Goal: Task Accomplishment & Management: Complete application form

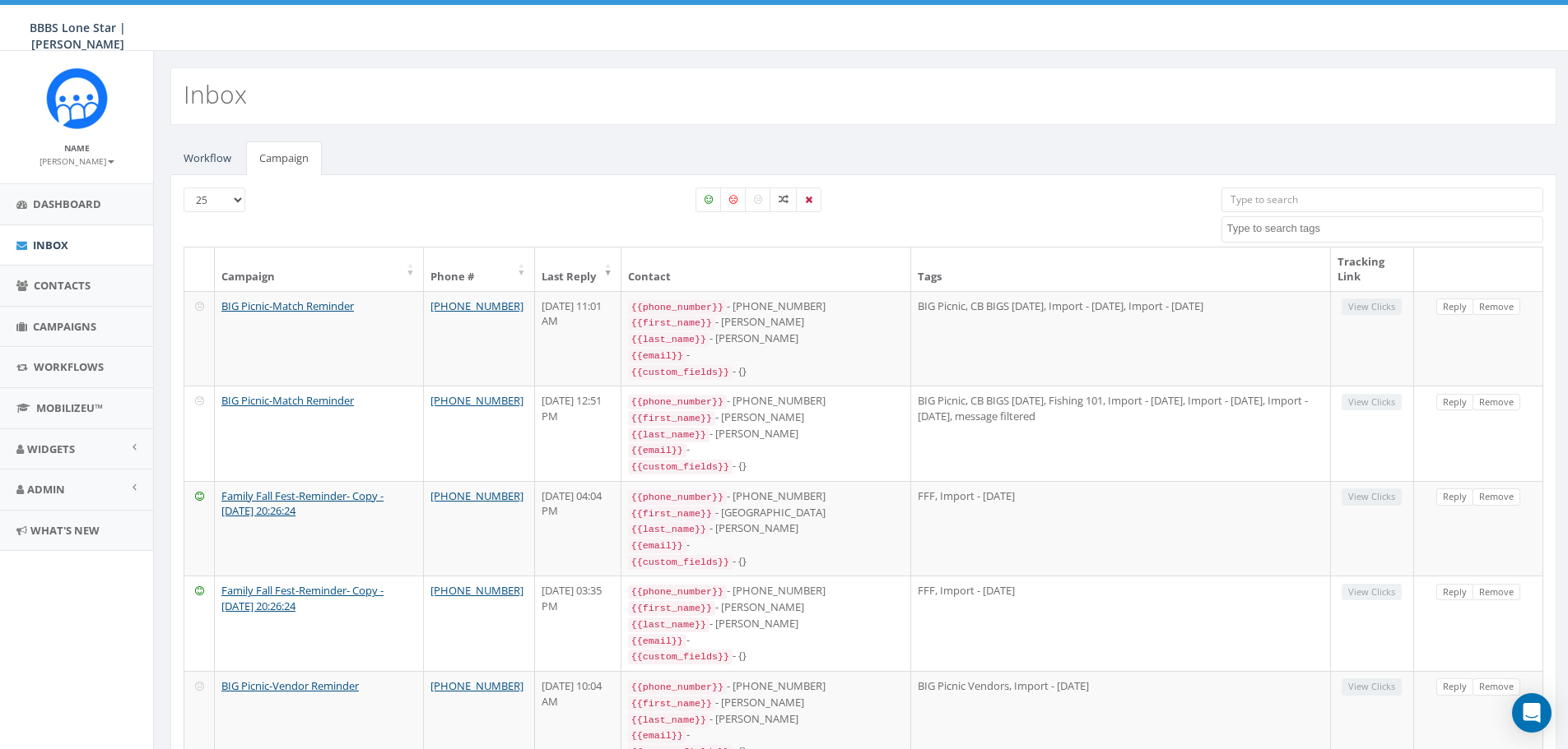
select select
click at [77, 311] on link "Campaigns" at bounding box center [76, 327] width 153 height 40
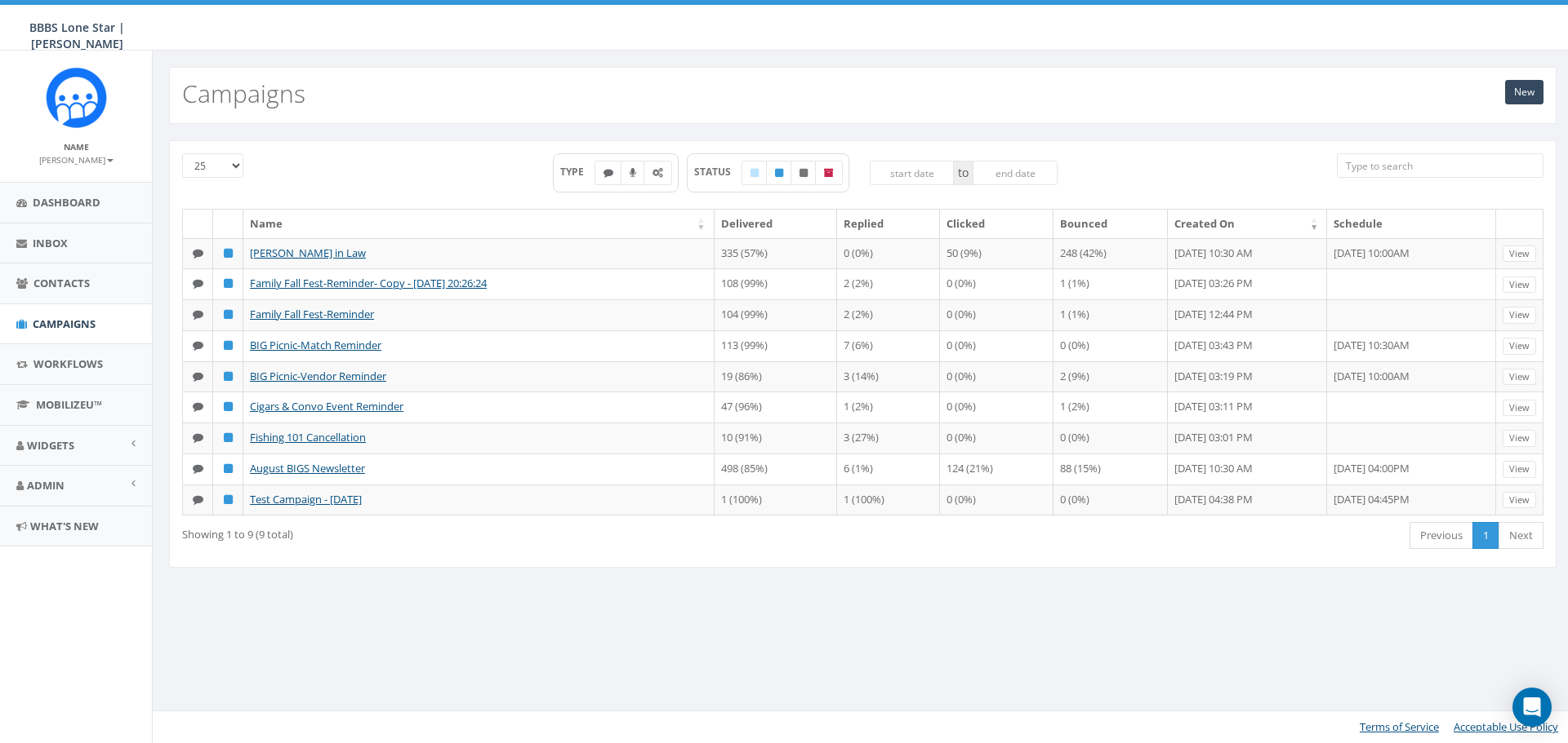
click at [1517, 105] on div "New Campaigns" at bounding box center [862, 95] width 1388 height 57
click at [1524, 100] on link "New" at bounding box center [1524, 92] width 39 height 24
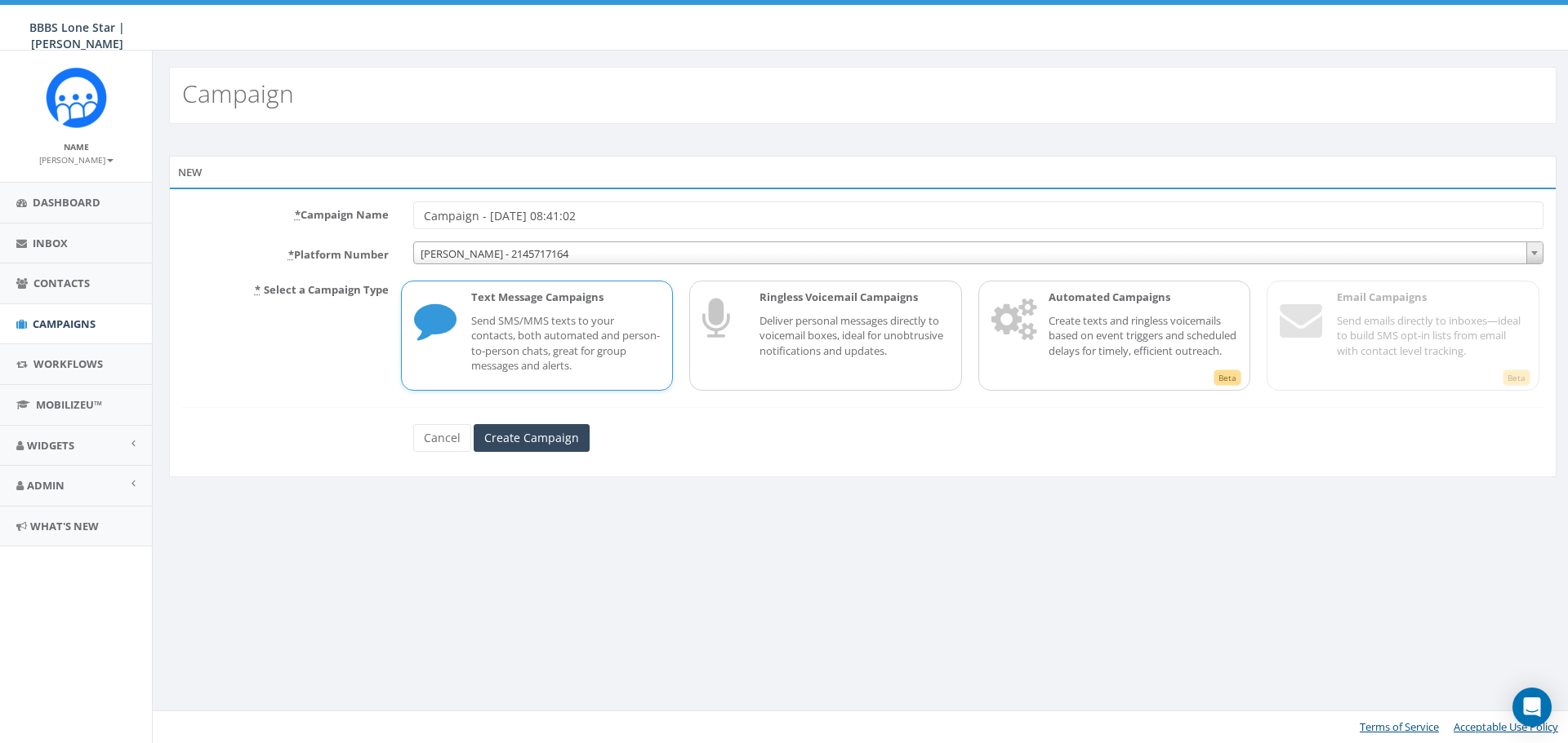
drag, startPoint x: 665, startPoint y: 216, endPoint x: 314, endPoint y: 219, distance: 351.0
click at [314, 219] on div "* Campaign Name Campaign - 10/08/2025, 08:41:02" at bounding box center [862, 216] width 1386 height 28
type input "RMDH Volunteer Event Reminder"
click at [526, 442] on input "Create Campaign" at bounding box center [531, 438] width 116 height 28
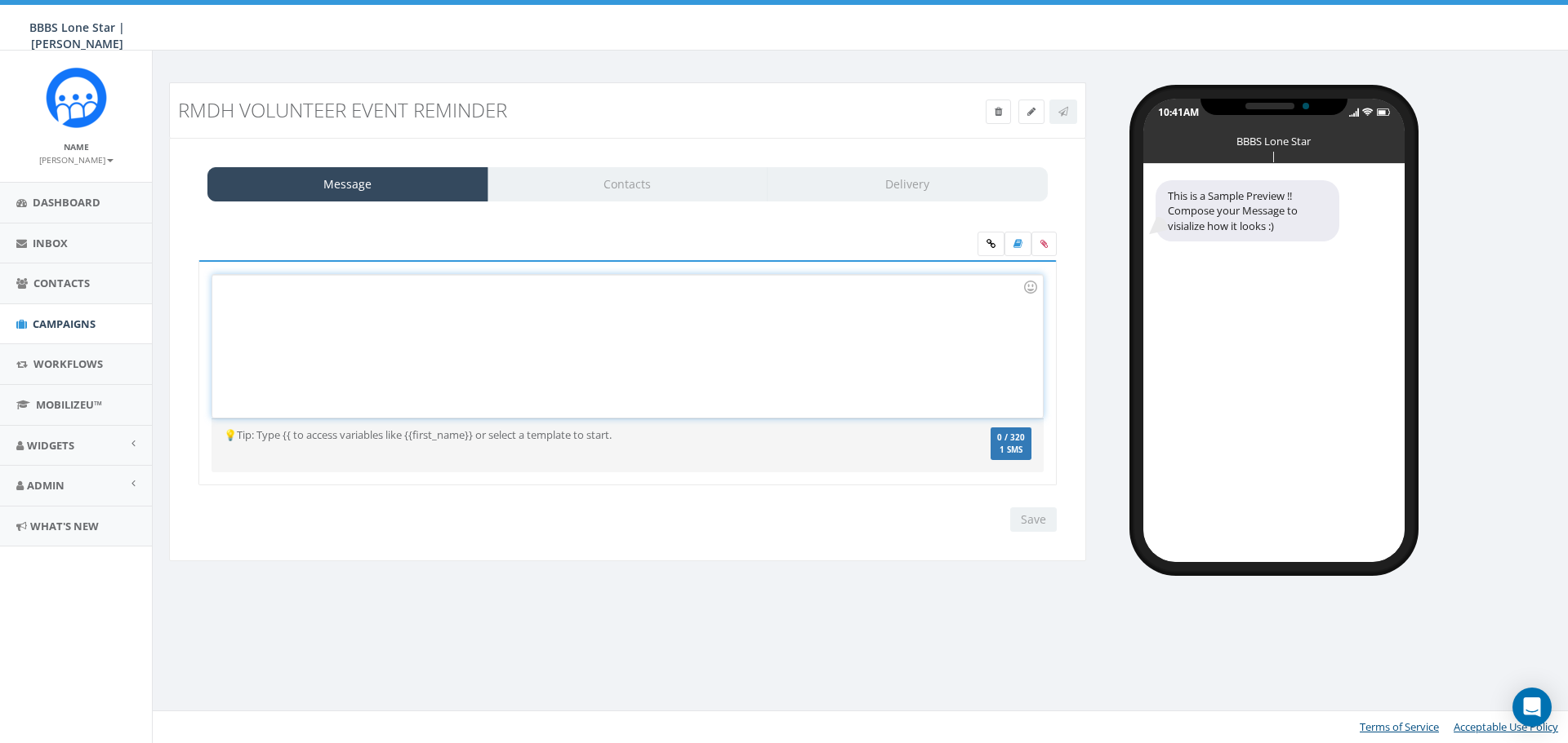
click at [365, 316] on div at bounding box center [627, 346] width 830 height 142
click at [350, 290] on div at bounding box center [627, 346] width 830 height 142
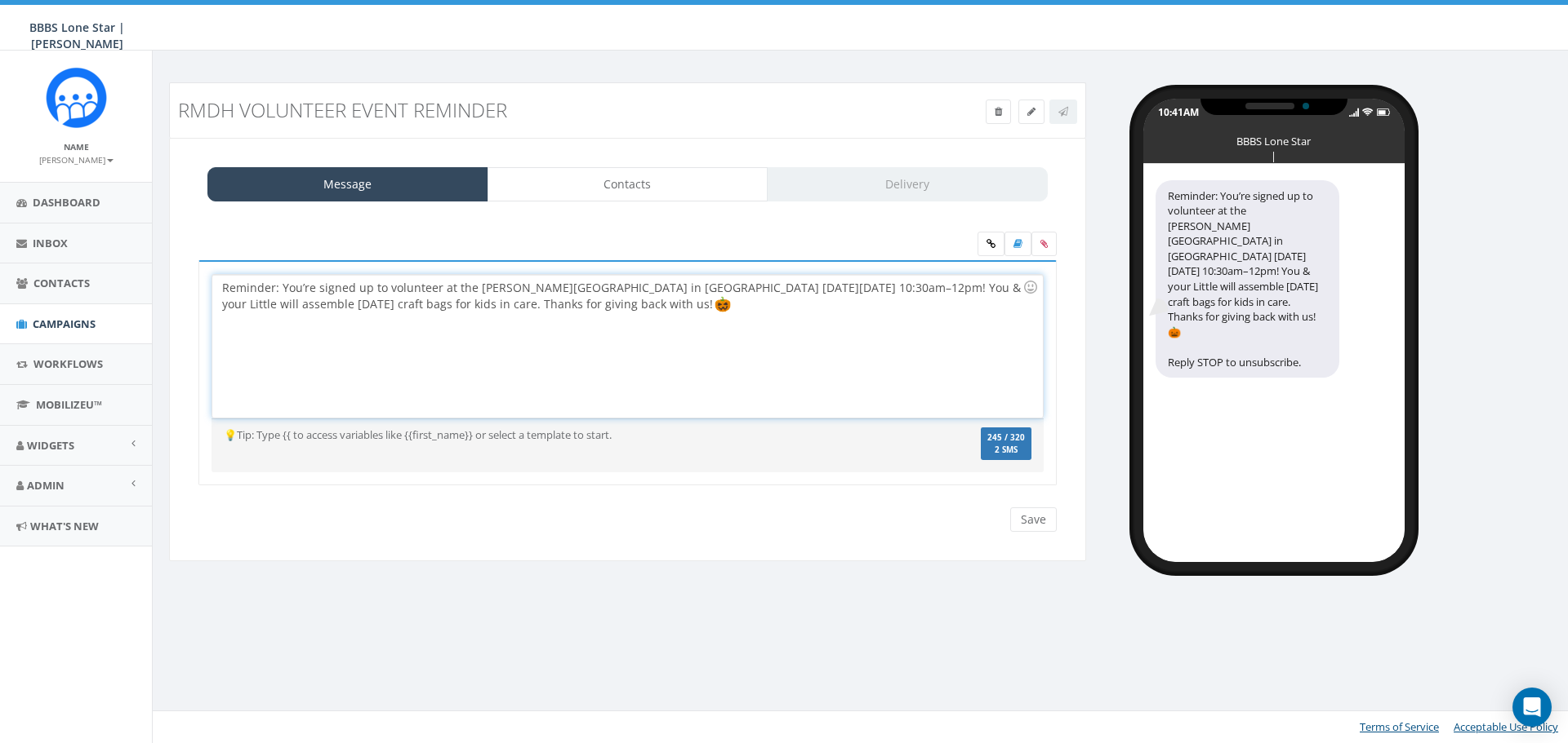
click at [663, 297] on div "Reminder: You’re signed up to volunteer at the Ronald McDonald House in Dallas …" at bounding box center [627, 346] width 830 height 142
click at [667, 297] on div "Reminder: You’re signed up to volunteer at the Ronald McDonald House in Dallas …" at bounding box center [627, 346] width 830 height 142
click at [667, 293] on div "Reminder: You’re signed up to volunteer at the Ronald McDonald House in Dallas …" at bounding box center [627, 346] width 830 height 142
click at [716, 316] on div "Reminder: You’re signed up to volunteer at the Ronald McDonald House in Dallas …" at bounding box center [627, 346] width 830 height 142
click at [394, 309] on div "Reminder: You’re signed up to volunteer at the Ronald McDonald House in Dallas …" at bounding box center [627, 346] width 830 height 142
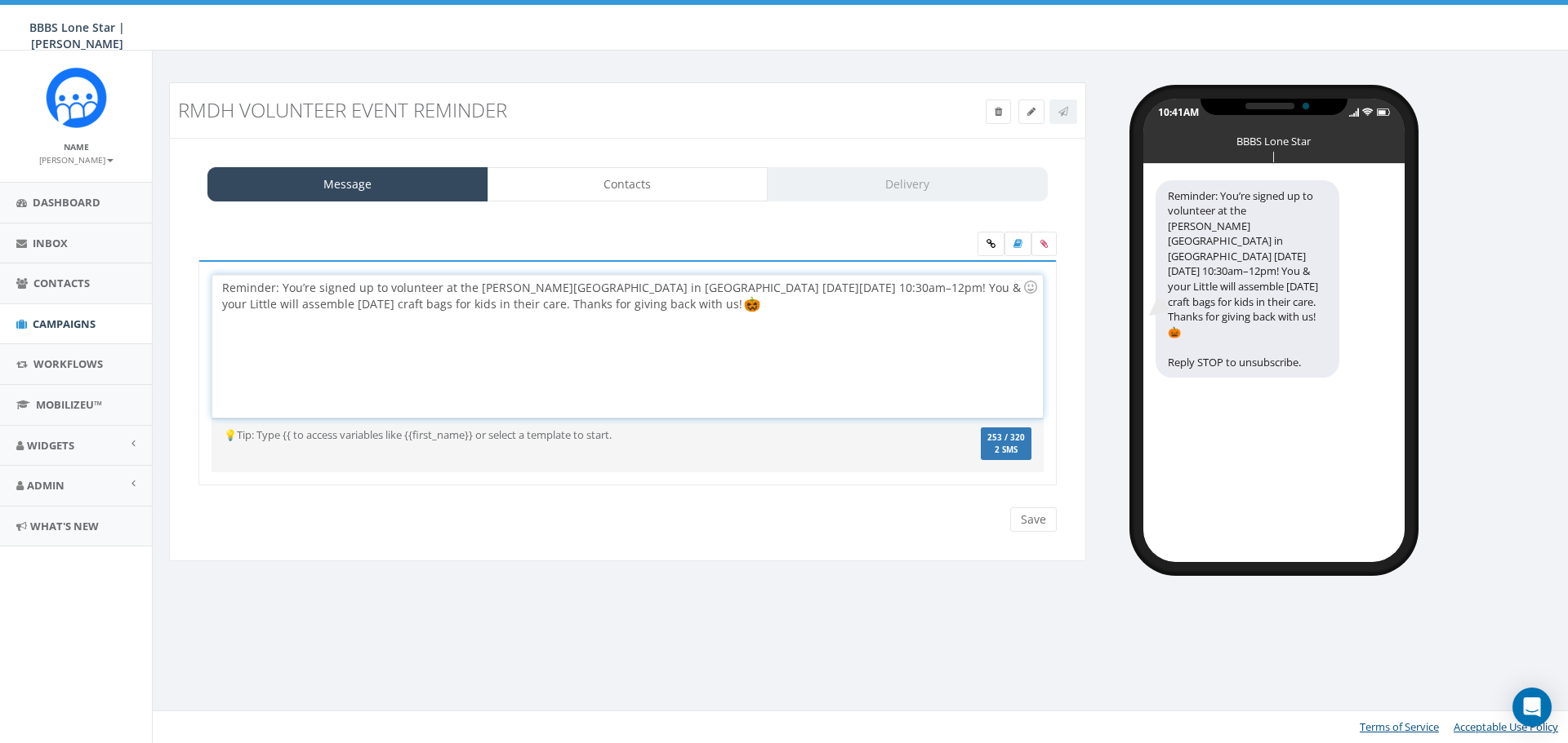
click at [650, 312] on div "Reminder: You’re signed up to volunteer at the Ronald McDonald House in Dallas …" at bounding box center [627, 346] width 830 height 142
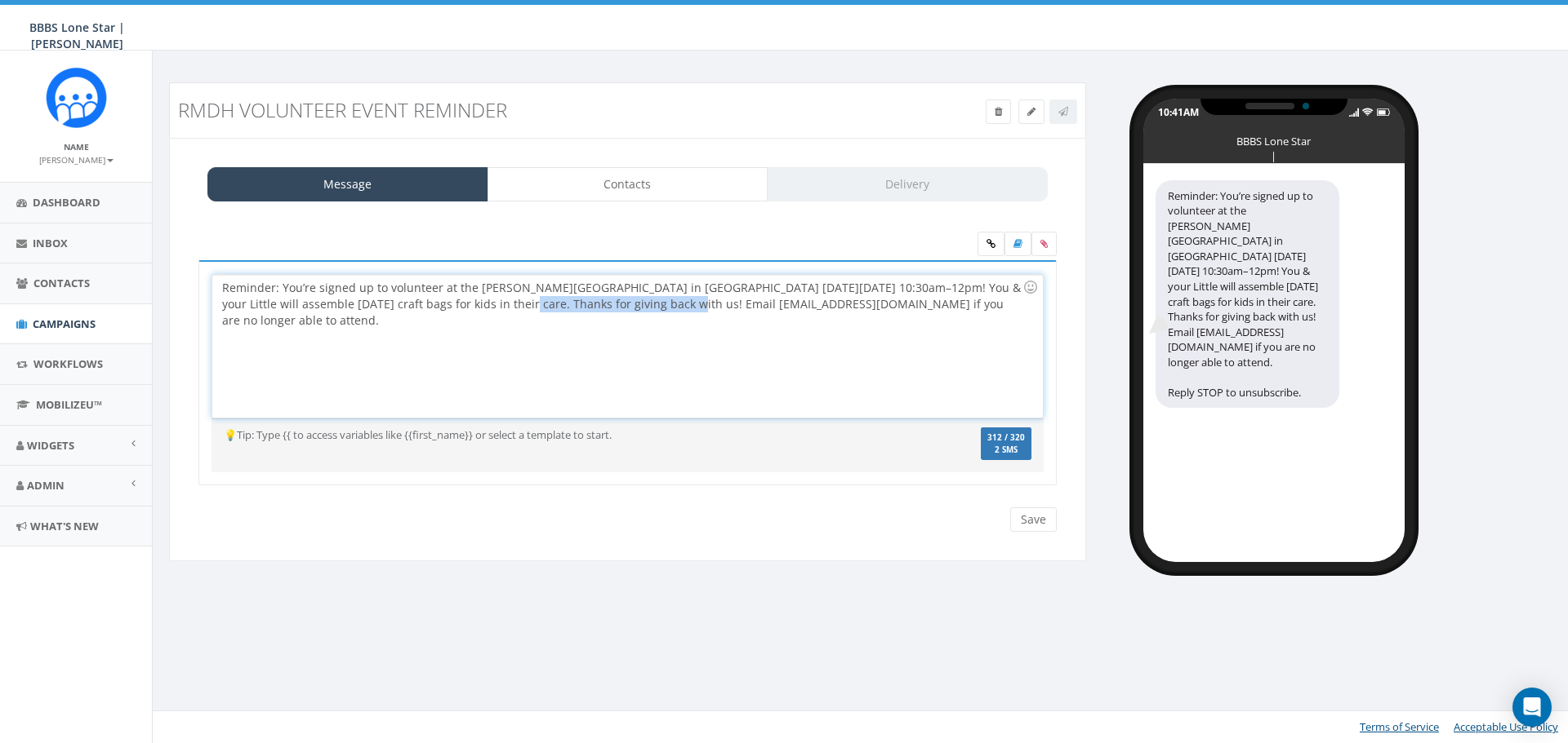
drag, startPoint x: 614, startPoint y: 307, endPoint x: 452, endPoint y: 307, distance: 162.0
click at [452, 307] on div "Reminder: You’re signed up to volunteer at the Ronald McDonald House in Dallas …" at bounding box center [627, 346] width 830 height 142
drag, startPoint x: 612, startPoint y: 307, endPoint x: 451, endPoint y: 305, distance: 161.0
click at [451, 305] on div "Reminder: You’re signed up to volunteer at the Ronald McDonald House in Dallas …" at bounding box center [627, 346] width 830 height 142
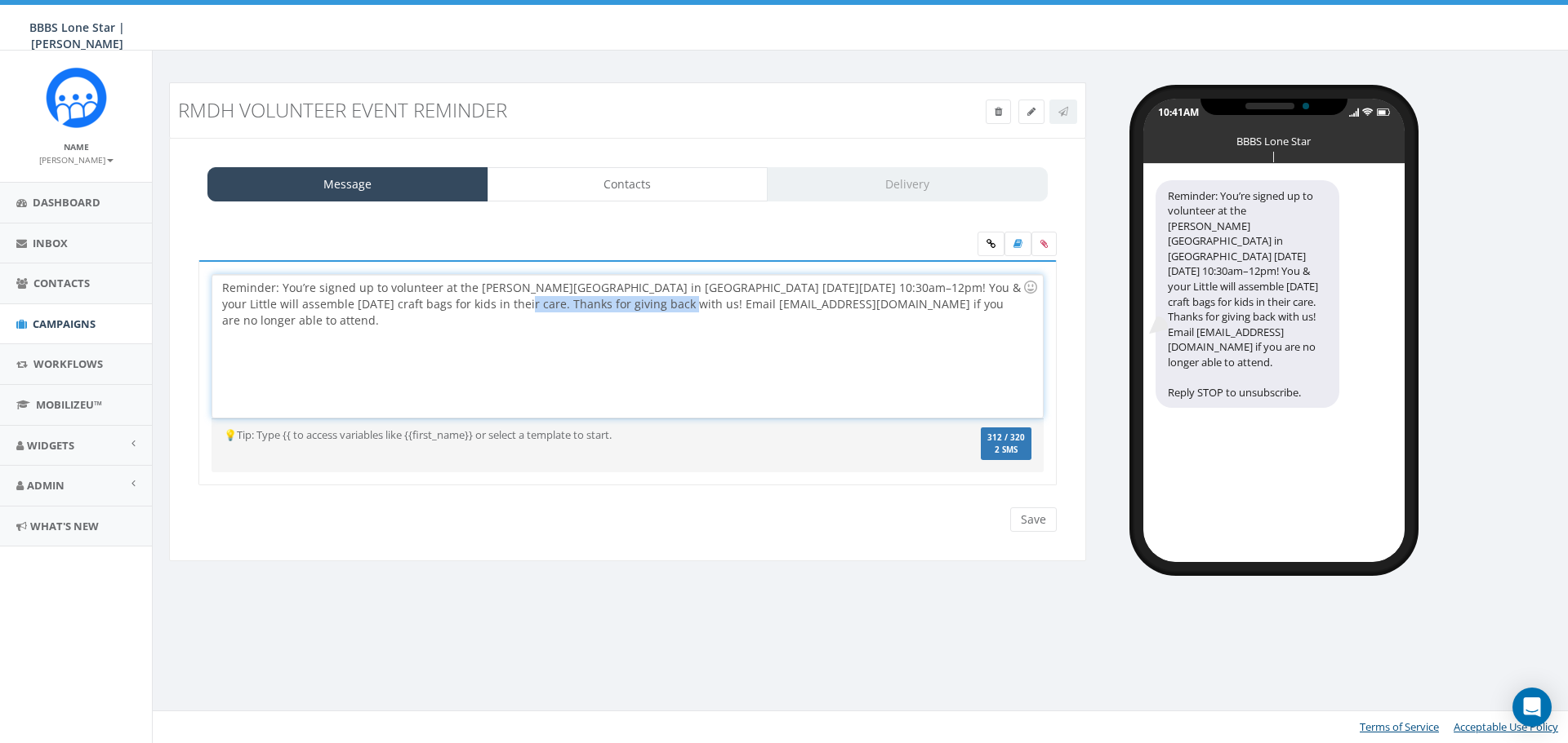
copy div "Thanks for giving back with us!"
click at [813, 305] on div "Reminder: You’re signed up to volunteer at the Ronald McDonald House in Dallas …" at bounding box center [627, 346] width 830 height 142
click at [580, 362] on div "Reminder: You’re signed up to volunteer at the Ronald McDonald House in Dallas …" at bounding box center [627, 346] width 830 height 142
click at [654, 284] on div "Reminder: You’re signed up to volunteer at the Ronald McDonald House in Dallas …" at bounding box center [627, 346] width 830 height 142
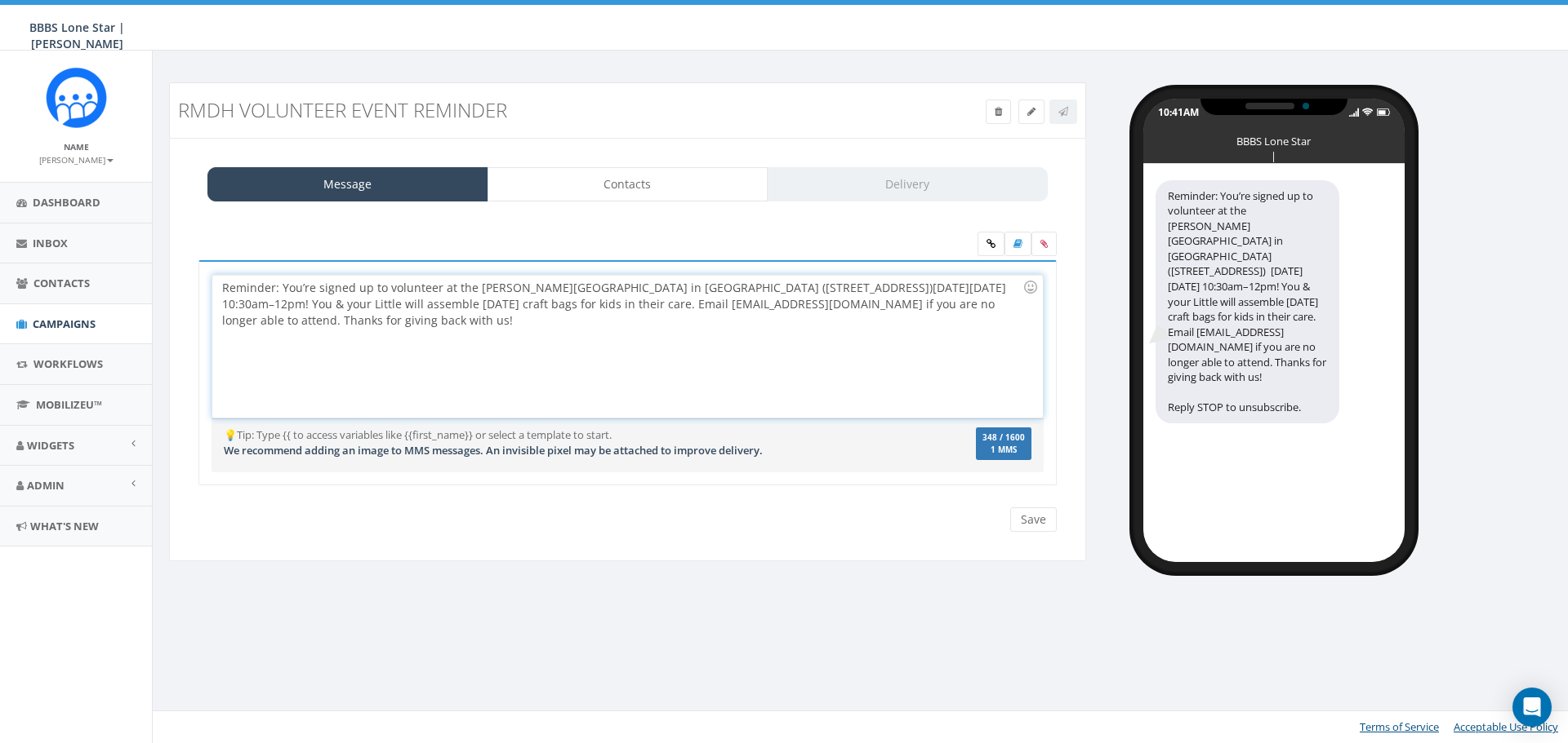
click at [842, 288] on div "Reminder: You’re signed up to volunteer at the Ronald McDonald House in Dallas …" at bounding box center [627, 346] width 830 height 142
drag, startPoint x: 653, startPoint y: 308, endPoint x: 259, endPoint y: 302, distance: 394.0
click at [259, 302] on div "Reminder: You’re signed up to volunteer at the Ronald McDonald House in Dallas …" at bounding box center [627, 346] width 830 height 142
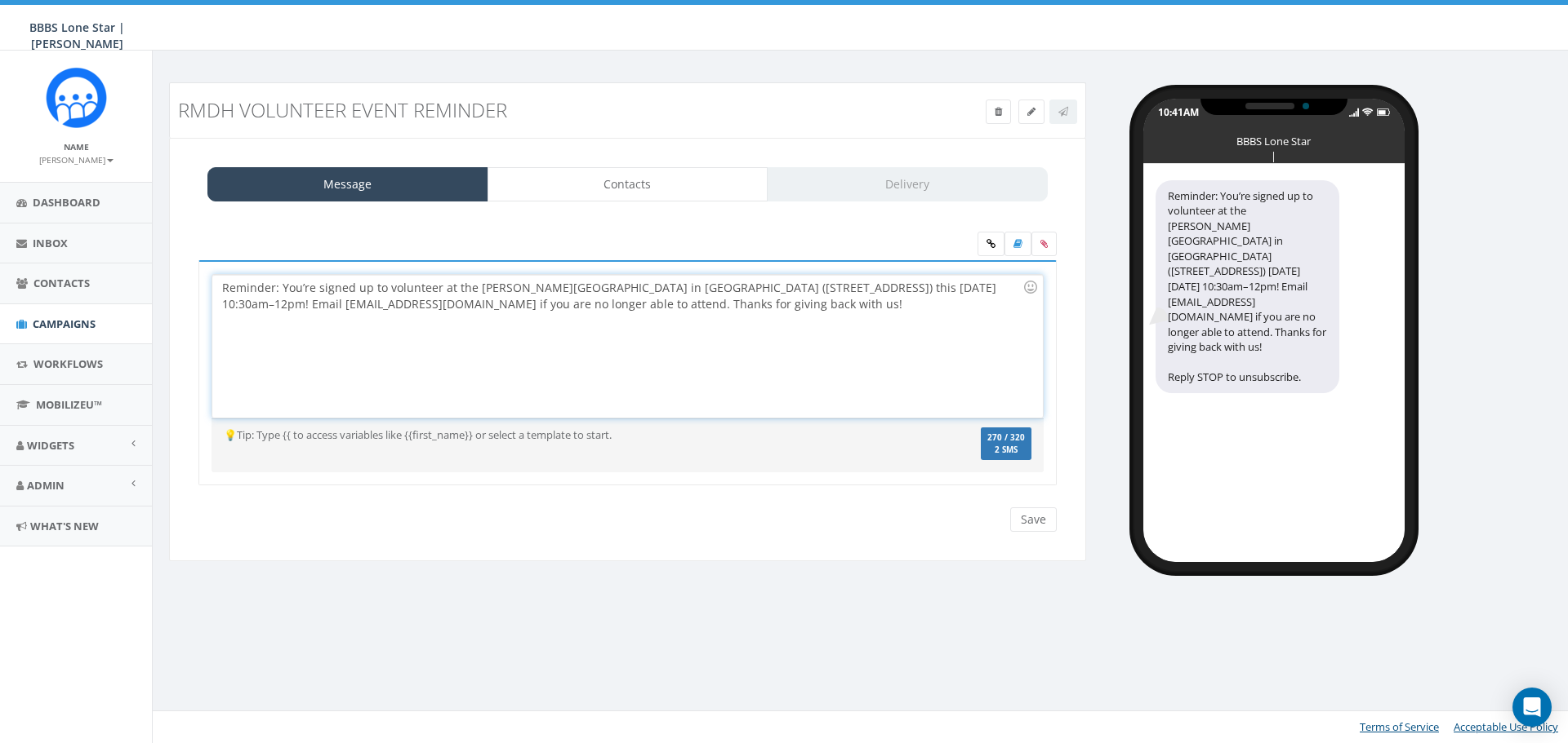
click at [836, 289] on div "Reminder: You’re signed up to volunteer at the Ronald McDonald House in Dallas …" at bounding box center [627, 346] width 830 height 142
click at [890, 312] on div "Reminder: You’re signed up to volunteer at the Ronald McDonald House in Dallas …" at bounding box center [627, 346] width 830 height 142
click at [1029, 519] on input "Save" at bounding box center [1034, 519] width 47 height 24
click at [1065, 113] on icon at bounding box center [1063, 112] width 10 height 10
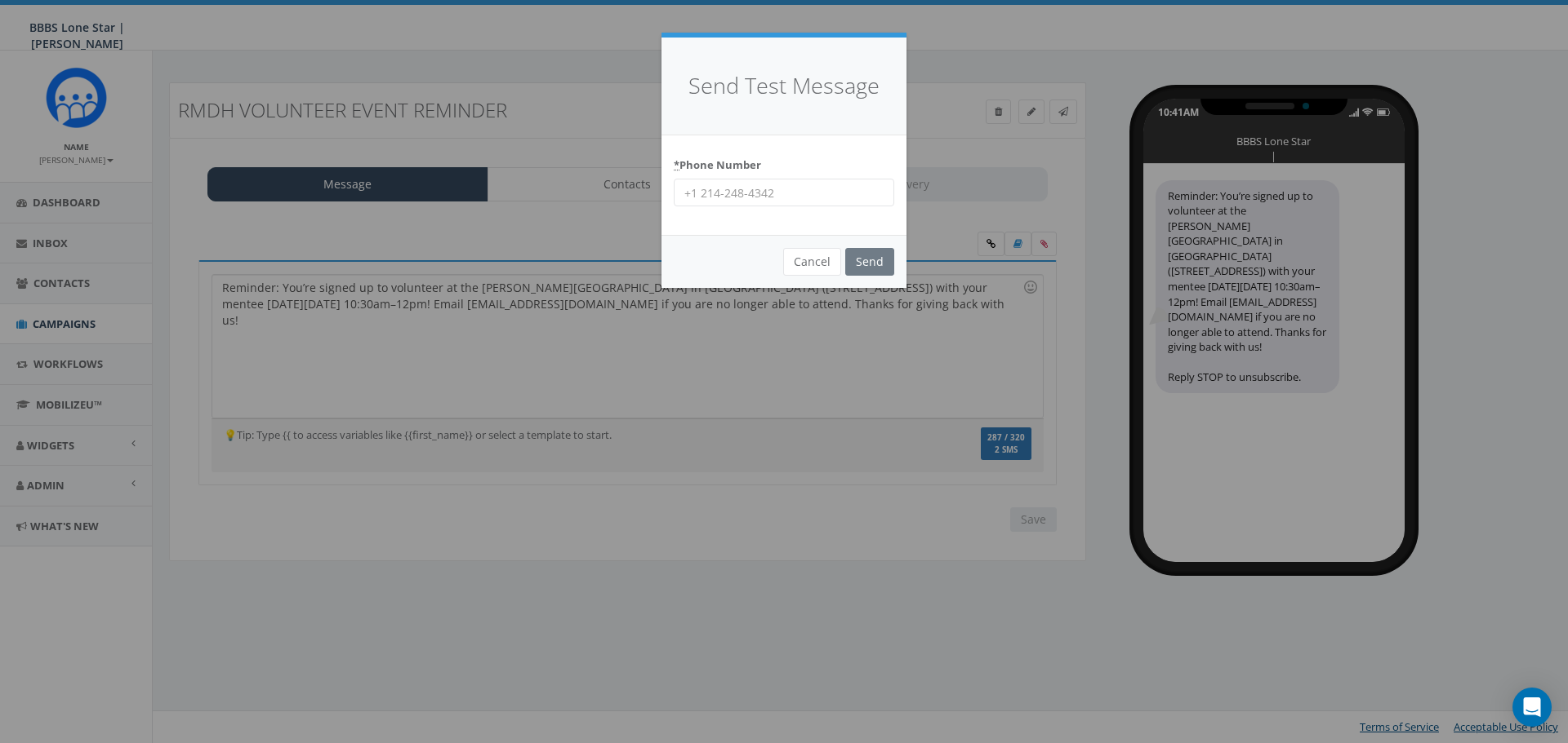
click at [804, 181] on input "* Phone Number" at bounding box center [784, 192] width 220 height 28
type input "4692484377"
click at [864, 266] on input "Send" at bounding box center [870, 261] width 49 height 28
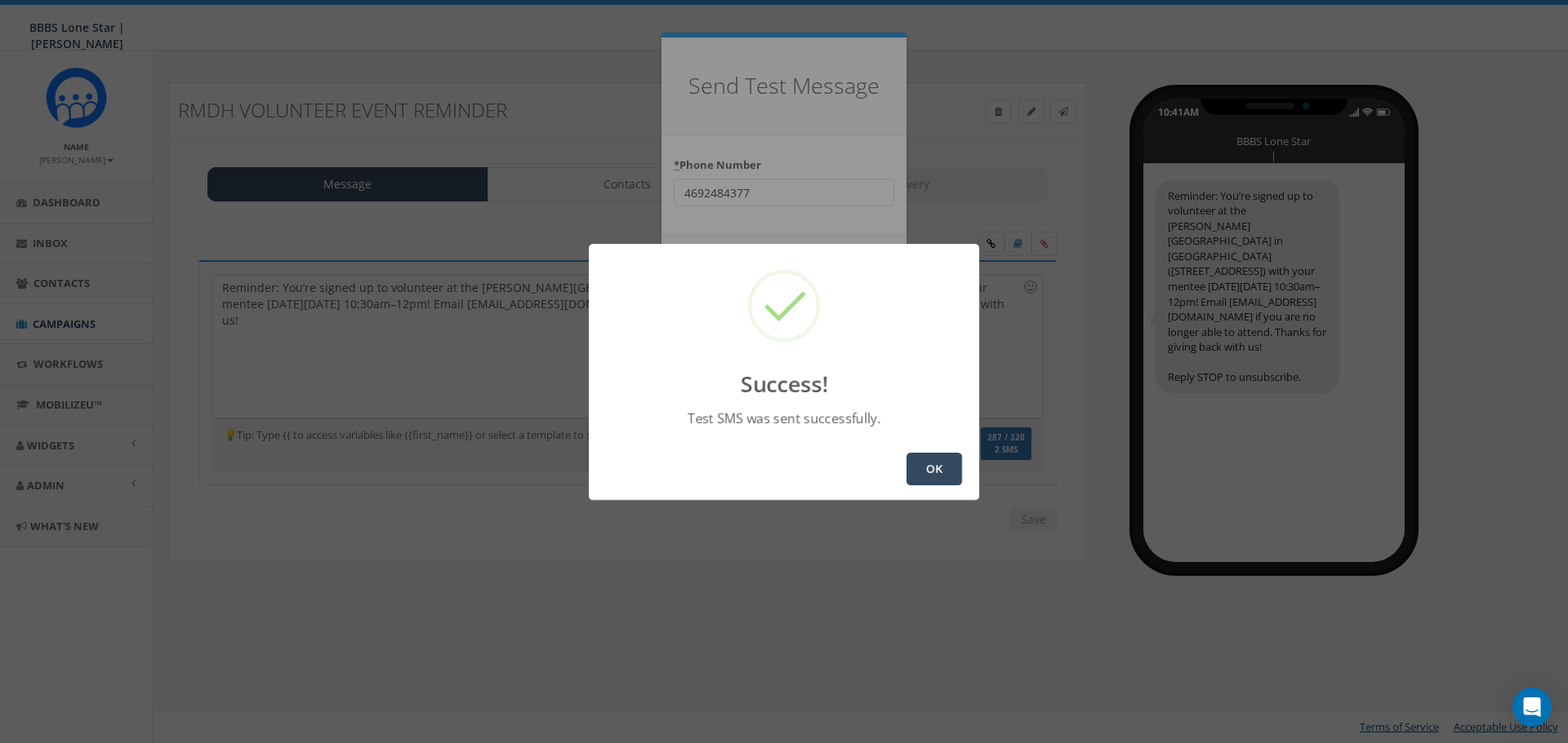
click at [955, 469] on button "OK" at bounding box center [935, 469] width 56 height 32
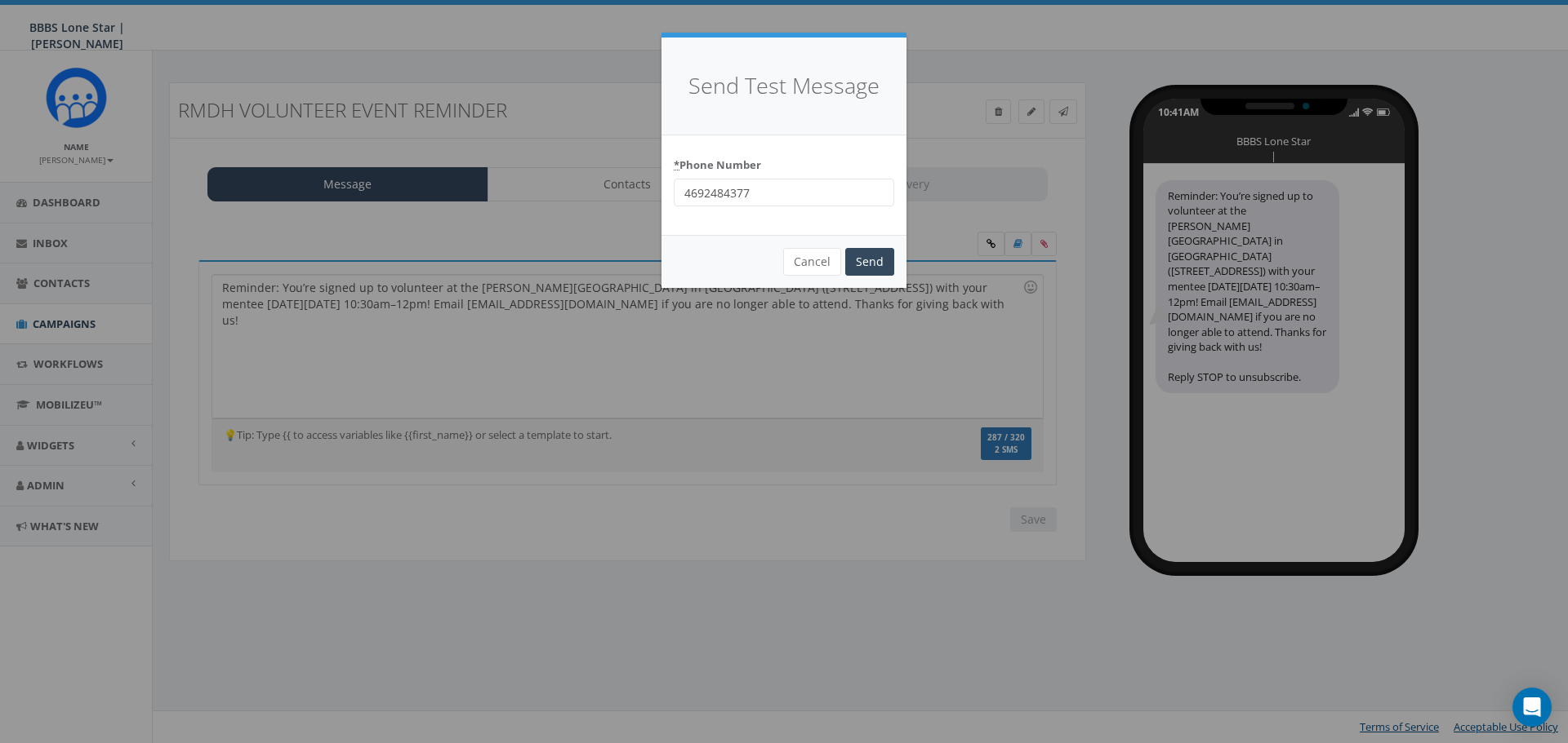
click at [918, 345] on div "Send Test Message * Phone Number 4692484377 Cancel Send Loading..." at bounding box center [784, 372] width 1568 height 743
click at [804, 264] on button "Cancel" at bounding box center [812, 261] width 58 height 28
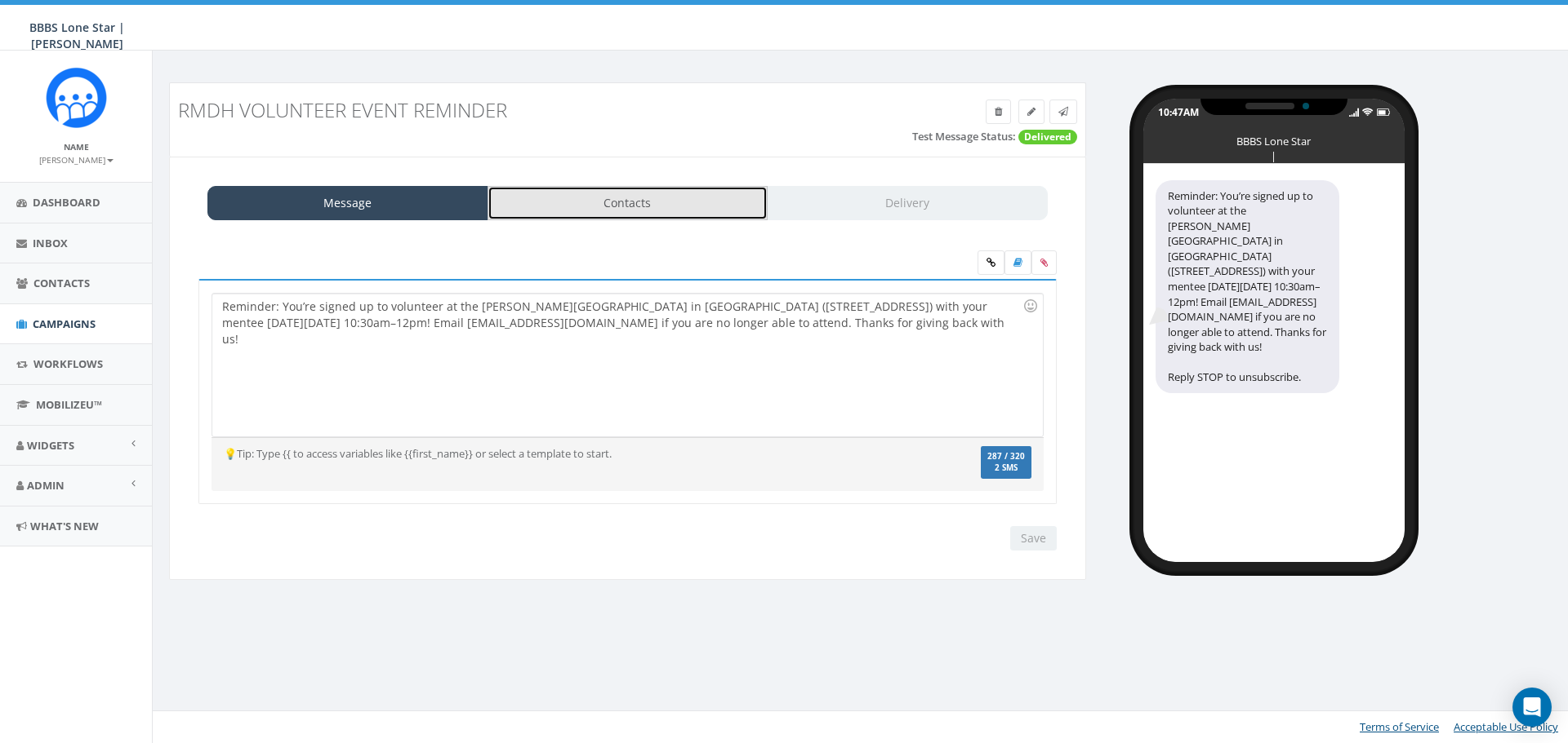
click at [626, 210] on link "Contacts" at bounding box center [627, 203] width 281 height 34
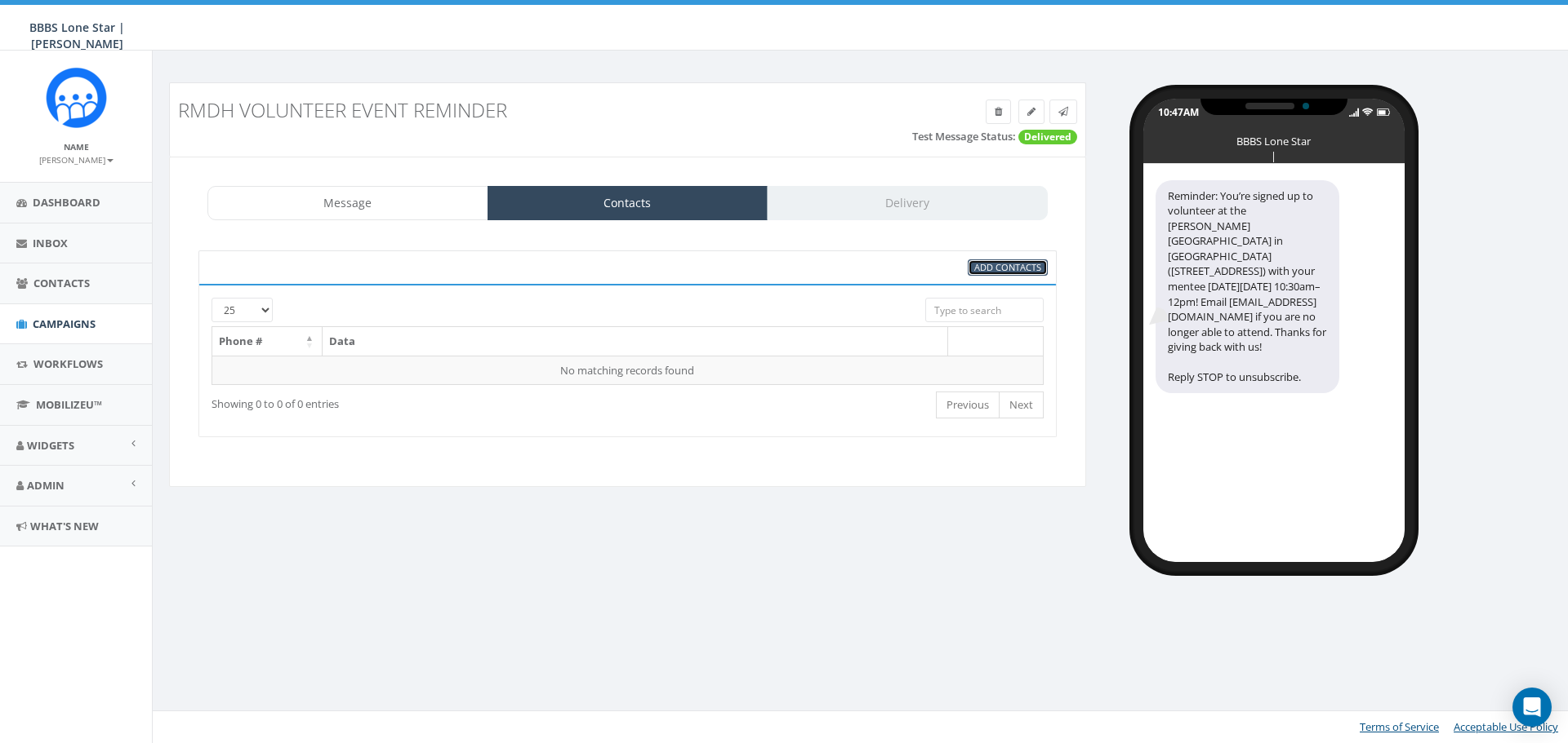
click at [1009, 261] on span "Add Contacts" at bounding box center [1008, 268] width 67 height 13
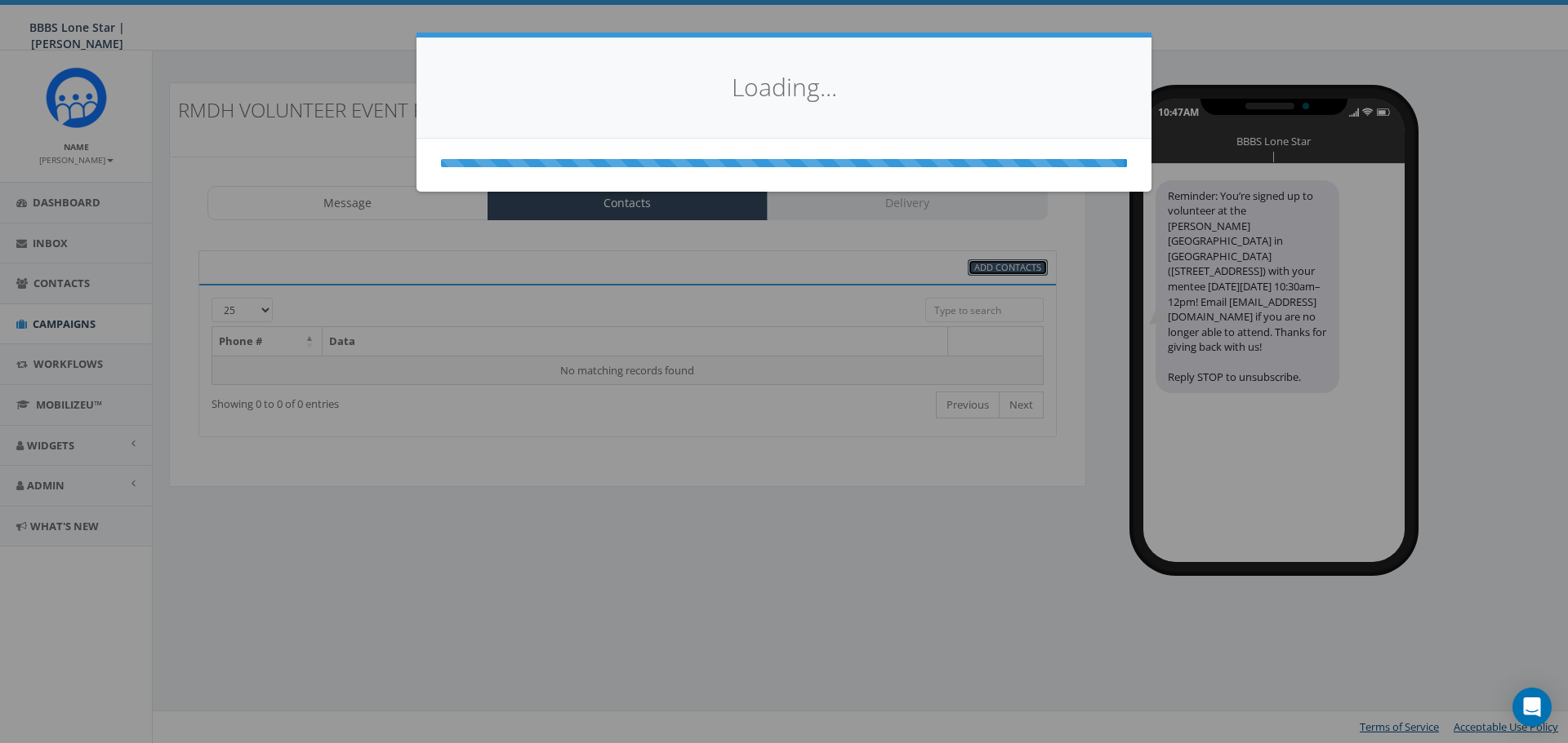
select select
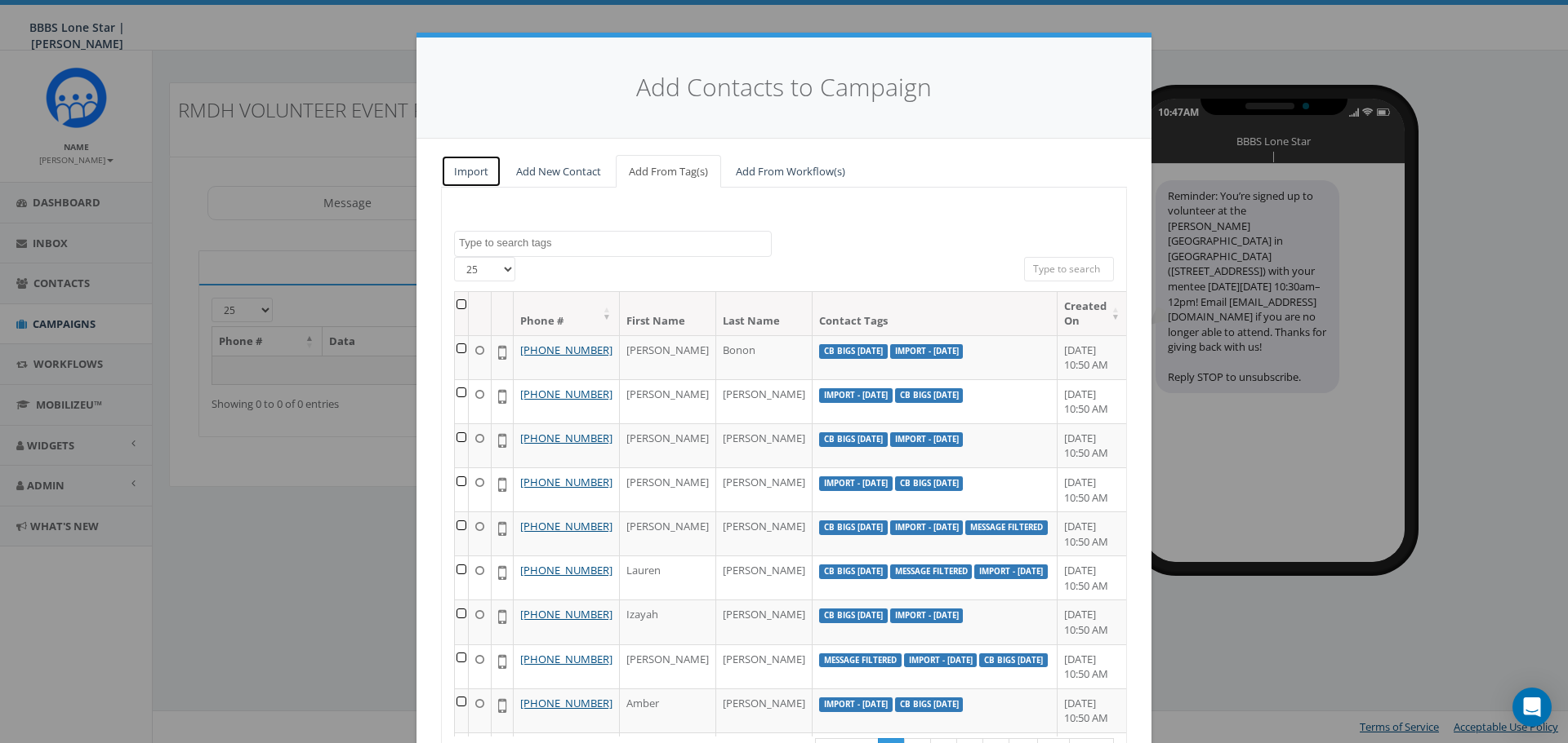
click at [475, 172] on link "Import" at bounding box center [471, 171] width 60 height 33
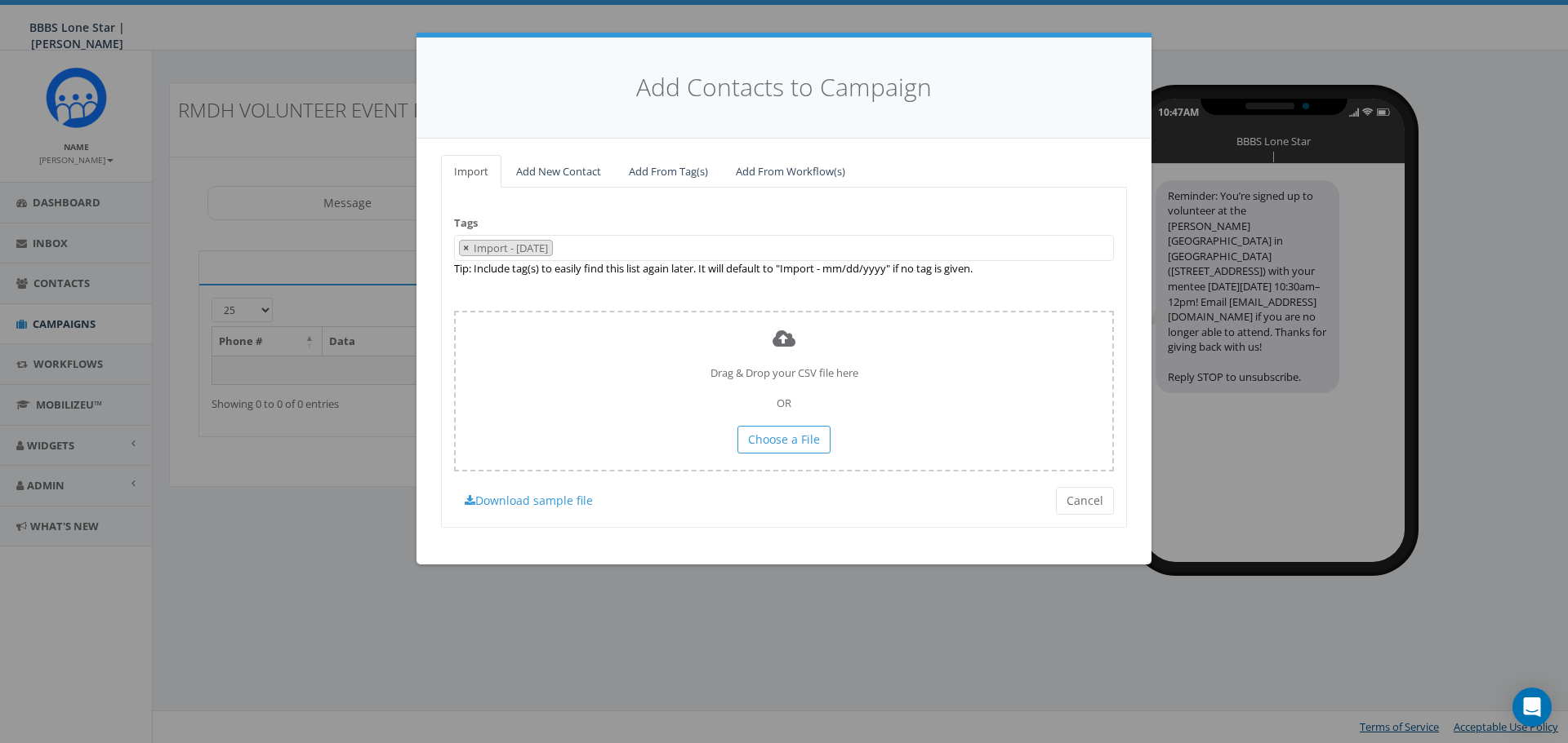
click at [465, 252] on span "×" at bounding box center [466, 248] width 5 height 14
select select
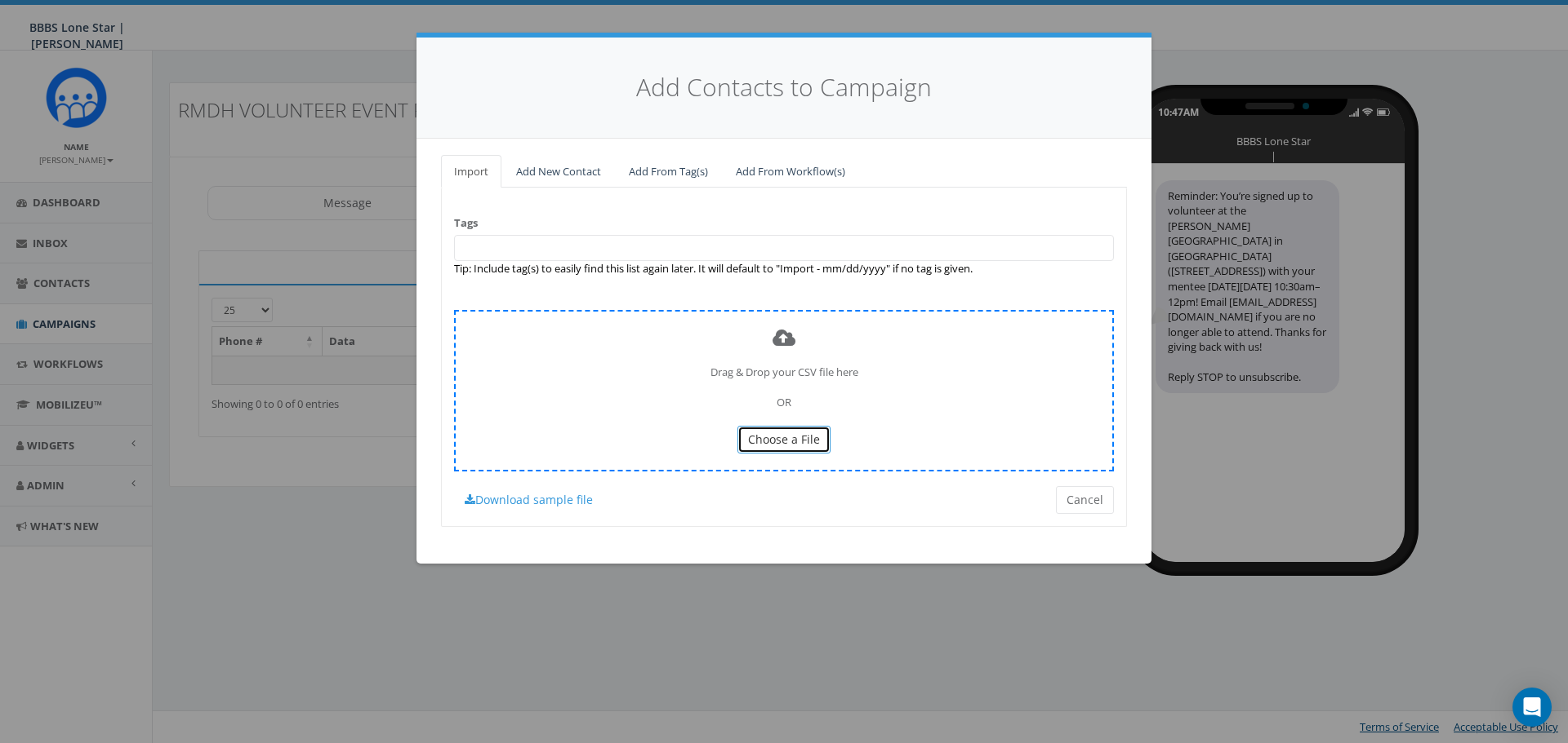
click at [762, 444] on span "Choose a File" at bounding box center [784, 439] width 72 height 15
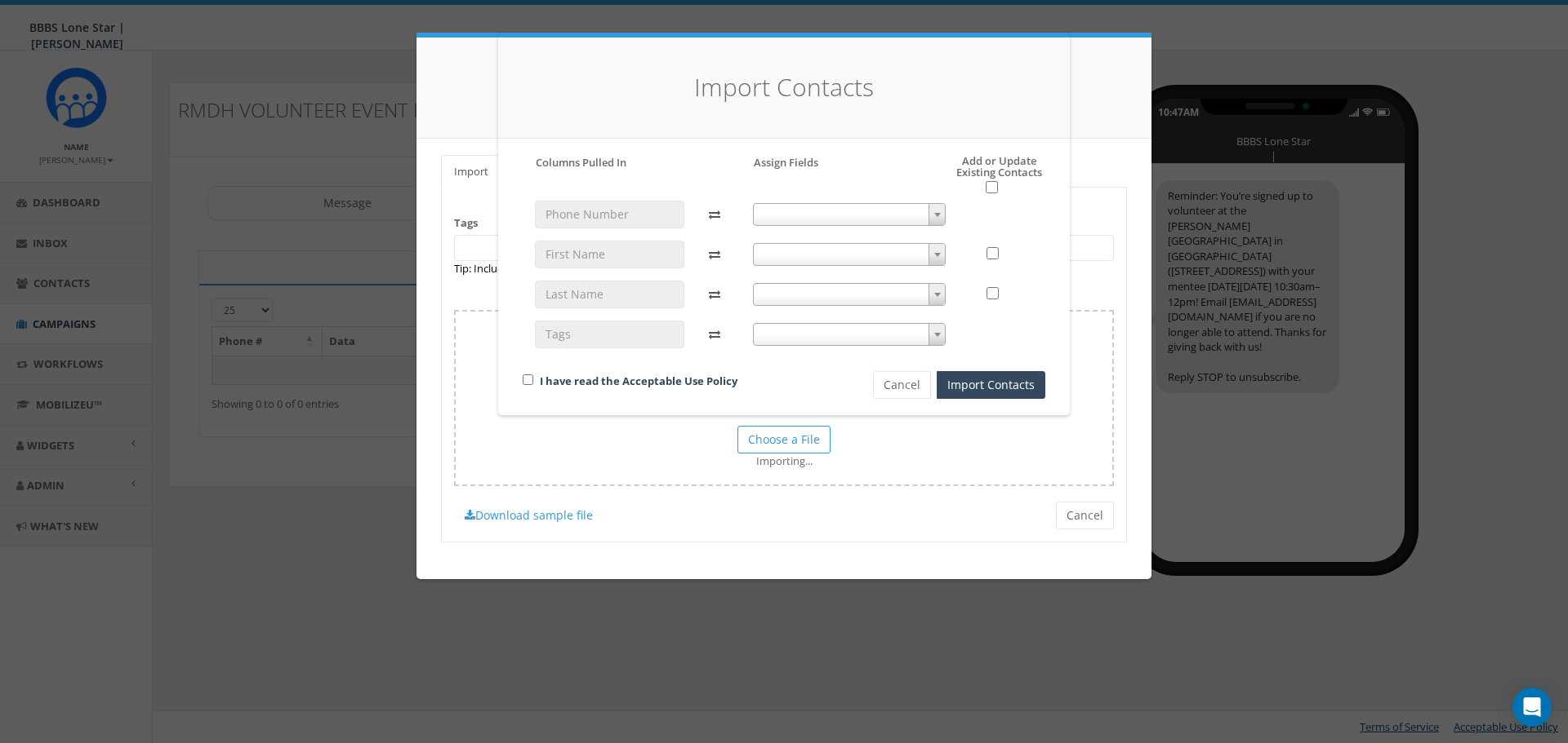
click at [925, 210] on span at bounding box center [849, 214] width 193 height 23
select select "phone_number"
click at [936, 261] on span at bounding box center [936, 255] width 16 height 22
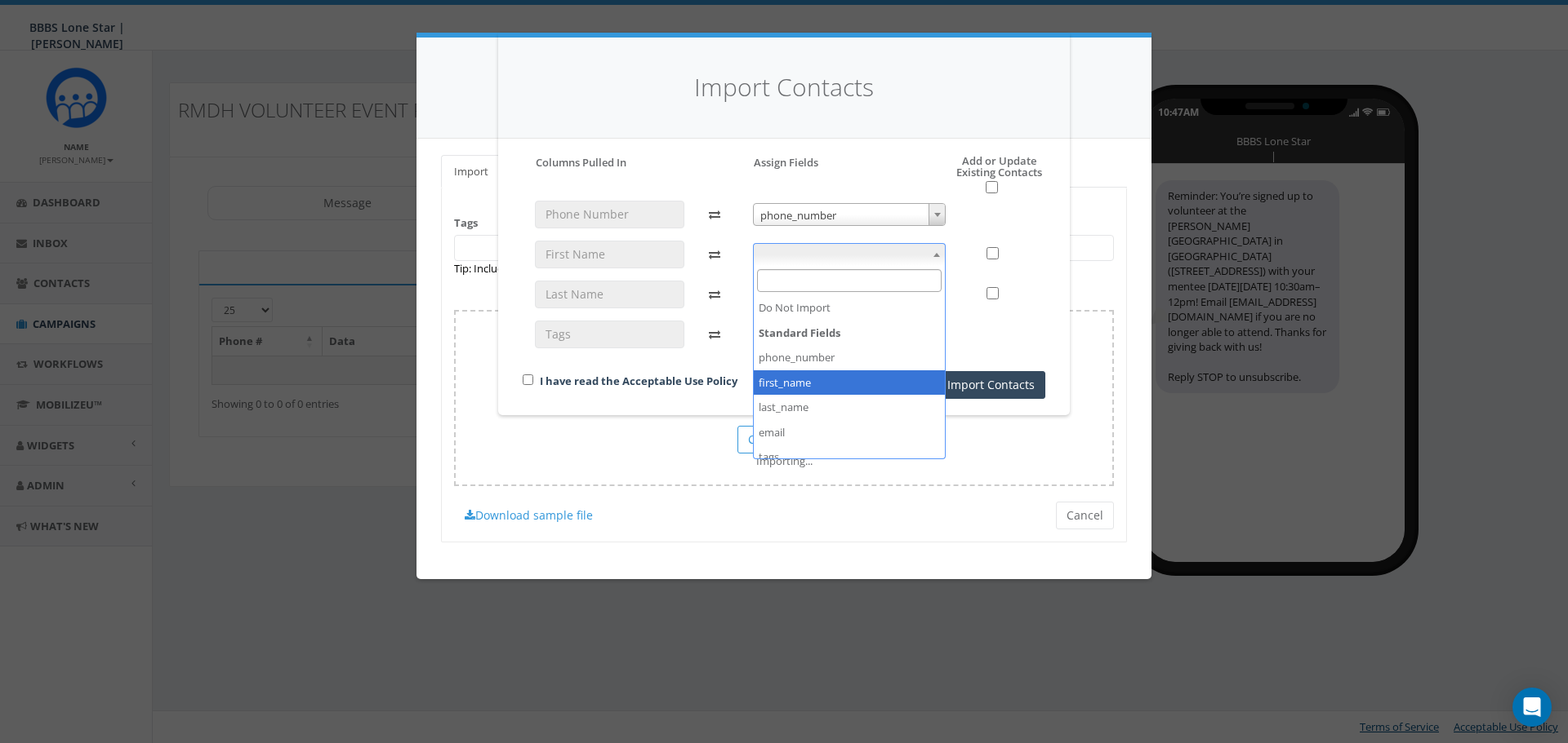
select select "first_name"
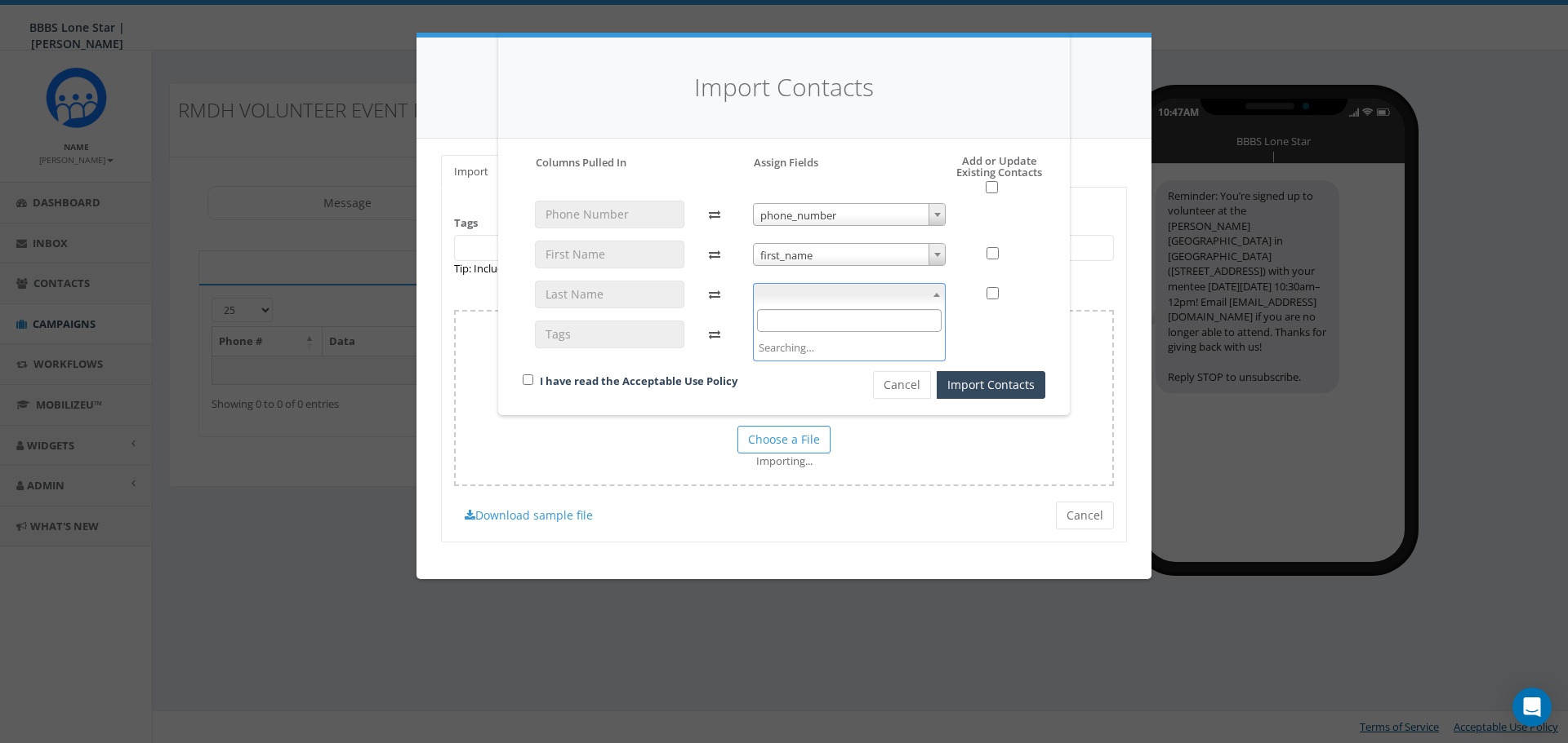
click at [894, 296] on span at bounding box center [849, 294] width 193 height 23
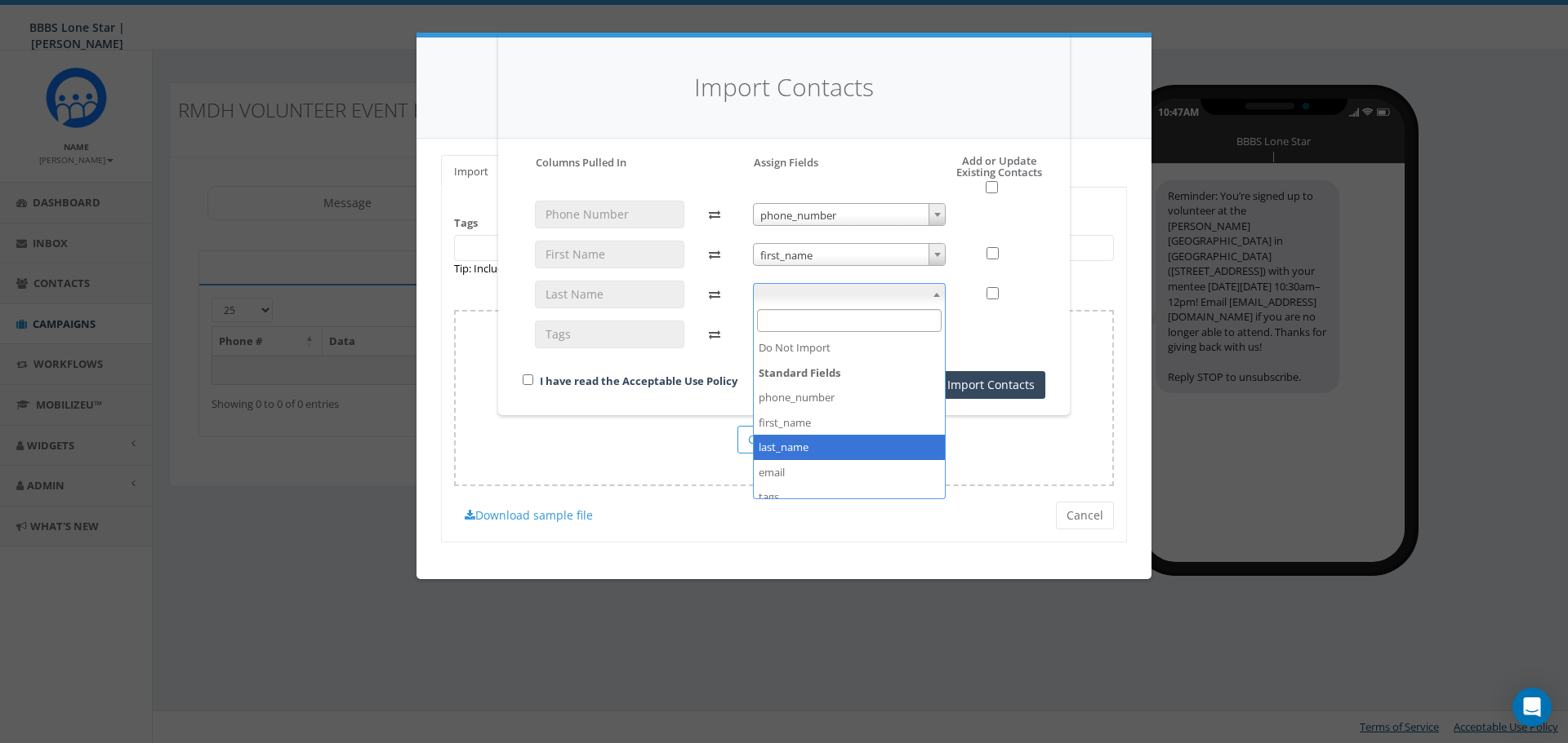
select select "last_name"
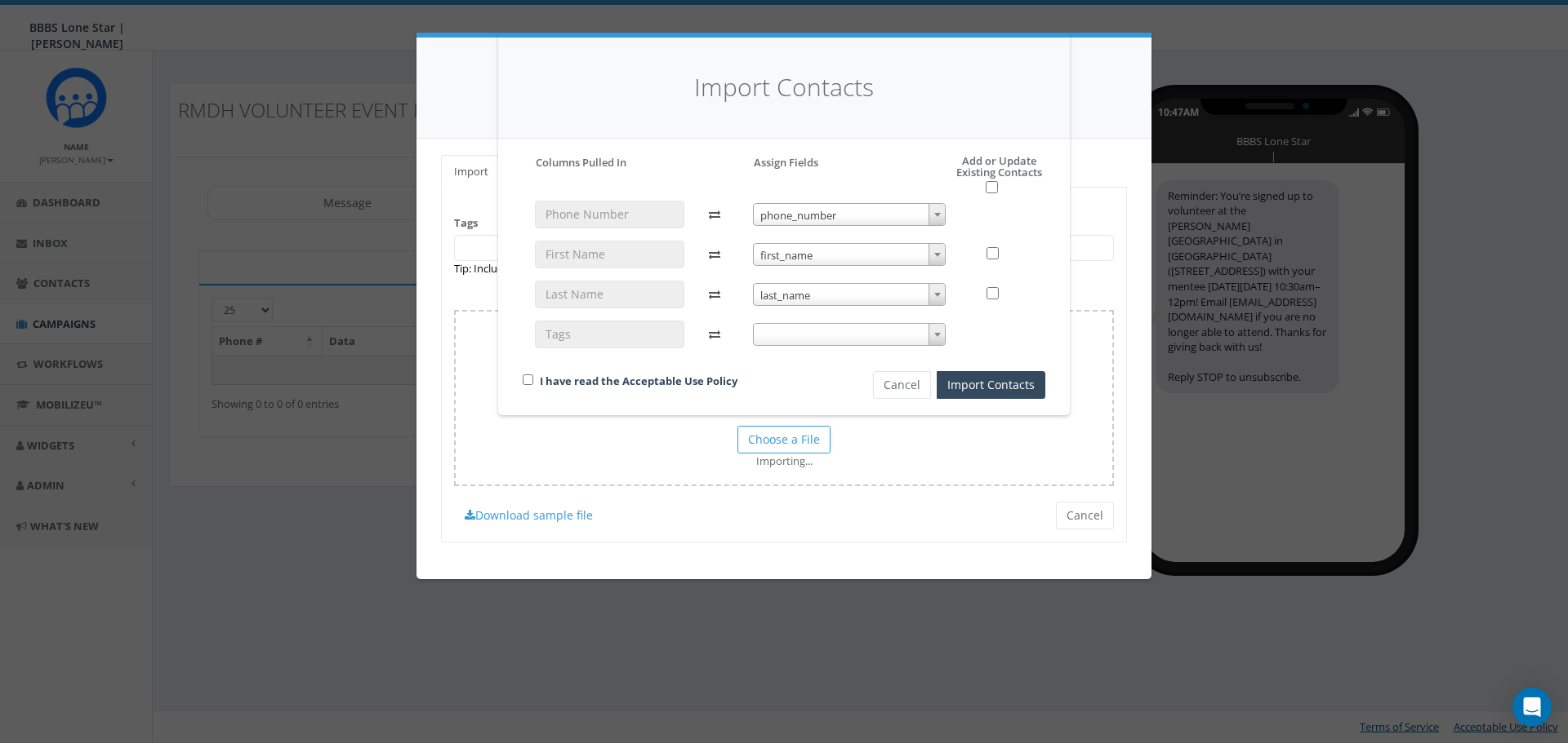
click at [853, 328] on span at bounding box center [849, 334] width 193 height 23
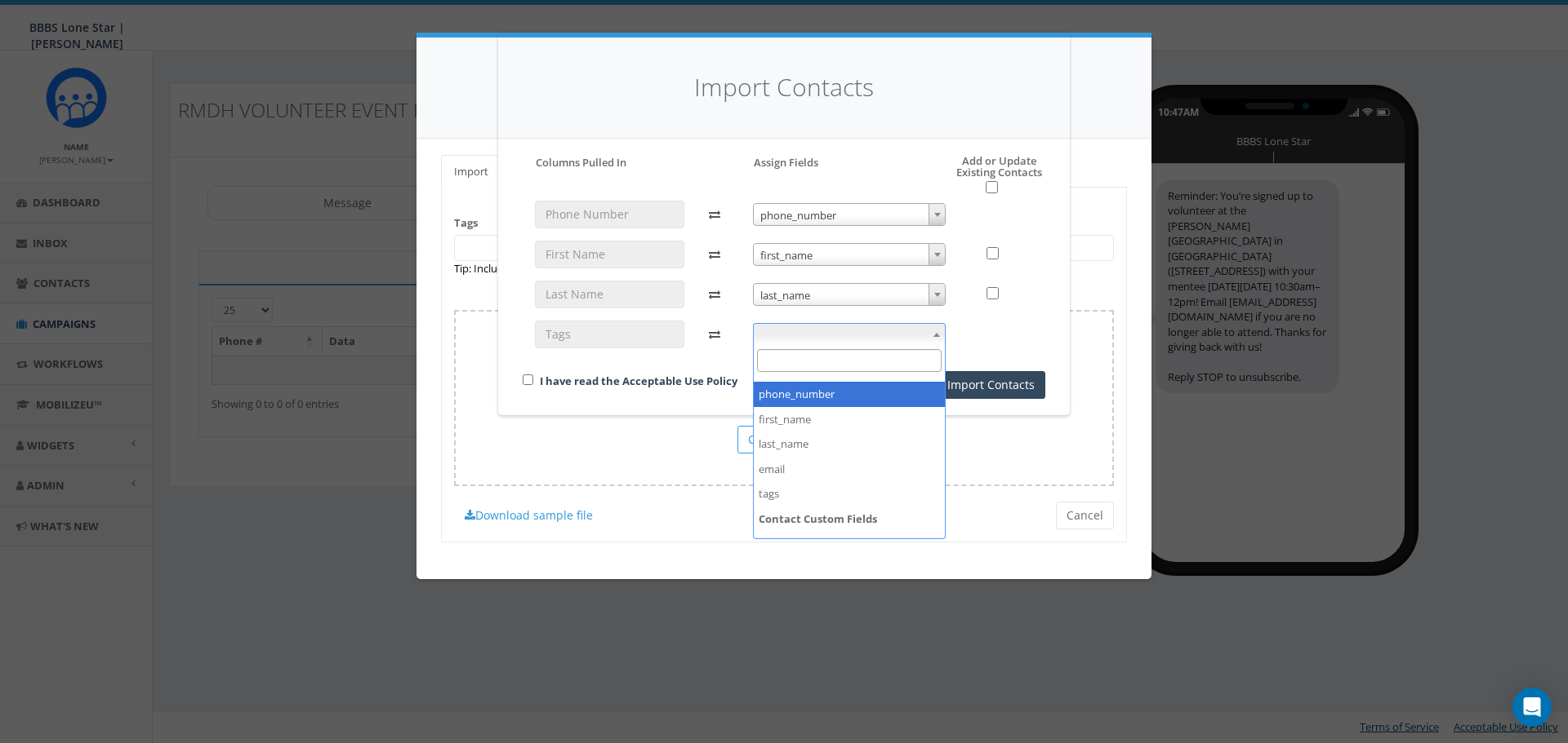
scroll to position [61, 0]
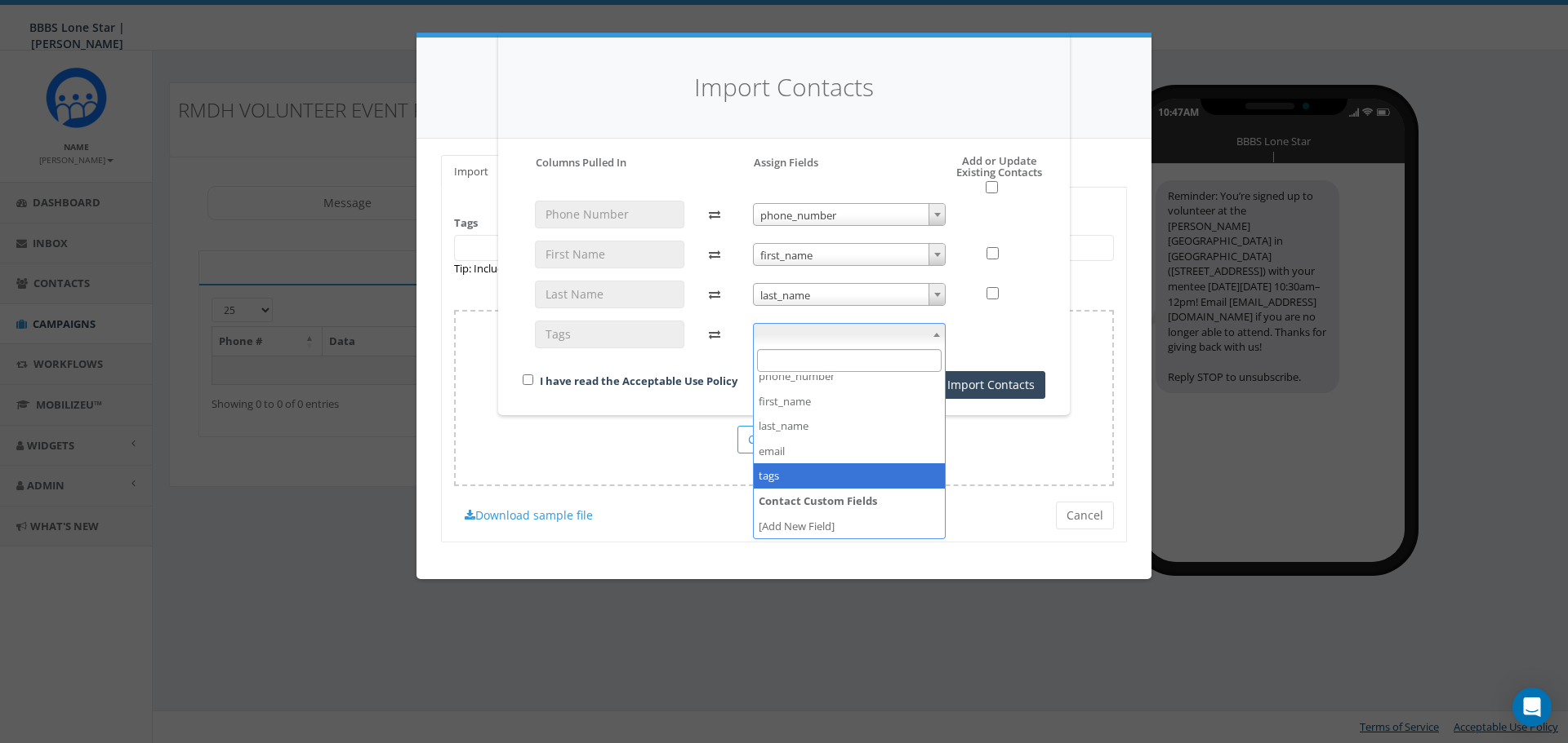
select select "tags"
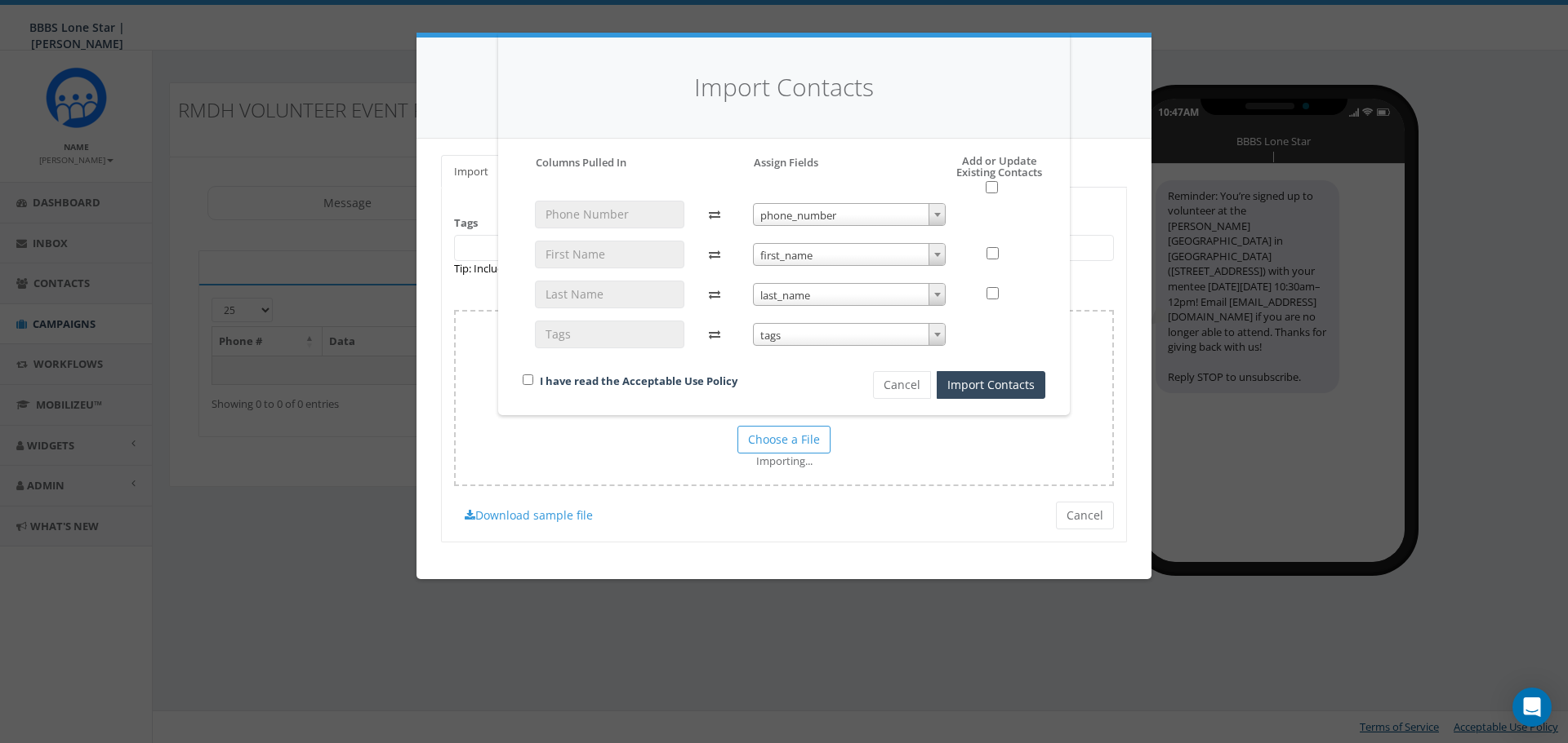
click at [529, 385] on div "I have read the Acceptable Use Policy" at bounding box center [670, 382] width 319 height 22
click at [533, 376] on div "I have read the Acceptable Use Policy" at bounding box center [670, 382] width 319 height 22
click at [528, 379] on input "checkbox" at bounding box center [528, 380] width 11 height 11
checkbox input "true"
click at [996, 382] on button "Import Contacts" at bounding box center [991, 385] width 108 height 28
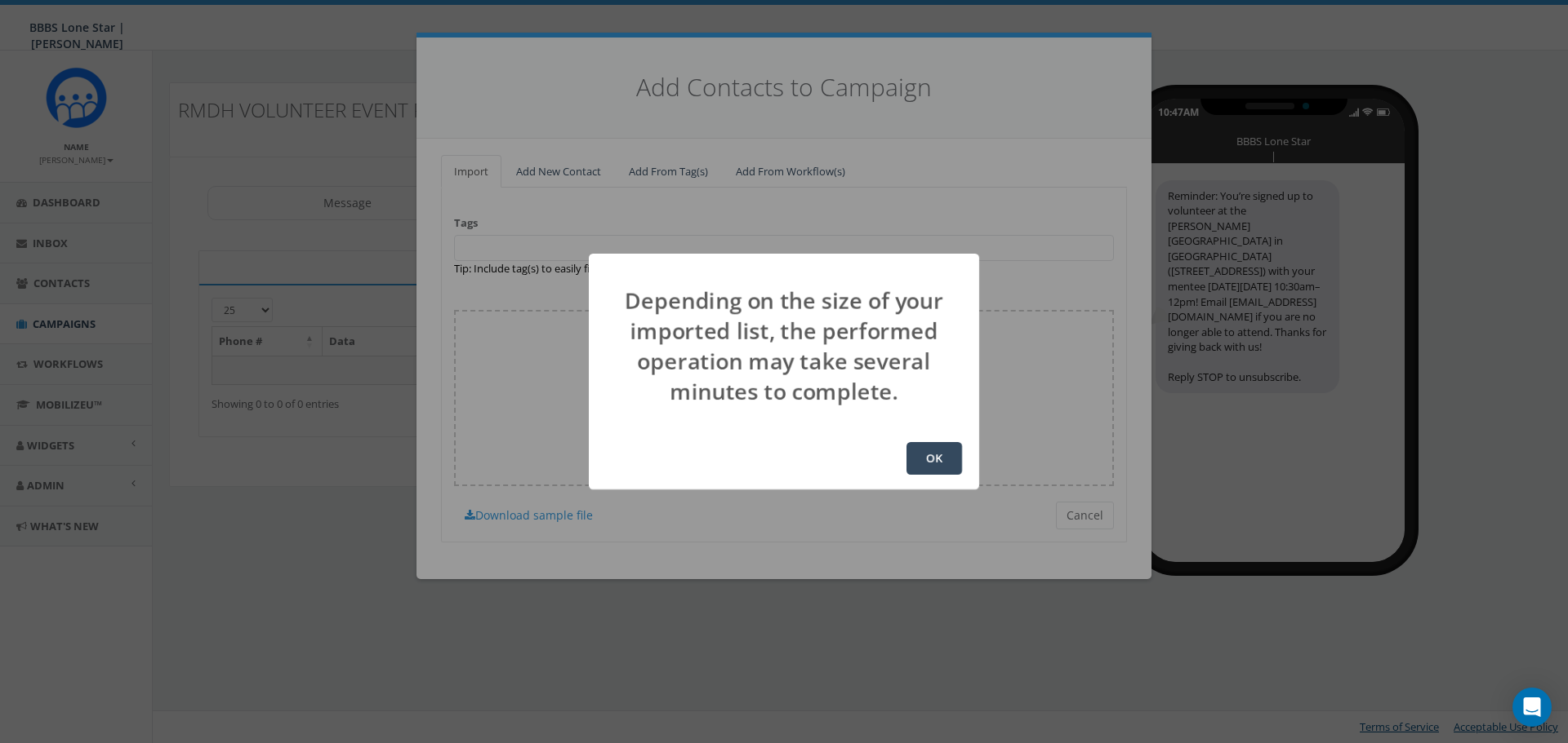
click at [934, 459] on button "OK" at bounding box center [935, 459] width 56 height 32
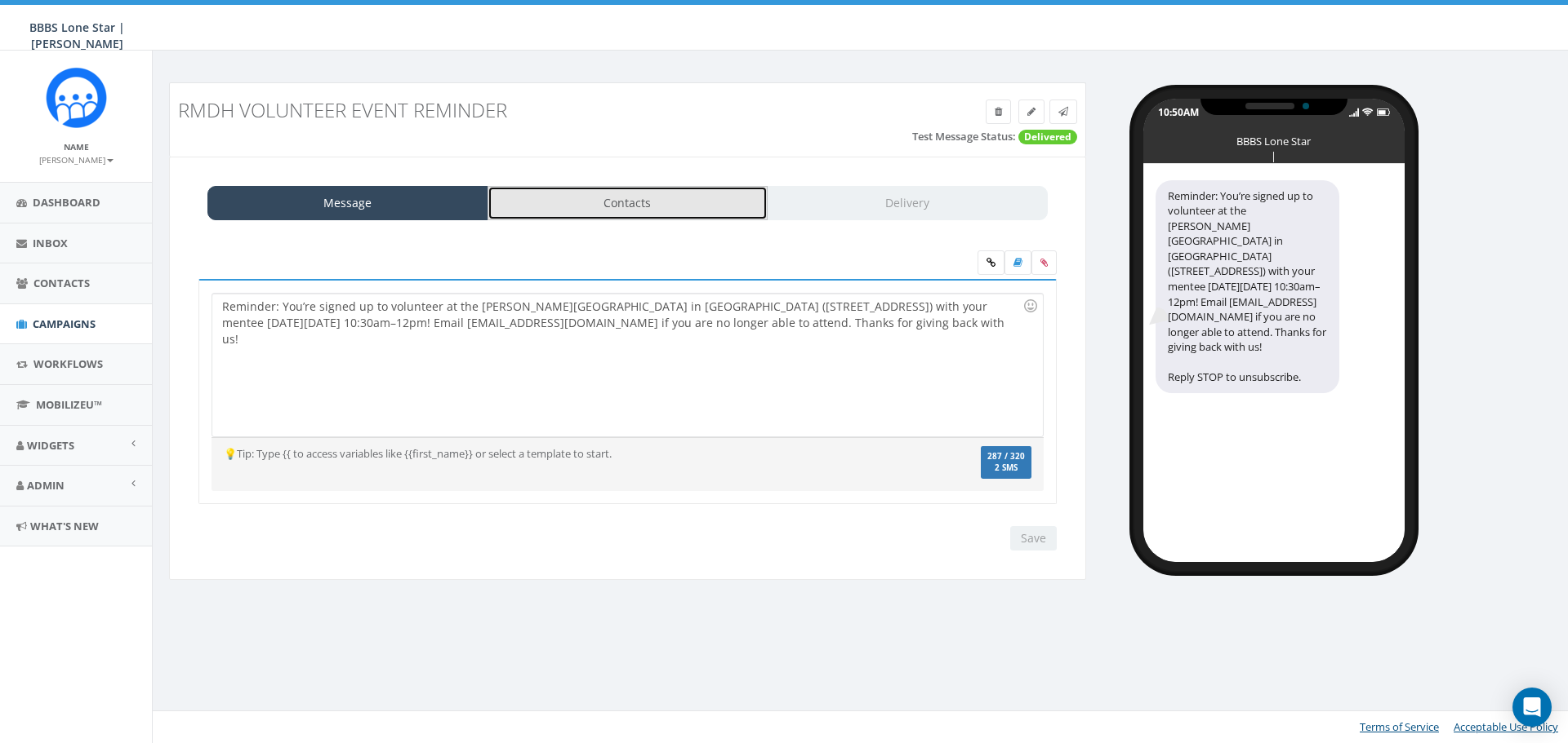
click at [692, 210] on link "Contacts" at bounding box center [627, 203] width 281 height 34
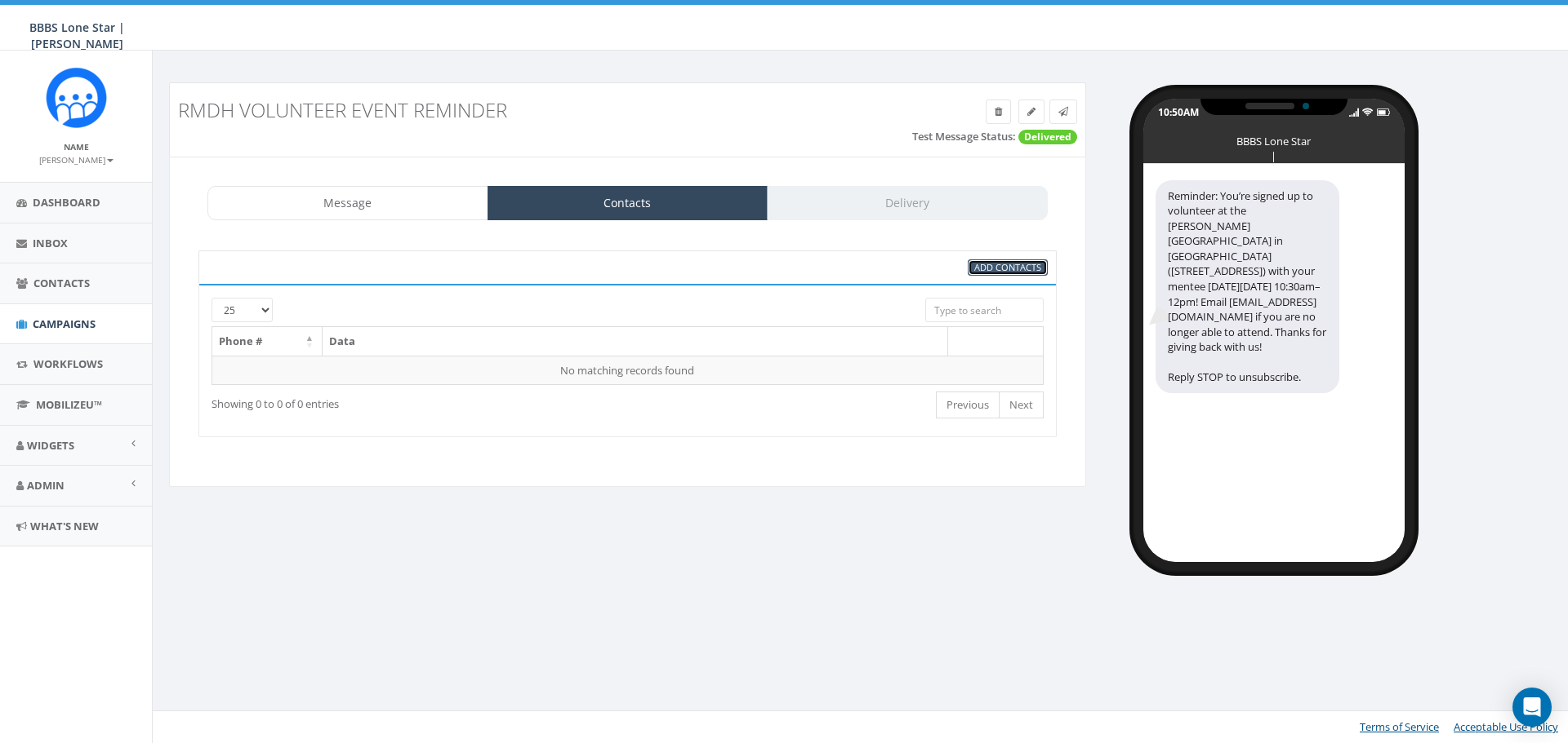
click at [1011, 271] on span "Add Contacts" at bounding box center [1008, 268] width 67 height 13
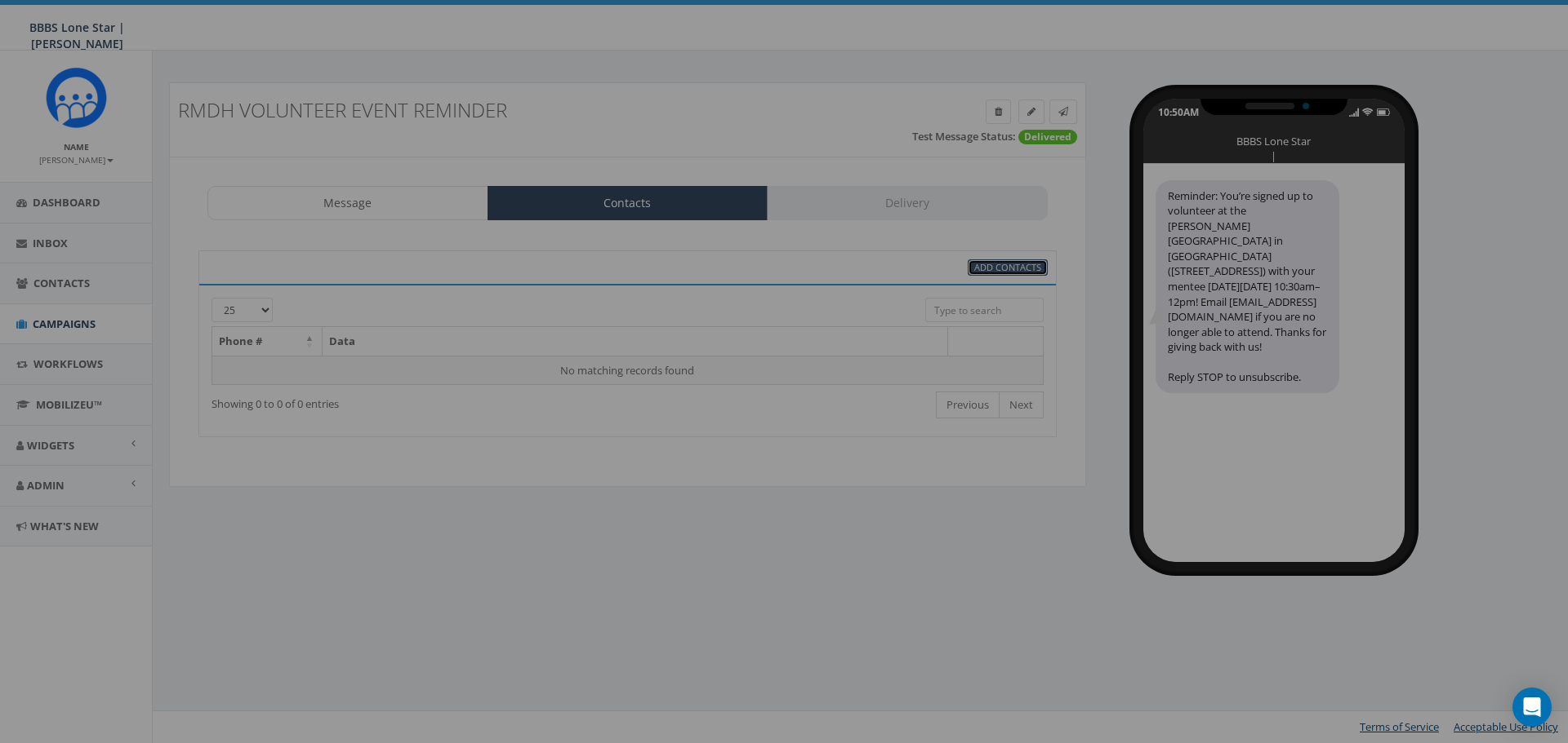
select select
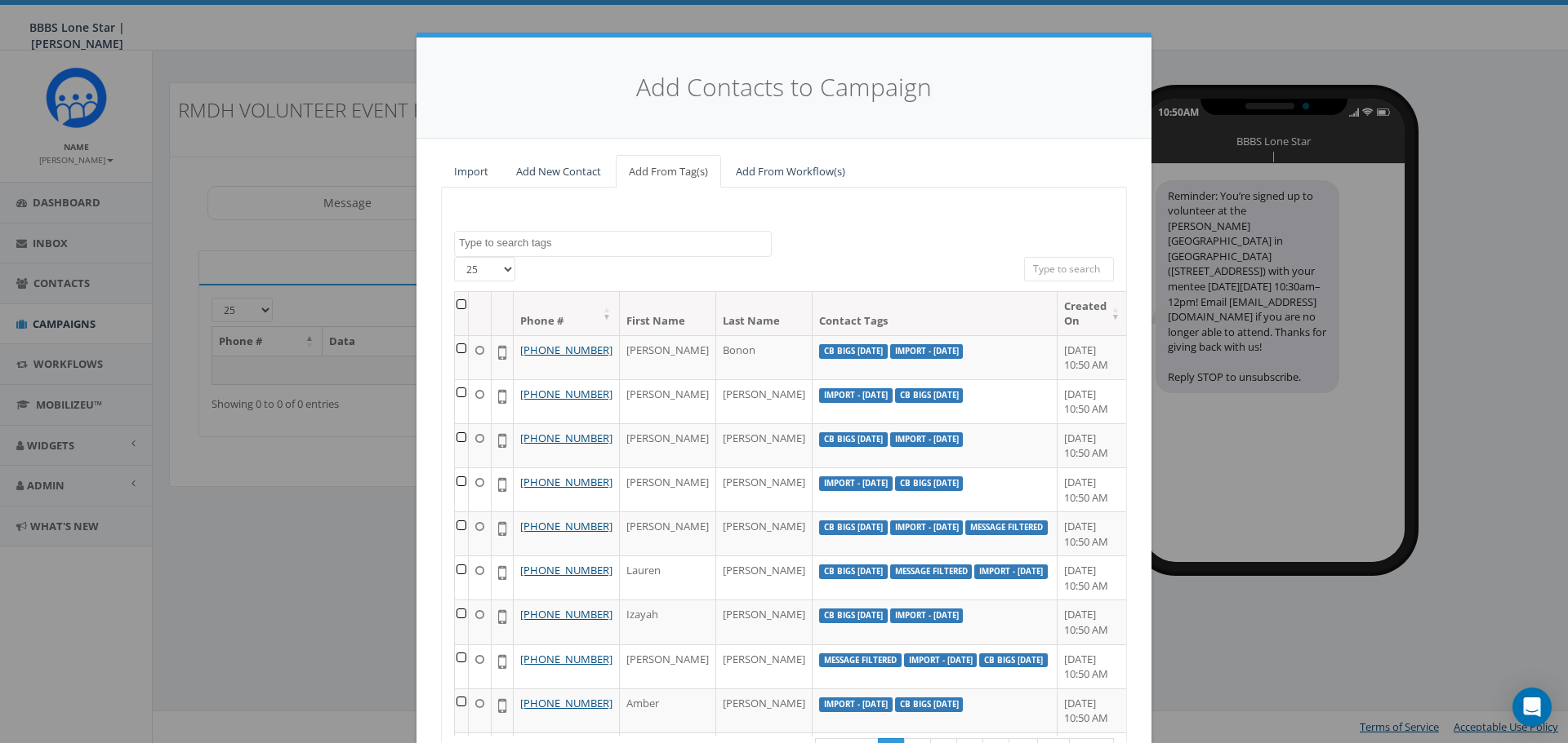
click at [559, 249] on textarea "Search" at bounding box center [615, 243] width 312 height 14
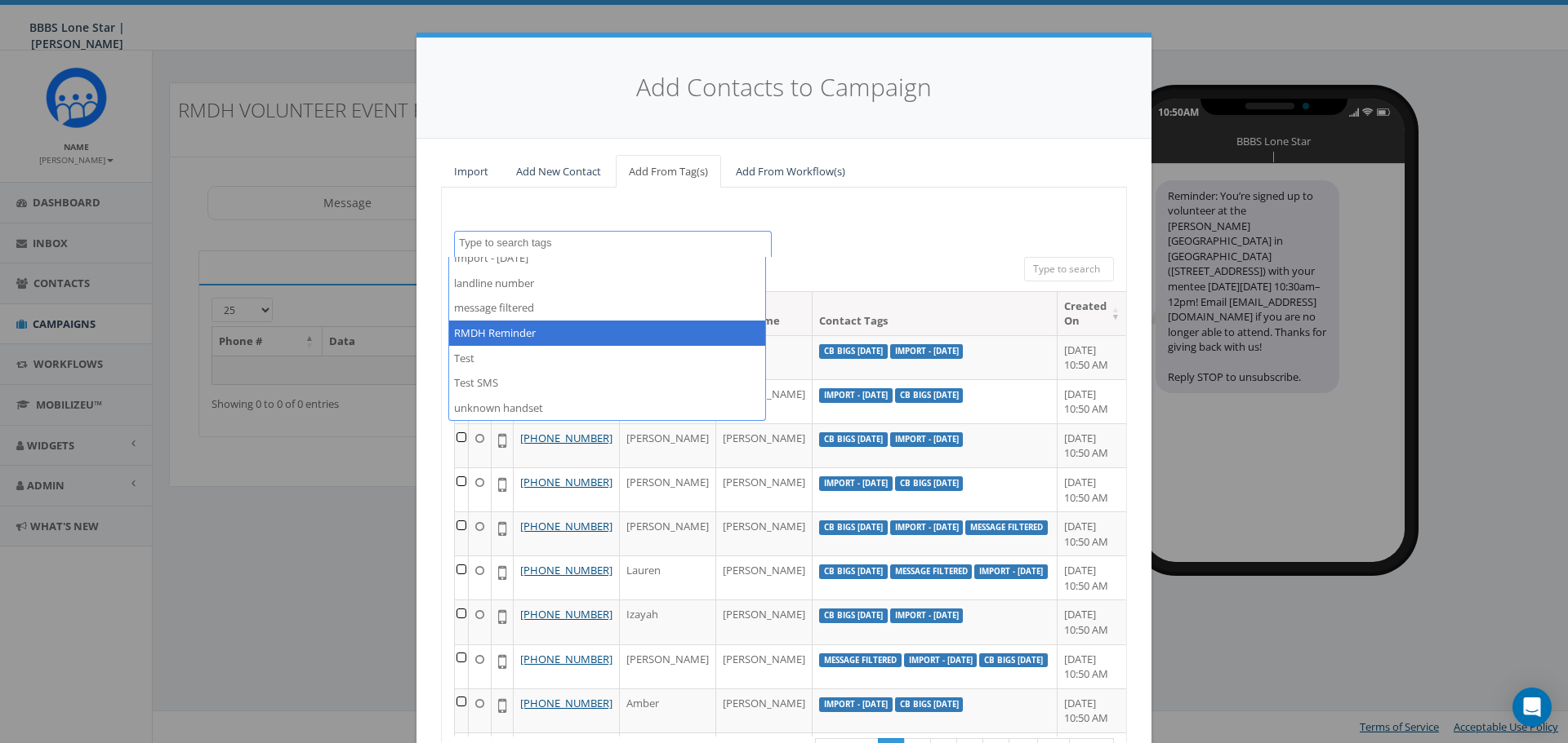
scroll to position [310, 0]
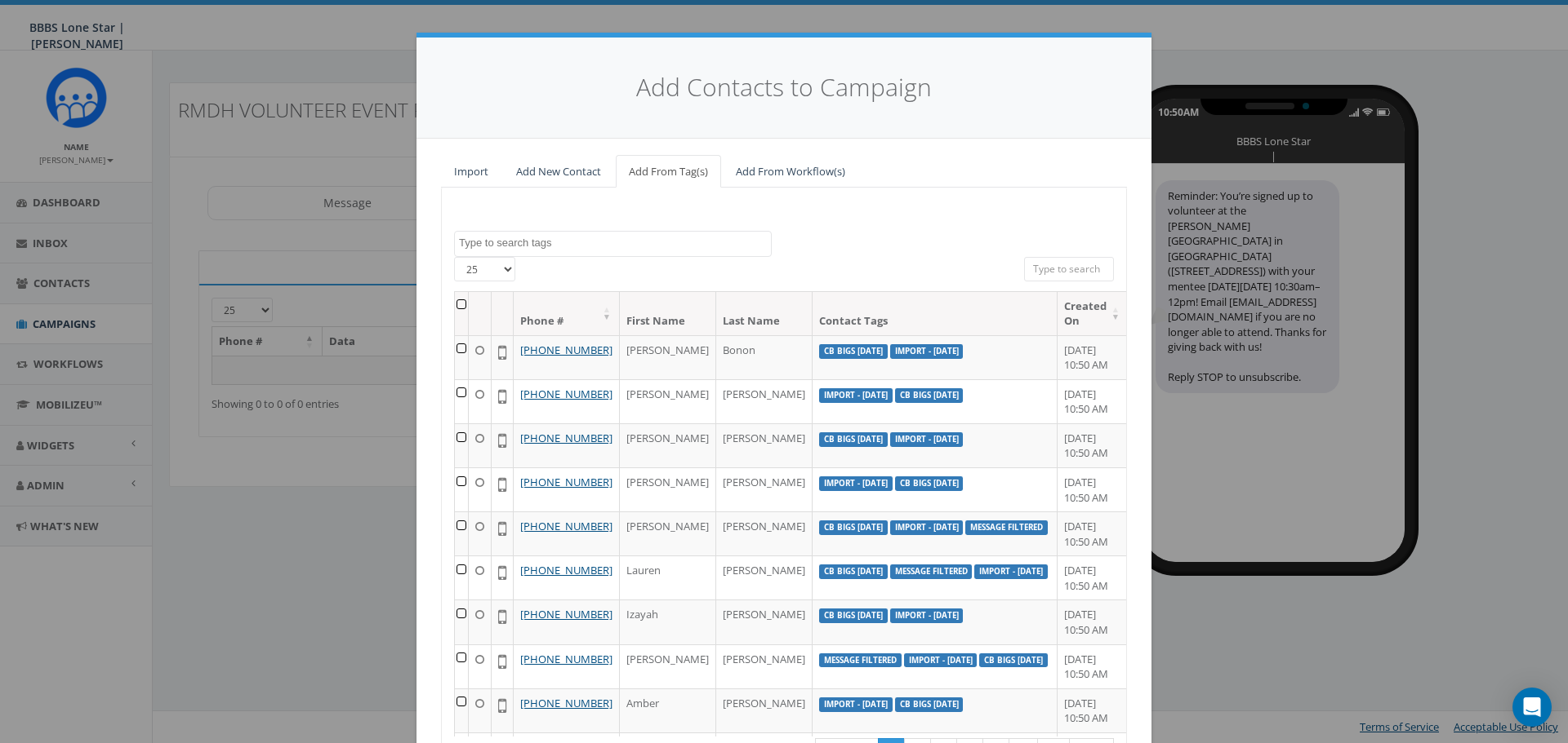
click at [959, 245] on div "[DATE] BIG Picnic BIG Picnic Vendors CB BIGS [DATE] Cigars & Convo 2025 FFF Fis…" at bounding box center [784, 243] width 684 height 26
click at [500, 245] on textarea "Search" at bounding box center [615, 243] width 312 height 14
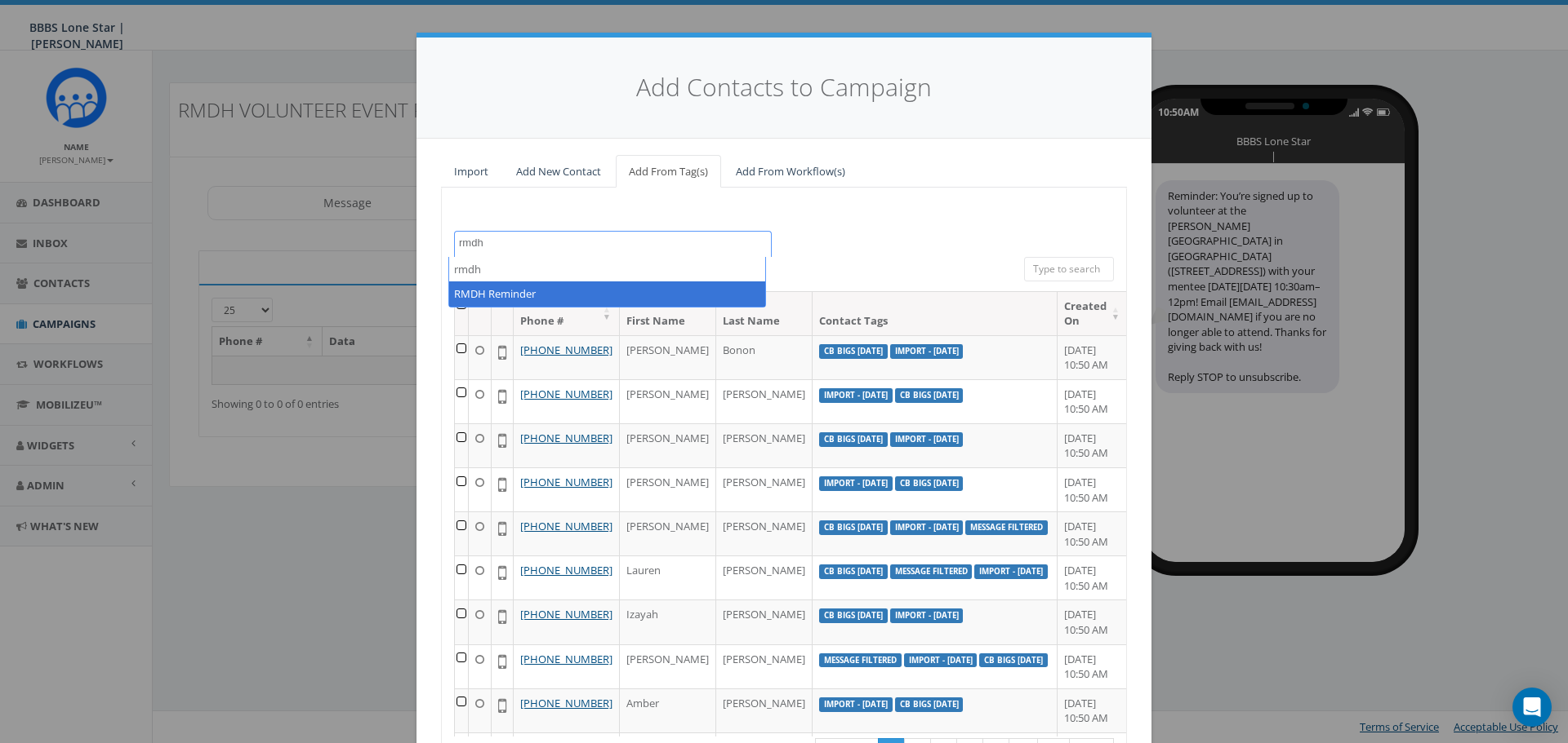
type textarea "rmdh"
select select "RMDH Reminder"
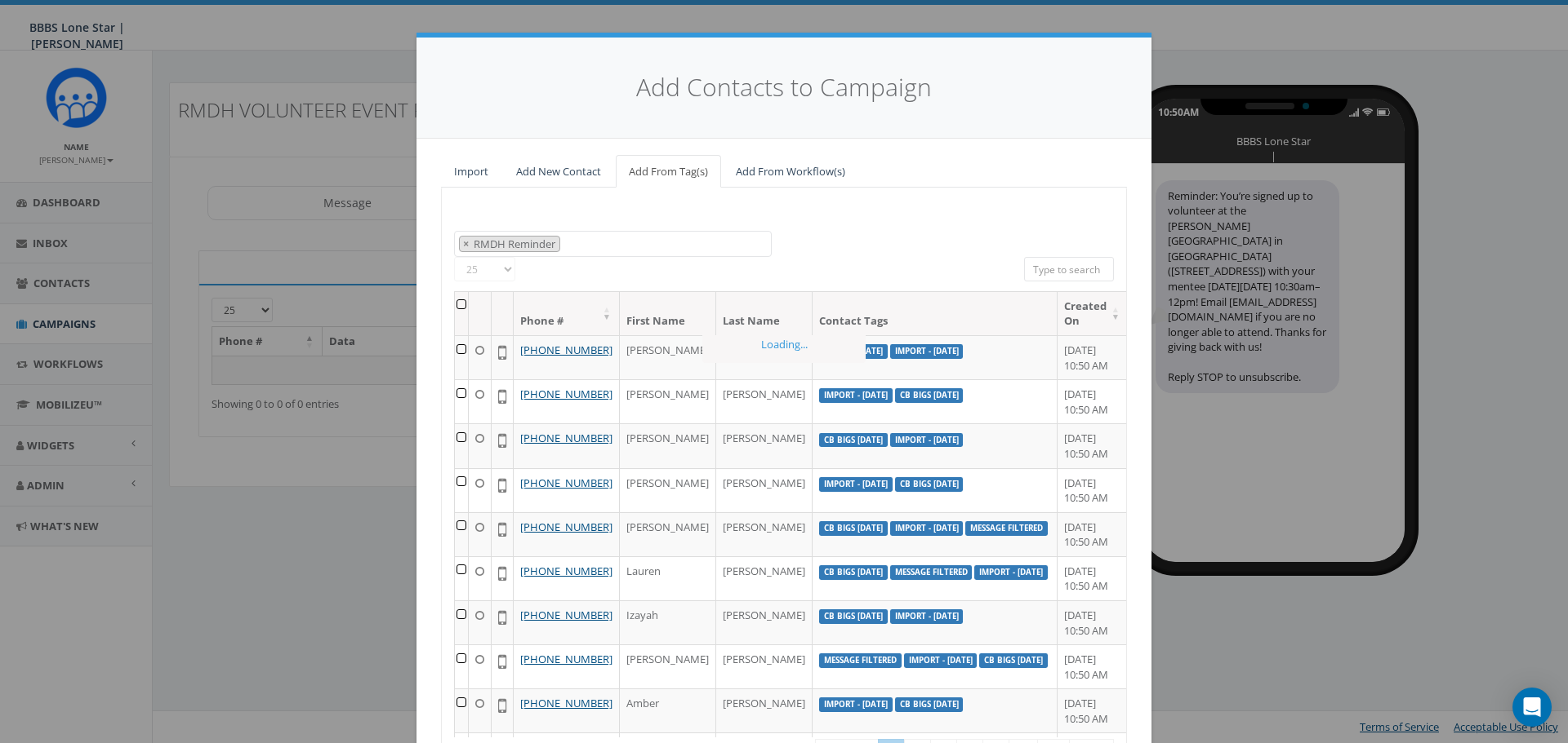
scroll to position [220, 0]
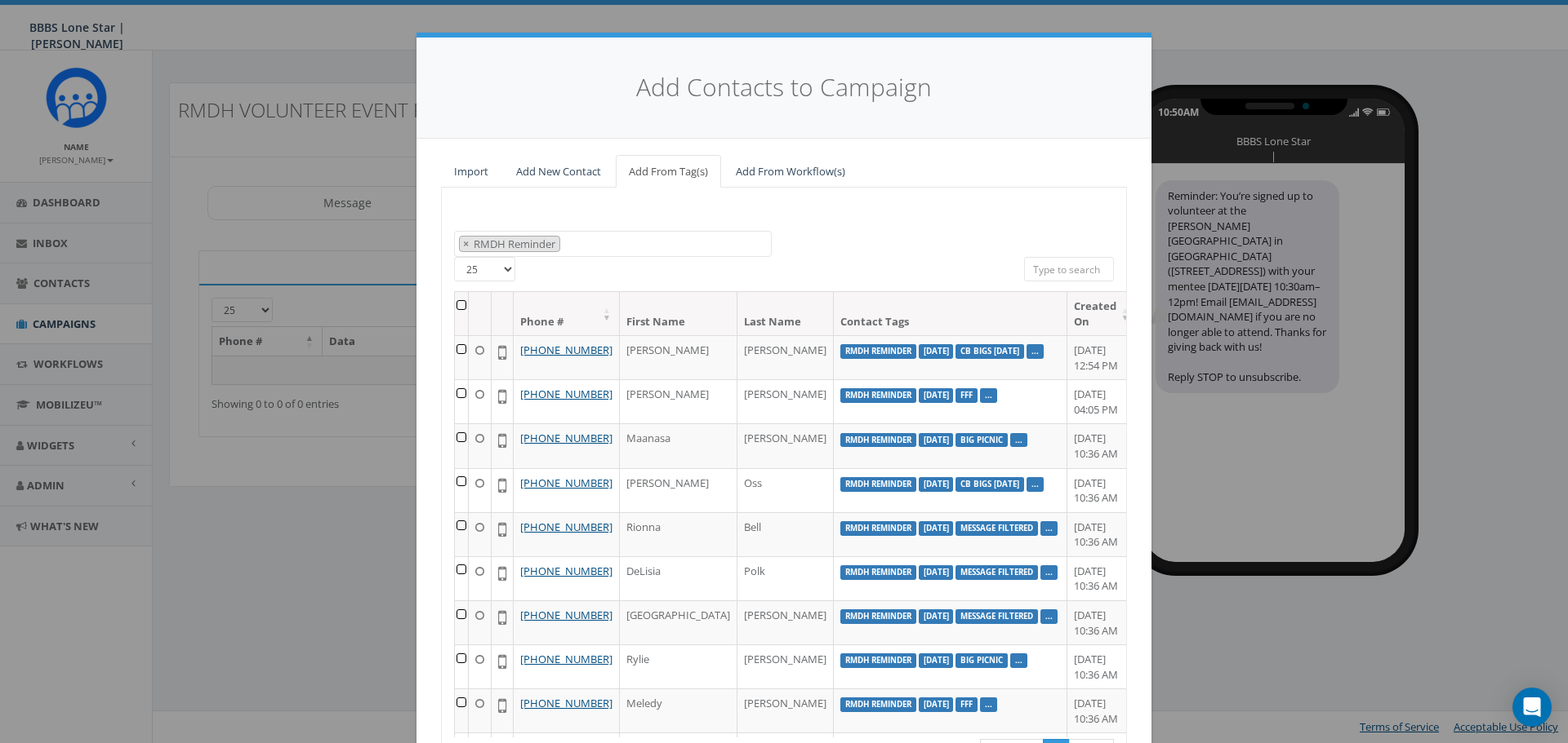
click at [463, 307] on th at bounding box center [461, 314] width 14 height 43
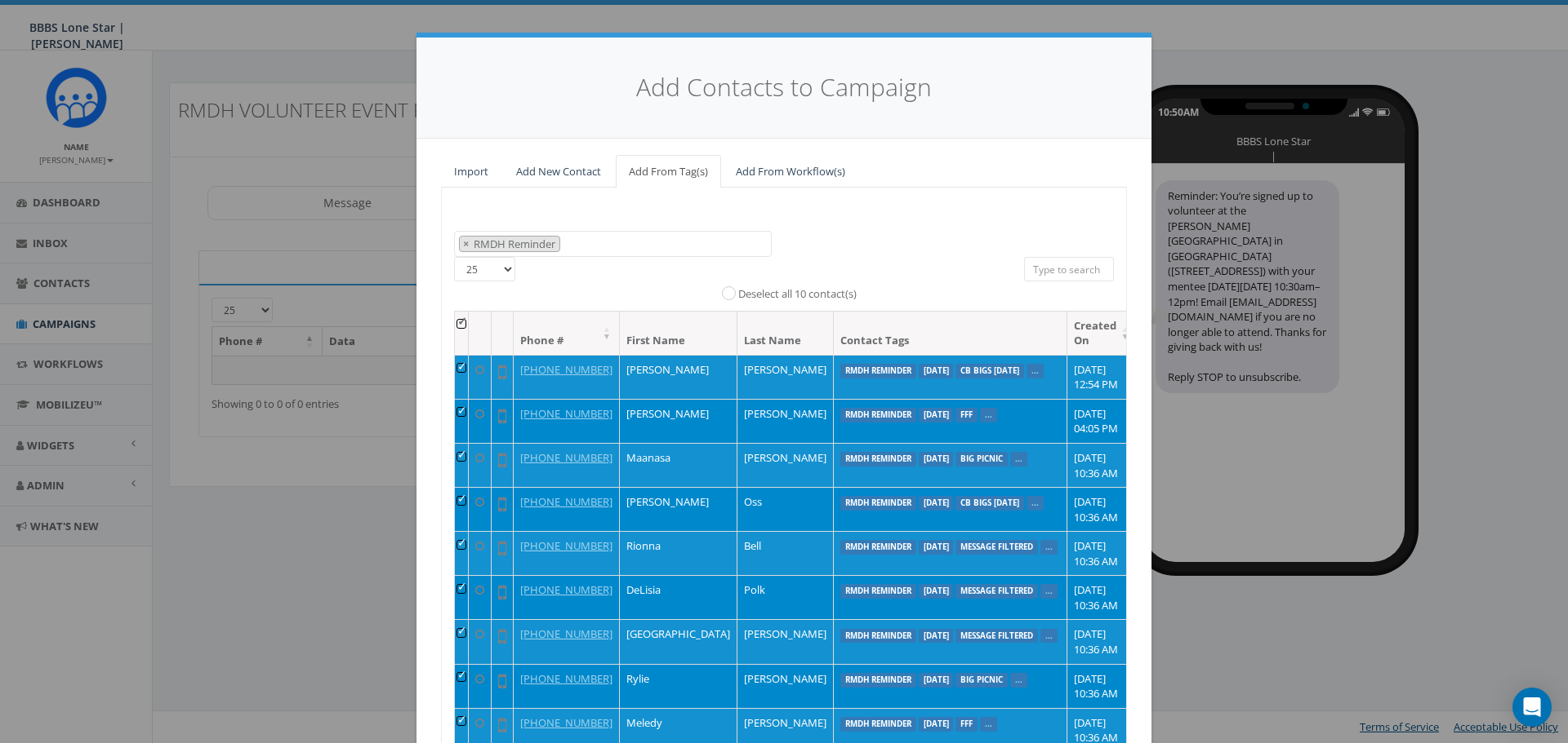
click at [802, 287] on label "Deselect all 10 contact(s)" at bounding box center [797, 295] width 118 height 16
click at [738, 287] on input "Deselect all 10 contact(s)" at bounding box center [733, 292] width 11 height 11
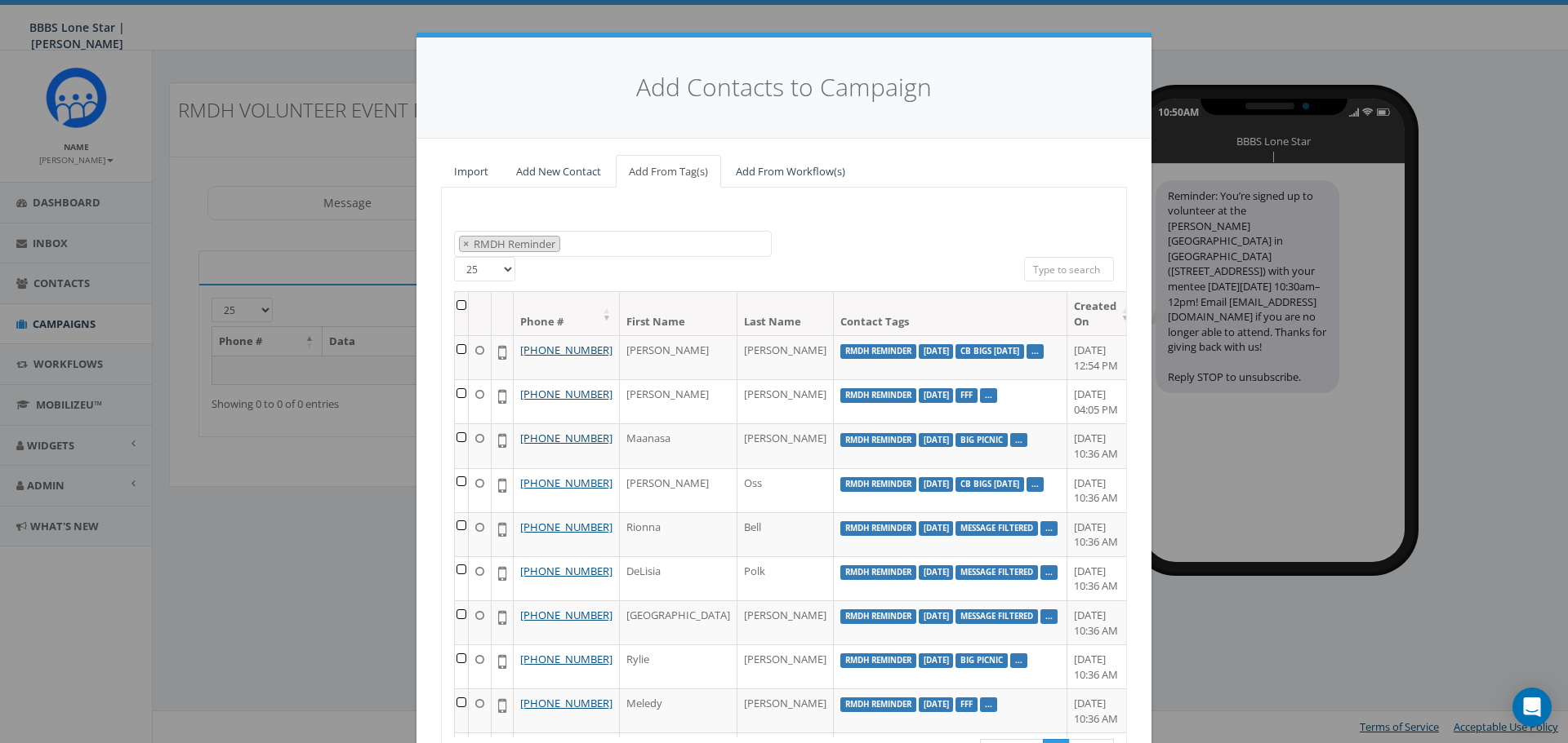
click at [468, 299] on th at bounding box center [461, 314] width 14 height 43
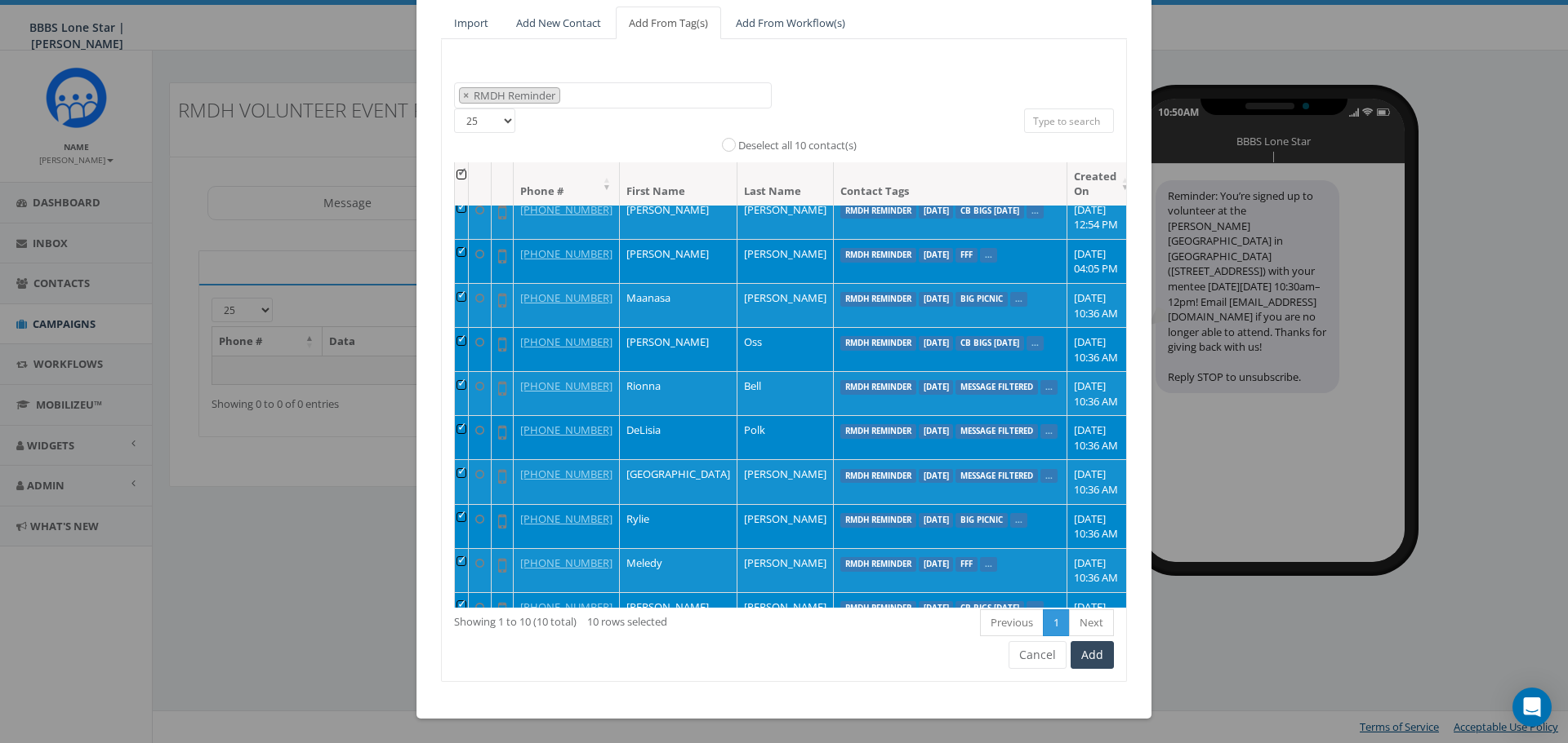
scroll to position [0, 0]
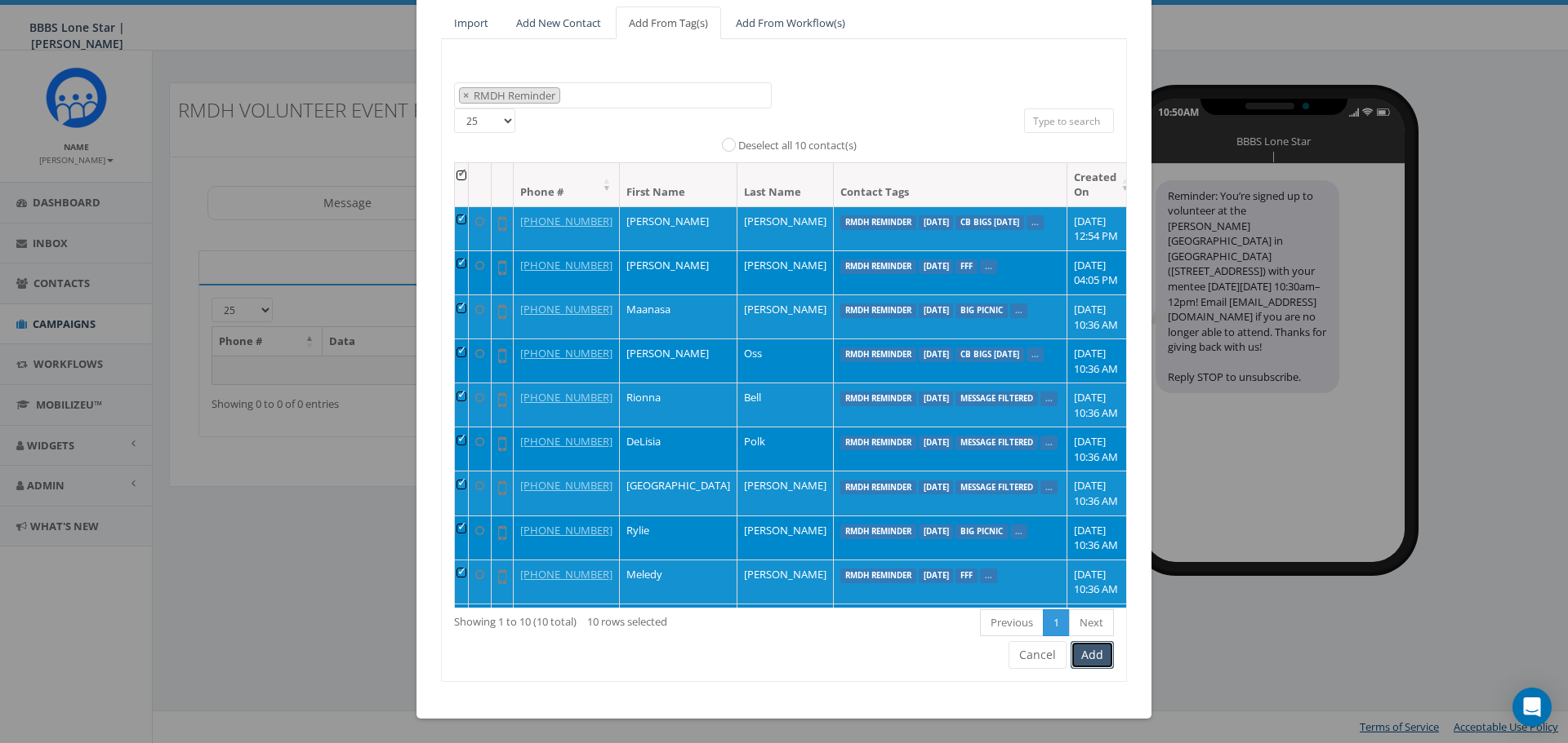
click at [1070, 657] on button "Add" at bounding box center [1092, 655] width 43 height 28
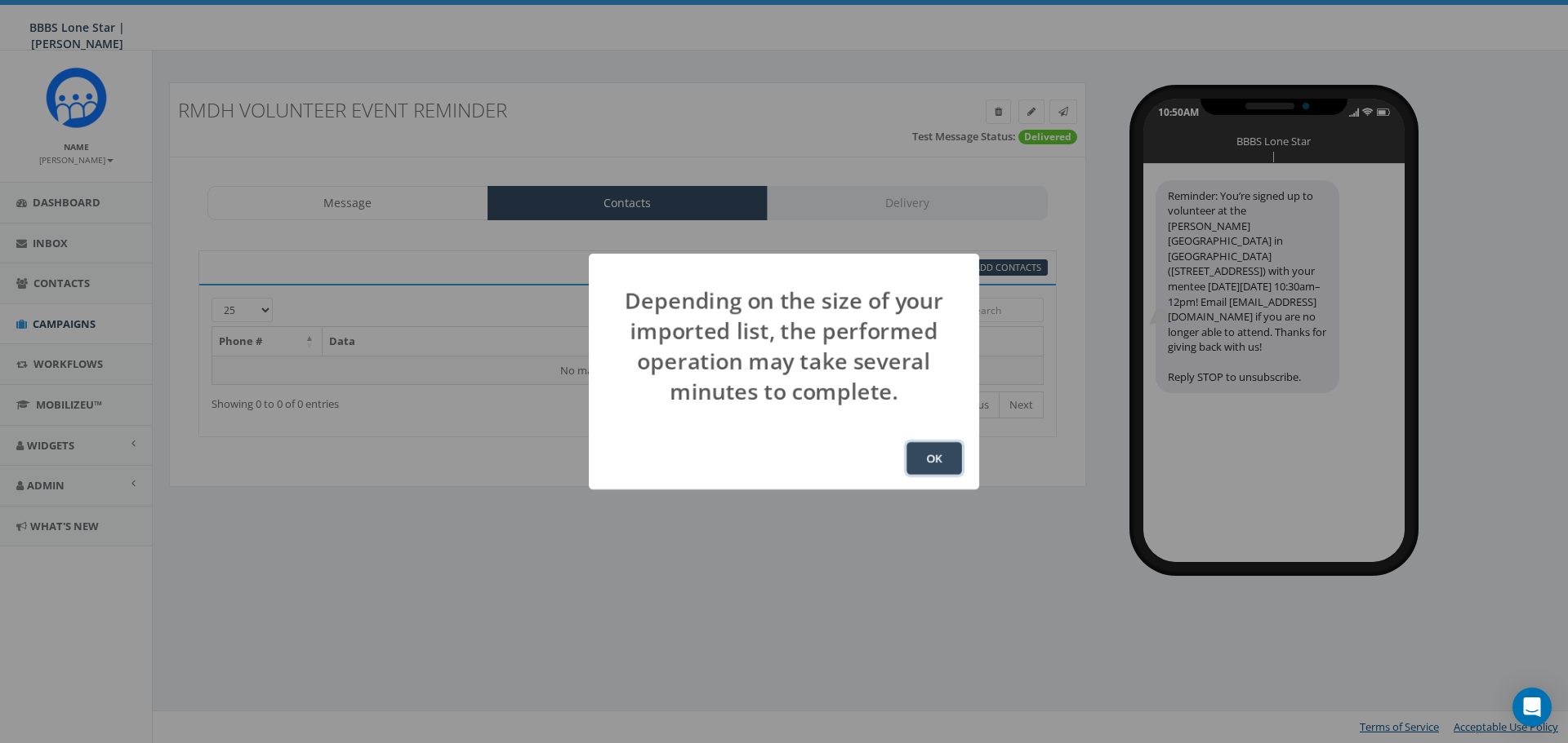
click at [915, 454] on button "OK" at bounding box center [935, 459] width 56 height 32
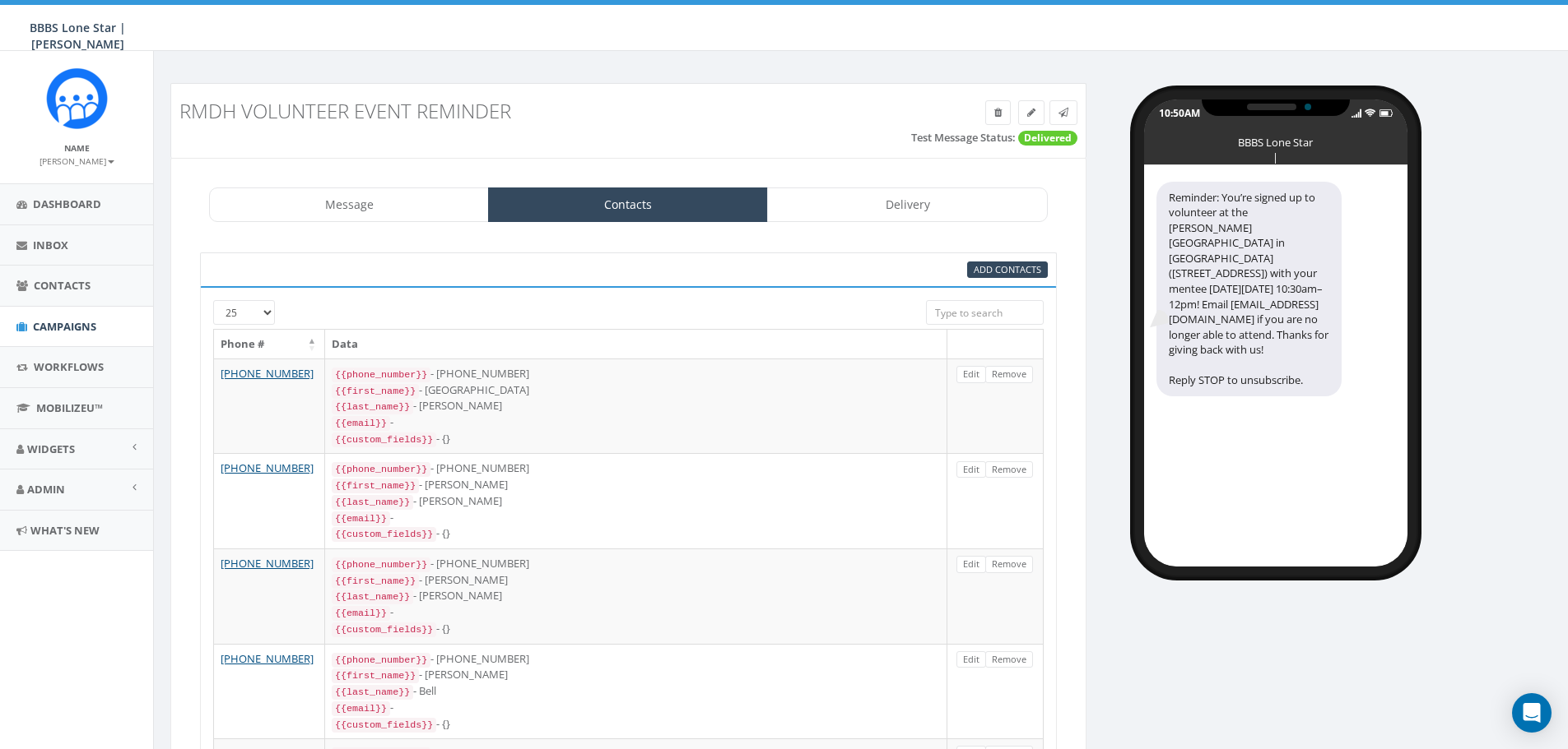
scroll to position [83, 0]
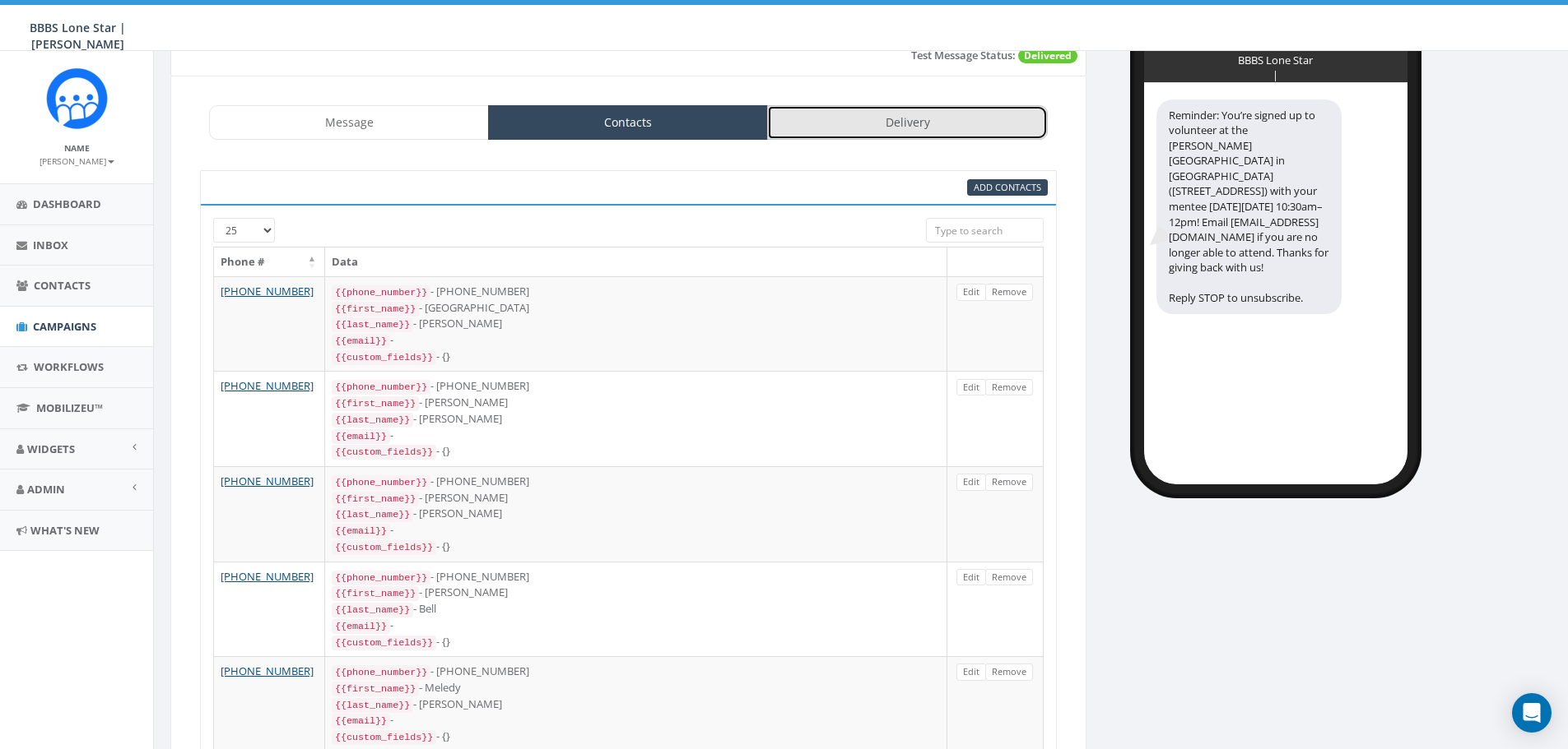
click at [880, 113] on link "Delivery" at bounding box center [907, 123] width 280 height 35
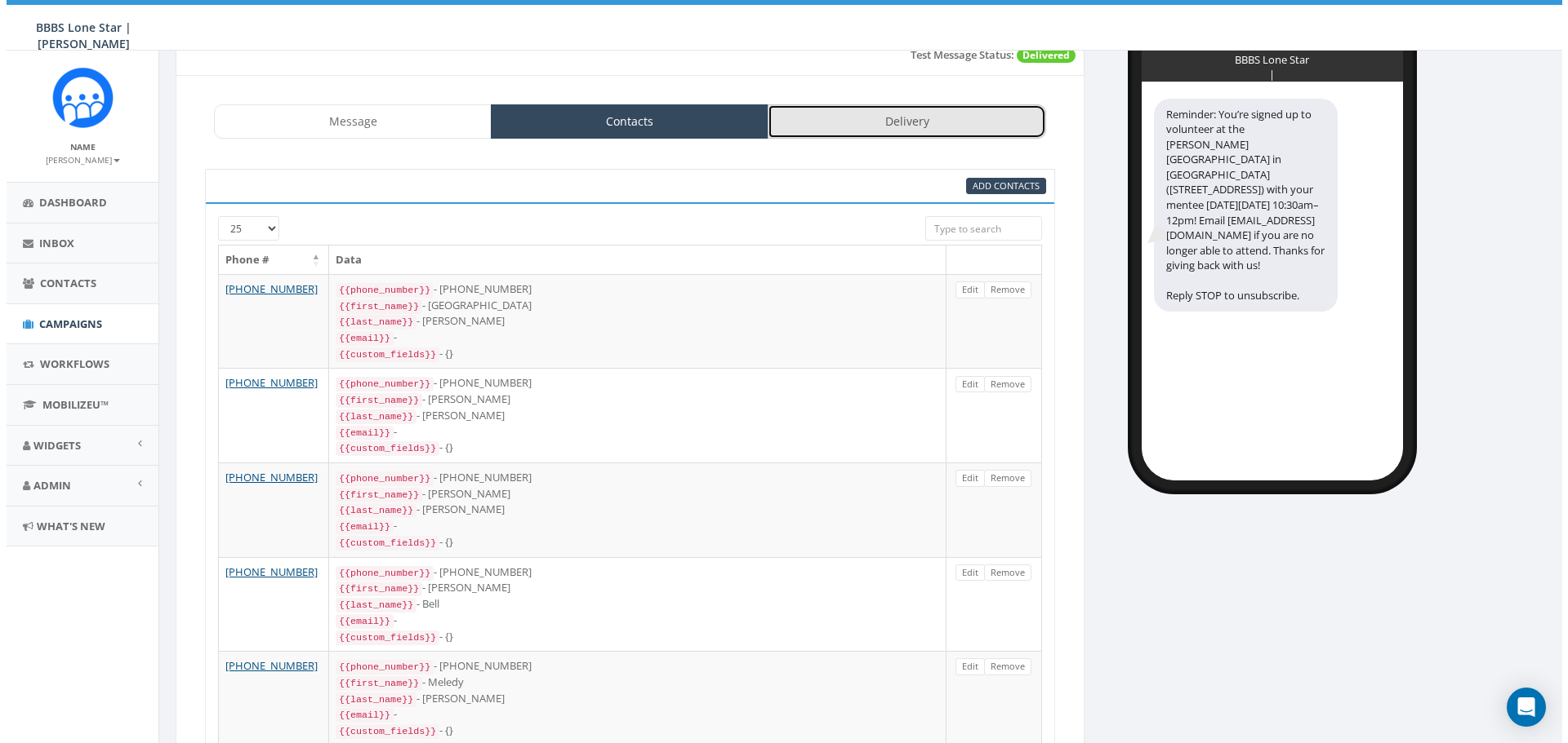
scroll to position [0, 0]
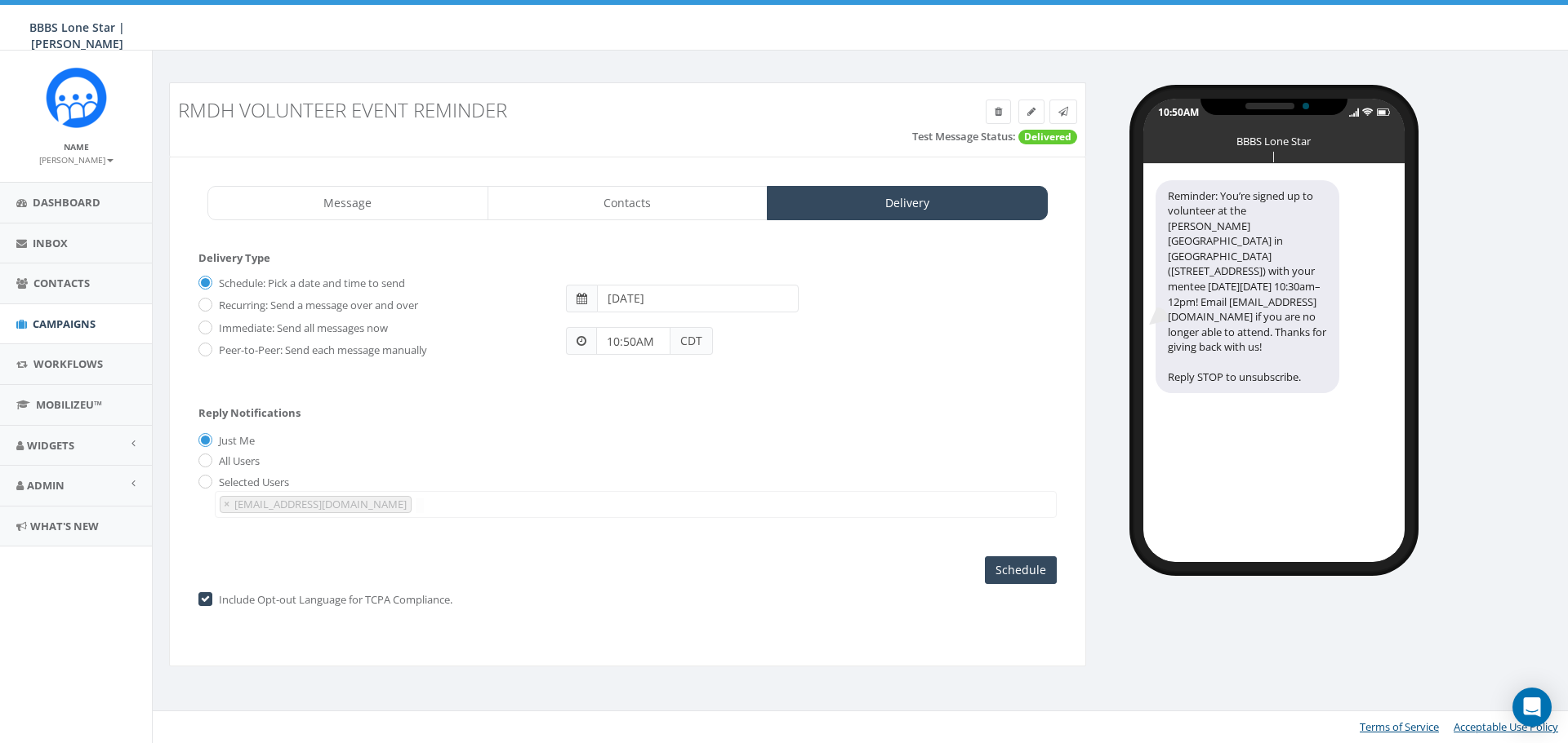
click at [737, 296] on input "[DATE]" at bounding box center [698, 298] width 202 height 28
click at [836, 443] on div "Just Me" at bounding box center [627, 441] width 858 height 17
click at [659, 343] on input "10:50AM" at bounding box center [633, 341] width 74 height 28
click at [634, 165] on div "1 2 3 4 5 6 7 8 9 10 11 12 00 05 10 15 20 25 30 35 40 45 50 55" at bounding box center [688, 199] width 163 height 163
click at [613, 297] on button "AM" at bounding box center [620, 294] width 24 height 24
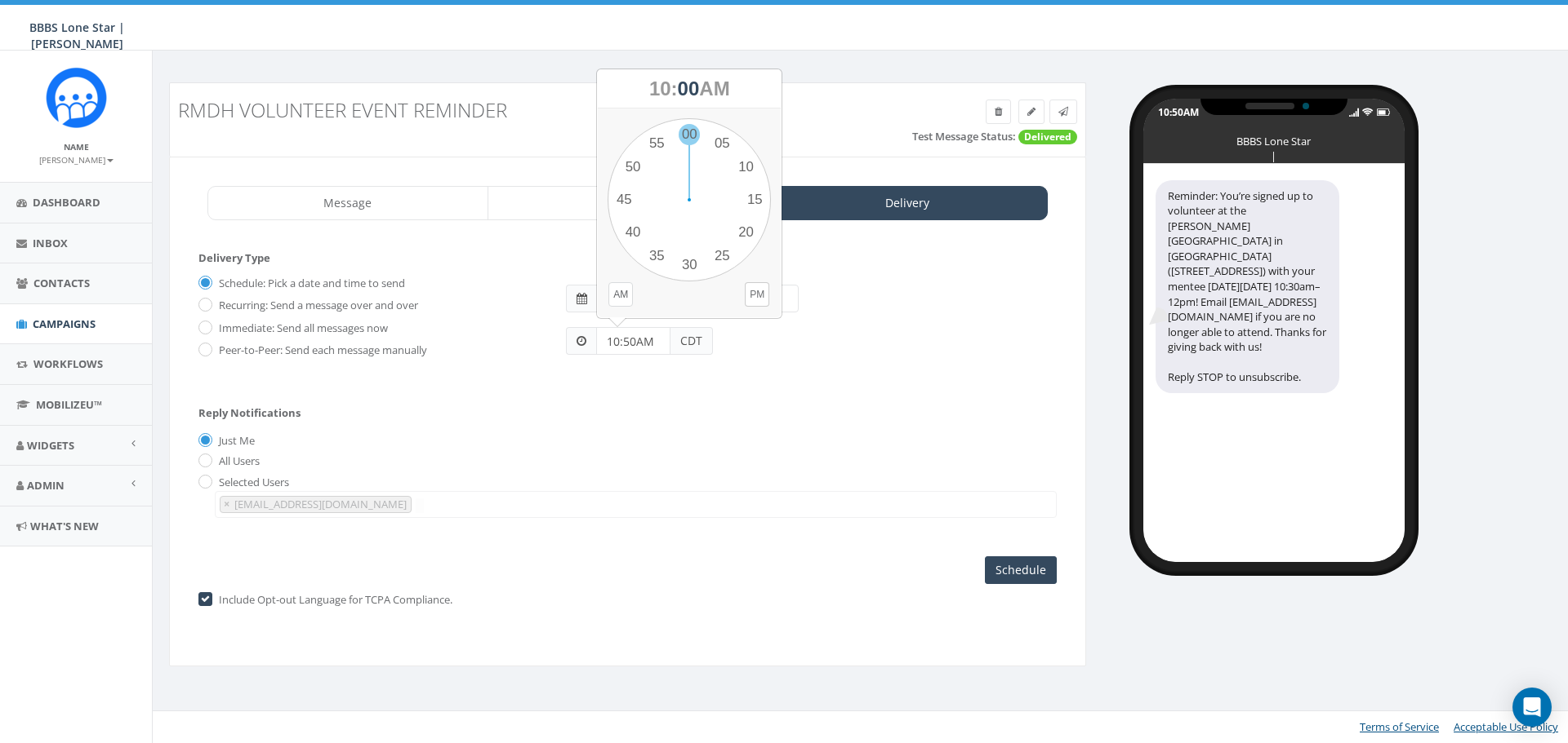
click at [685, 133] on div "1 2 3 4 5 6 7 8 9 10 11 12 00 05 10 15 20 25 30 35 40 45 50 55" at bounding box center [688, 199] width 163 height 163
type input "10:00AM"
click at [994, 565] on input "Schedule" at bounding box center [1020, 570] width 72 height 28
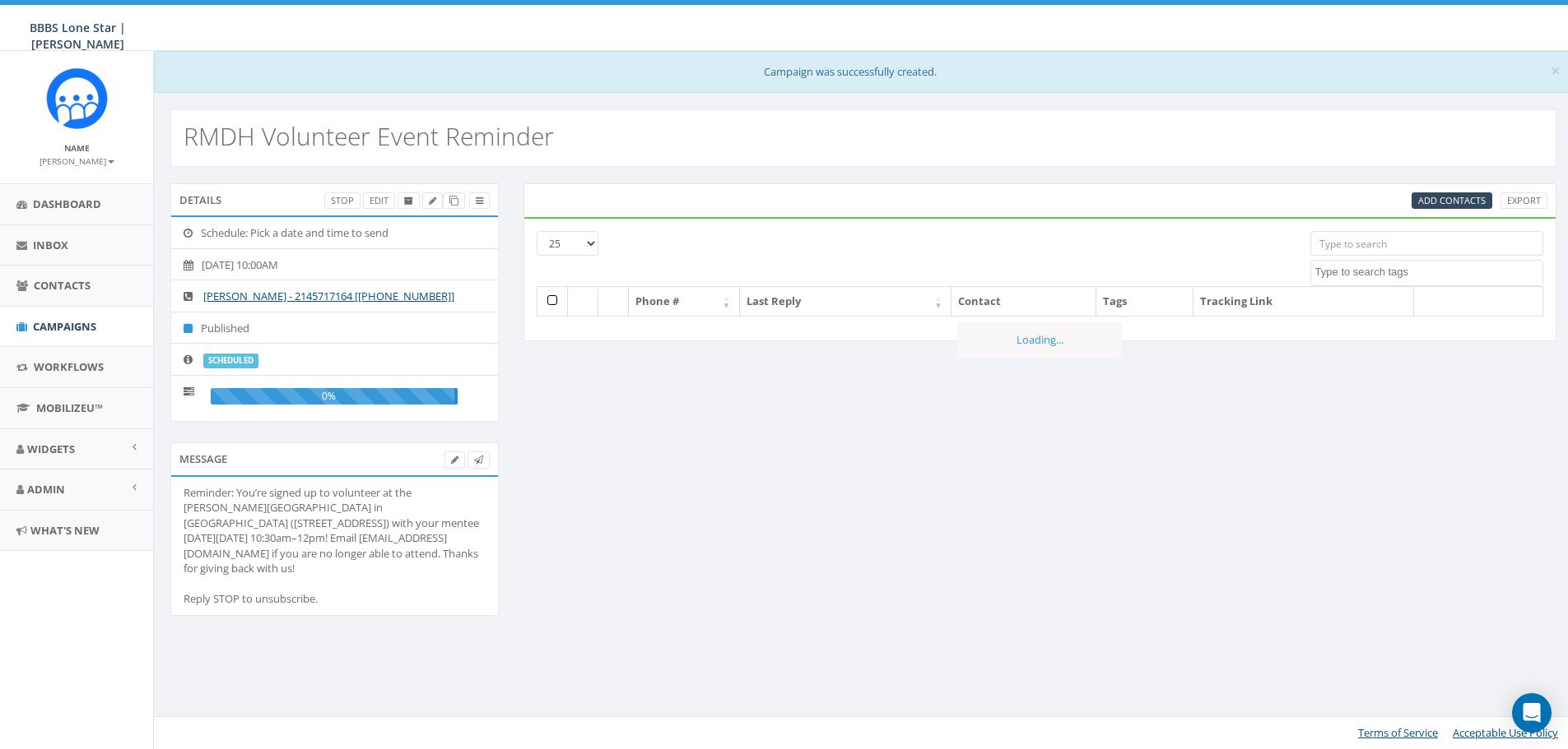
select select
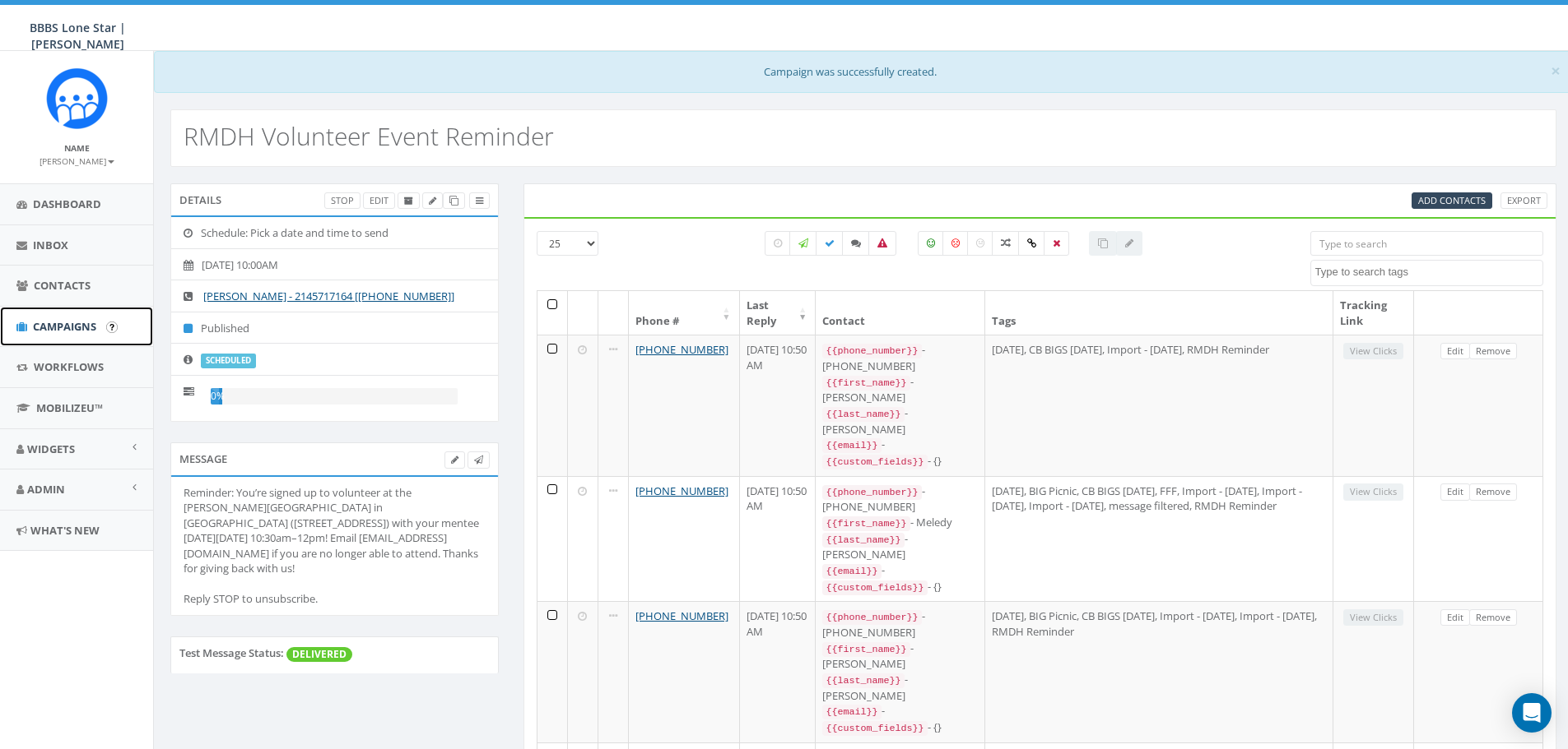
click at [53, 328] on span "Campaigns" at bounding box center [65, 326] width 64 height 15
click at [75, 226] on link "Inbox" at bounding box center [76, 245] width 153 height 40
click at [75, 213] on link "Dashboard" at bounding box center [76, 205] width 153 height 40
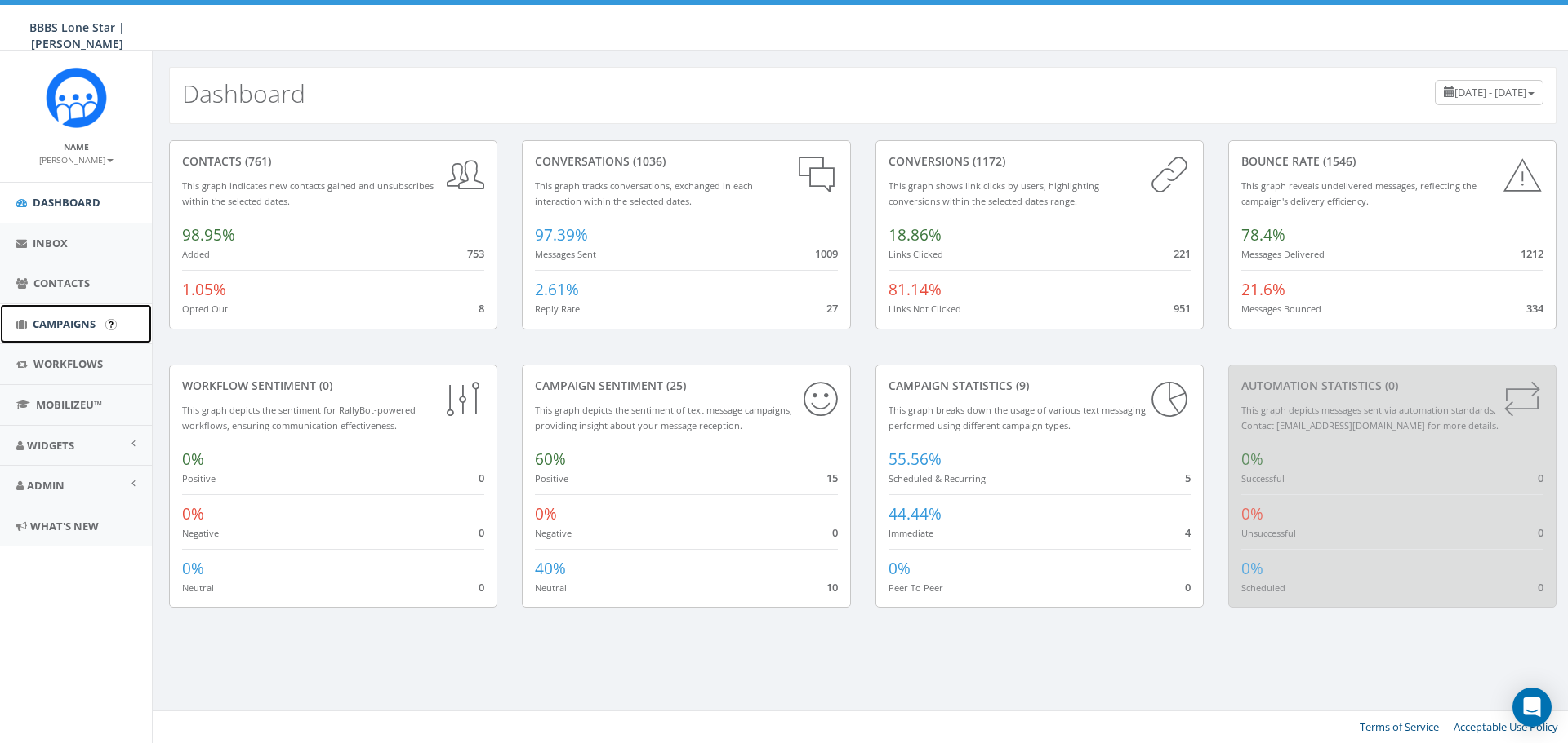
click at [47, 316] on span "Campaigns" at bounding box center [64, 324] width 63 height 14
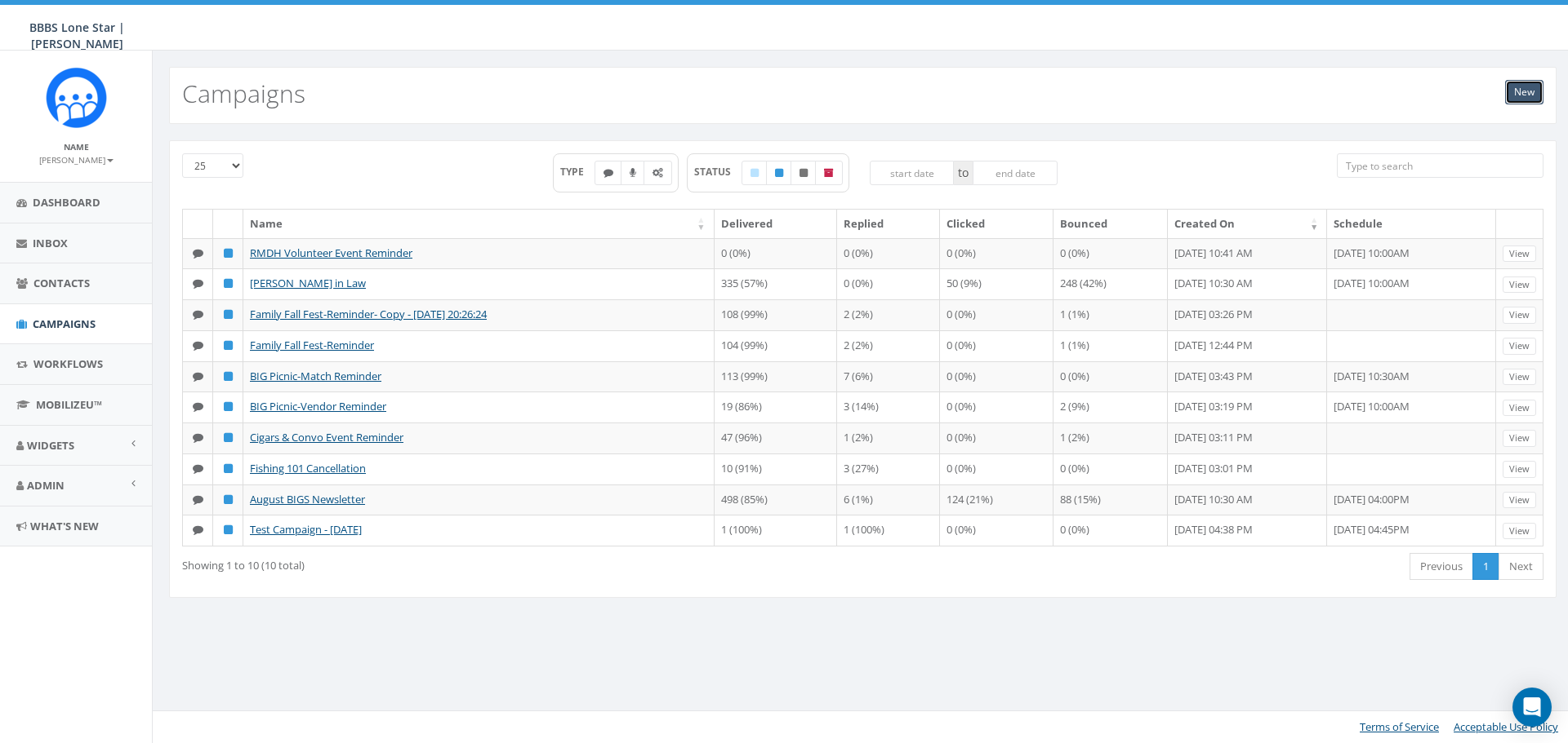
click at [1529, 94] on link "New" at bounding box center [1524, 92] width 39 height 24
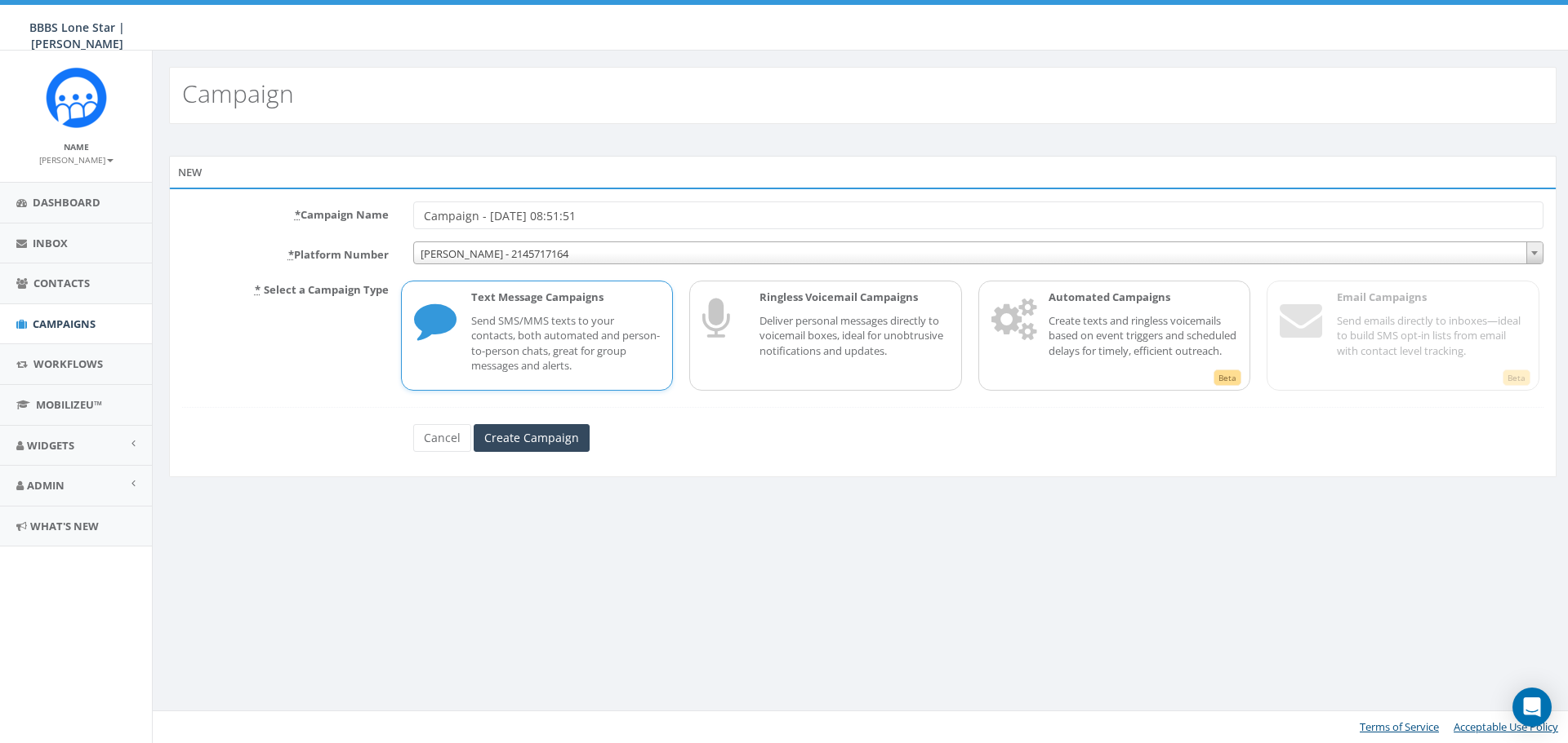
drag, startPoint x: 639, startPoint y: 218, endPoint x: 400, endPoint y: 214, distance: 239.0
click at [401, 214] on div "Campaign - [DATE] 08:51:51" at bounding box center [978, 216] width 1155 height 28
click at [471, 220] on input "At Fault Clinic" at bounding box center [978, 216] width 1130 height 28
click at [467, 220] on input "At Fault Clinic" at bounding box center [978, 216] width 1130 height 28
click at [576, 206] on input "At Fault Pickleball Clinic" at bounding box center [978, 216] width 1130 height 28
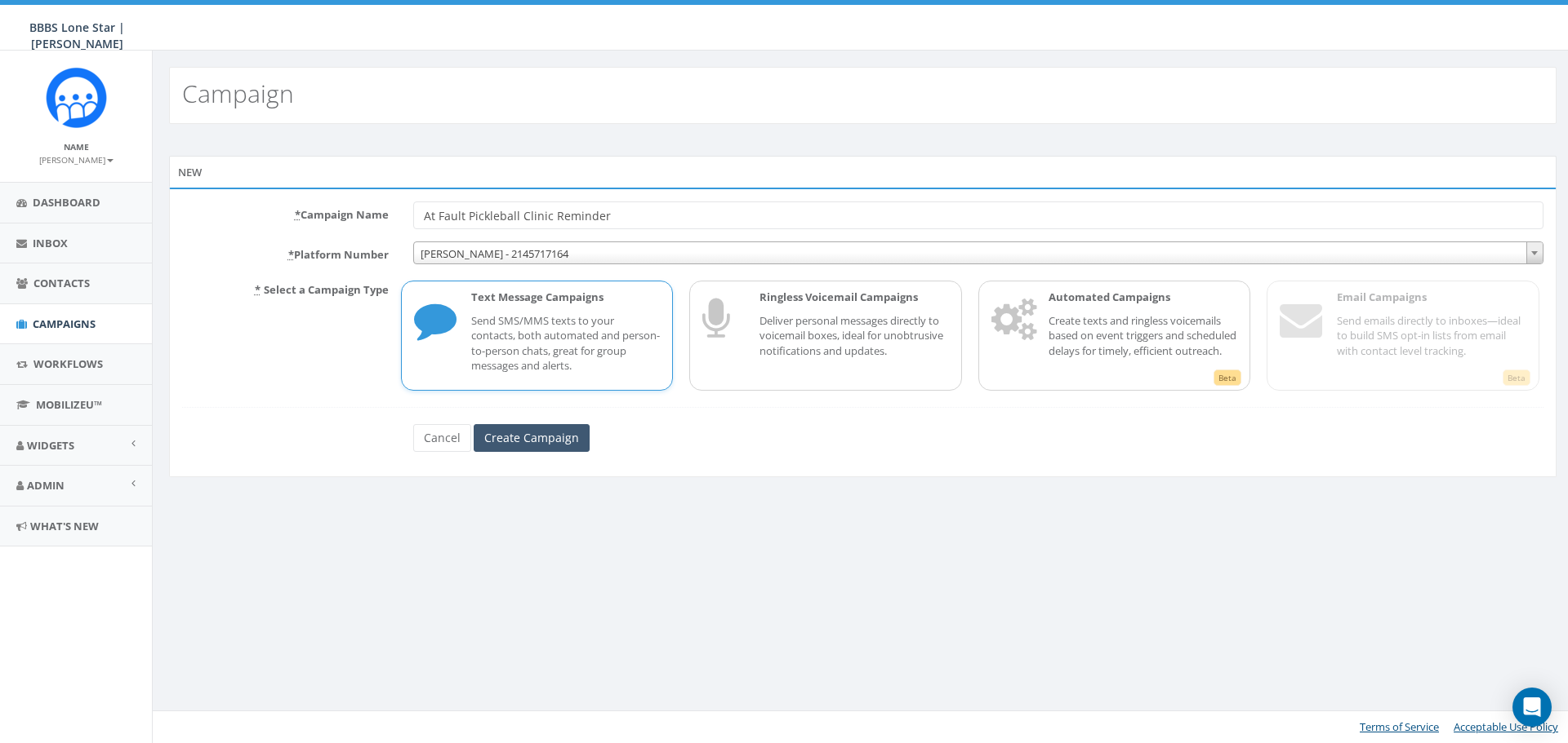
type input "At Fault Pickleball Clinic Reminder"
click at [520, 440] on input "Create Campaign" at bounding box center [531, 438] width 116 height 28
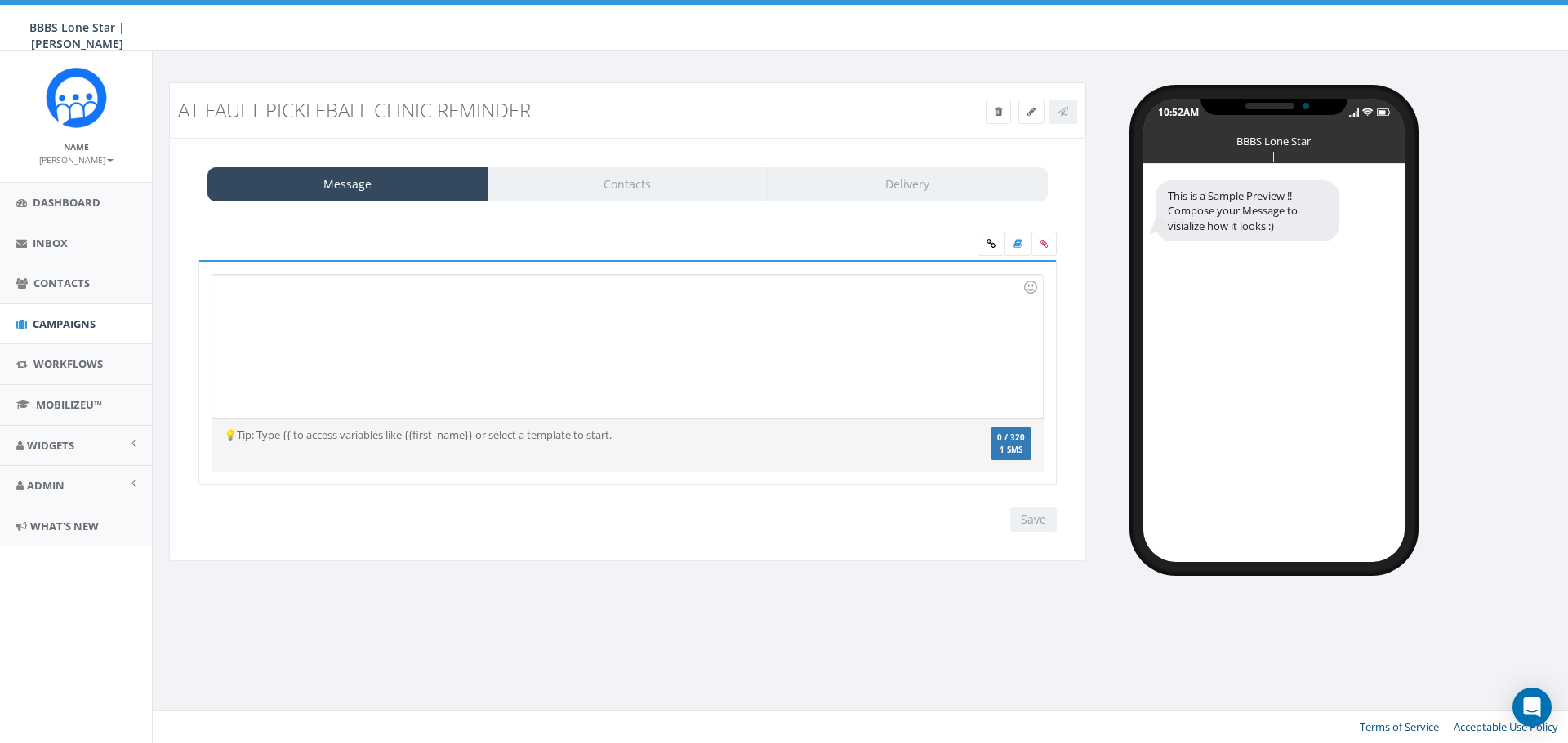
click at [607, 390] on div at bounding box center [627, 346] width 830 height 142
click at [629, 354] on div at bounding box center [627, 346] width 830 height 142
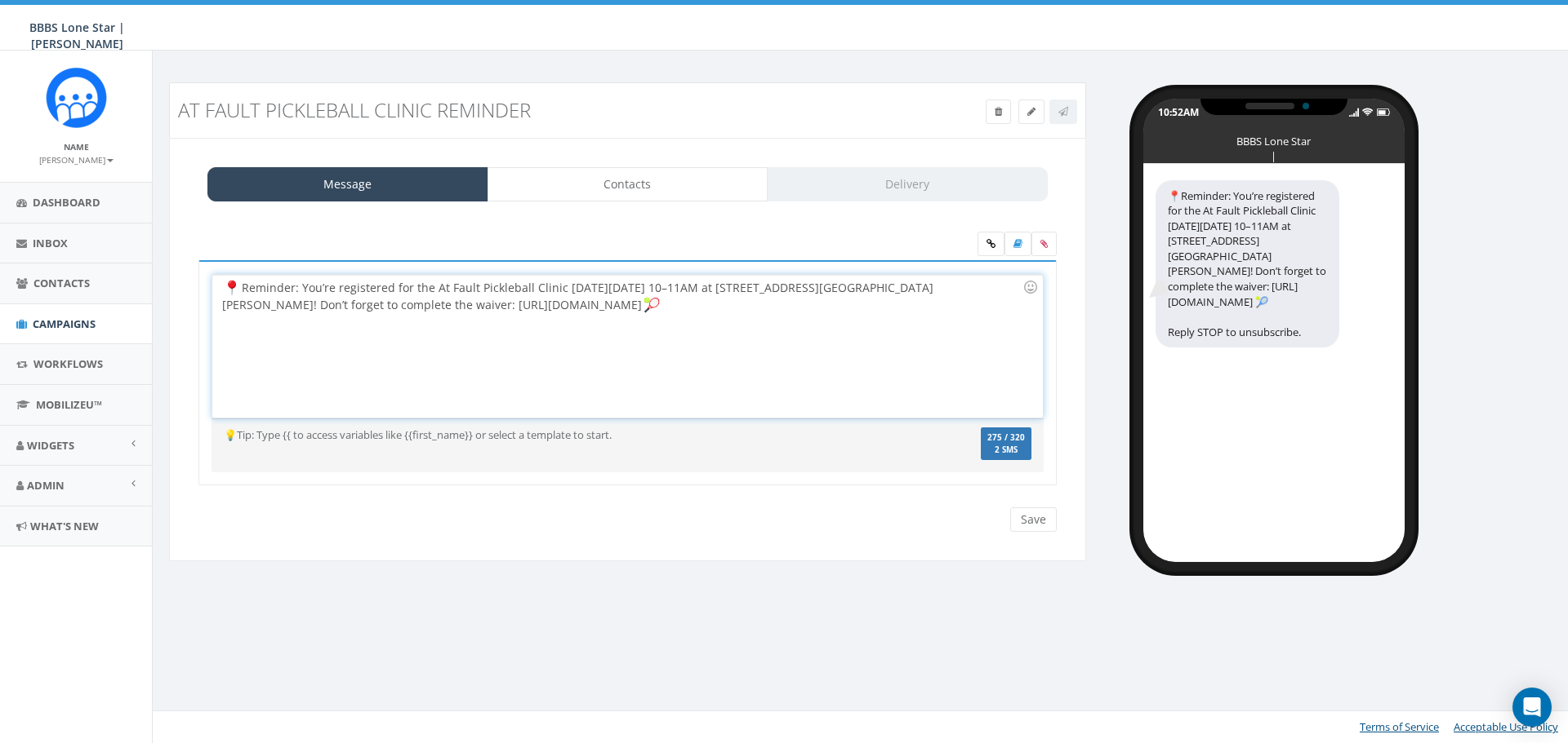
click at [244, 290] on div "Reminder: You’re registered for the At Fault Pickleball Clinic [DATE][DATE] 10–…" at bounding box center [627, 346] width 830 height 142
click at [752, 304] on div "Reminder: You’re registered for the At Fault Pickleball Clinic [DATE][DATE] 10–…" at bounding box center [627, 346] width 830 height 142
drag, startPoint x: 752, startPoint y: 304, endPoint x: 283, endPoint y: 314, distance: 469.1
click at [283, 314] on div "Reminder: You’re registered for the At Fault Pickleball Clinic this Sat, Oct 11…" at bounding box center [627, 346] width 830 height 142
copy div "https://atfault.podplay.app/community/events/d72d81fe-7996-489a-9179-66fe2ef87d…"
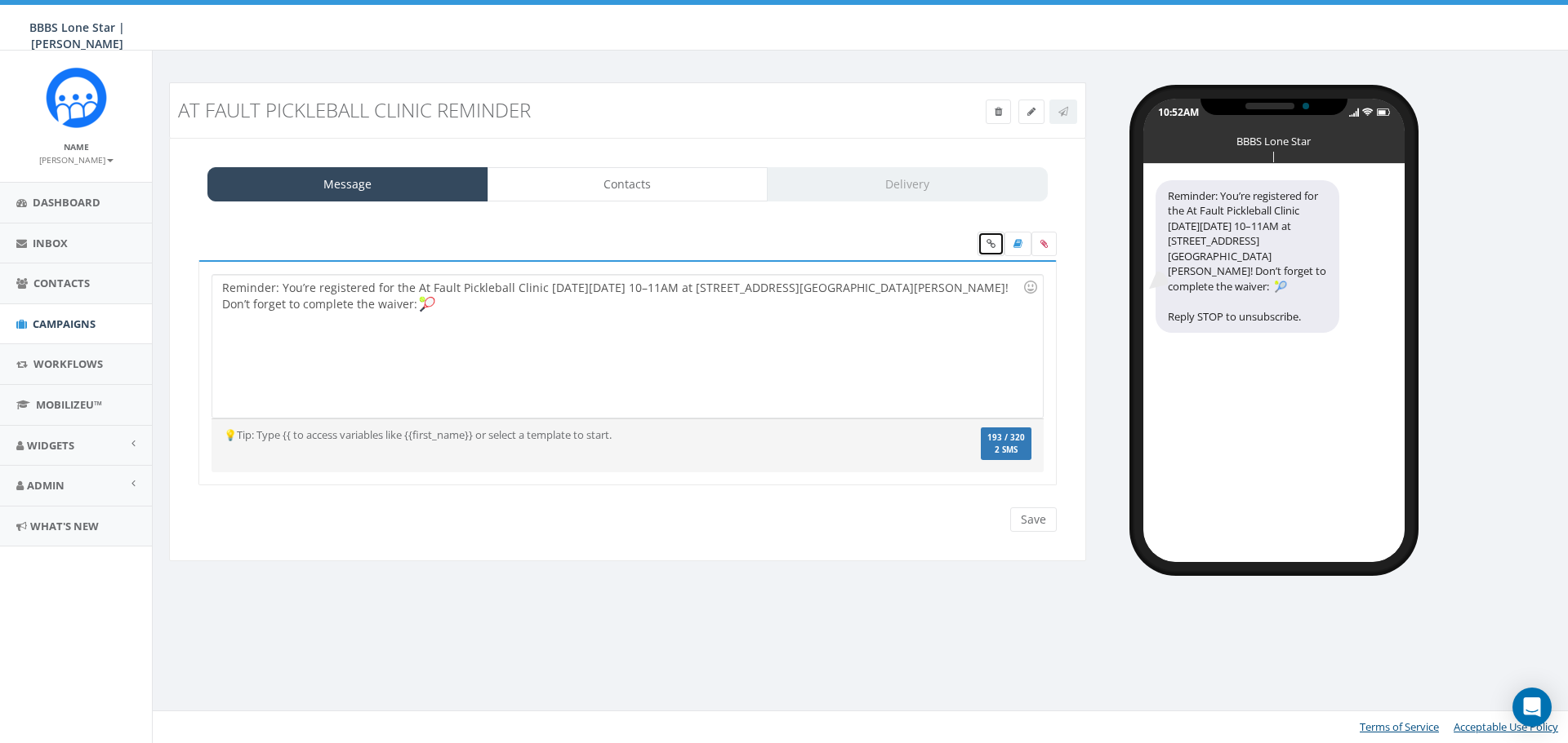
click at [983, 246] on link at bounding box center [991, 243] width 27 height 24
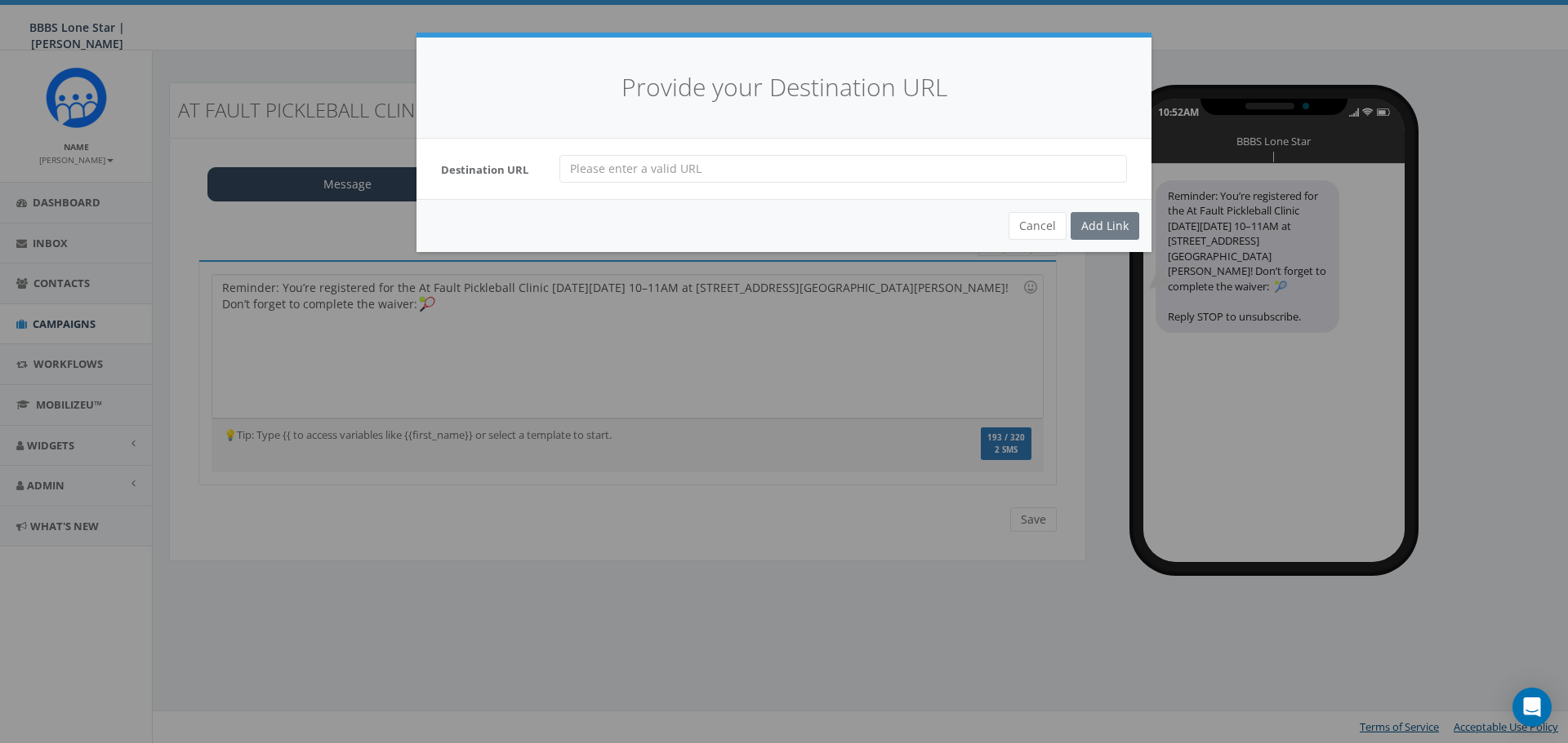
click at [696, 161] on input "url" at bounding box center [843, 169] width 567 height 28
paste input "https://atfault.podplay.app/community/events/d72d81fe-7996-489a-9179-66fe2ef87d…"
type input "https://atfault.podplay.app/community/events/d72d81fe-7996-489a-9179-66fe2ef87d…"
click at [1121, 219] on div "Add Link" at bounding box center [1104, 225] width 69 height 28
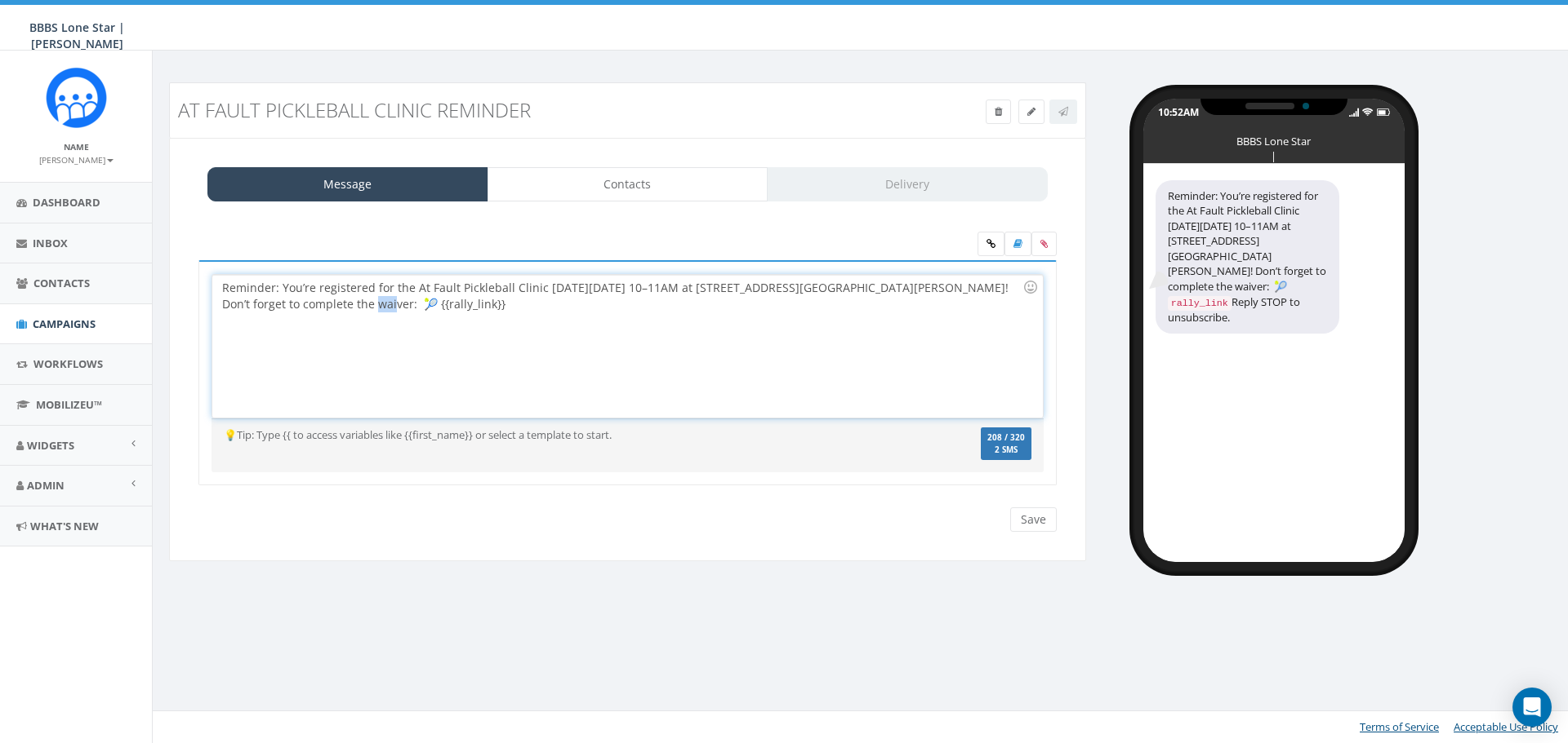
drag, startPoint x: 305, startPoint y: 311, endPoint x: 287, endPoint y: 313, distance: 18.1
click at [287, 313] on div "Reminder: You’re registered for the At Fault Pickleball Clinic this Sat, Oct 11…" at bounding box center [627, 346] width 830 height 142
copy div "🎾 {"
click at [380, 308] on div "Reminder: You’re registered for the At Fault Pickleball Clinic this Sat, Oct 11…" at bounding box center [627, 346] width 830 height 142
click at [776, 284] on div "Reminder: You’re registered for the At Fault Pickleball Clinic this Sat, Oct 11…" at bounding box center [627, 346] width 830 height 142
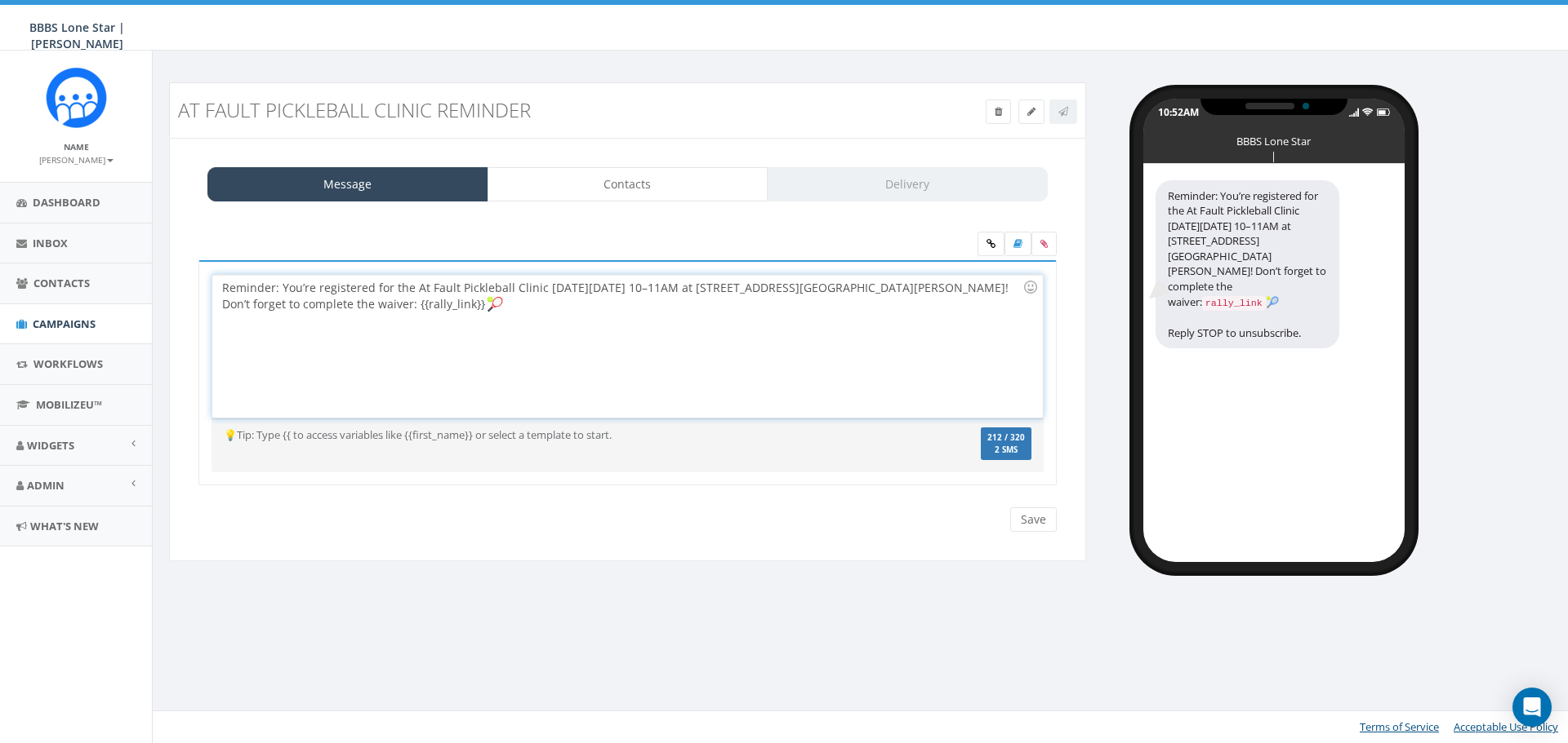
click at [882, 288] on div "Reminder: You’re registered for the At Fault Pickleball Clinic this Sat, Oct 11…" at bounding box center [627, 346] width 830 height 142
click at [890, 288] on div "Reminder: You’re registered for the At Fault Pickleball Clinic this Sat, Oct 11…" at bounding box center [627, 346] width 830 height 142
click at [888, 291] on div "Reminder: You’re registered for the At Fault Pickleball Clinic this Sat, Oct 11…" at bounding box center [627, 346] width 830 height 142
click at [891, 289] on div "Reminder: You’re registered for the At Fault Pickleball Clinic this Sat, Oct 11…" at bounding box center [627, 346] width 830 height 142
click at [947, 286] on div "Reminder: You’re registered for the At Fault Pickleball Clinic this Sat, Oct 11…" at bounding box center [627, 346] width 830 height 142
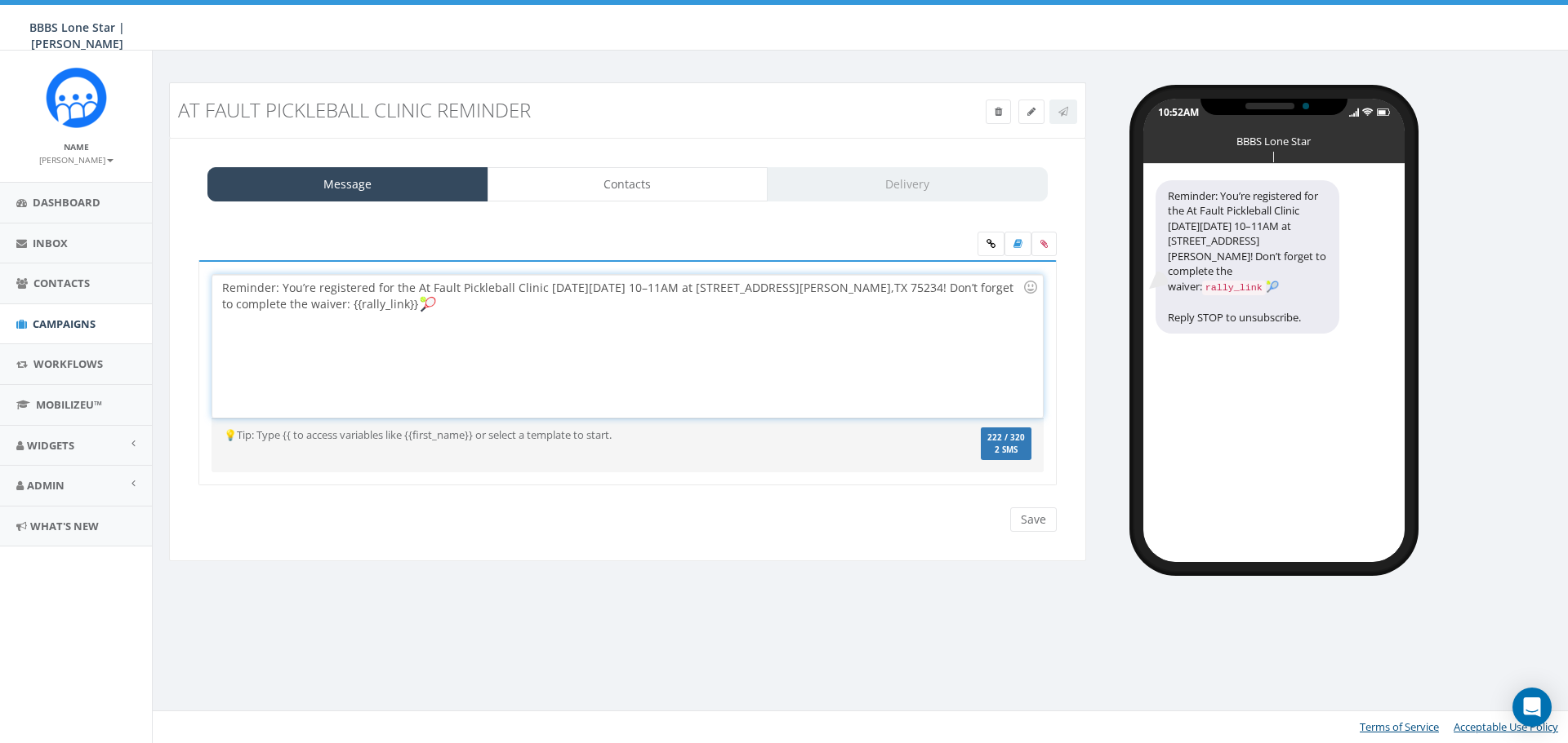
click at [519, 318] on div "Reminder: You’re registered for the At Fault Pickleball Clinic this Sat, Oct 11…" at bounding box center [627, 346] width 830 height 142
click at [1042, 520] on input "Save" at bounding box center [1034, 519] width 47 height 24
click at [425, 308] on div "Reminder: You’re registered for the At Fault Pickleball Clinic this Sat, Oct 11…" at bounding box center [627, 346] width 830 height 142
click at [421, 308] on div "Reminder: You’re registered for the At Fault Pickleball Clinic this Sat, Oct 11…" at bounding box center [627, 346] width 830 height 142
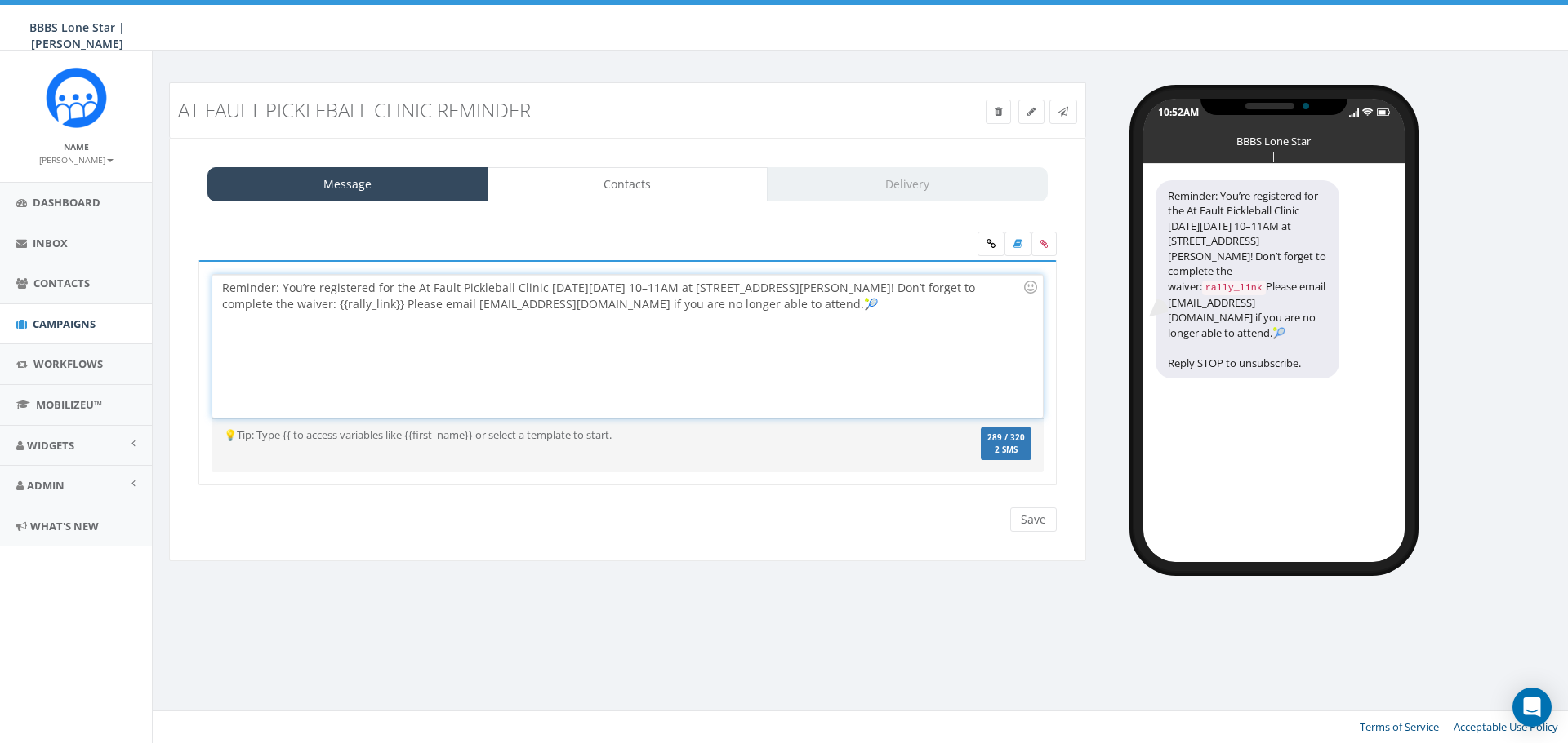
drag, startPoint x: 805, startPoint y: 303, endPoint x: 786, endPoint y: 305, distance: 19.1
click at [786, 305] on div "Reminder: You’re registered for the At Fault Pickleball Clinic this Sat, Oct 11…" at bounding box center [627, 346] width 830 height 142
copy div "🎾"
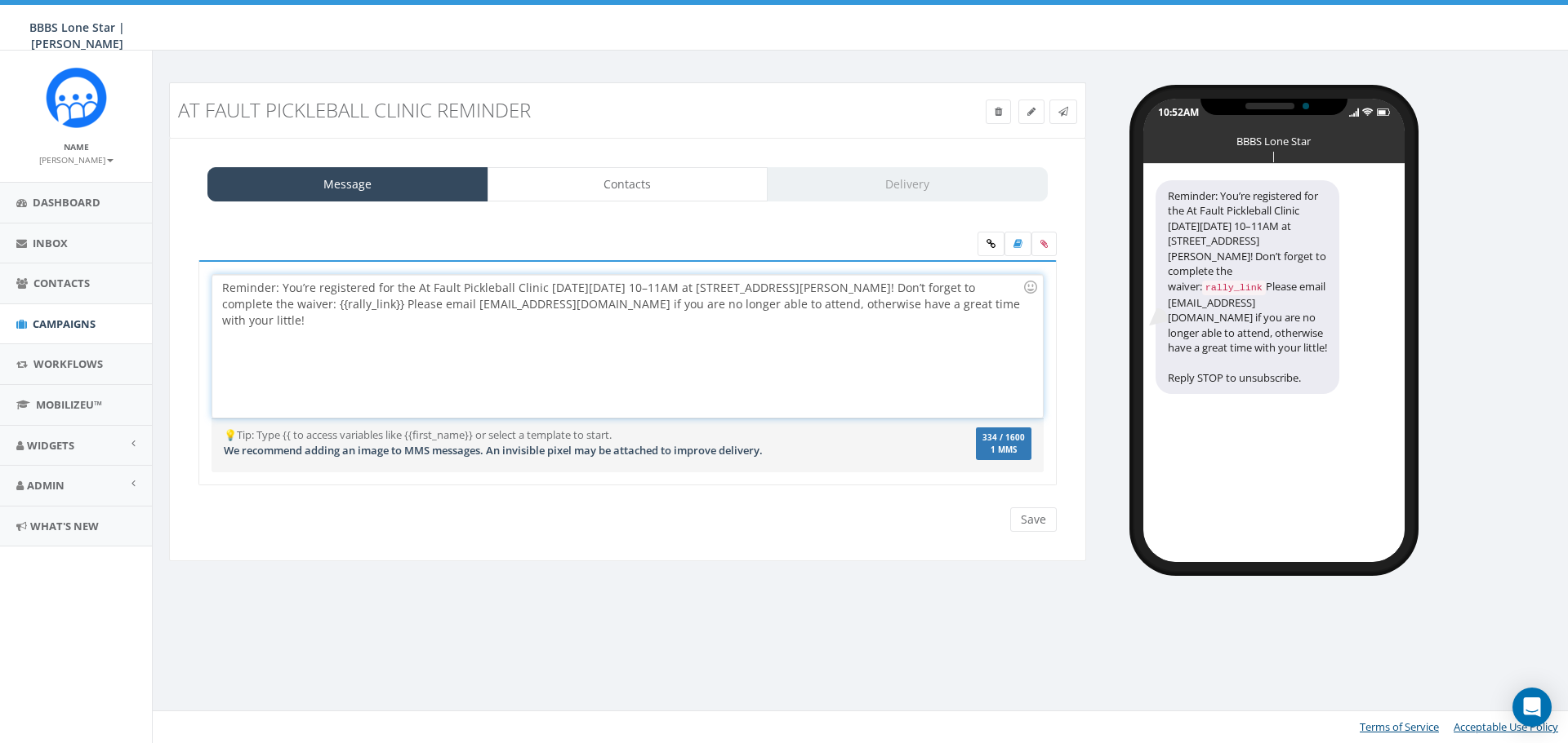
click at [700, 288] on div "Reminder: You’re registered for the At Fault Pickleball Clinic this Sat, Oct 11…" at bounding box center [627, 346] width 830 height 142
drag, startPoint x: 788, startPoint y: 290, endPoint x: 766, endPoint y: 291, distance: 22.0
click at [766, 291] on div "Reminder: You’re registered for the At Fault Pickleball Clinic this Sat, Oct 11…" at bounding box center [627, 346] width 830 height 142
drag, startPoint x: 916, startPoint y: 289, endPoint x: 859, endPoint y: 296, distance: 57.4
click at [859, 296] on div "Reminder: You’re registered for the At Fault Pickleball Clinic this Sat, Oct 11…" at bounding box center [627, 346] width 830 height 142
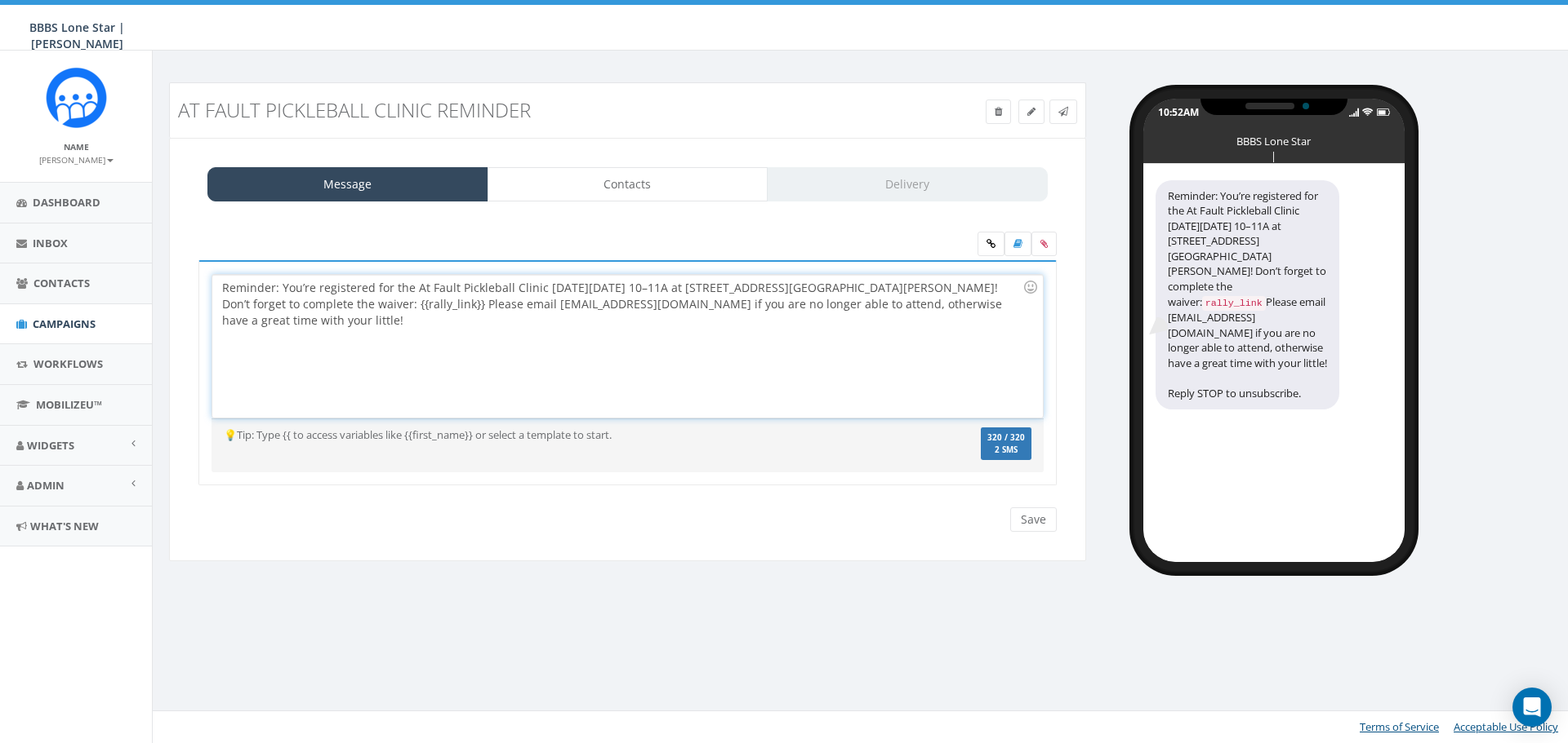
click at [964, 340] on div "Reminder: You’re registered for the At Fault Pickleball Clinic this Sat, Oct 11…" at bounding box center [627, 346] width 830 height 142
click at [1045, 514] on input "Save" at bounding box center [1034, 519] width 47 height 24
click at [605, 177] on link "Contacts" at bounding box center [627, 185] width 281 height 34
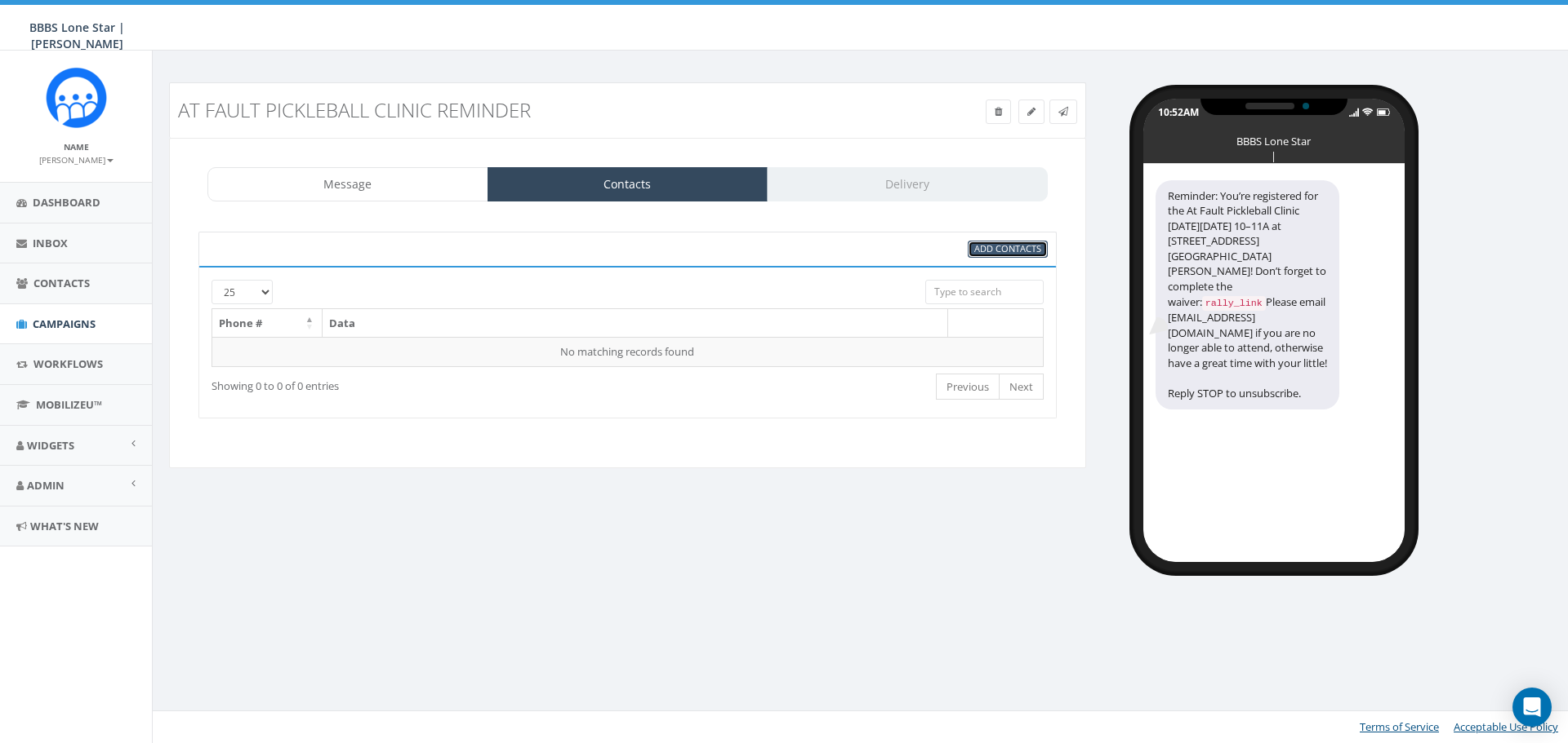
click at [973, 248] on link "Add Contacts" at bounding box center [1007, 249] width 80 height 17
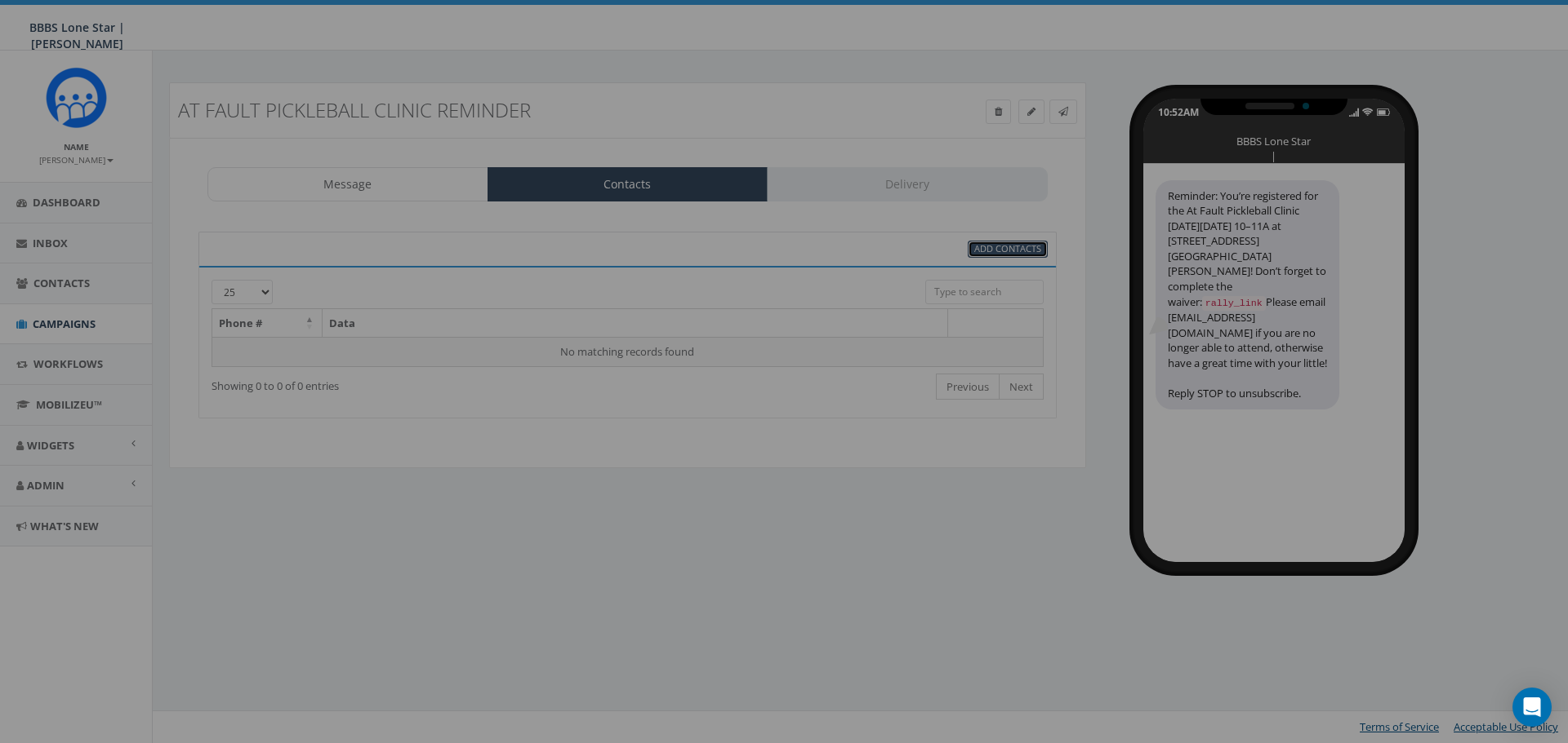
select select
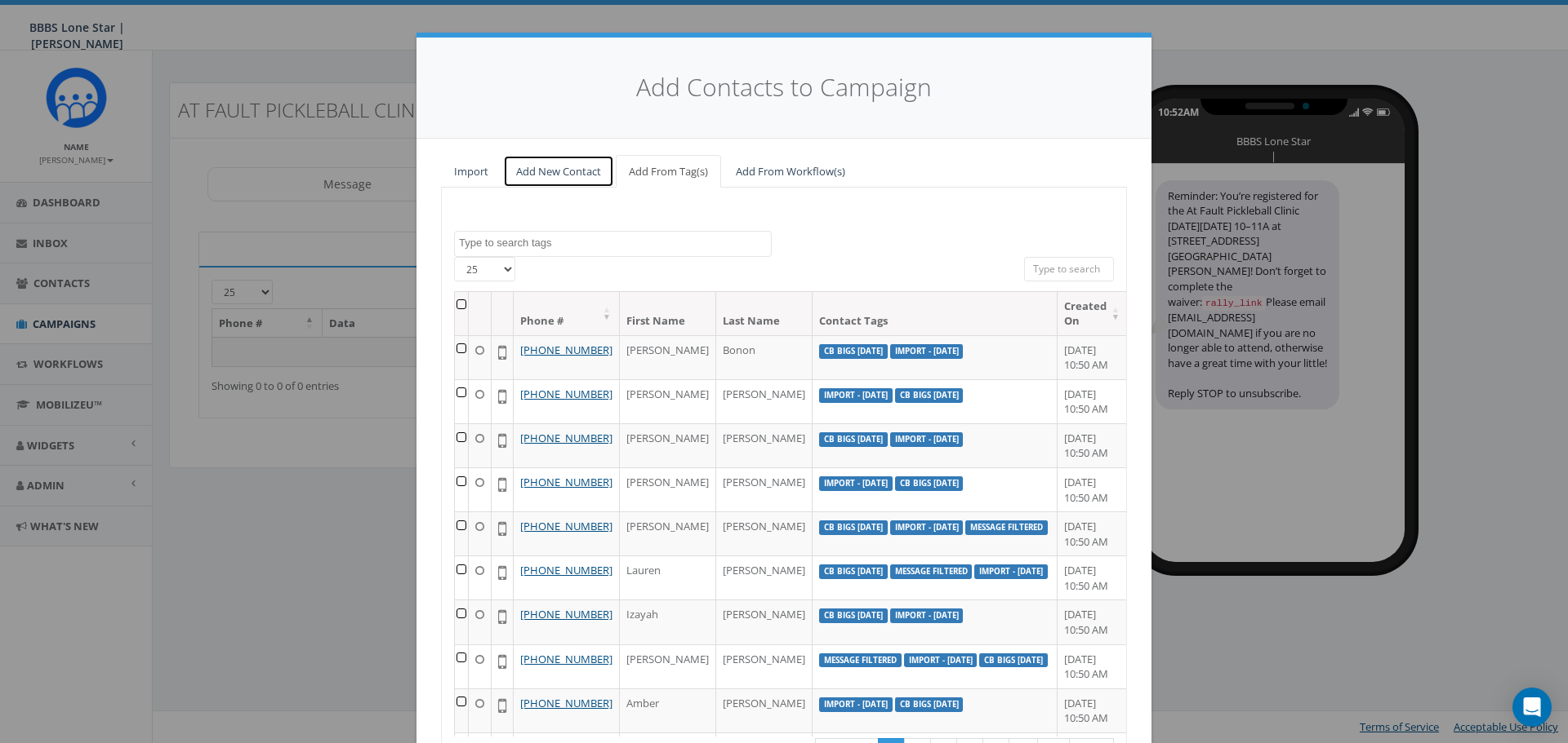
click at [540, 172] on link "Add New Contact" at bounding box center [558, 171] width 111 height 33
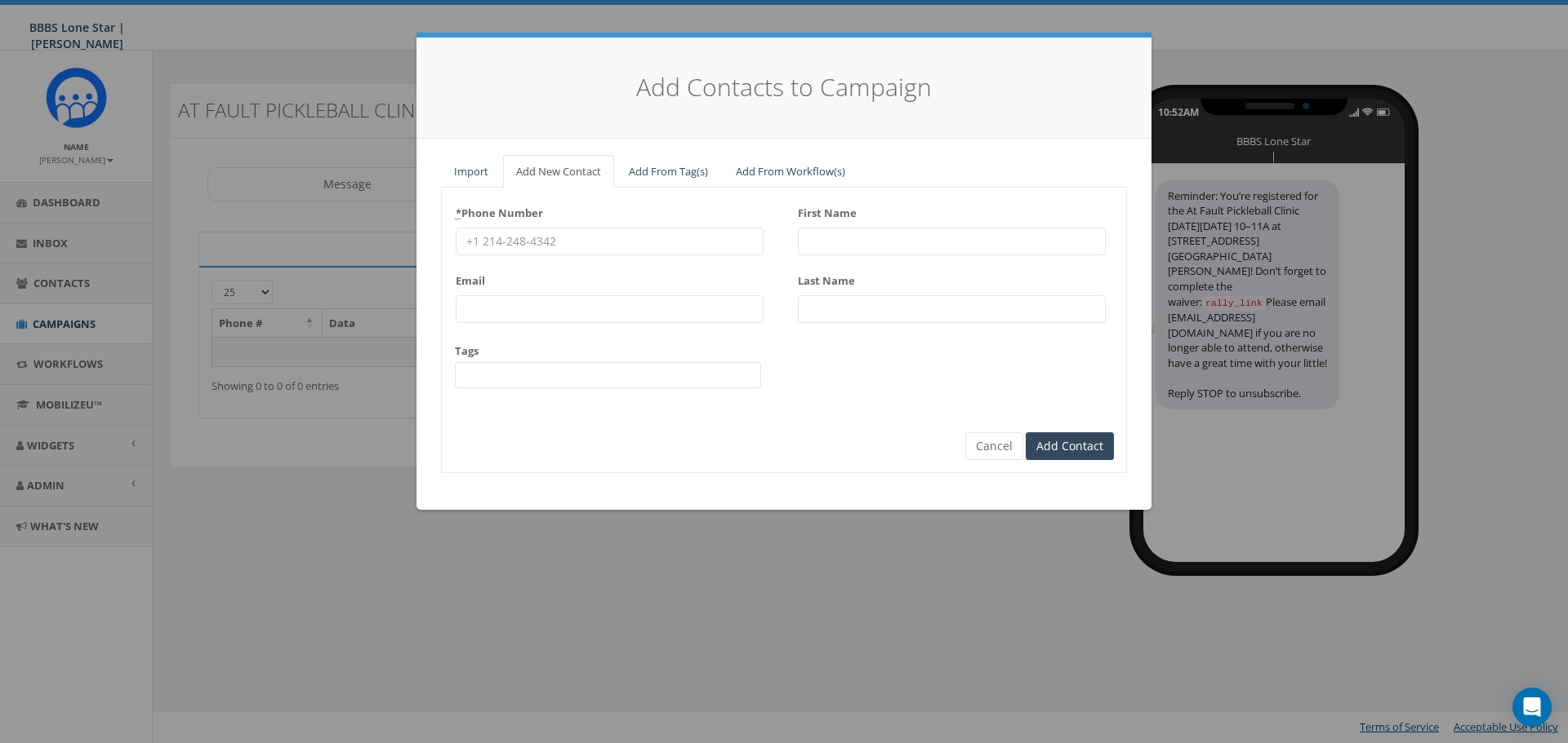
click at [813, 242] on input "First Name" at bounding box center [951, 242] width 308 height 28
paste input "Wendy Merritt"
drag, startPoint x: 916, startPoint y: 241, endPoint x: 857, endPoint y: 247, distance: 59.3
click at [857, 247] on input "Wendy Merritt" at bounding box center [951, 242] width 308 height 28
type input "Wendy"
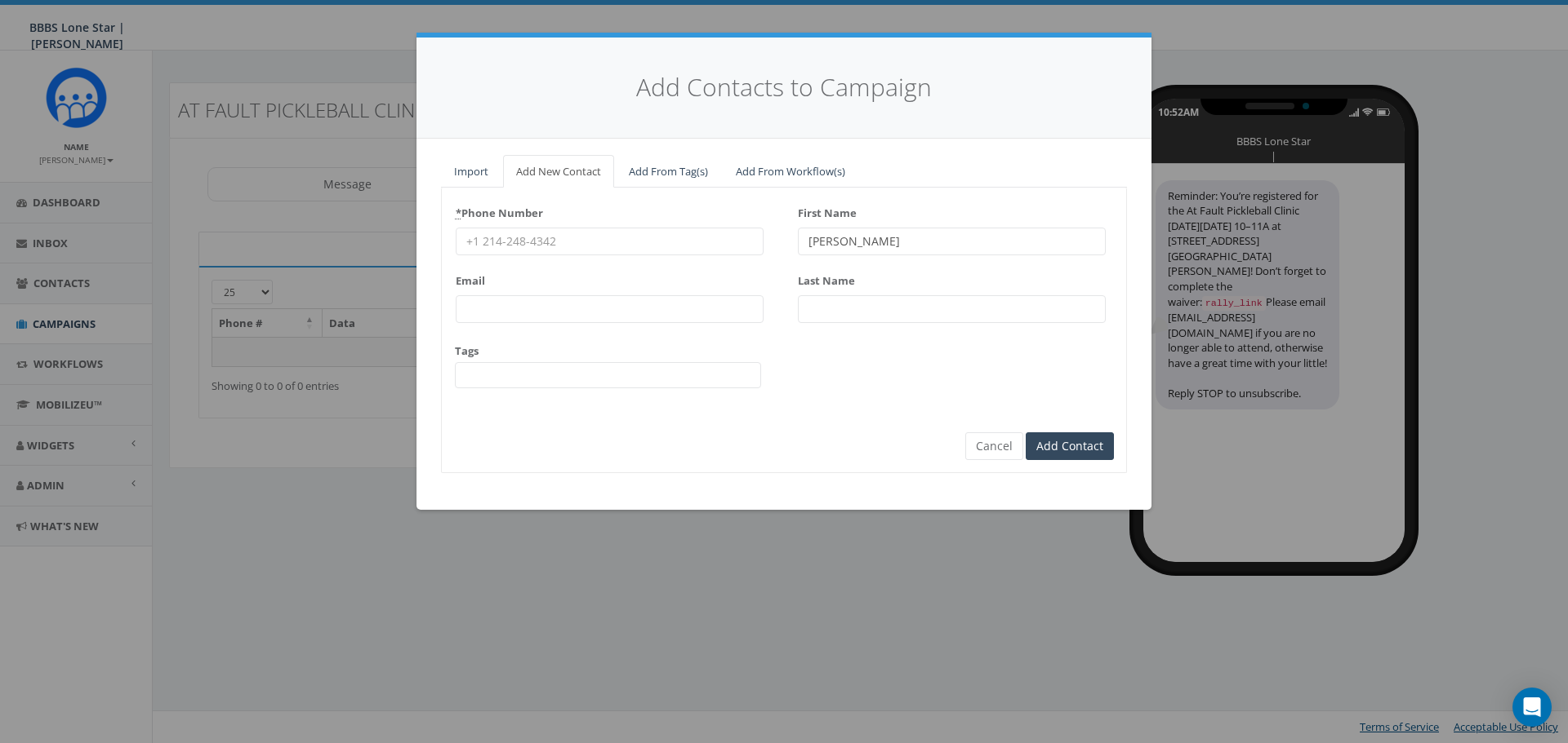
paste input "Merritt"
type input "Merritt"
click at [592, 263] on div "* Phone Number Email Tags 2025/10/08 BIG Picnic BIG Picnic Vendors CB BIGS Augu…" at bounding box center [609, 301] width 308 height 202
click at [593, 249] on input "* Phone Number" at bounding box center [609, 242] width 308 height 28
paste input "9722682505"
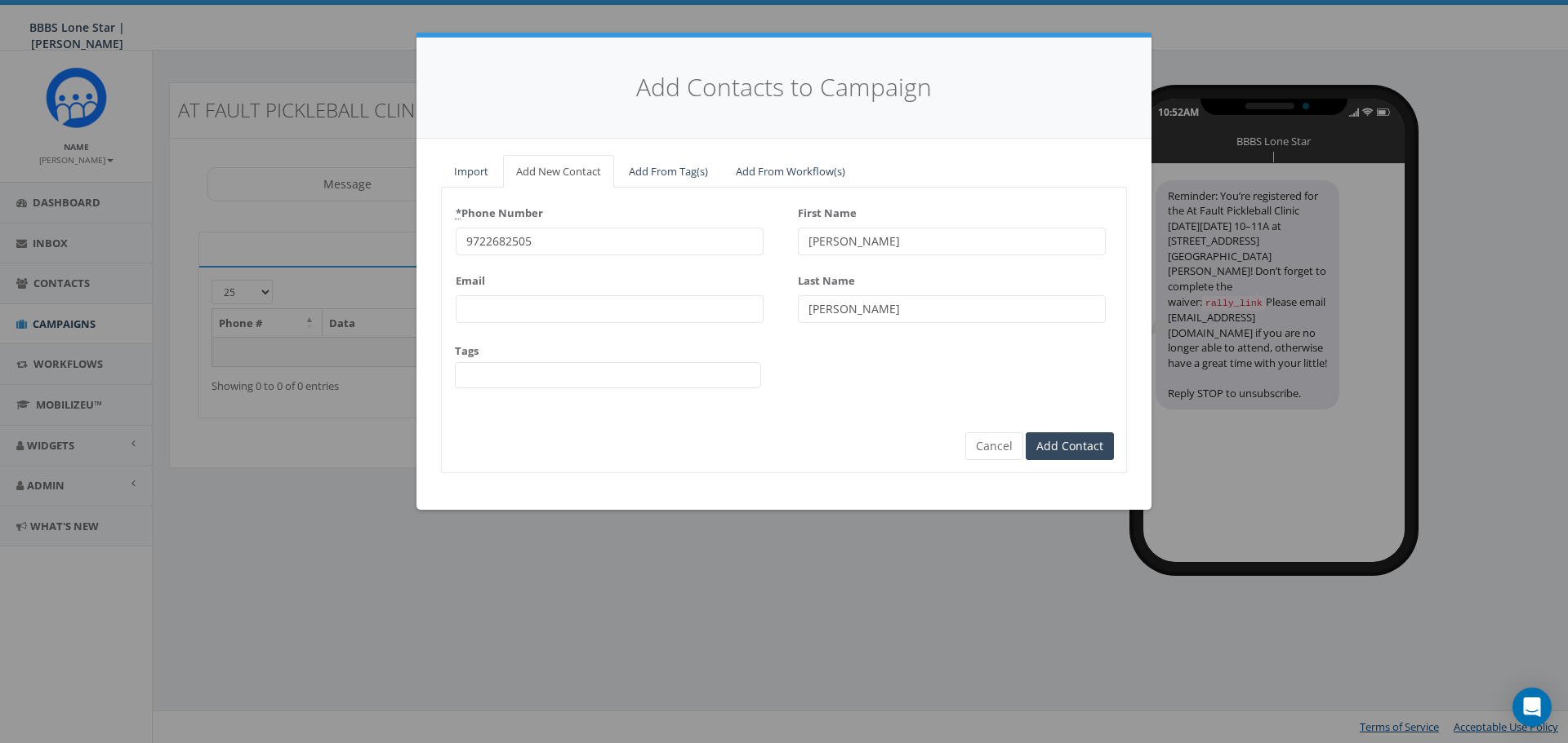
type input "9722682505"
click at [527, 307] on input "Email" at bounding box center [609, 309] width 308 height 28
paste input "wendy@wendymerritt.com"
type input "wendy@wendymerritt.com"
click at [528, 367] on span at bounding box center [607, 375] width 306 height 26
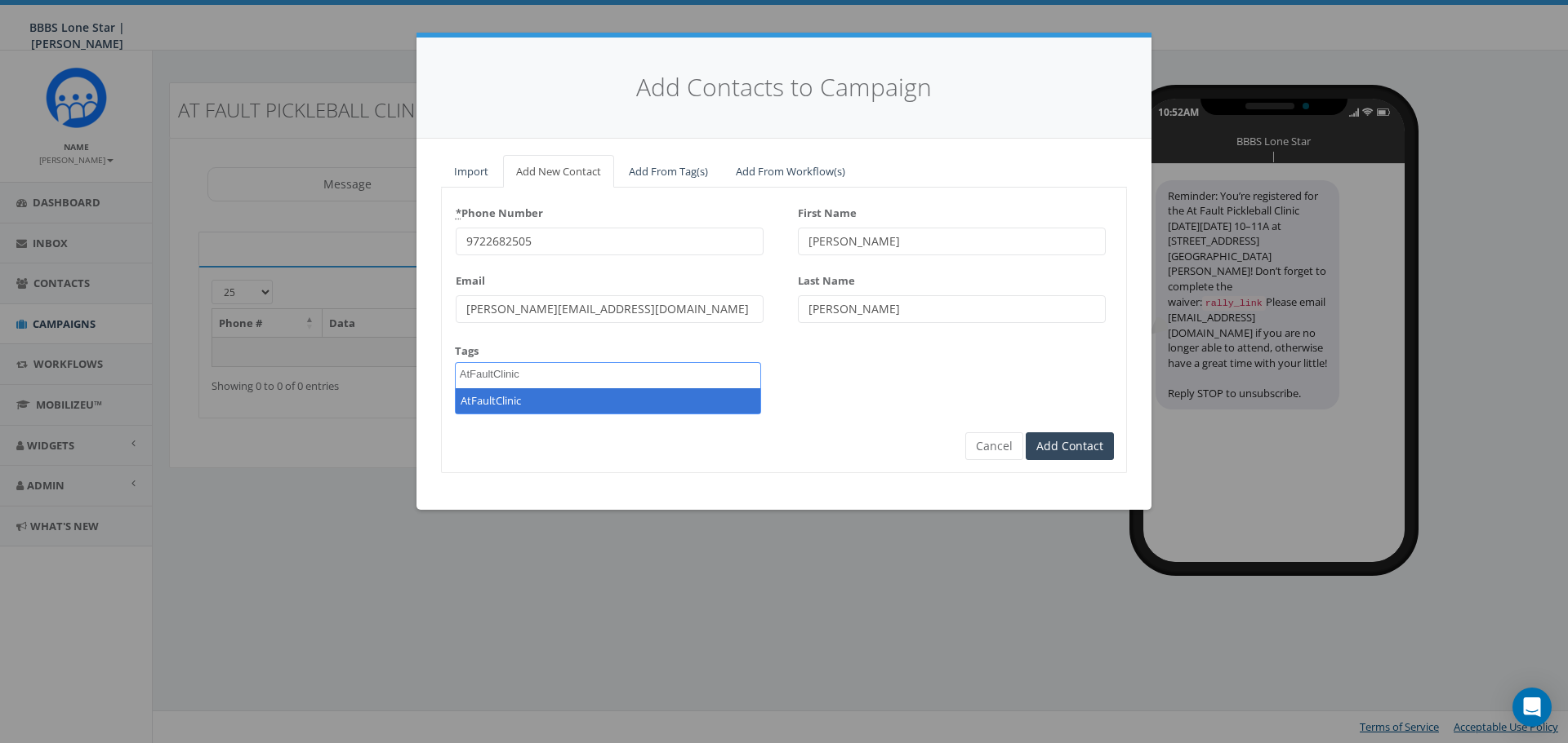
type textarea "AtFaultClinic"
click at [801, 426] on form "* Phone Number 9722682505 Email wendy@wendymerritt.com Tags 2025/10/08 BIG Picn…" at bounding box center [783, 316] width 659 height 233
click at [669, 381] on span at bounding box center [607, 375] width 306 height 26
click at [880, 392] on div "* Phone Number 9722682505 Email wendy@wendymerritt.com Tags 2025/10/08 BIG Picn…" at bounding box center [784, 301] width 684 height 202
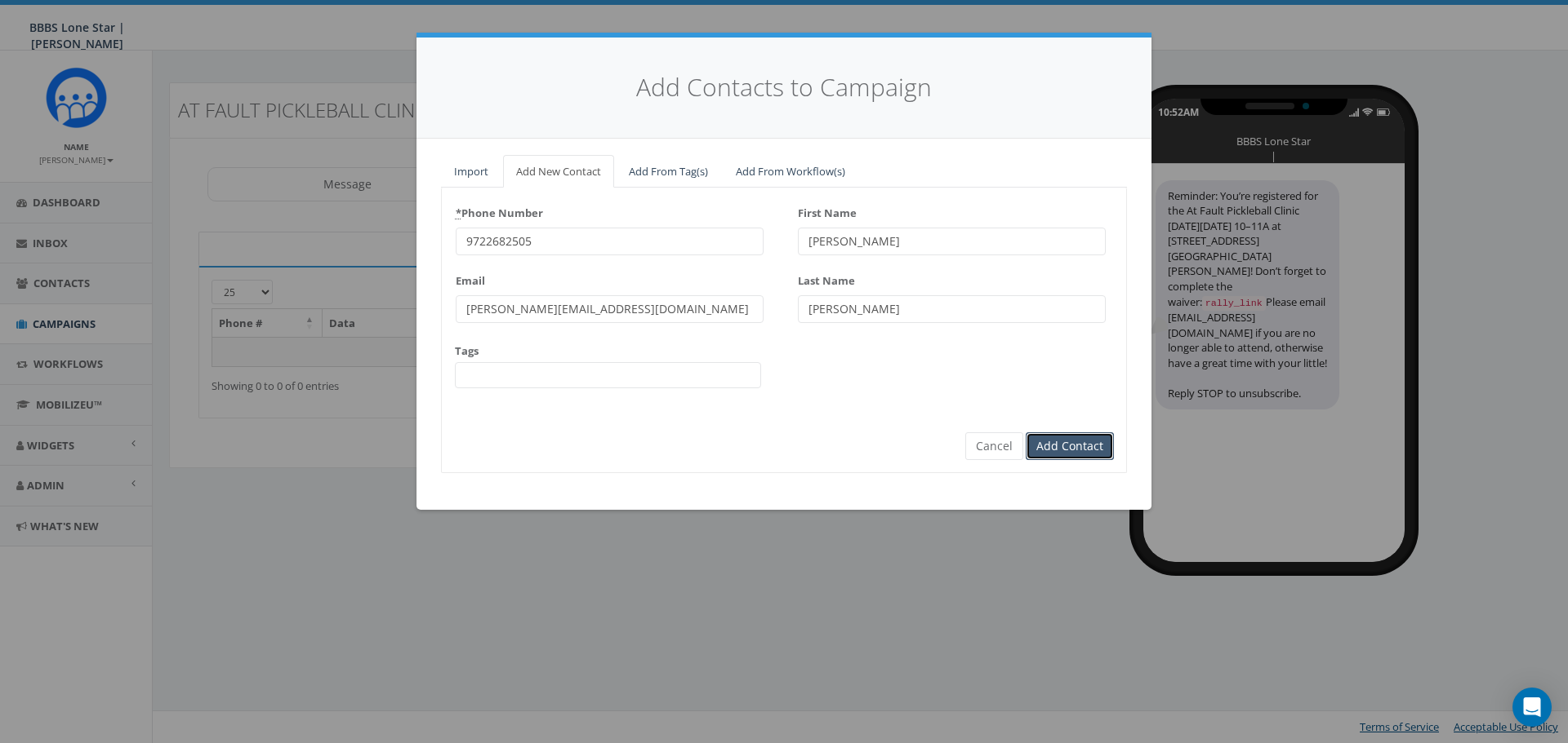
click at [1073, 445] on input "Add Contact" at bounding box center [1070, 446] width 88 height 28
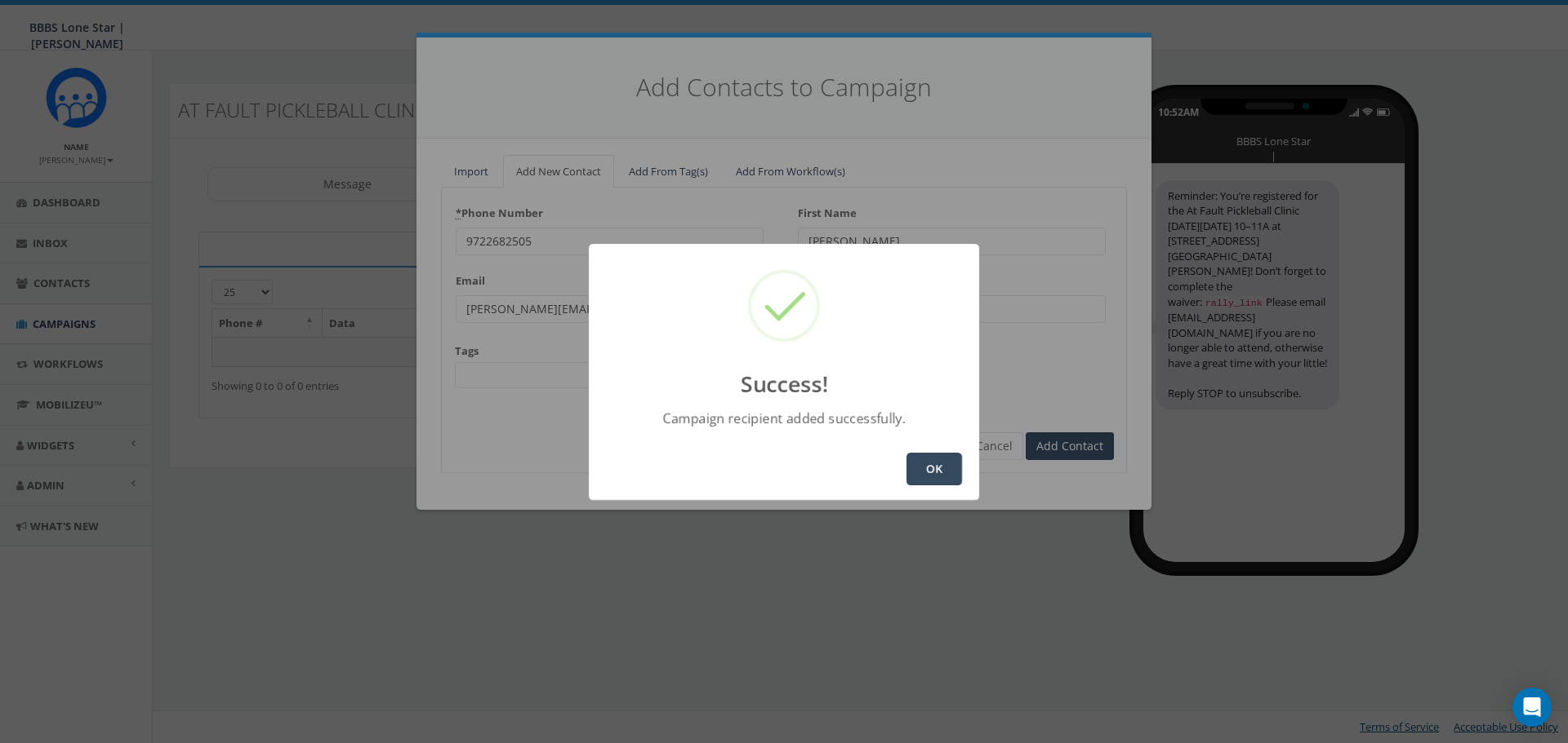
click at [928, 472] on button "OK" at bounding box center [935, 469] width 56 height 32
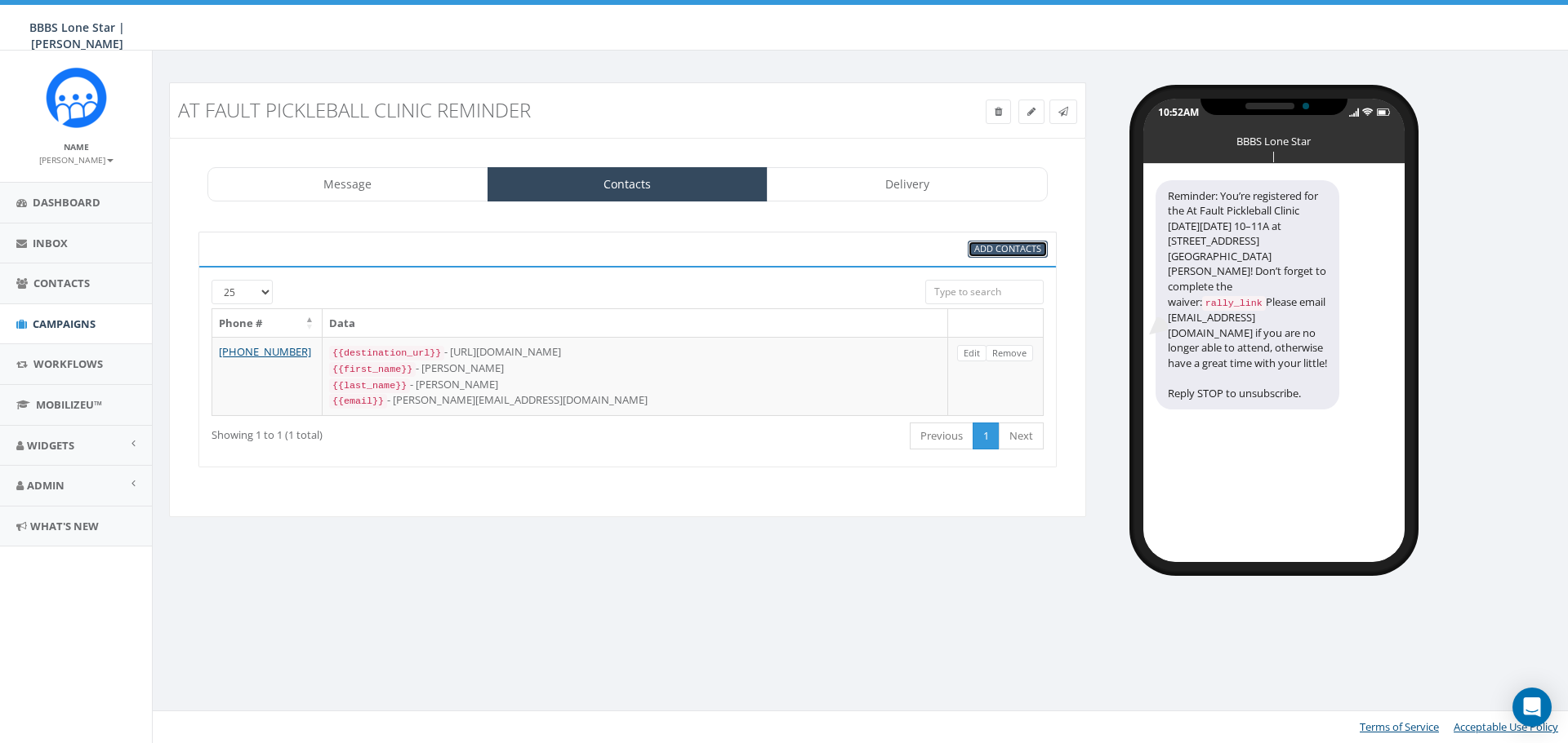
click at [1017, 249] on span "Add Contacts" at bounding box center [1008, 249] width 67 height 13
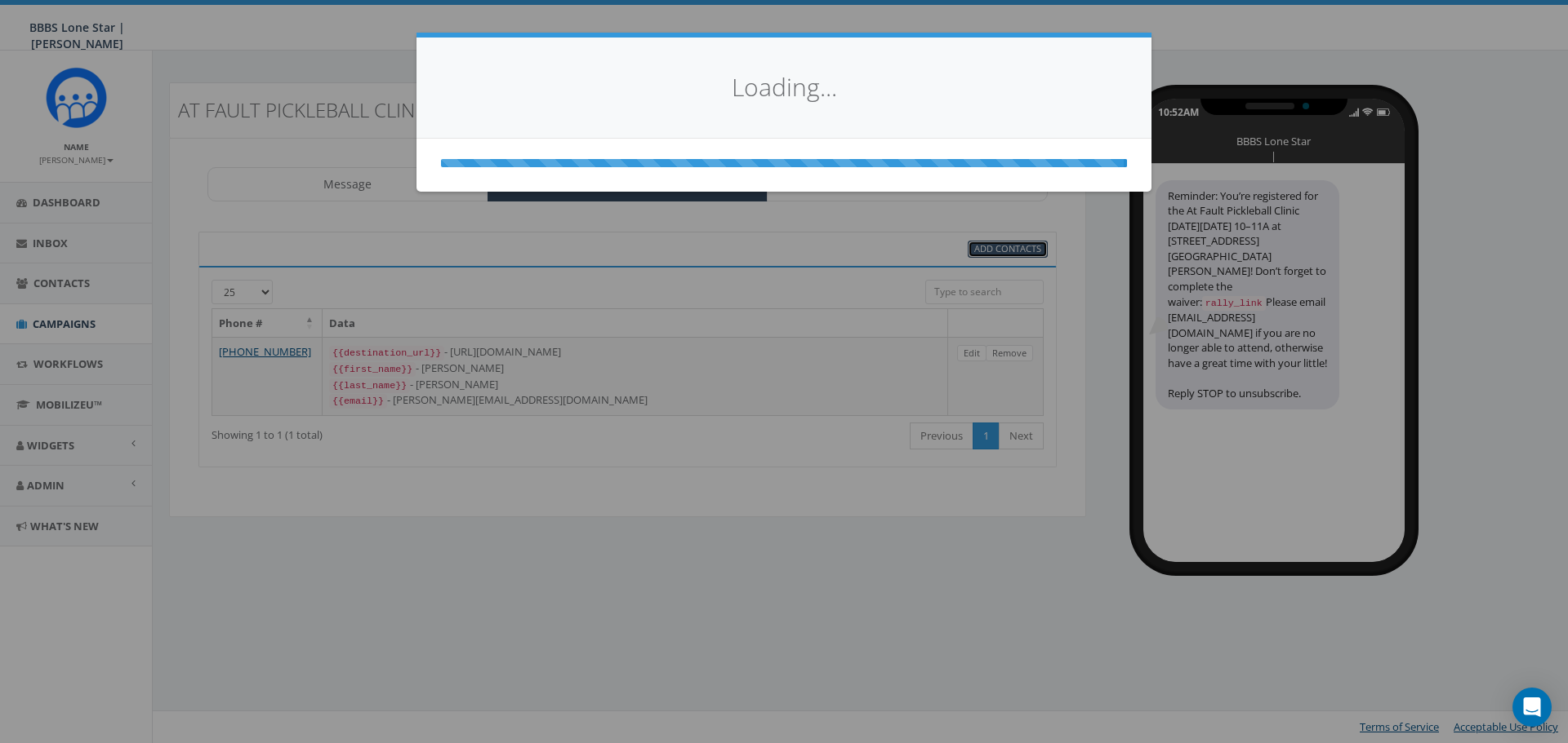
select select
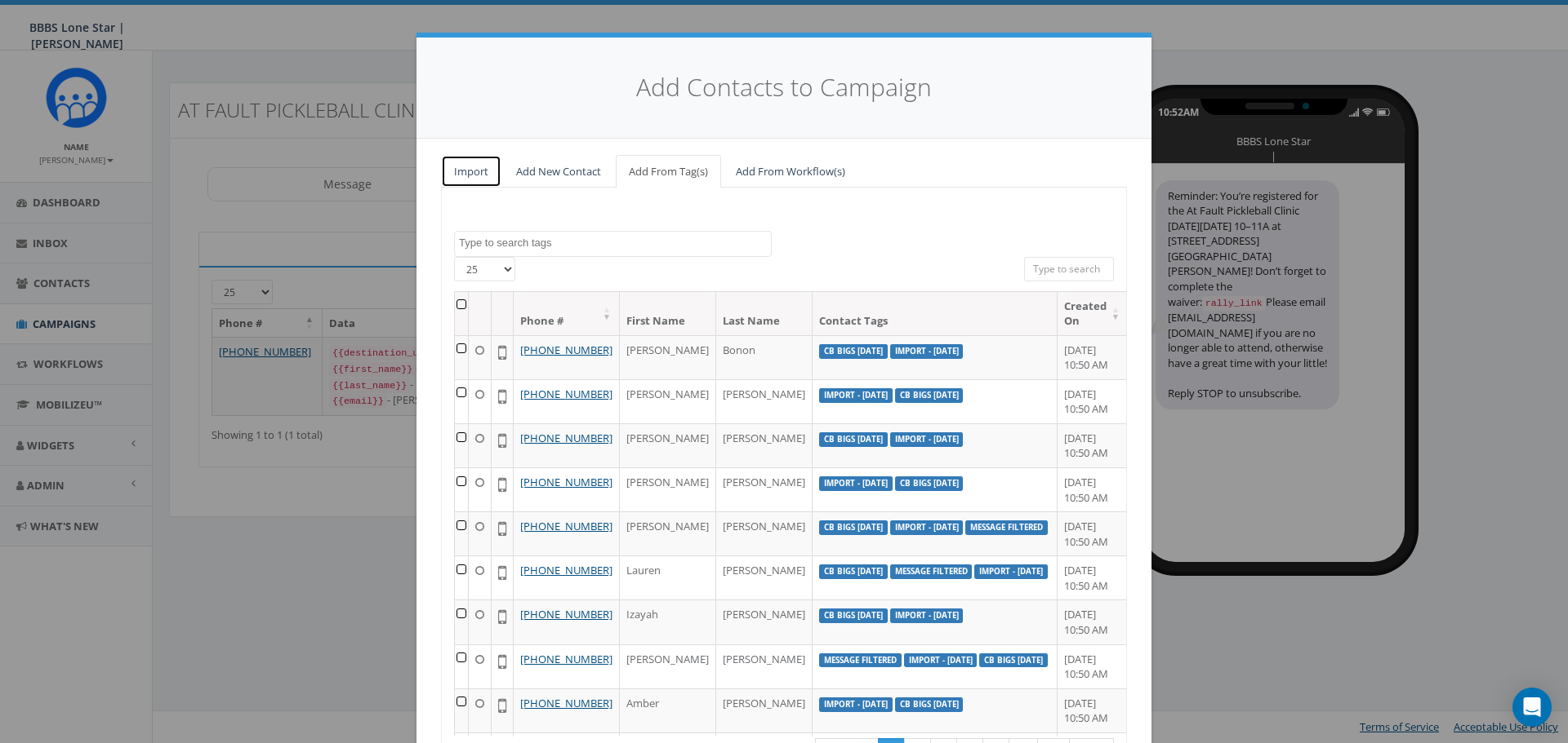
click at [471, 173] on link "Import" at bounding box center [471, 171] width 60 height 33
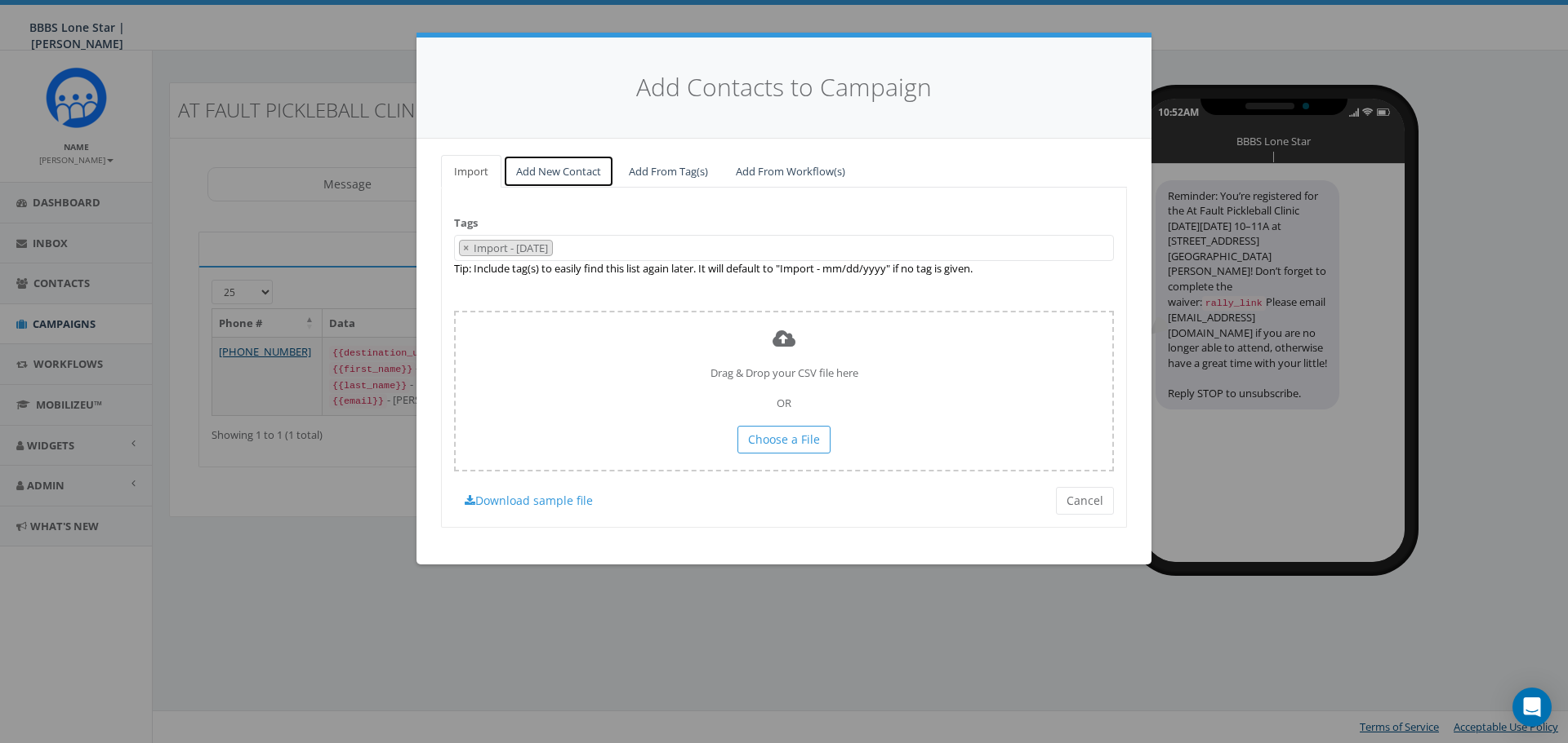
click at [567, 166] on link "Add New Contact" at bounding box center [558, 171] width 111 height 33
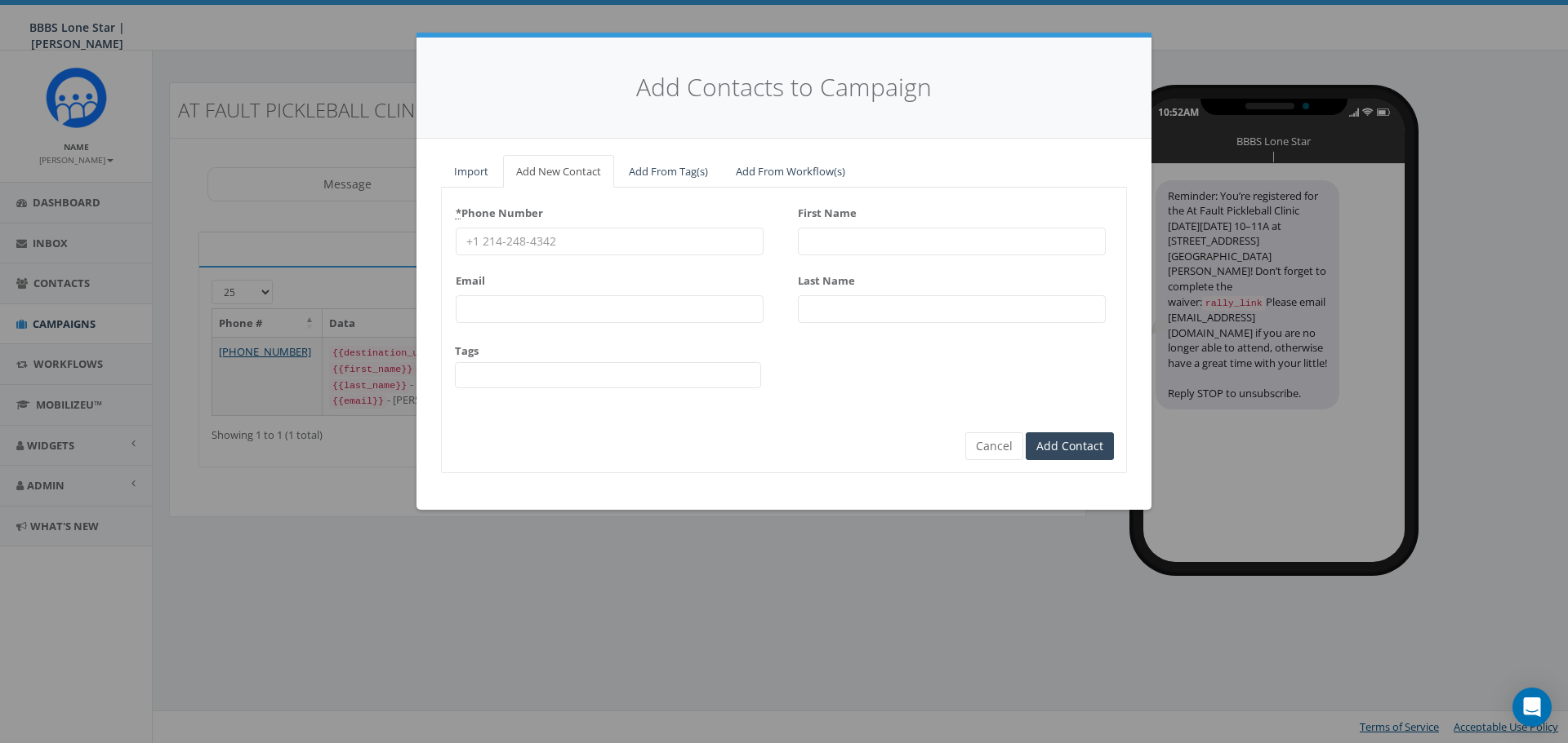
click at [848, 224] on div "First Name" at bounding box center [951, 228] width 308 height 56
click at [844, 232] on input "First Name" at bounding box center [951, 242] width 308 height 28
paste input "Jessie Austin"
drag, startPoint x: 909, startPoint y: 242, endPoint x: 856, endPoint y: 247, distance: 53.2
click at [856, 247] on input "Jessie Austin" at bounding box center [951, 242] width 308 height 28
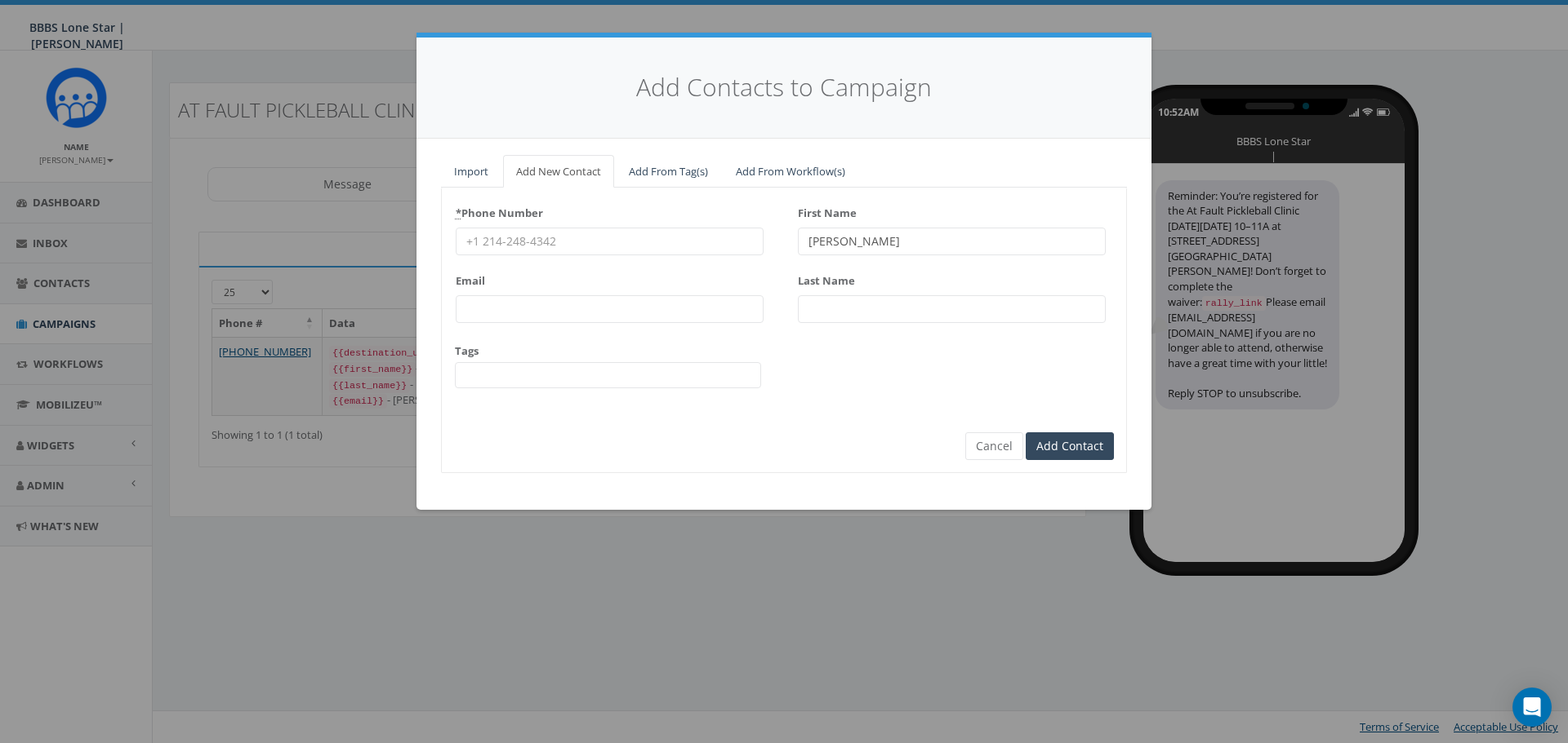
type input "Jessie"
paste input "Austin"
type input "Austin"
click at [511, 304] on input "Email" at bounding box center [609, 309] width 308 height 28
paste input "jjaustin06@gmail.com"
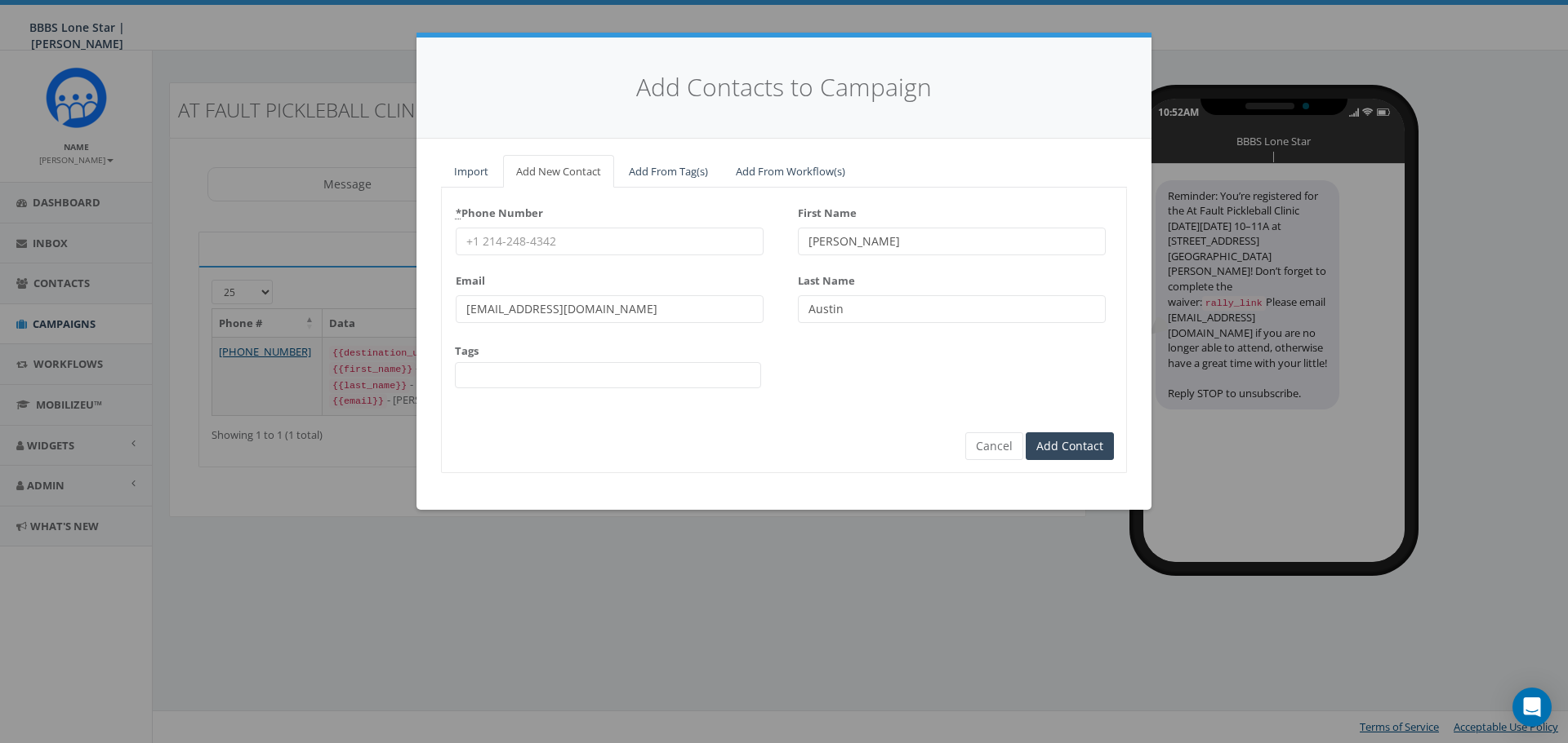
type input "jjaustin06@gmail.com"
click at [517, 242] on input "* Phone Number" at bounding box center [609, 242] width 308 height 28
paste input "9012585106"
type input "9012585106"
click at [1054, 443] on input "Add Contact" at bounding box center [1070, 446] width 88 height 28
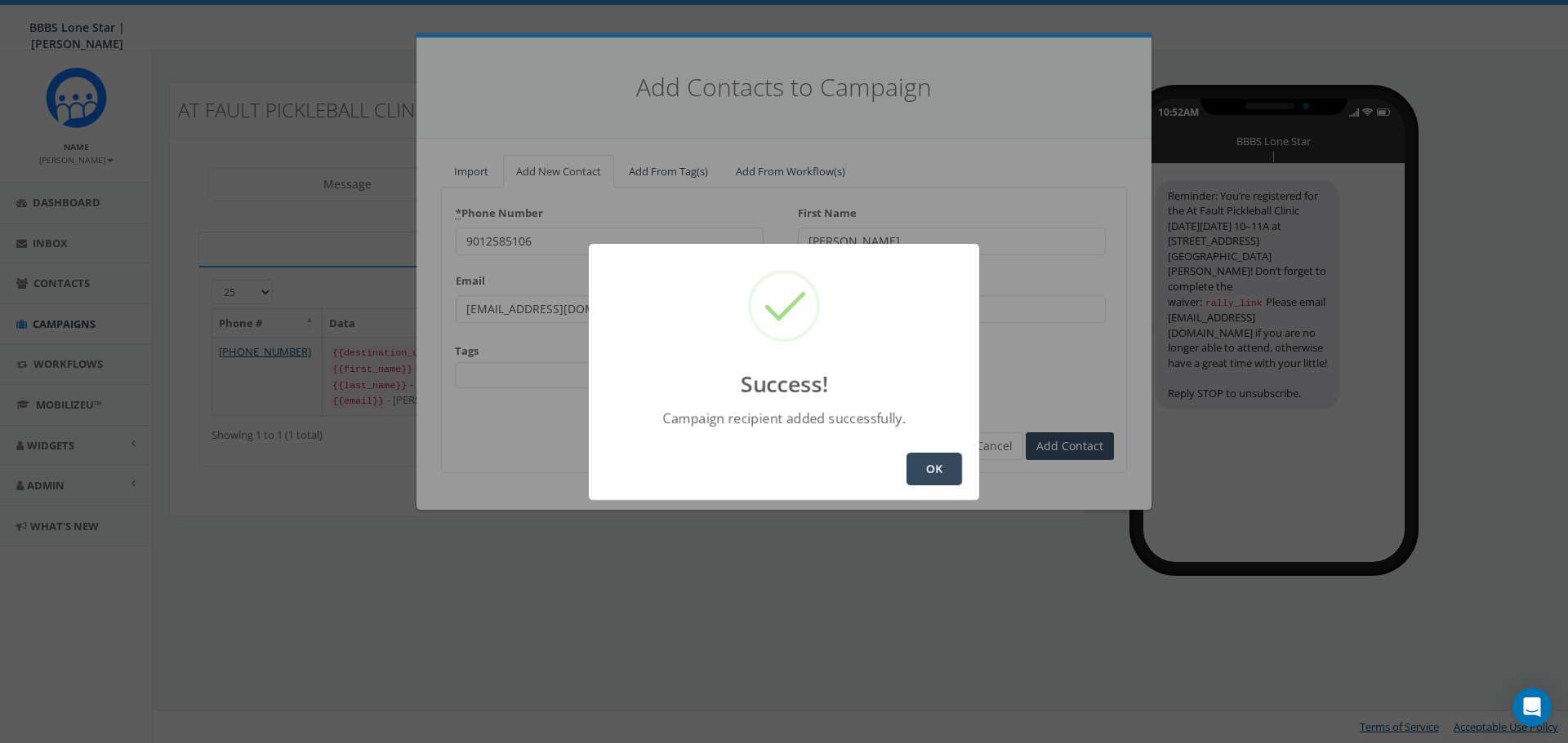
click at [918, 474] on button "OK" at bounding box center [935, 469] width 56 height 32
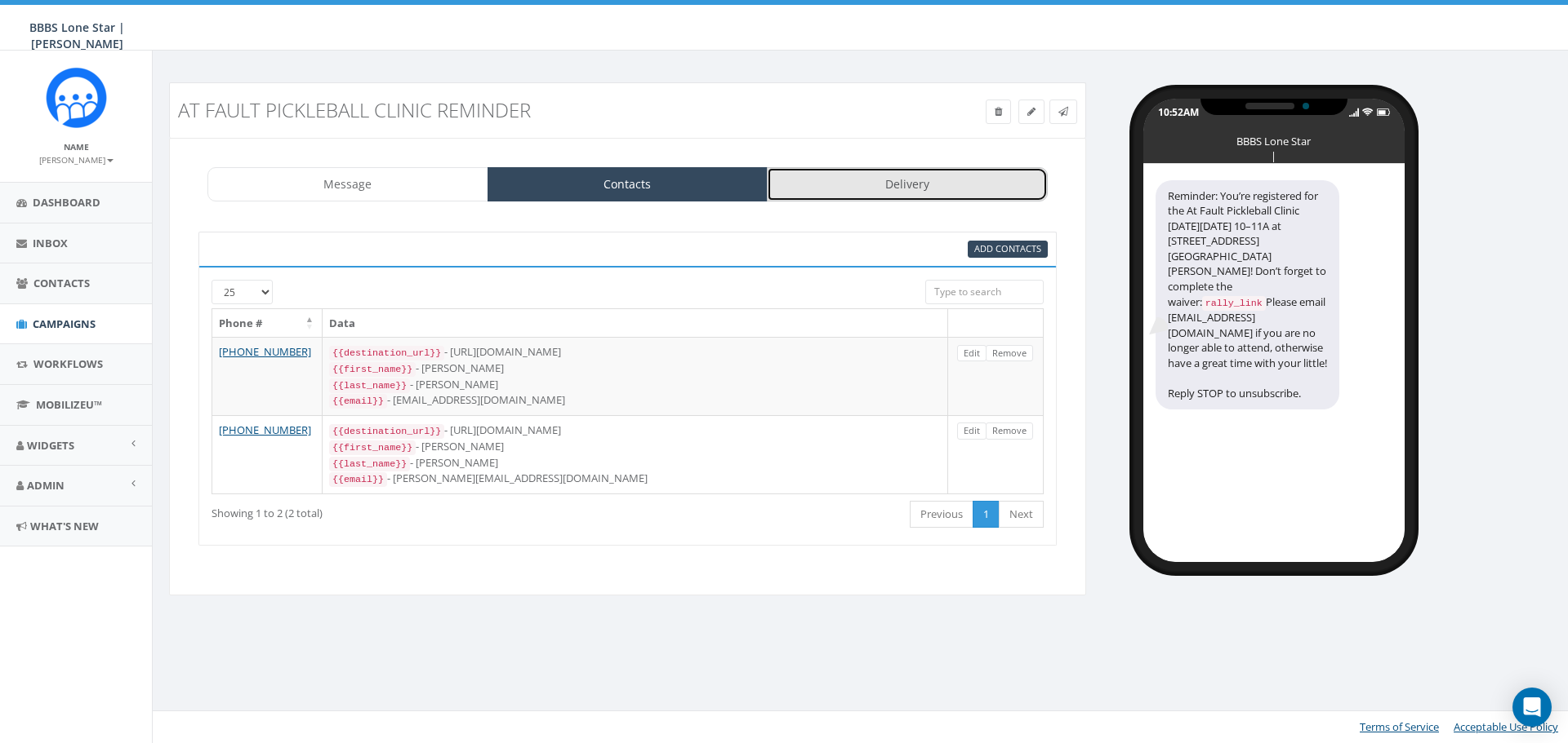
click at [879, 193] on link "Delivery" at bounding box center [907, 185] width 281 height 34
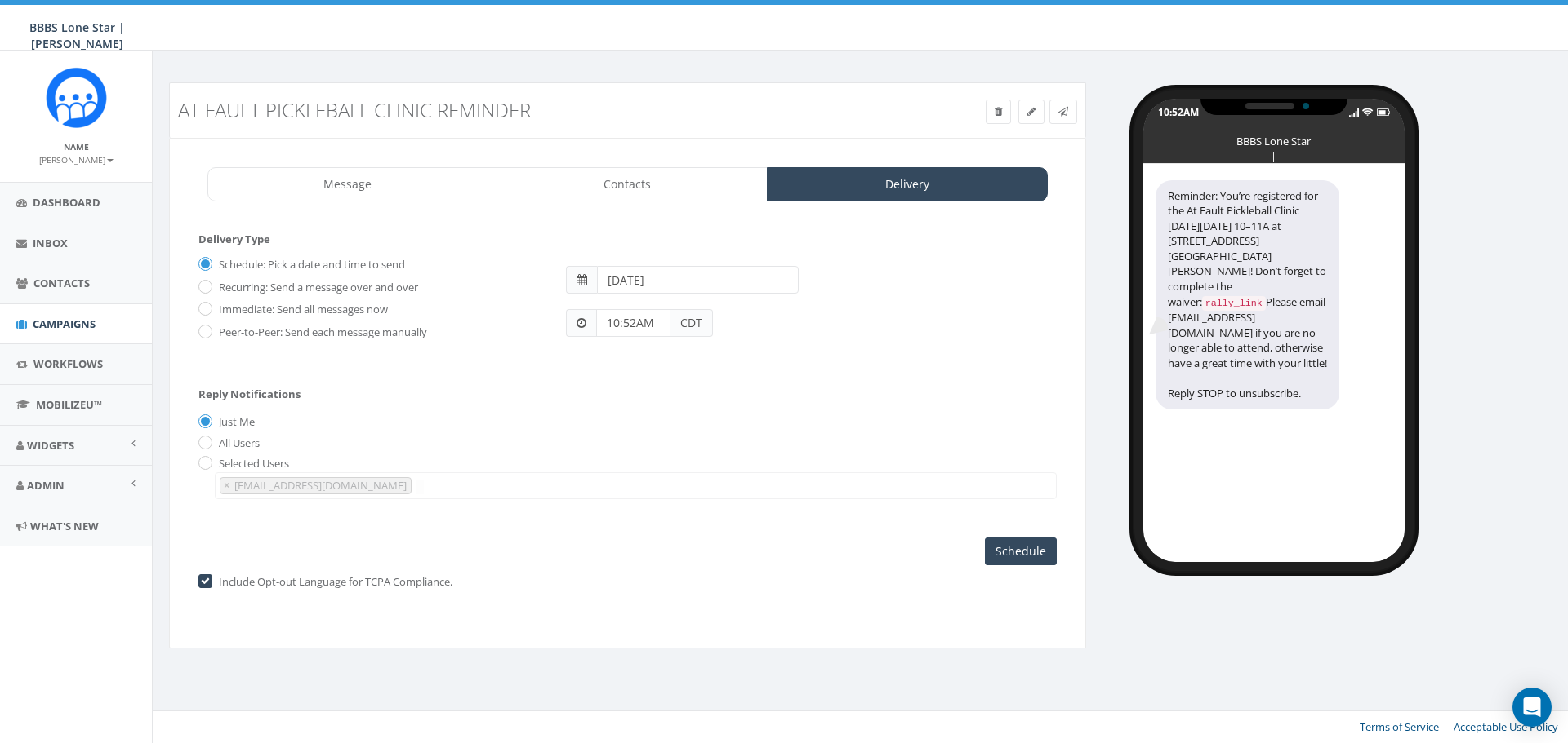
click at [652, 326] on input "10:52AM" at bounding box center [633, 323] width 74 height 28
click at [635, 150] on div "1 2 3 4 5 6 7 8 9 10 11 12 00 05 10 15 20 25 30 35 40 45 50 55" at bounding box center [688, 181] width 163 height 163
click at [686, 251] on div "1 2 3 4 5 6 7 8 9 10 11 12 00 05 10 15 20 25 30 35 40 45 50 55" at bounding box center [688, 181] width 163 height 163
click at [659, 323] on input "10:30PM" at bounding box center [633, 323] width 74 height 28
click at [620, 276] on button "AM" at bounding box center [620, 276] width 24 height 24
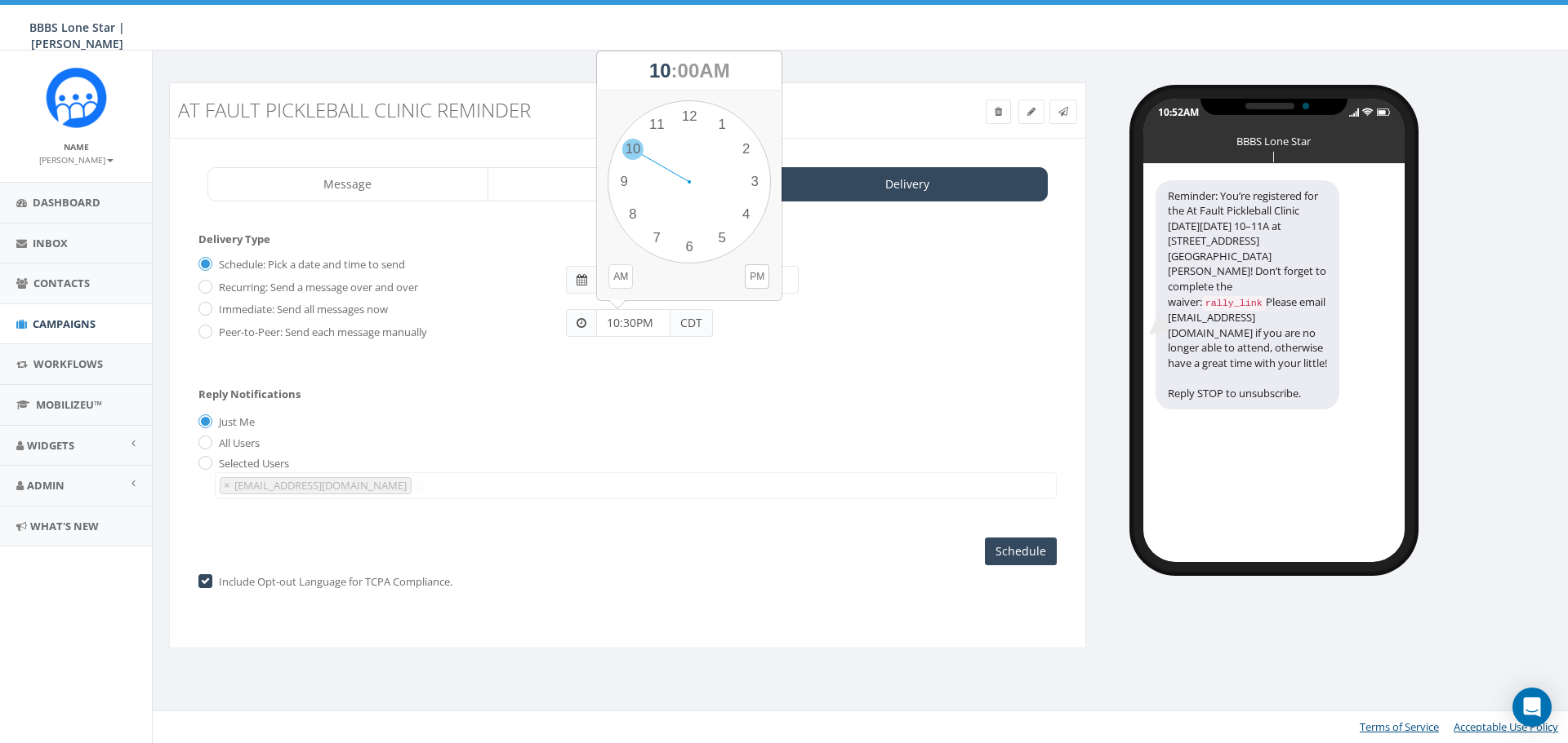
click at [638, 156] on div "1 2 3 4 5 6 7 8 9 10 11 12 00 05 10 15 20 25 30 35 40 45 50 55" at bounding box center [688, 181] width 163 height 163
click at [692, 247] on div "1 2 3 4 5 6 7 8 9 10 11 12 00 05 10 15 20 25 30 35 40 45 50 55" at bounding box center [688, 181] width 163 height 163
type input "10:30AM"
click at [1062, 118] on link at bounding box center [1063, 111] width 28 height 24
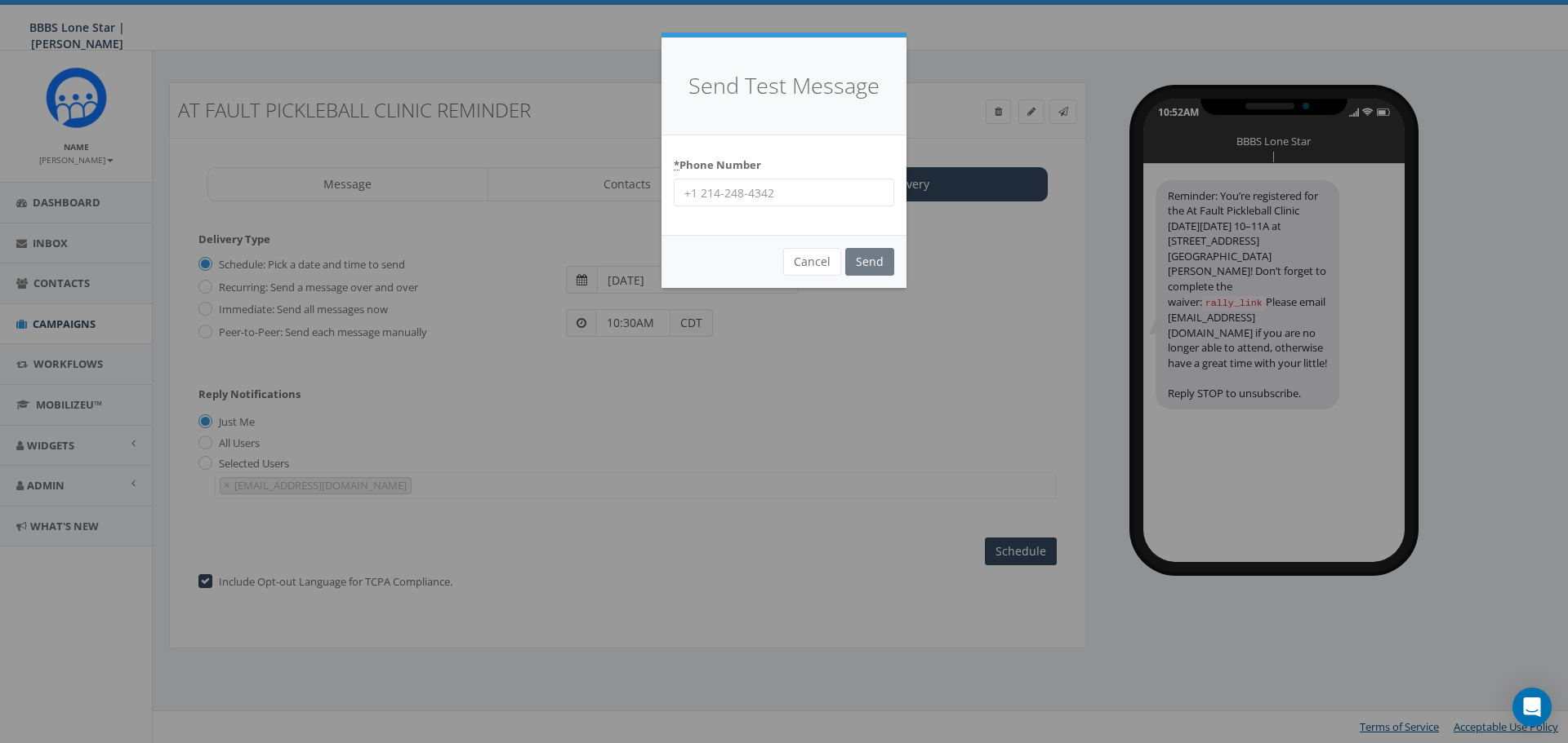
click at [780, 194] on input "* Phone Number" at bounding box center [784, 192] width 220 height 28
type input "4692484377"
click at [865, 262] on input "Send" at bounding box center [870, 261] width 49 height 28
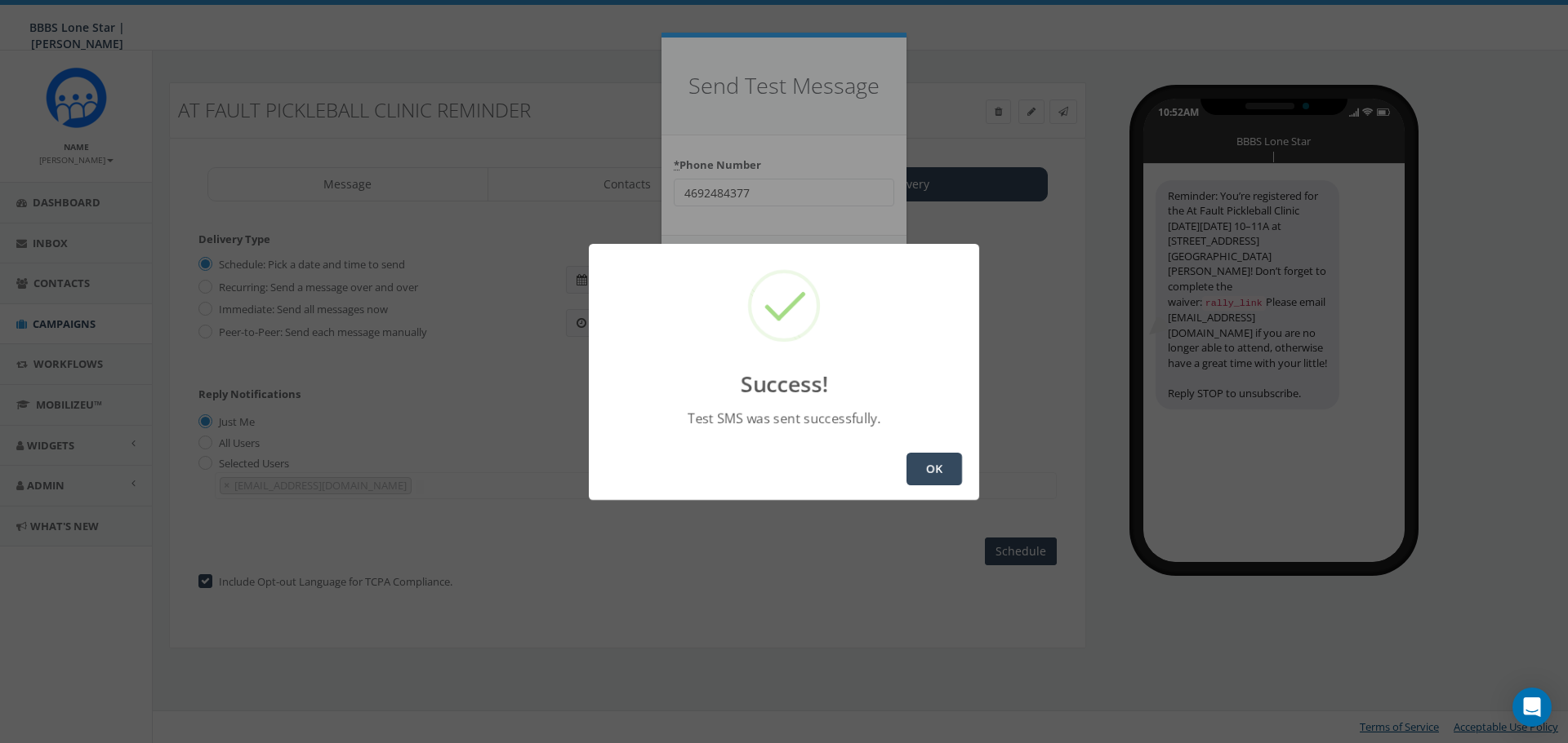
click at [923, 468] on button "OK" at bounding box center [935, 469] width 56 height 32
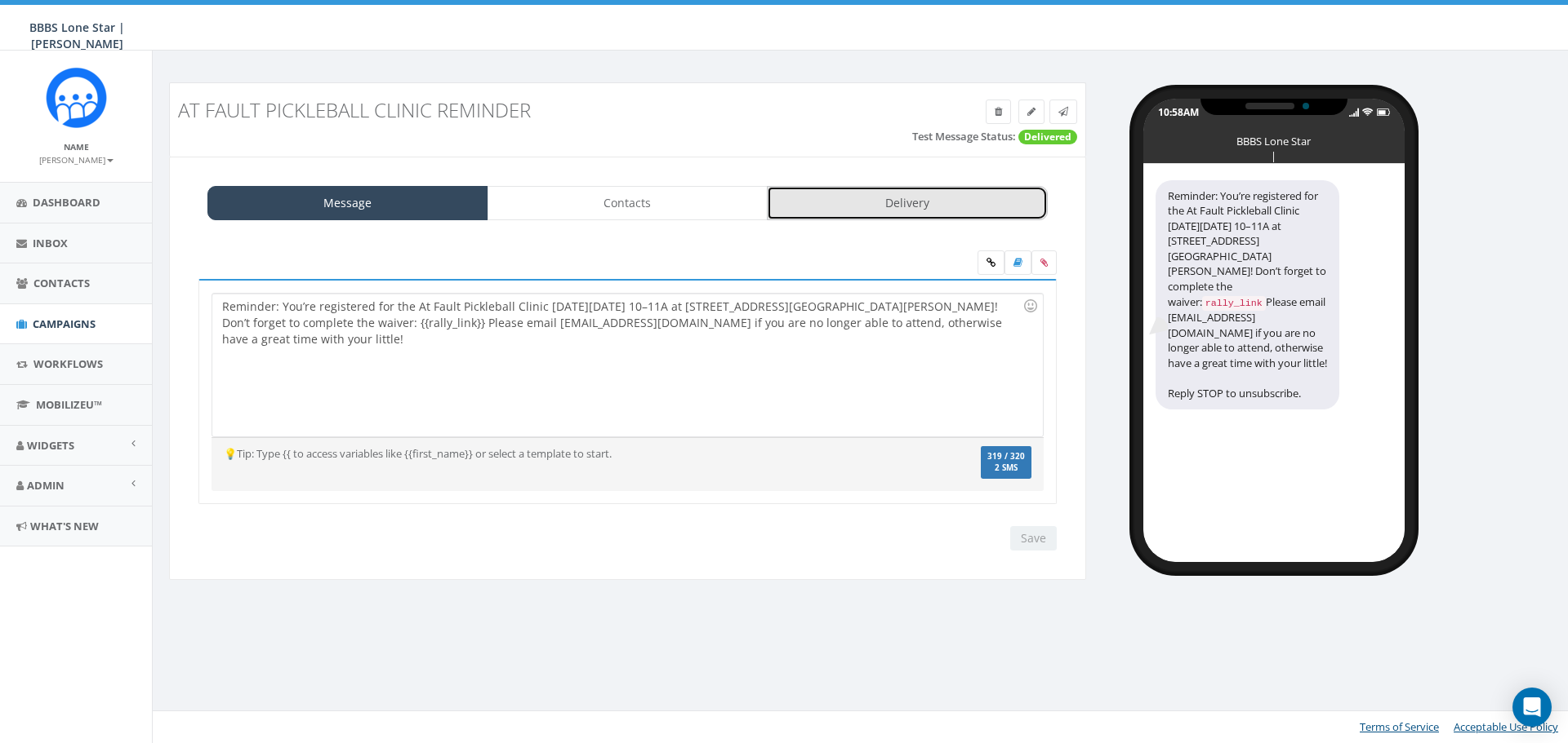
click link "Delivery"
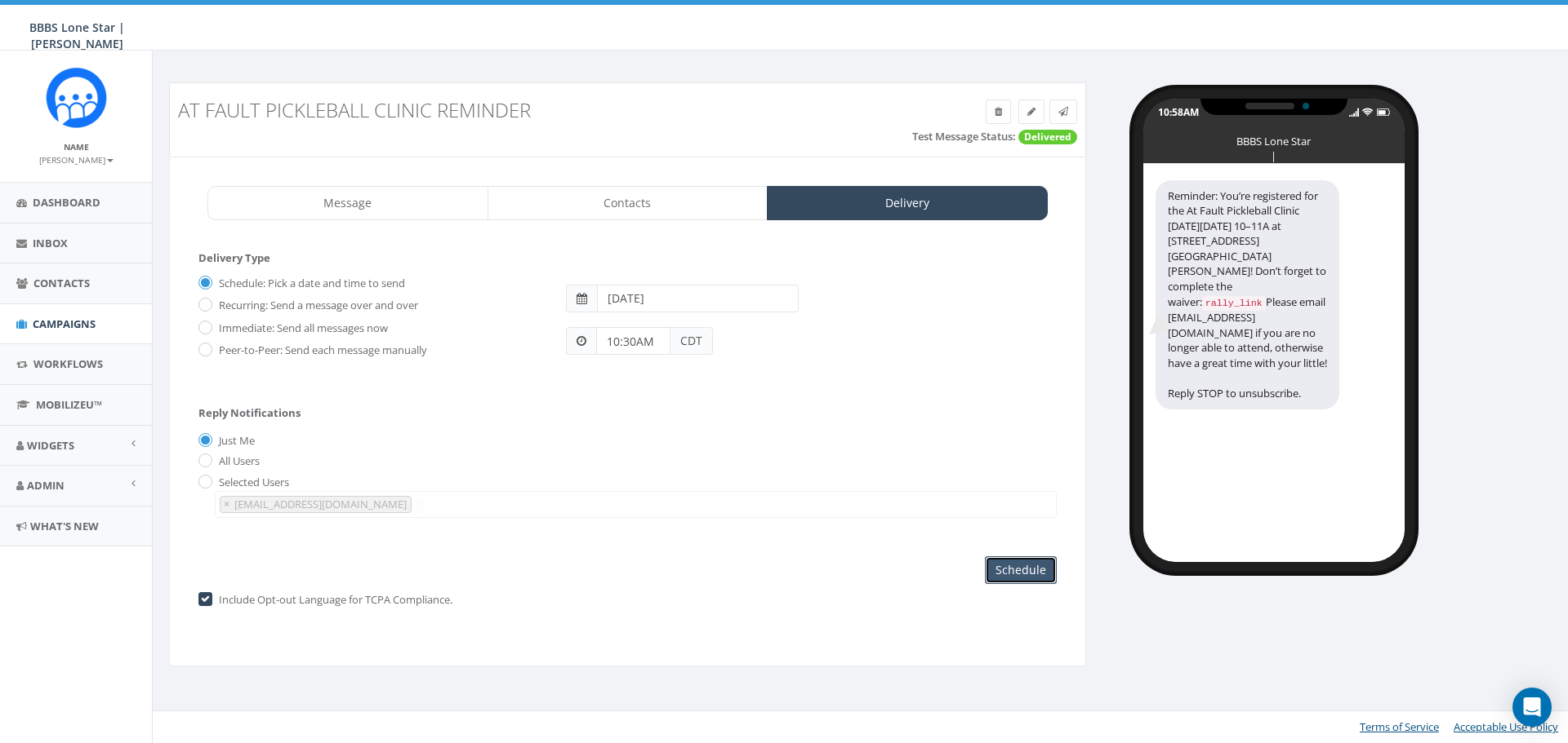
click input "Schedule"
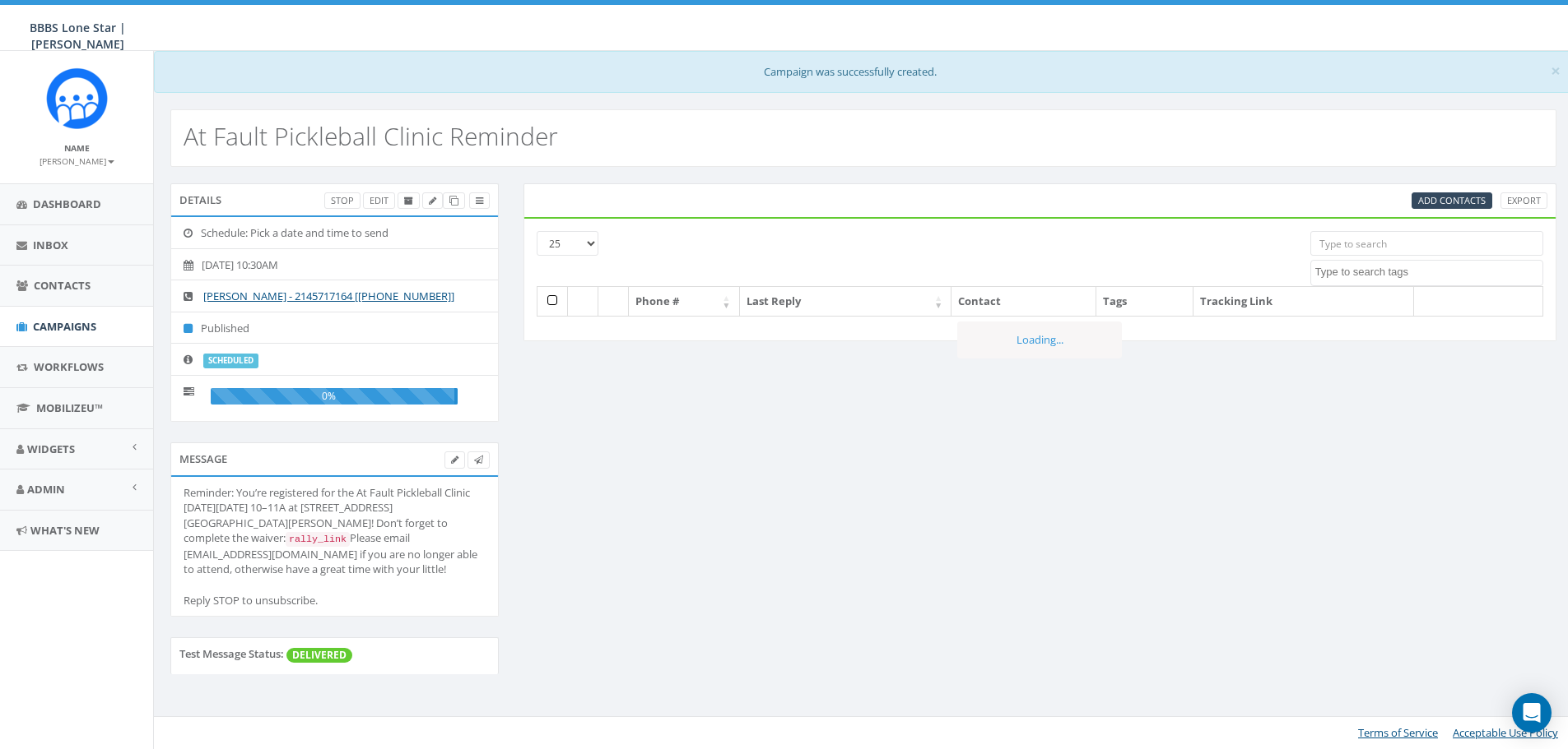
select select
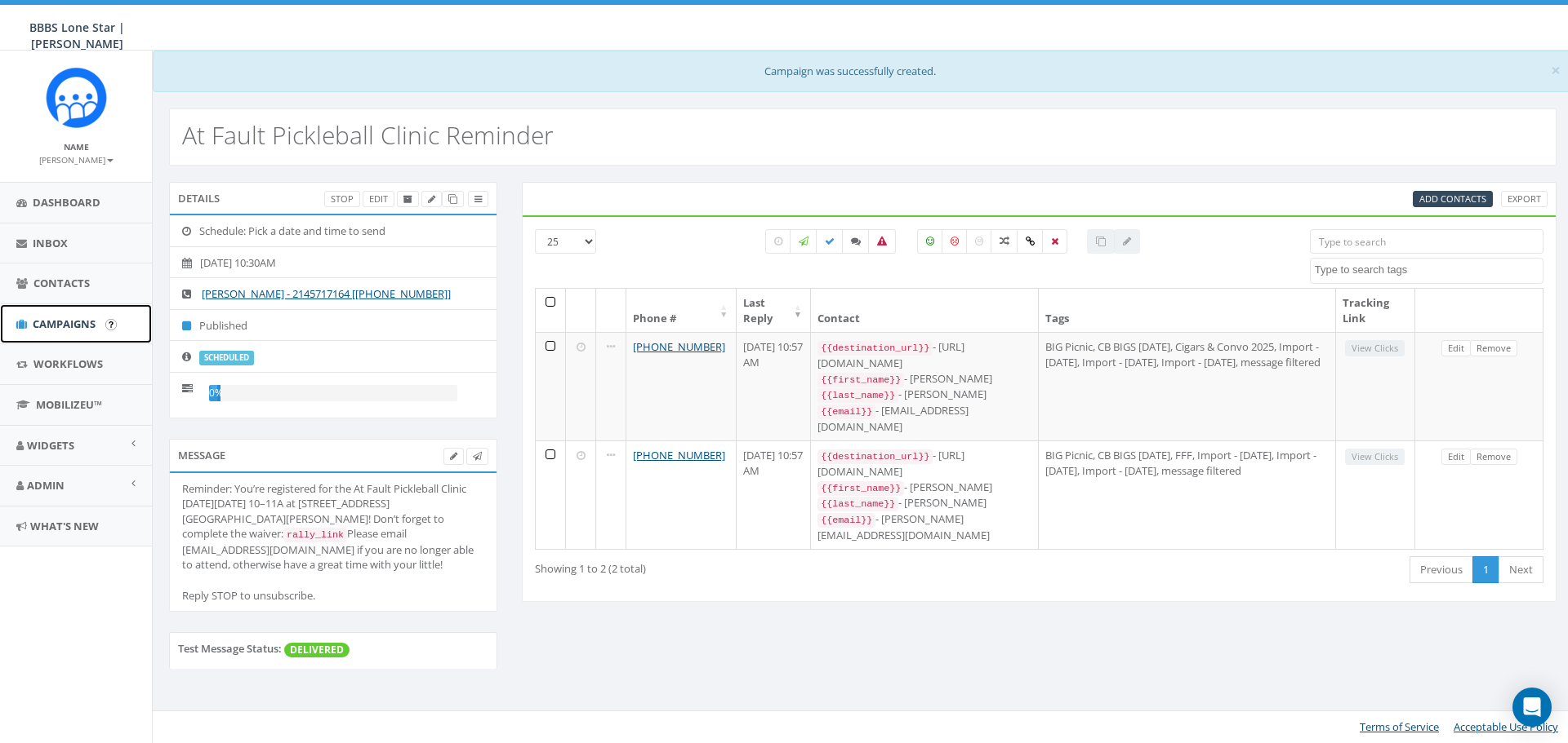
click at [56, 327] on span "Campaigns" at bounding box center [64, 324] width 63 height 14
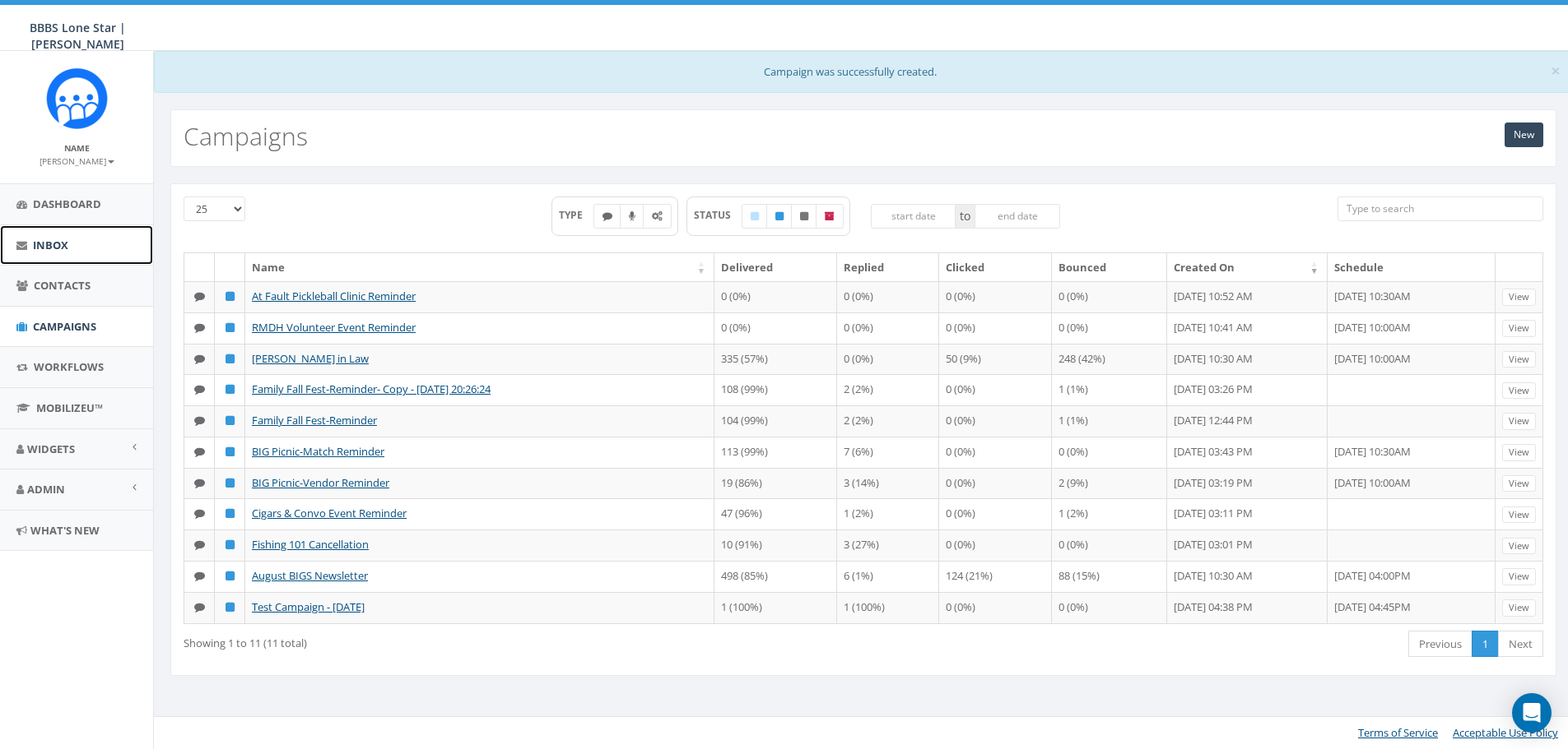
click at [73, 249] on link "Inbox" at bounding box center [76, 245] width 153 height 40
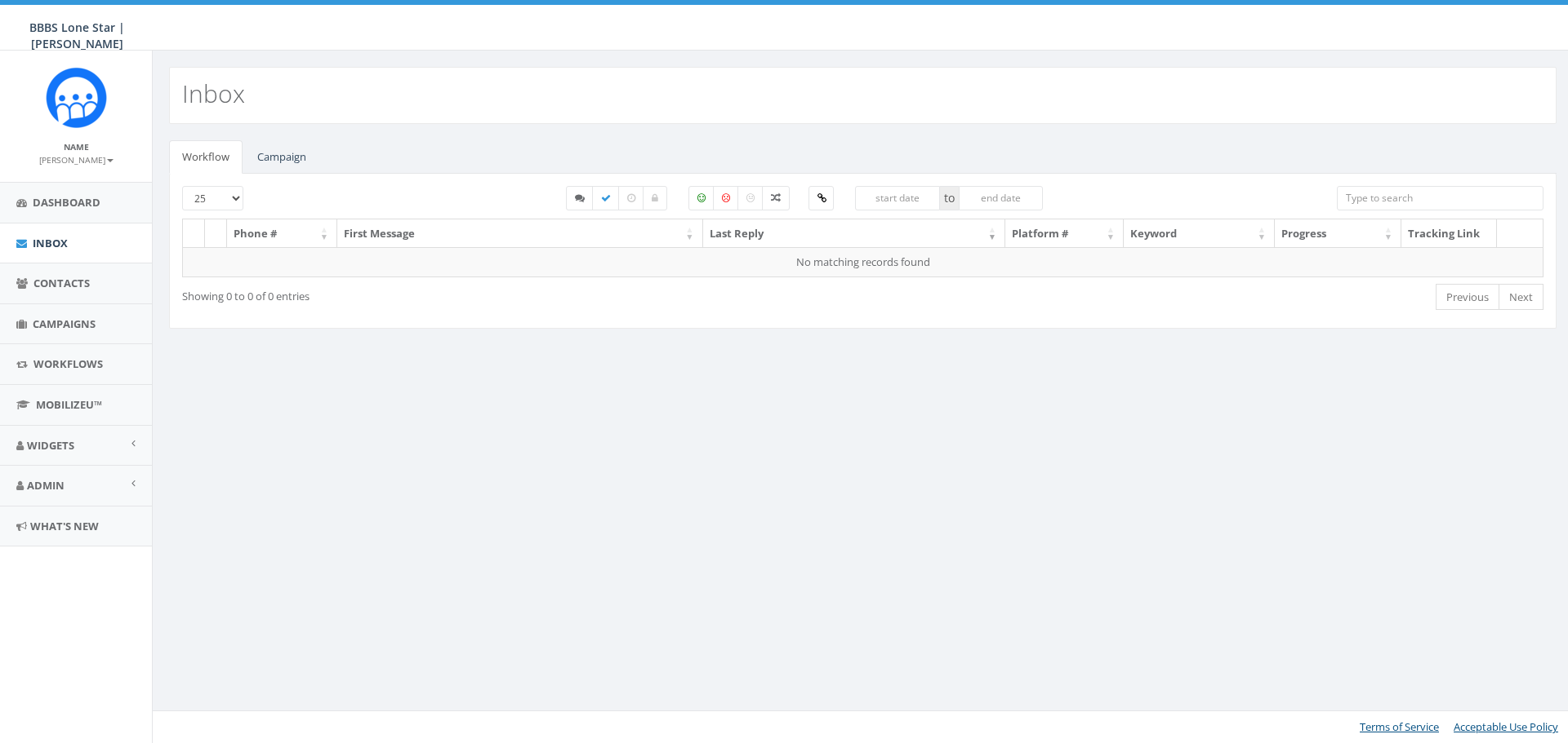
select select
click at [304, 152] on link "Campaign" at bounding box center [281, 157] width 75 height 33
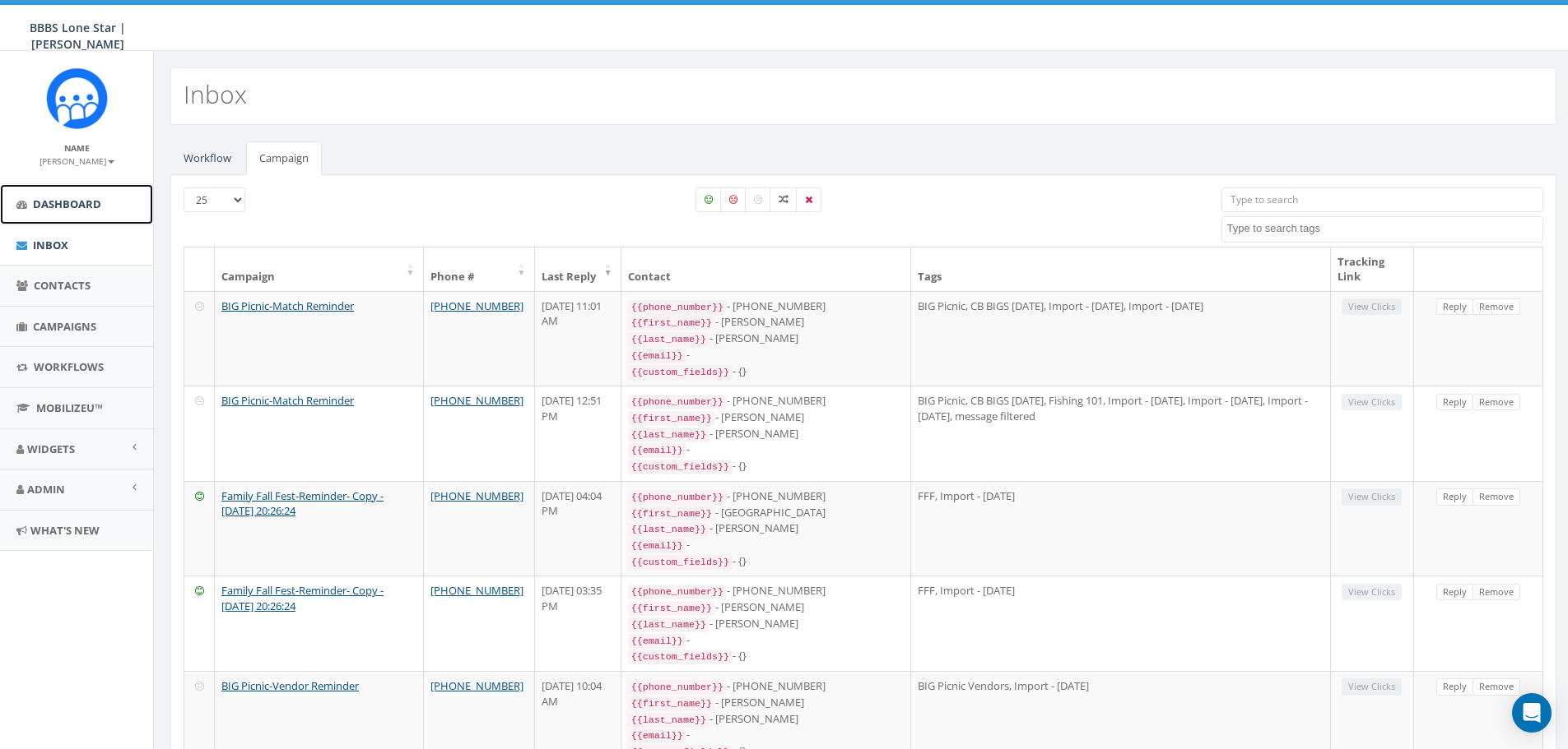
click at [79, 209] on span "Dashboard" at bounding box center [66, 204] width 68 height 15
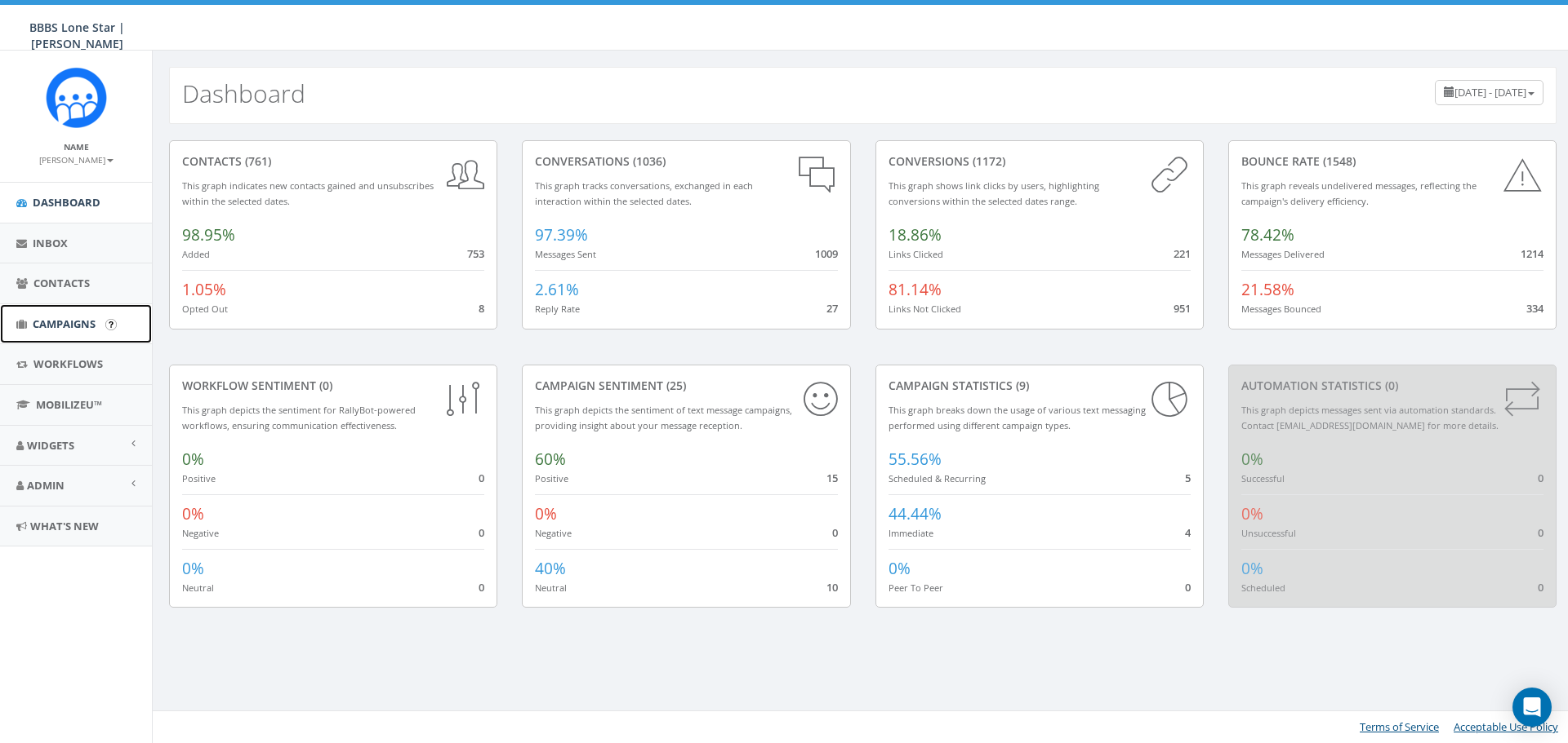
click at [69, 326] on span "Campaigns" at bounding box center [64, 324] width 63 height 14
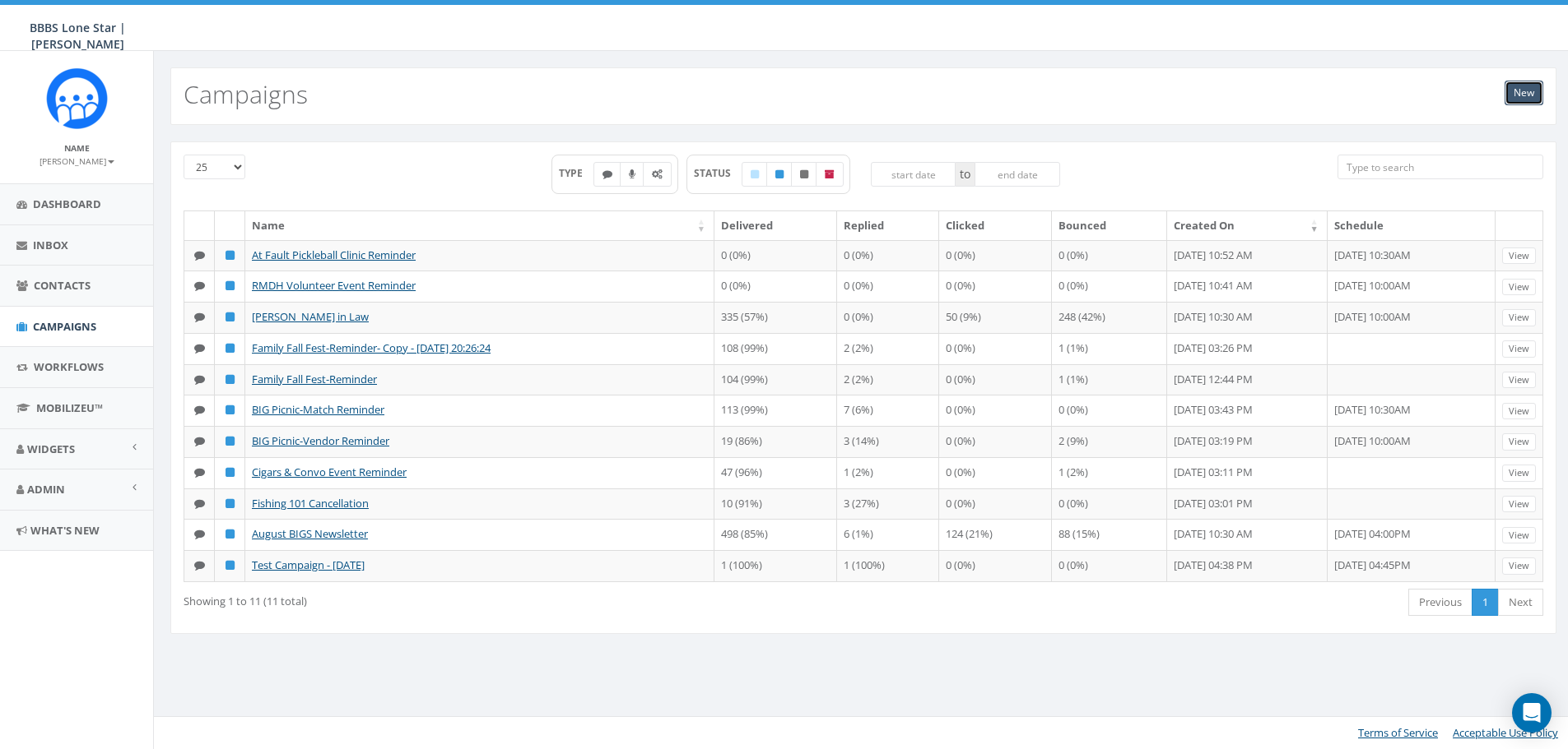
click at [1537, 86] on link "New" at bounding box center [1523, 93] width 39 height 25
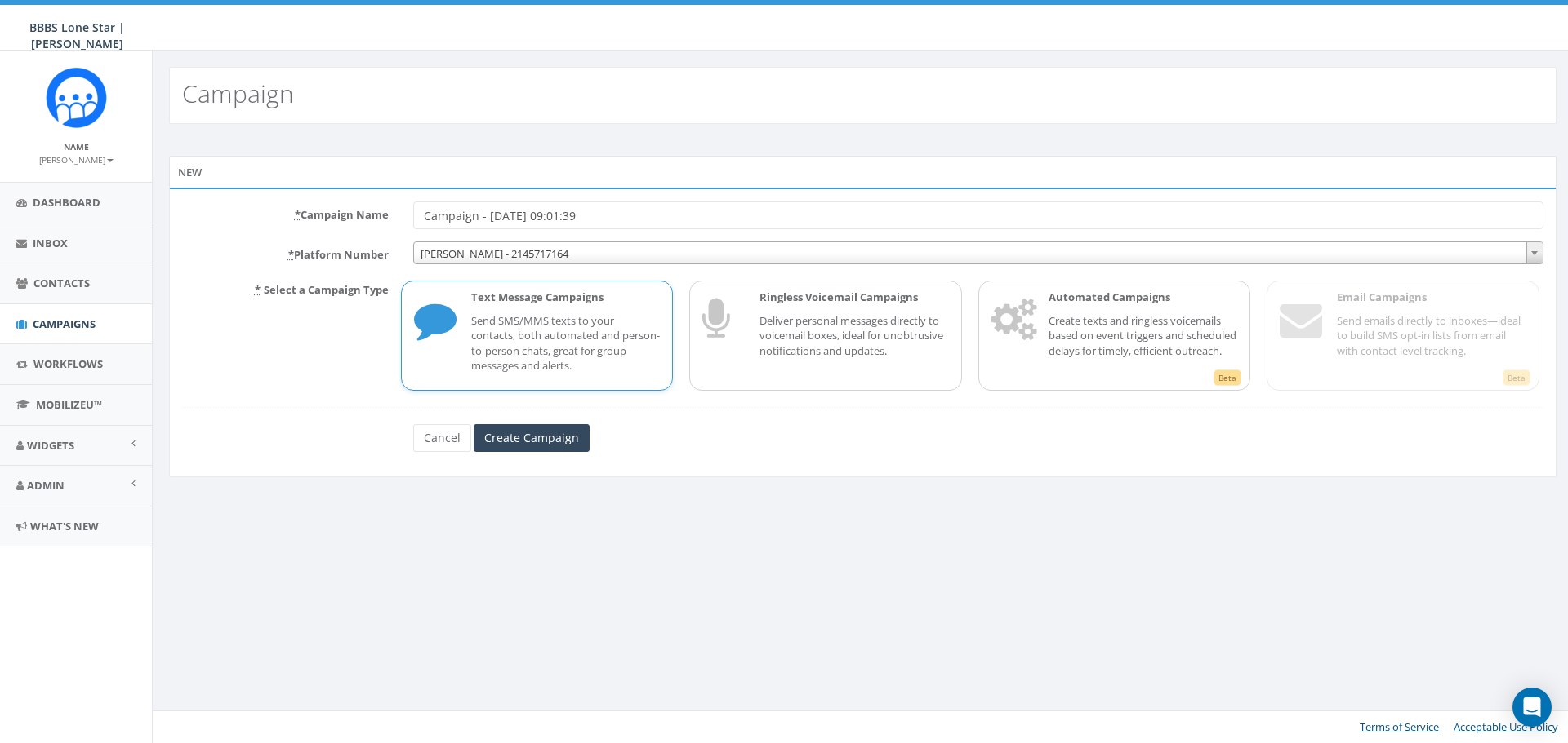
drag, startPoint x: 624, startPoint y: 218, endPoint x: 402, endPoint y: 230, distance: 222.3
click at [402, 230] on form "* Campaign Name Campaign - [DATE] 09:01:39 * Platform Number [PERSON_NAME] - 21…" at bounding box center [862, 327] width 1361 height 251
type input "NHRA [US_STATE] Fall Nationals Reminder"
click at [506, 446] on input "Create Campaign" at bounding box center [531, 438] width 116 height 28
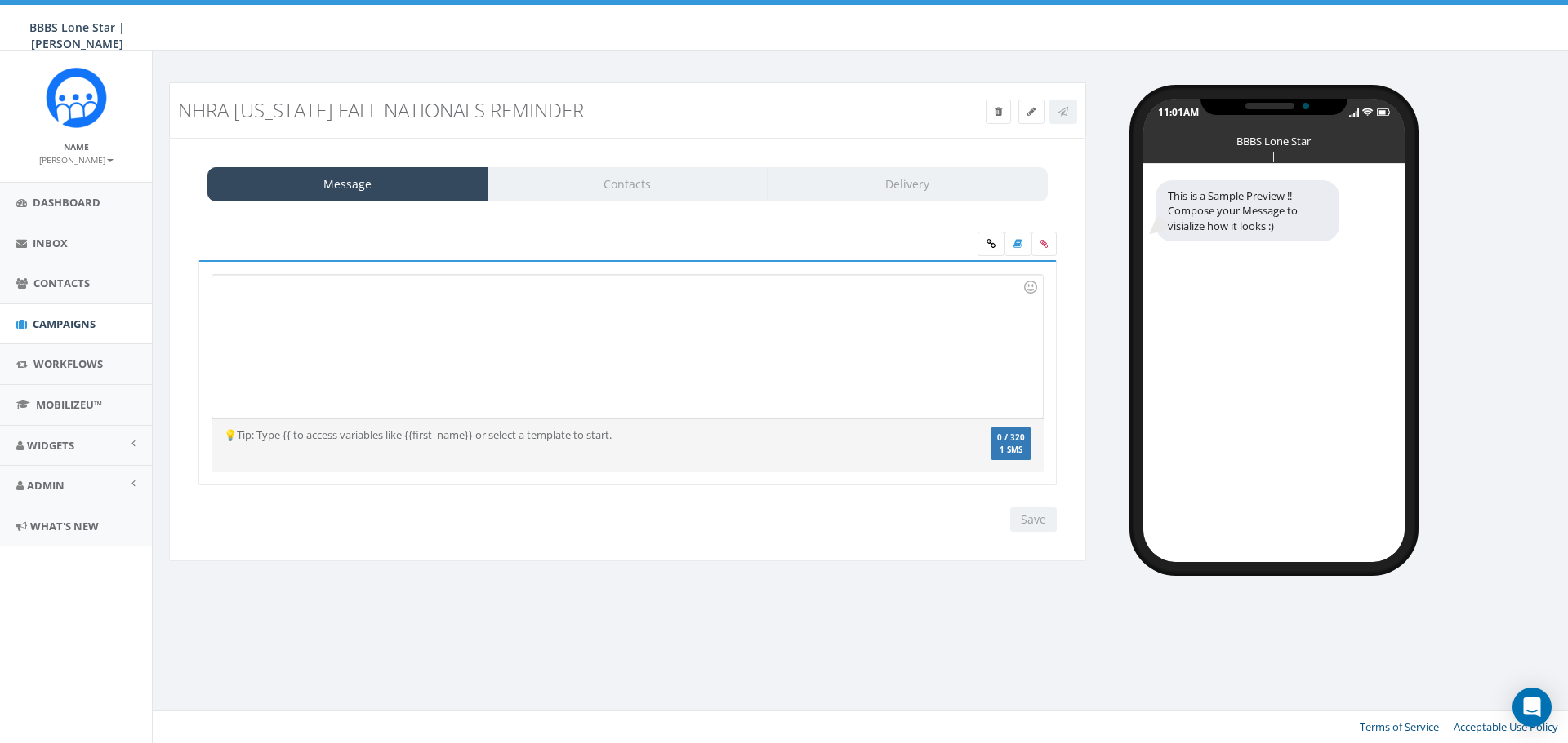
click at [586, 402] on div at bounding box center [627, 346] width 830 height 142
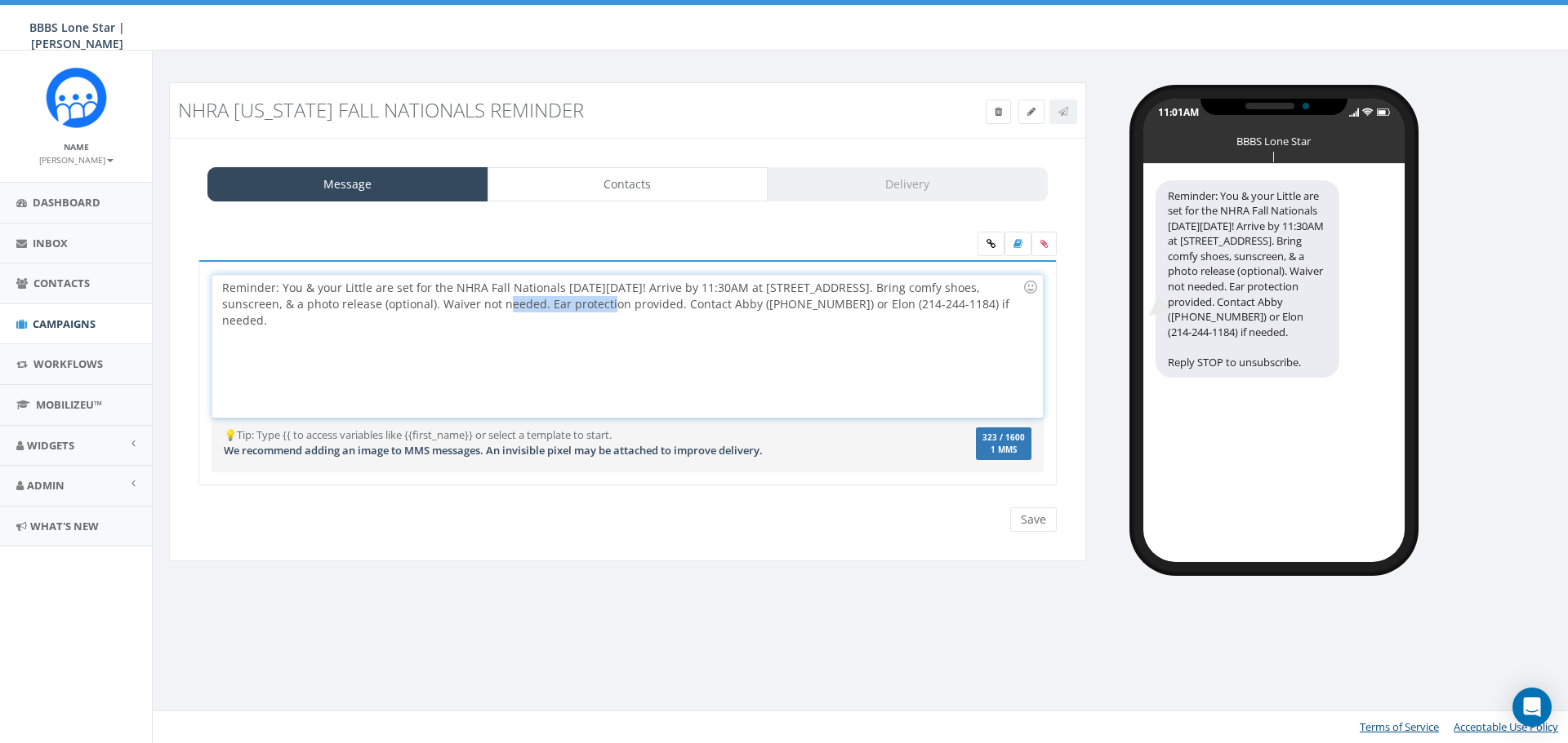
drag, startPoint x: 541, startPoint y: 305, endPoint x: 433, endPoint y: 310, distance: 108.1
click at [433, 310] on div "Reminder: You & your Little are set for the NHRA Fall Nationals [DATE][DATE]! A…" at bounding box center [627, 346] width 830 height 142
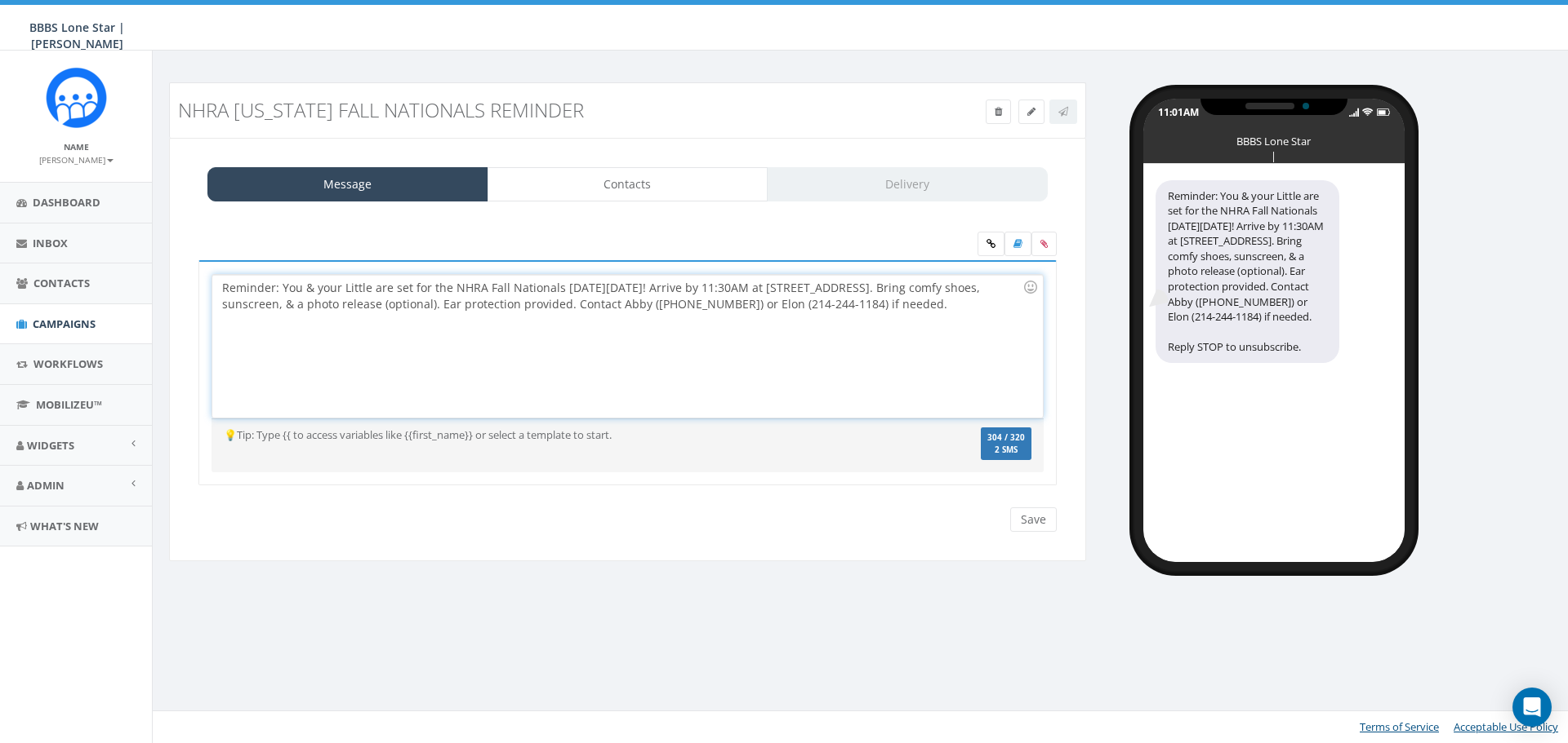
click at [932, 308] on div "Reminder: You & your Little are set for the NHRA Fall Nationals [DATE][DATE]! A…" at bounding box center [627, 346] width 830 height 142
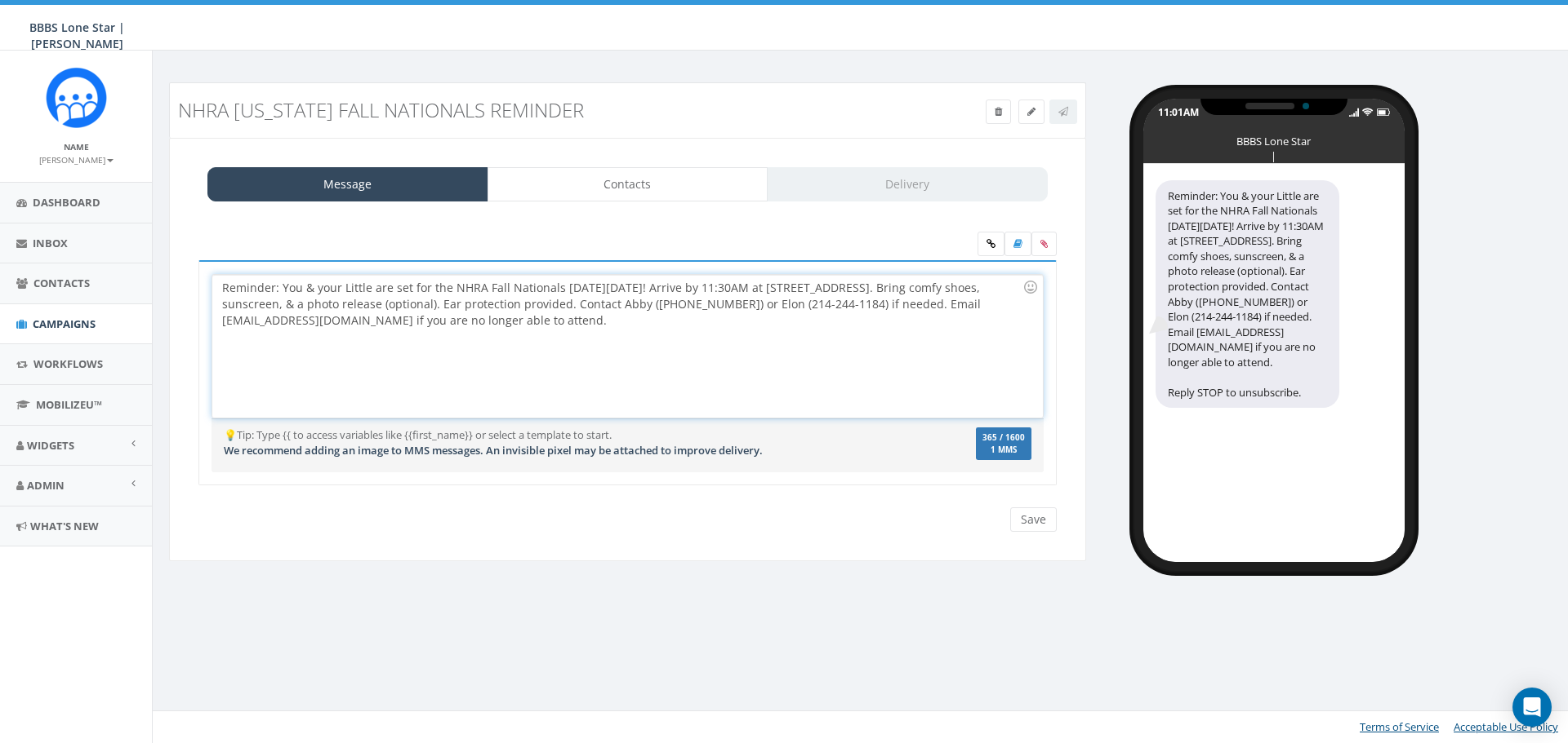
click at [574, 306] on div "Reminder: You & your Little are set for the NHRA Fall Nationals [DATE][DATE]! A…" at bounding box center [627, 346] width 830 height 142
click at [648, 307] on div "Reminder: You & your Little are set for the NHRA Fall Nationals [DATE][DATE]! A…" at bounding box center [627, 346] width 830 height 142
drag, startPoint x: 943, startPoint y: 303, endPoint x: 892, endPoint y: 308, distance: 51.2
click at [892, 308] on div "Reminder: You & your Little are set for the NHRA Fall Nationals [DATE][DATE]! A…" at bounding box center [627, 346] width 830 height 142
click at [890, 329] on div "Reminder: You & your Little are set for the NHRA Fall Nationals [DATE][DATE]! A…" at bounding box center [627, 346] width 830 height 142
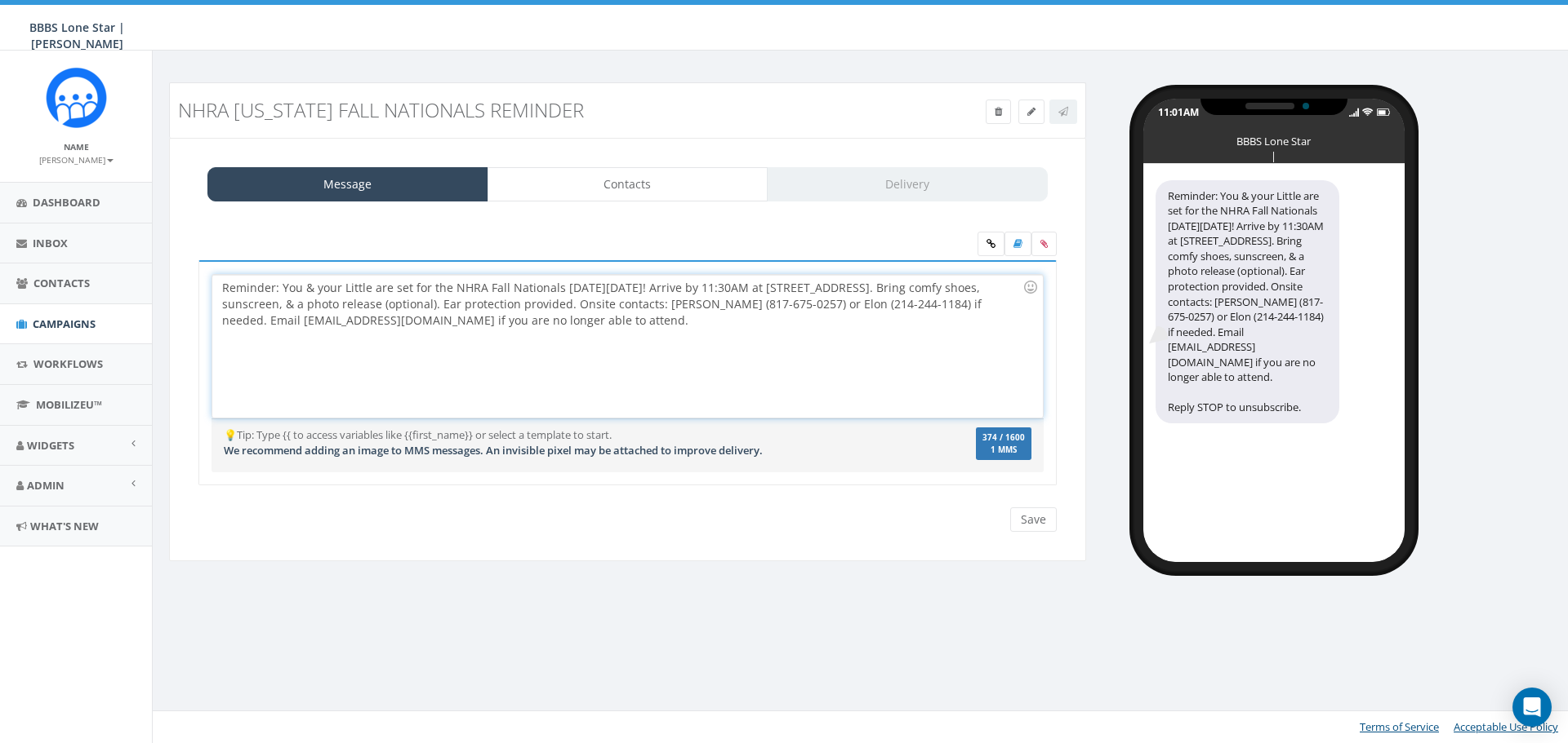
click at [672, 335] on div "Reminder: You & your Little are set for the NHRA Fall Nationals [DATE][DATE]! A…" at bounding box center [627, 346] width 830 height 142
drag, startPoint x: 280, startPoint y: 285, endPoint x: 208, endPoint y: 288, distance: 72.1
click at [208, 288] on div "Reminder: You & your Little are set for the NHRA Fall Nationals [DATE][DATE]! A…" at bounding box center [627, 373] width 858 height 226
click at [465, 322] on div "You & your Little are set for the NHRA Fall Nationals this Sat, Oct 11! Arrive …" at bounding box center [627, 346] width 830 height 142
drag, startPoint x: 843, startPoint y: 289, endPoint x: 824, endPoint y: 291, distance: 19.1
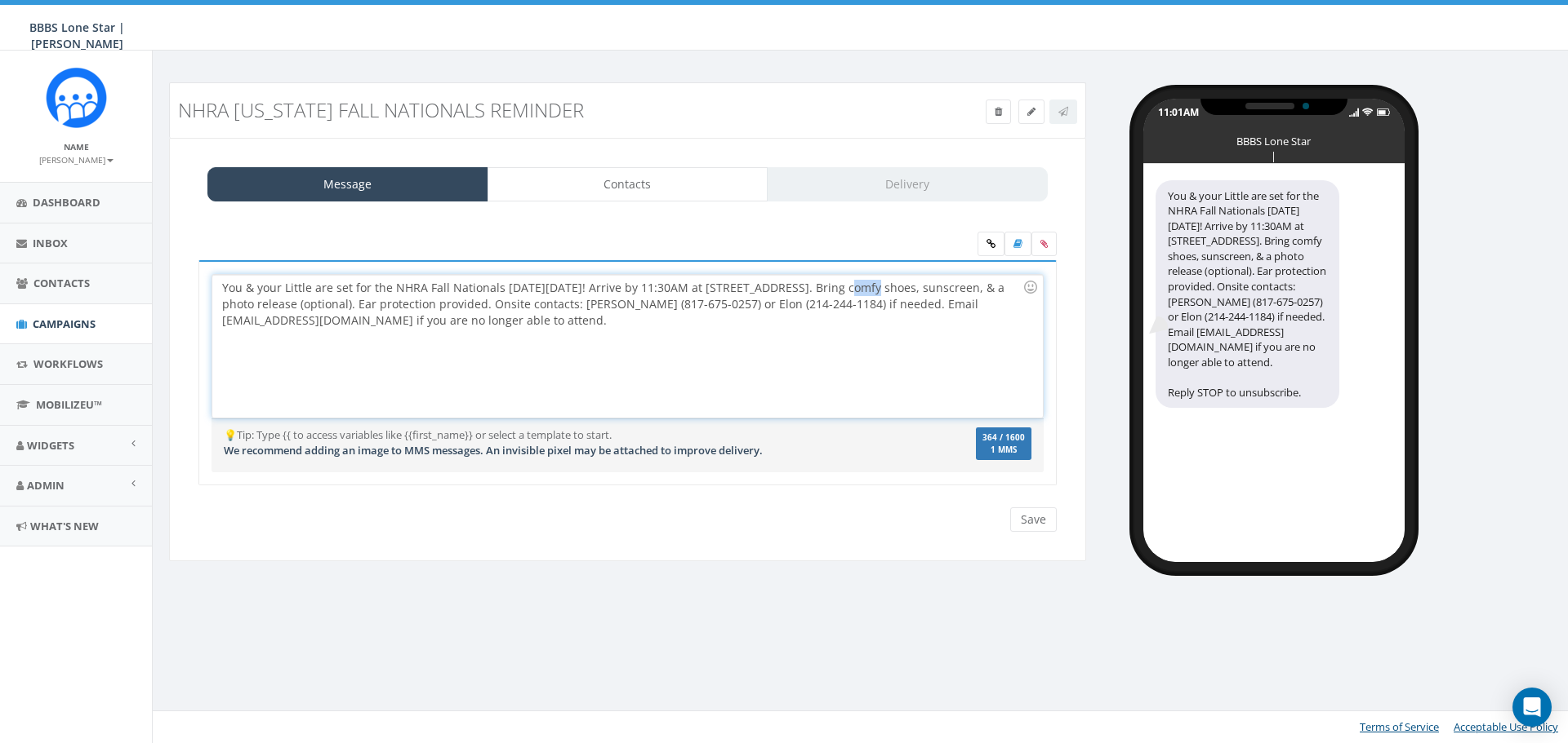
click at [824, 291] on div "You & your Little are set for the NHRA Fall Nationals this Sat, Oct 11! Arrive …" at bounding box center [627, 346] width 830 height 142
click at [844, 339] on div "You & your Little are set for the NHRA Fall Nationals this Sat, Oct 11! Arrive …" at bounding box center [627, 346] width 830 height 142
click at [847, 291] on div "You & your Little are set for the NHRA Fall Nationals this Sat, Oct 11! Arrive …" at bounding box center [627, 346] width 830 height 142
click at [930, 289] on div "You & your Little are set for the NHRA Fall Nationals this Sat, Oct 11! Arrive …" at bounding box center [627, 346] width 830 height 142
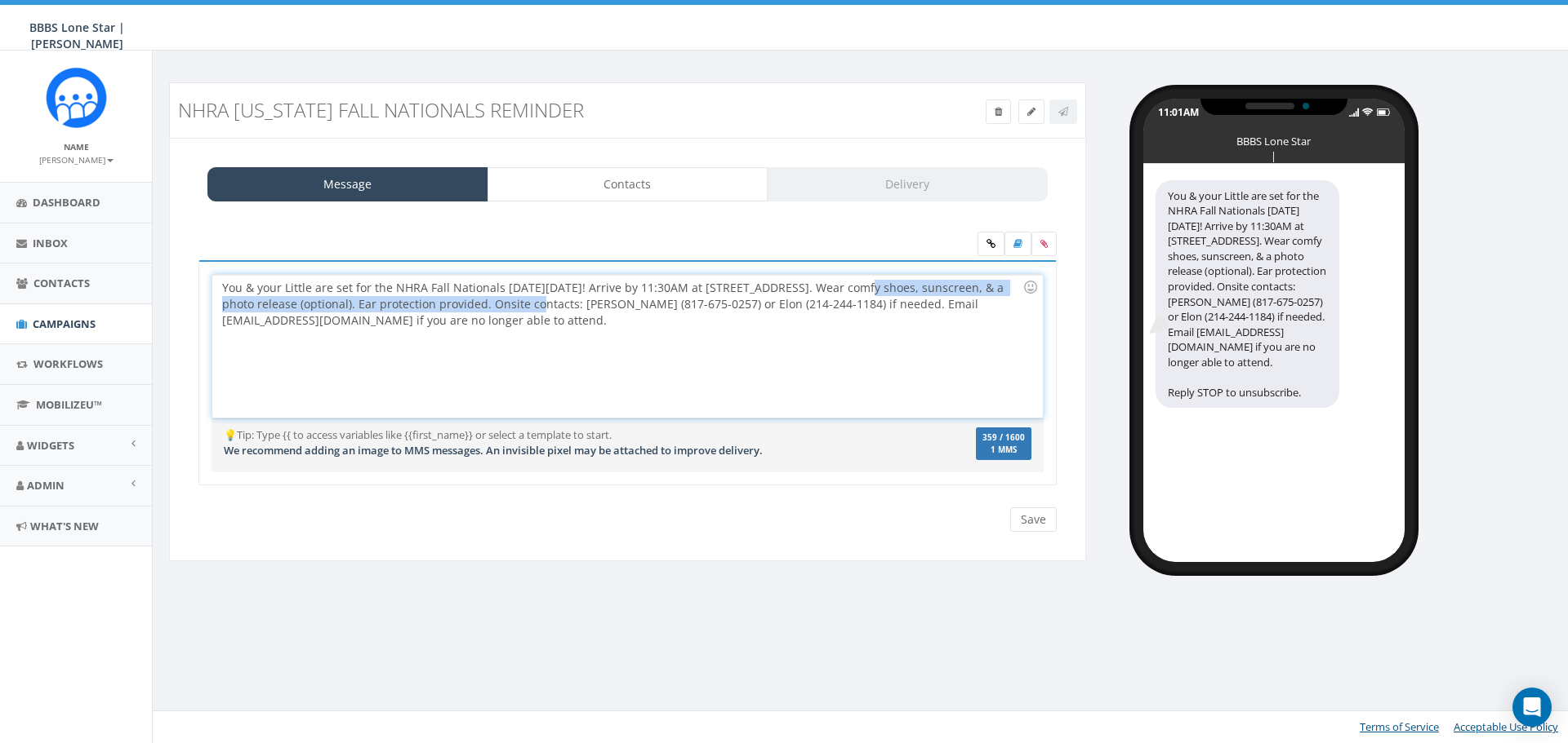
drag, startPoint x: 488, startPoint y: 305, endPoint x: 833, endPoint y: 285, distance: 345.6
click at [833, 285] on div "You & your Little are set for the NHRA Fall Nationals this Sat, Oct 11! Arrive …" at bounding box center [627, 346] width 830 height 142
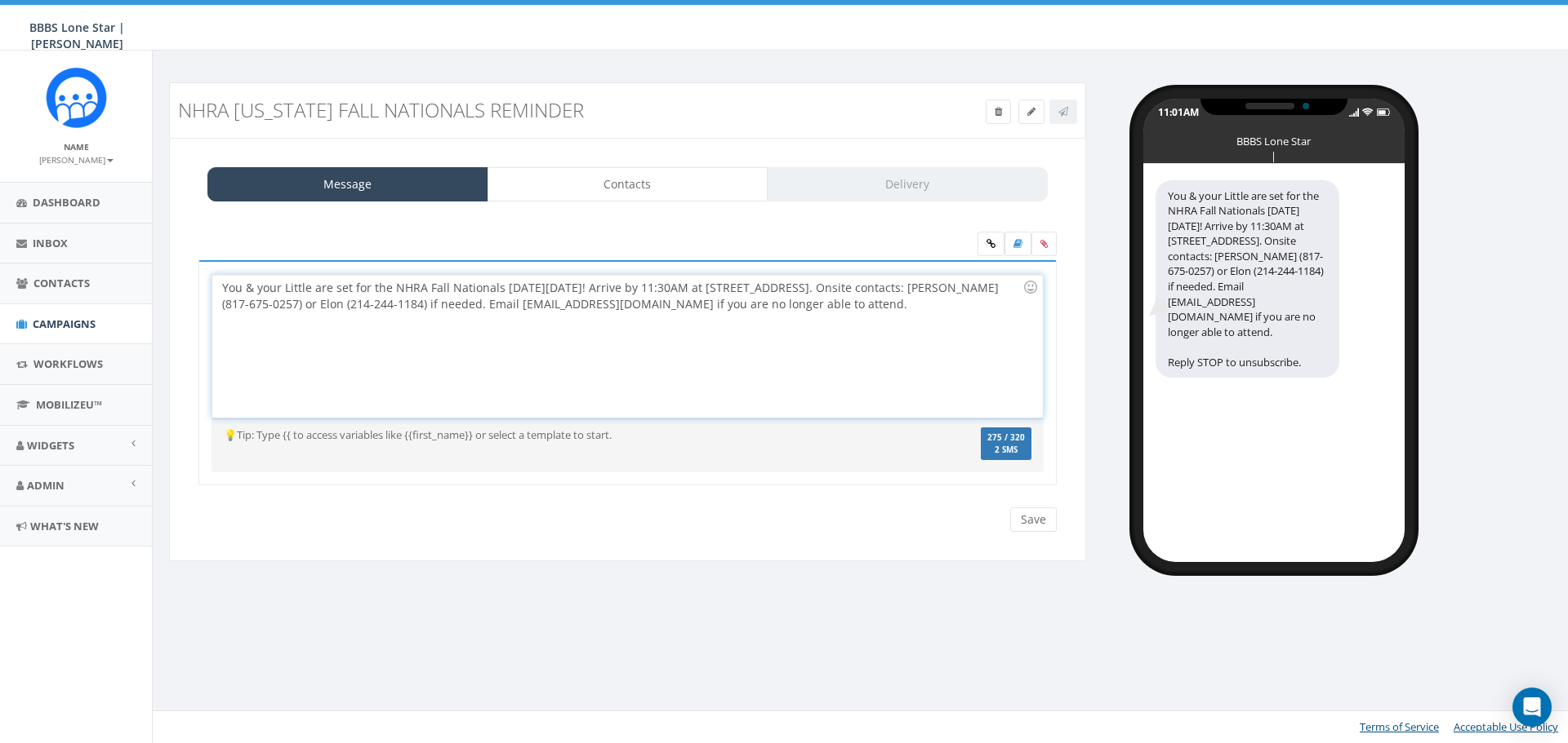
click at [821, 290] on div "You & your Little are set for the NHRA Fall Nationals this Sat, Oct 11! Arrive …" at bounding box center [627, 346] width 830 height 142
click at [823, 290] on div "You & your Little are set for the NHRA Fall Nationals this Sat, Oct 11! Arrive …" at bounding box center [627, 346] width 830 height 142
click at [826, 302] on div "You & your Little are set for the NHRA Fall Nationals this Sat, Oct 11! Arrive …" at bounding box center [627, 346] width 830 height 142
click at [353, 290] on div "You & your Little are set for the NHRA Fall Nationals [DATE][DATE]! Arrive by 1…" at bounding box center [627, 346] width 830 height 142
click at [1052, 520] on input "Save" at bounding box center [1034, 519] width 47 height 24
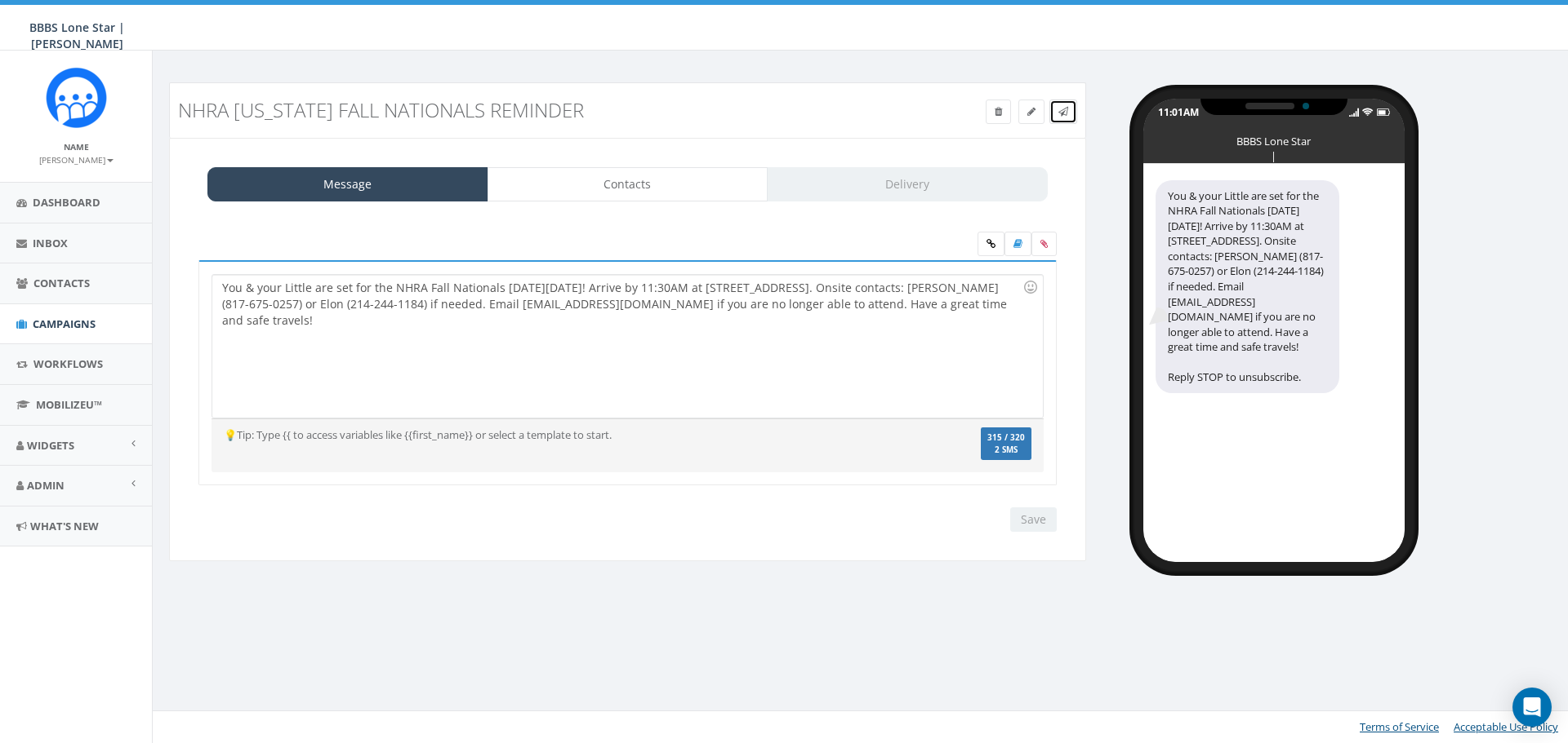
click at [1061, 116] on span at bounding box center [1063, 111] width 10 height 14
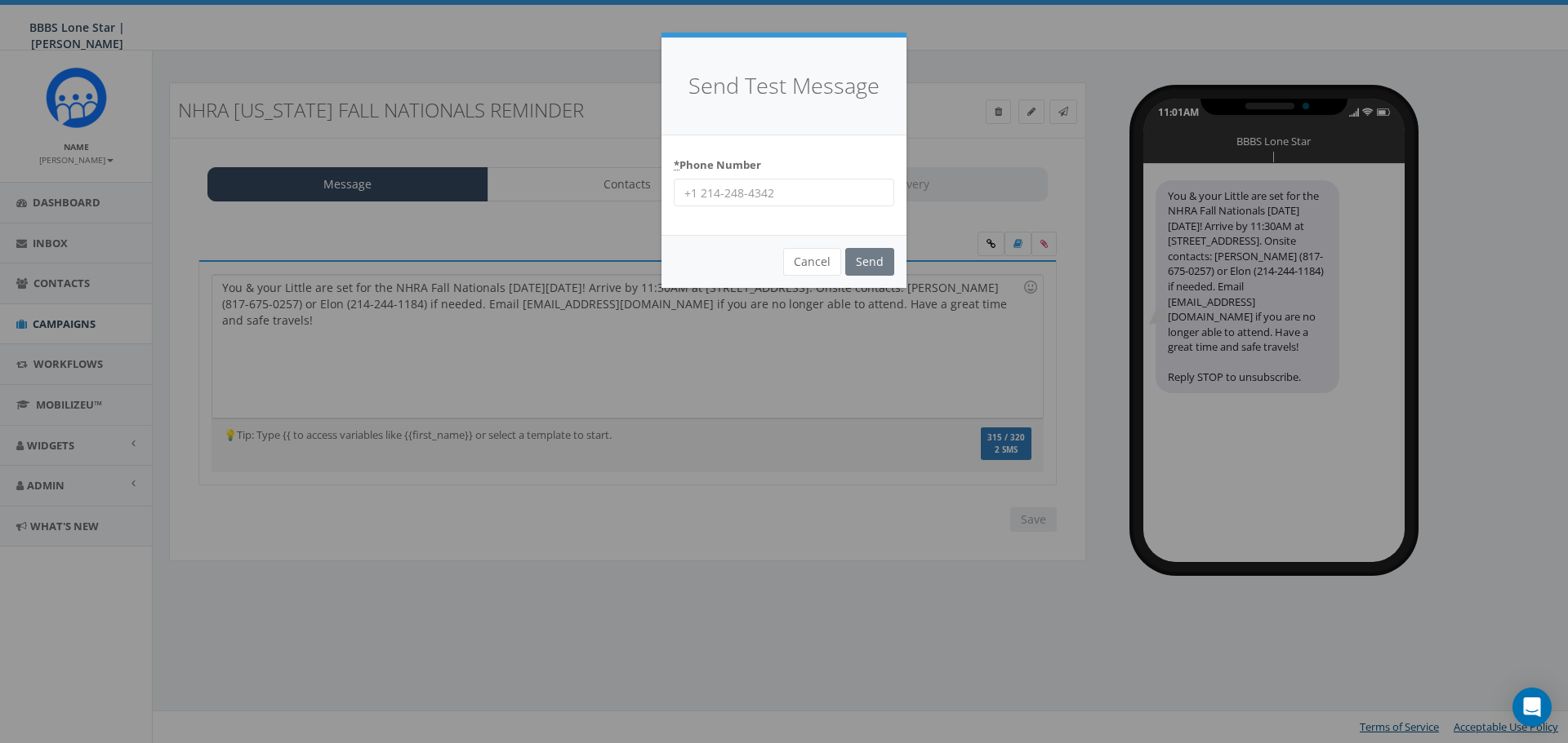
drag, startPoint x: 836, startPoint y: 171, endPoint x: 825, endPoint y: 182, distance: 15.6
click at [825, 181] on div "* Phone Number" at bounding box center [784, 179] width 220 height 56
click at [817, 193] on input "* Phone Number" at bounding box center [784, 192] width 220 height 28
type input "4692484377"
click at [881, 271] on input "Send" at bounding box center [870, 261] width 49 height 28
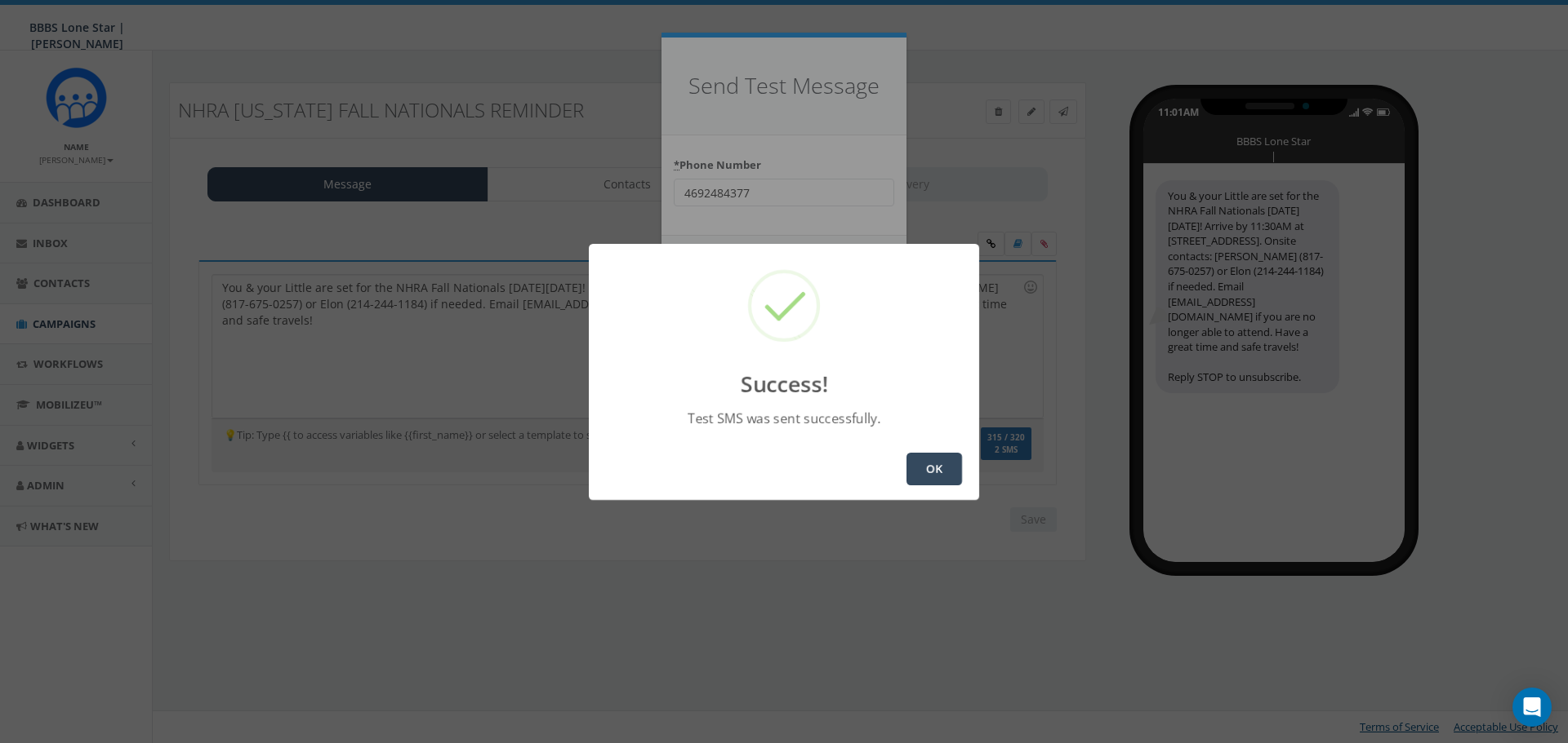
click at [932, 468] on button "OK" at bounding box center [935, 469] width 56 height 32
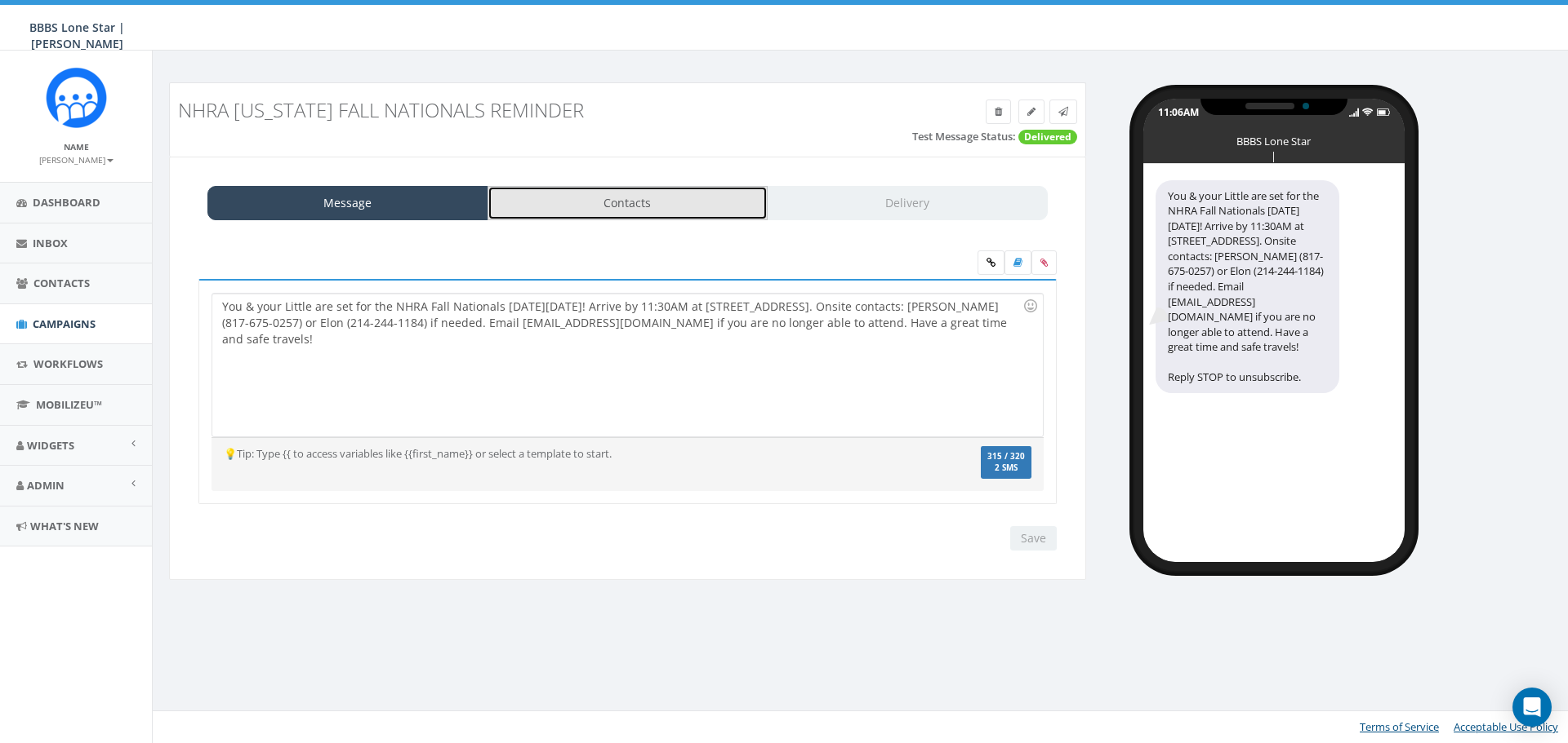
click at [643, 208] on link "Contacts" at bounding box center [627, 203] width 281 height 34
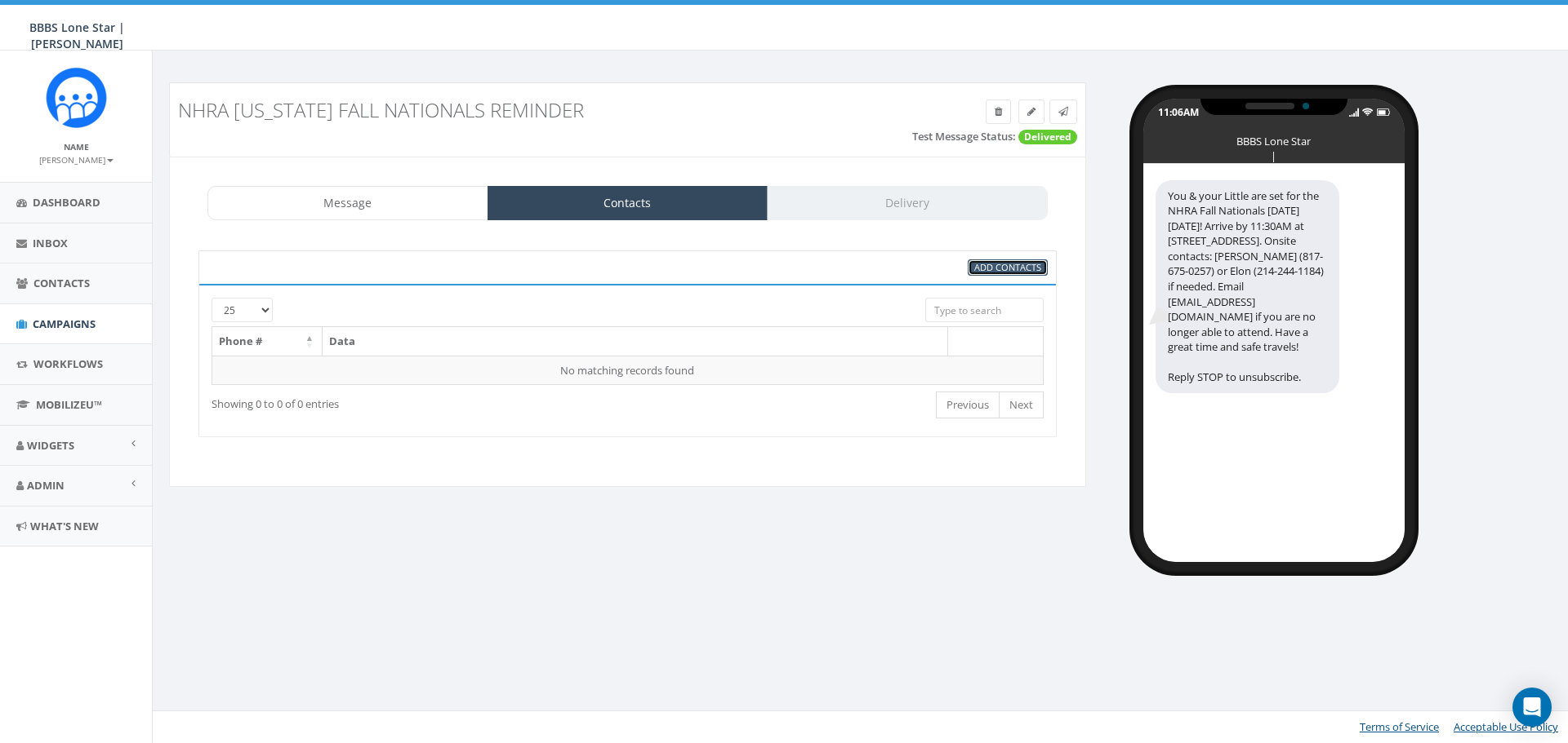
click at [1006, 268] on span "Add Contacts" at bounding box center [1008, 268] width 67 height 13
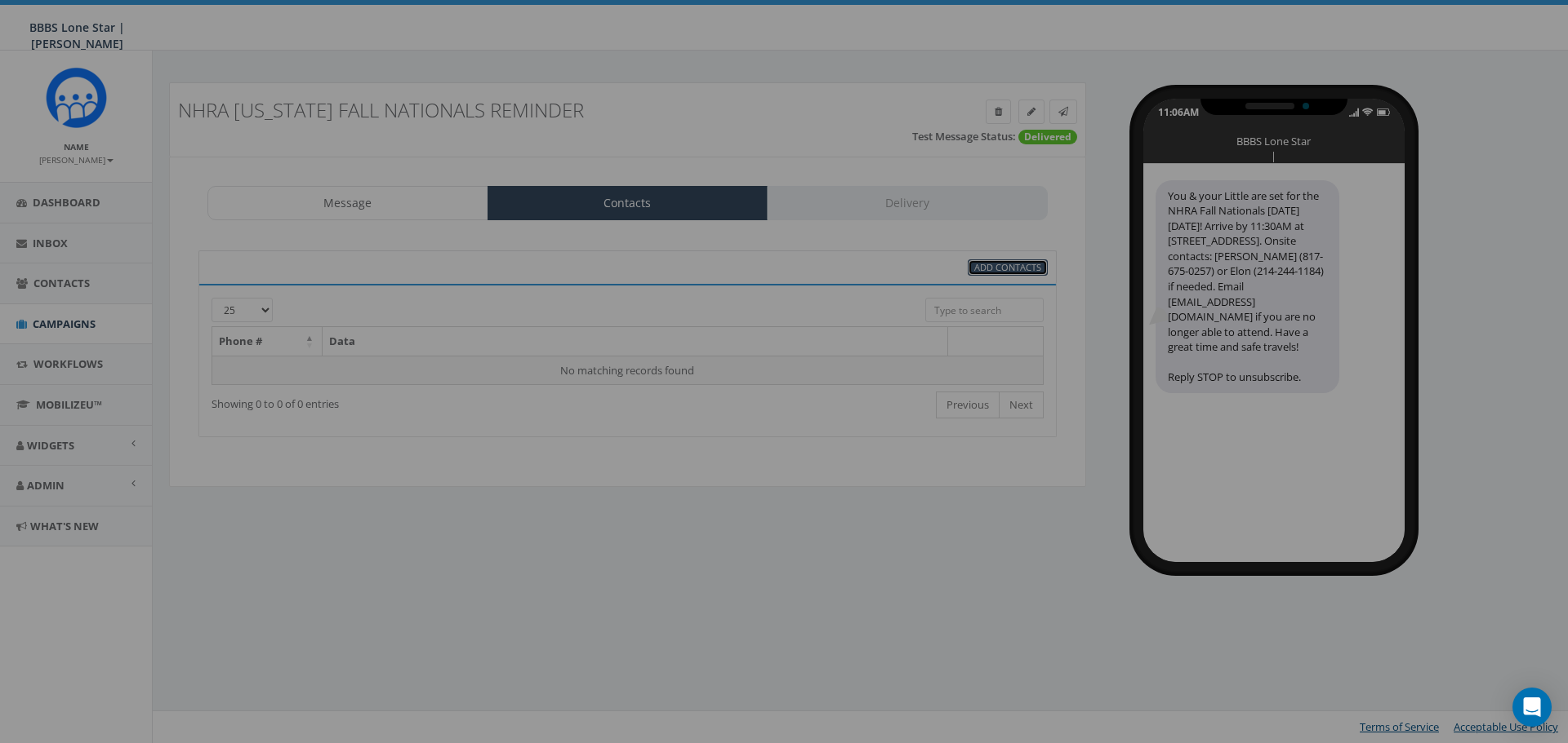
select select
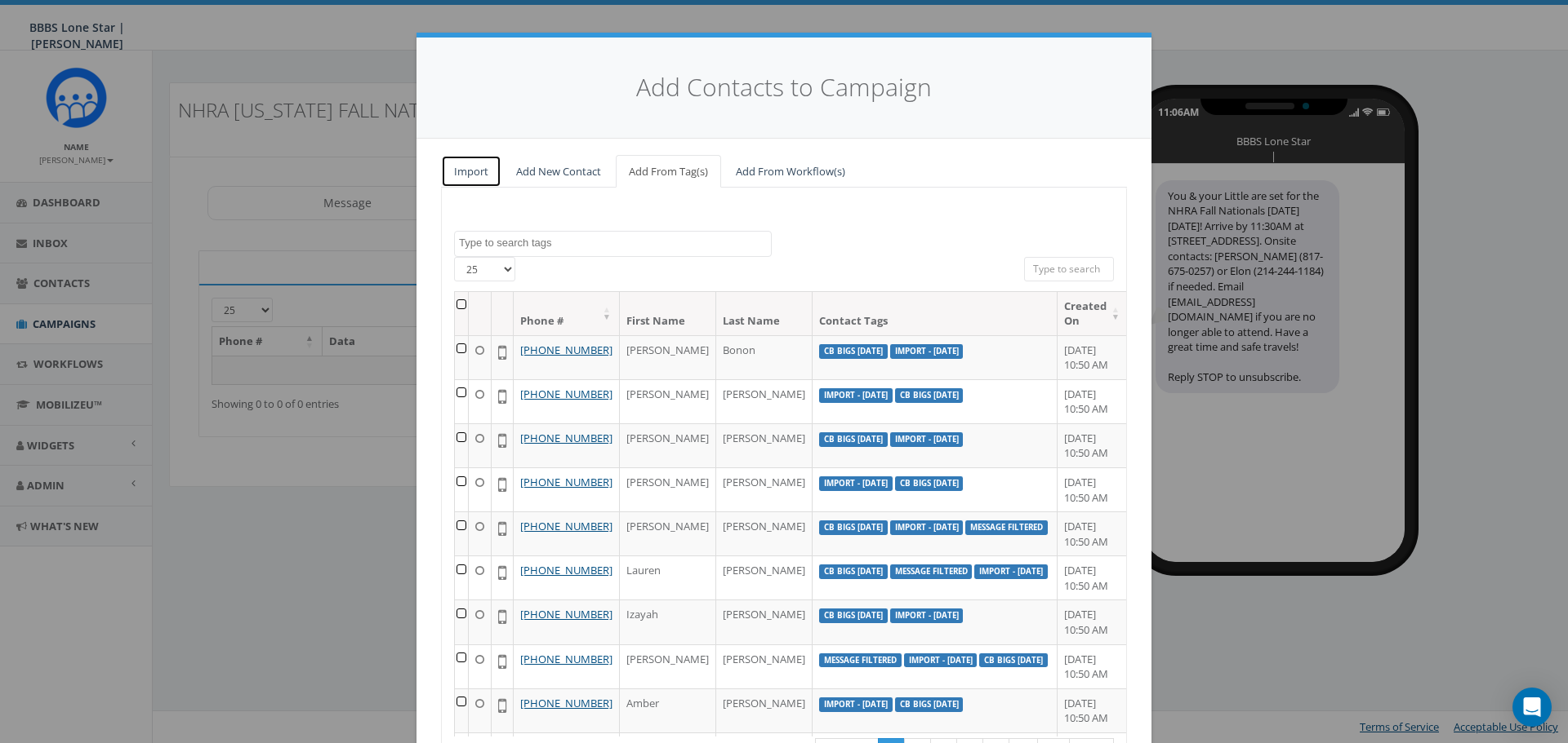
click at [465, 175] on link "Import" at bounding box center [471, 171] width 60 height 33
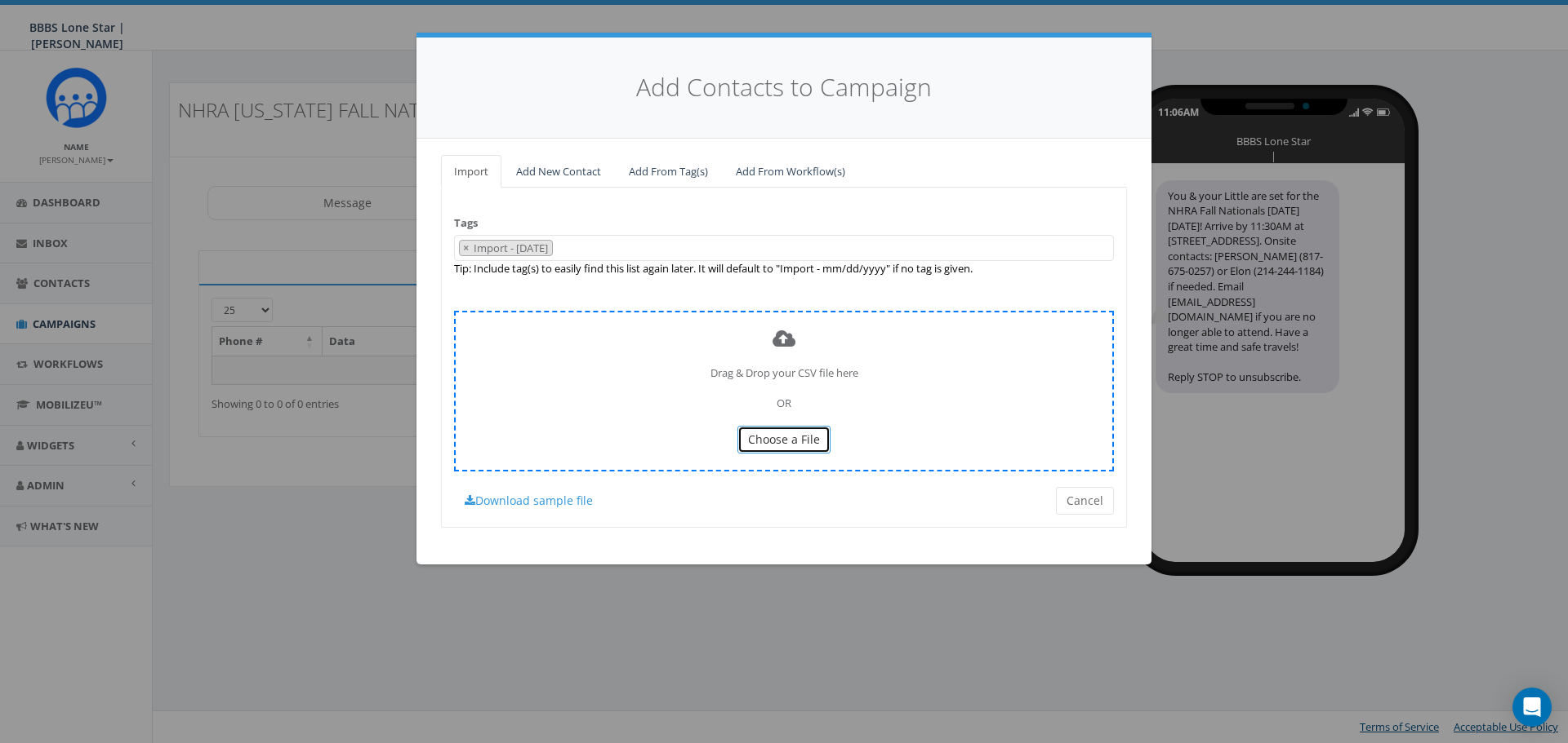
click at [777, 430] on button "Choose a File" at bounding box center [783, 439] width 93 height 28
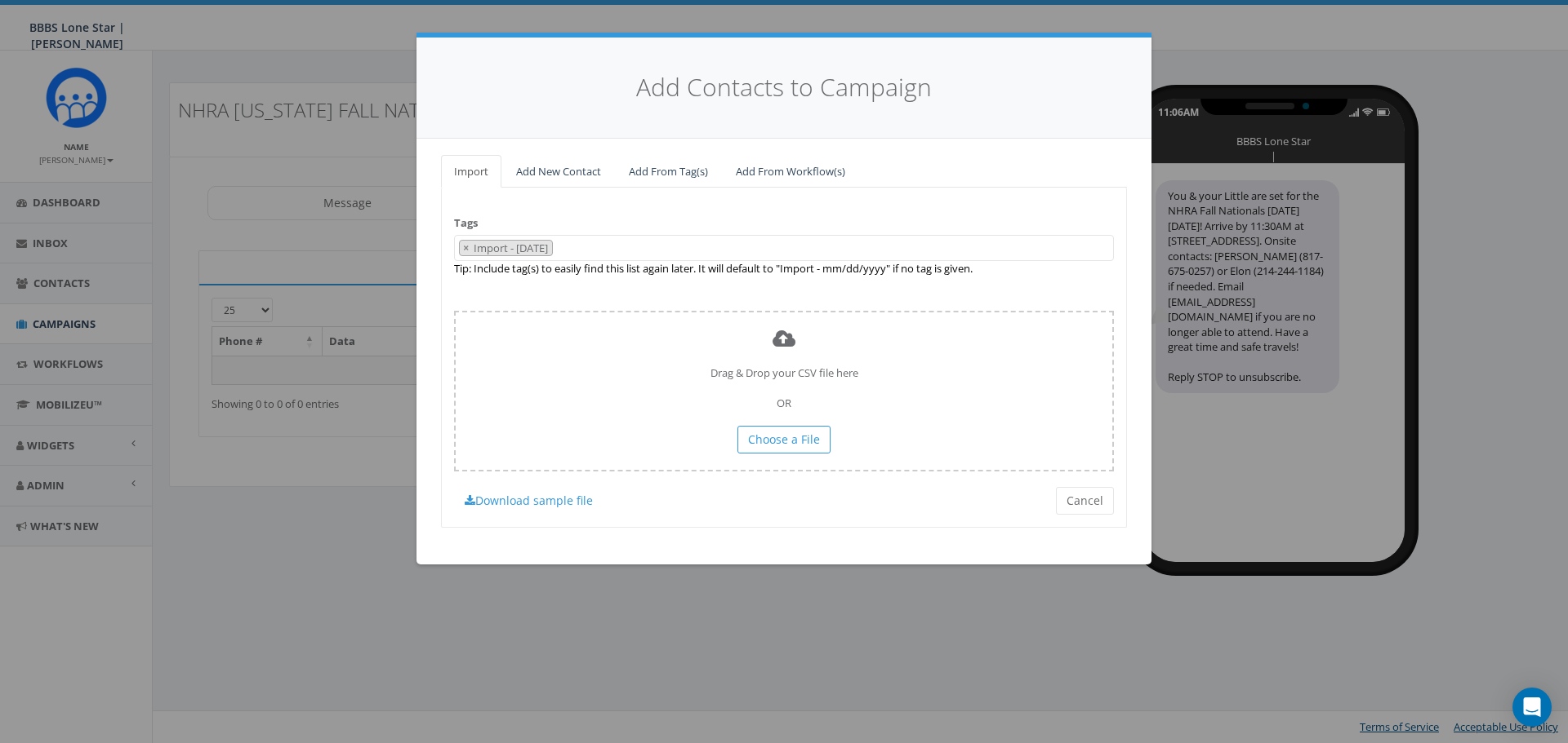
click at [467, 244] on span "×" at bounding box center [466, 248] width 5 height 14
select select
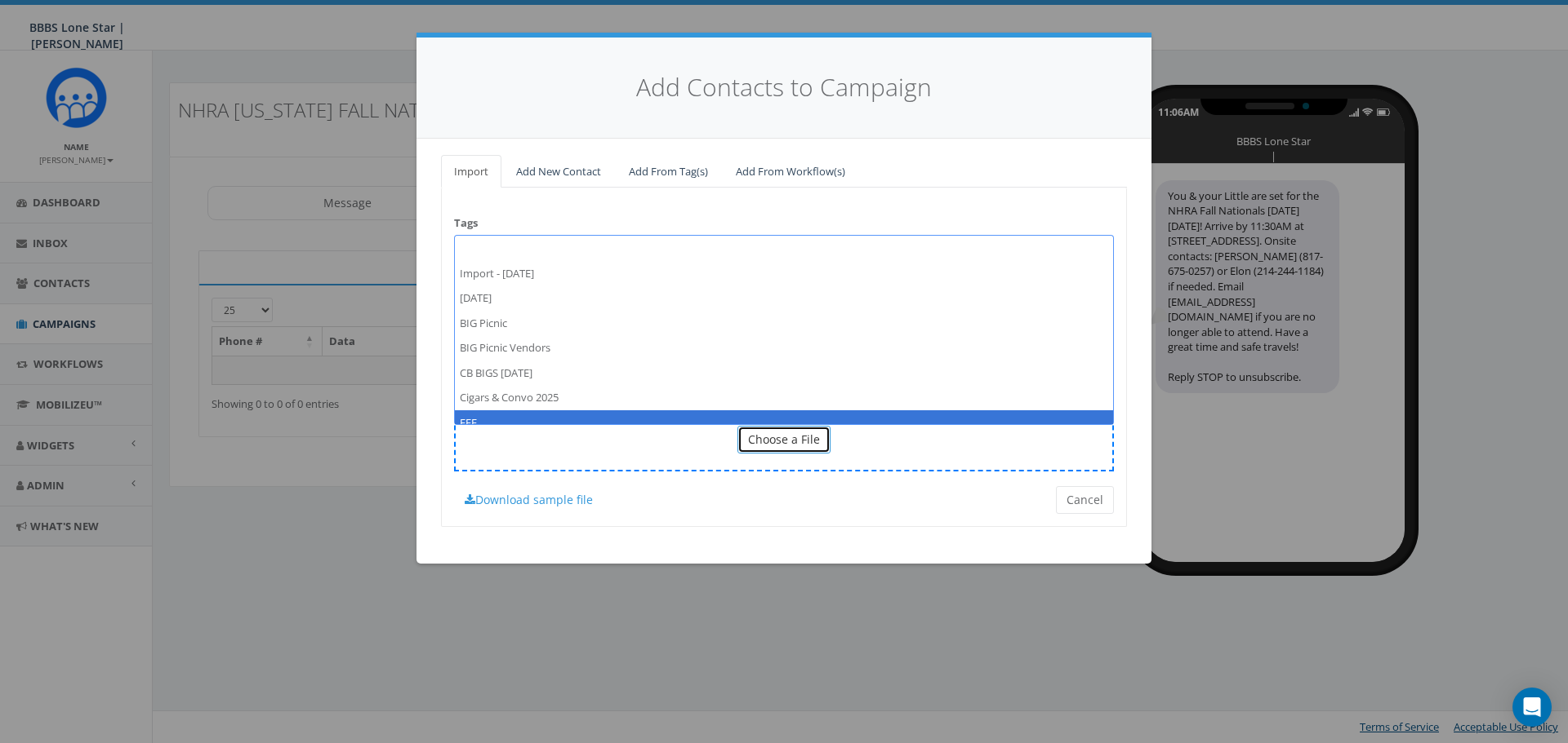
click at [773, 447] on button "Choose a File" at bounding box center [783, 439] width 93 height 28
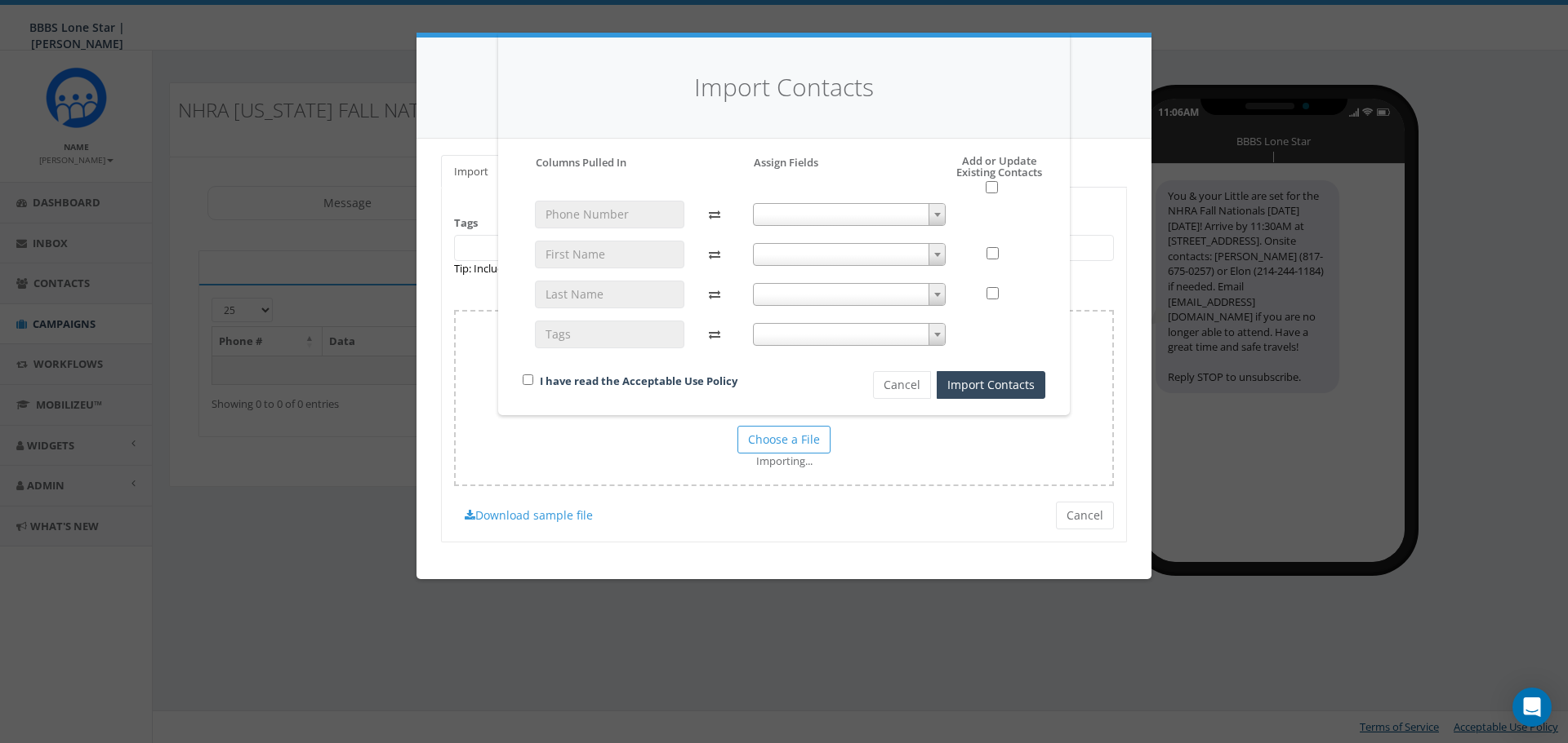
click at [934, 217] on span at bounding box center [936, 215] width 16 height 22
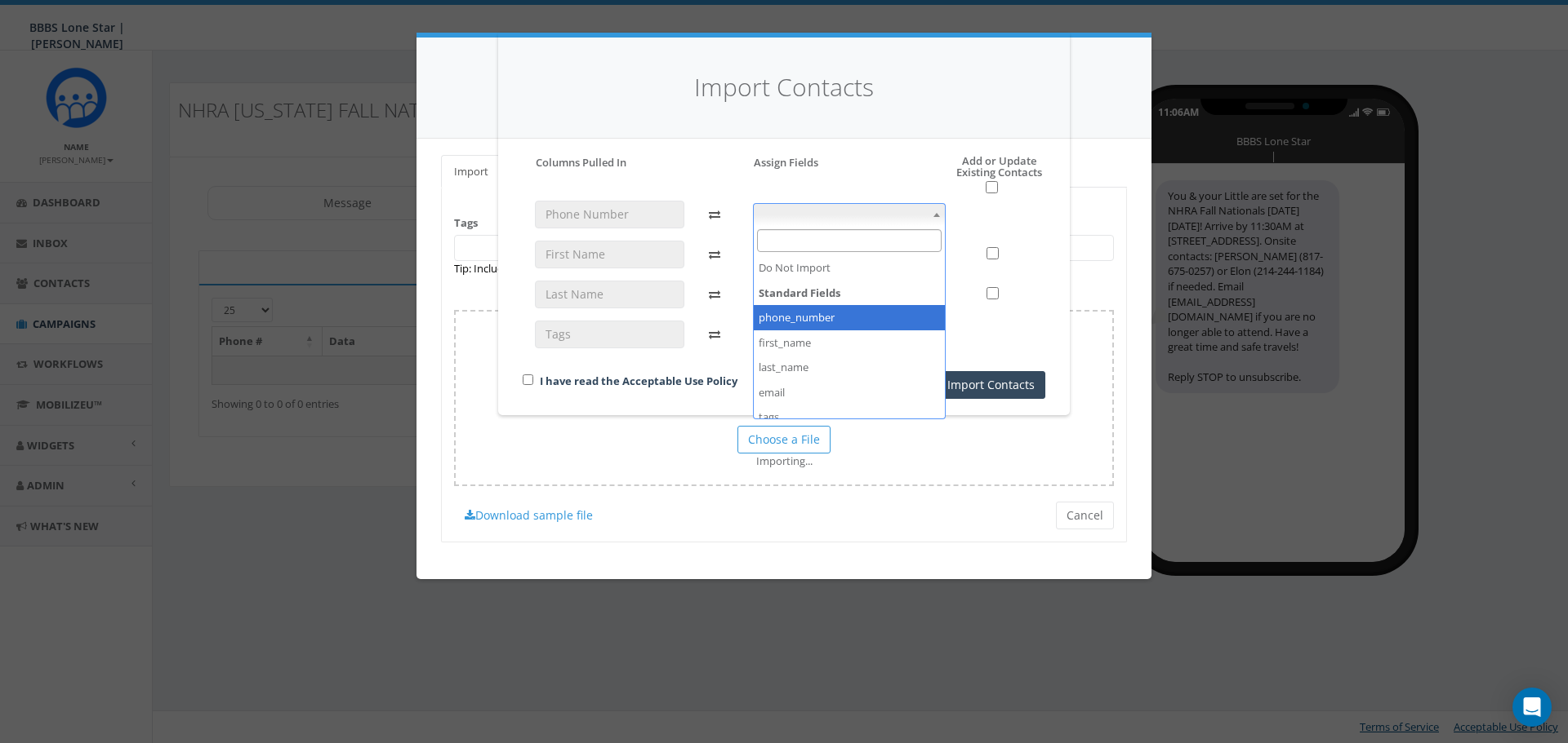
select select "phone_number"
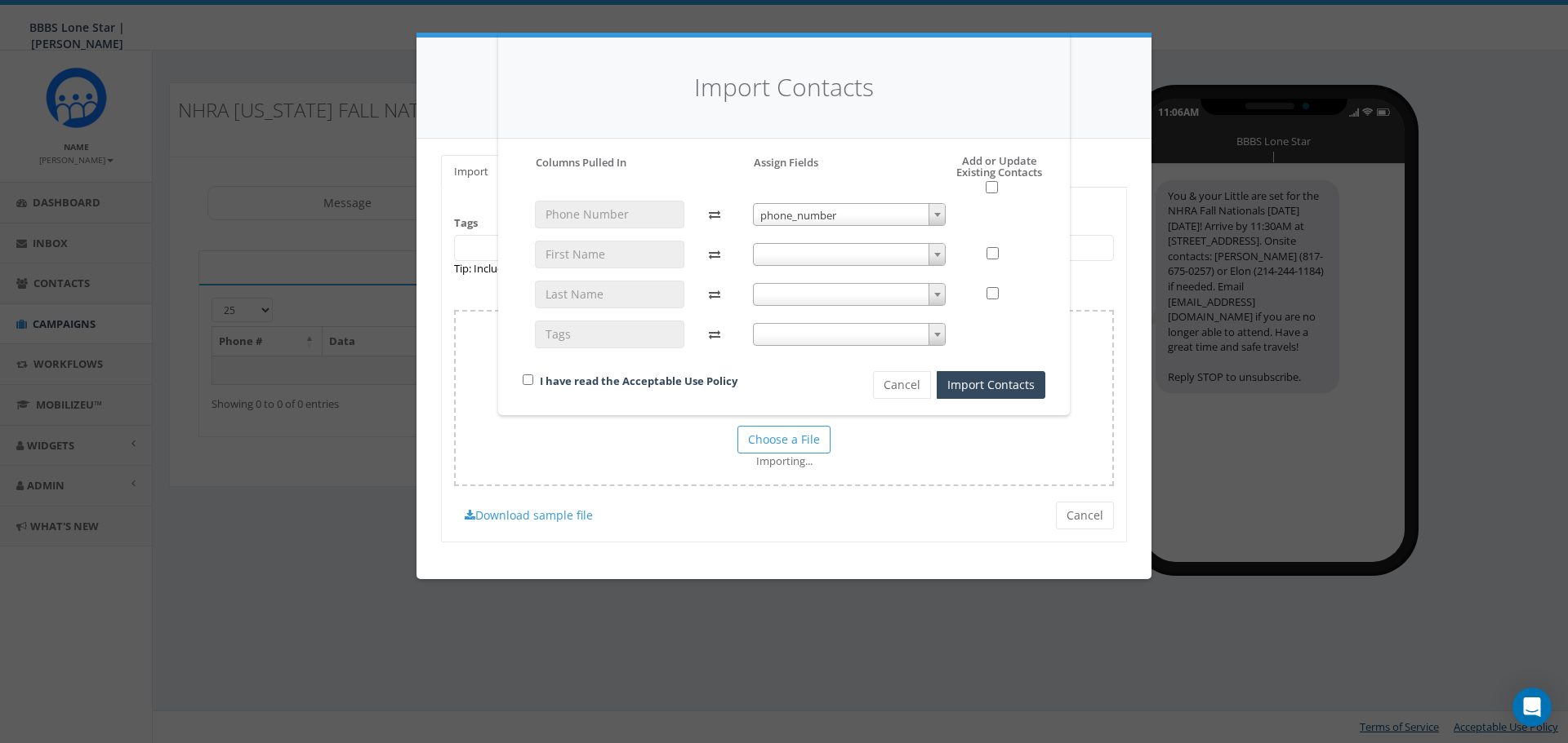
click at [882, 255] on span at bounding box center [849, 254] width 193 height 23
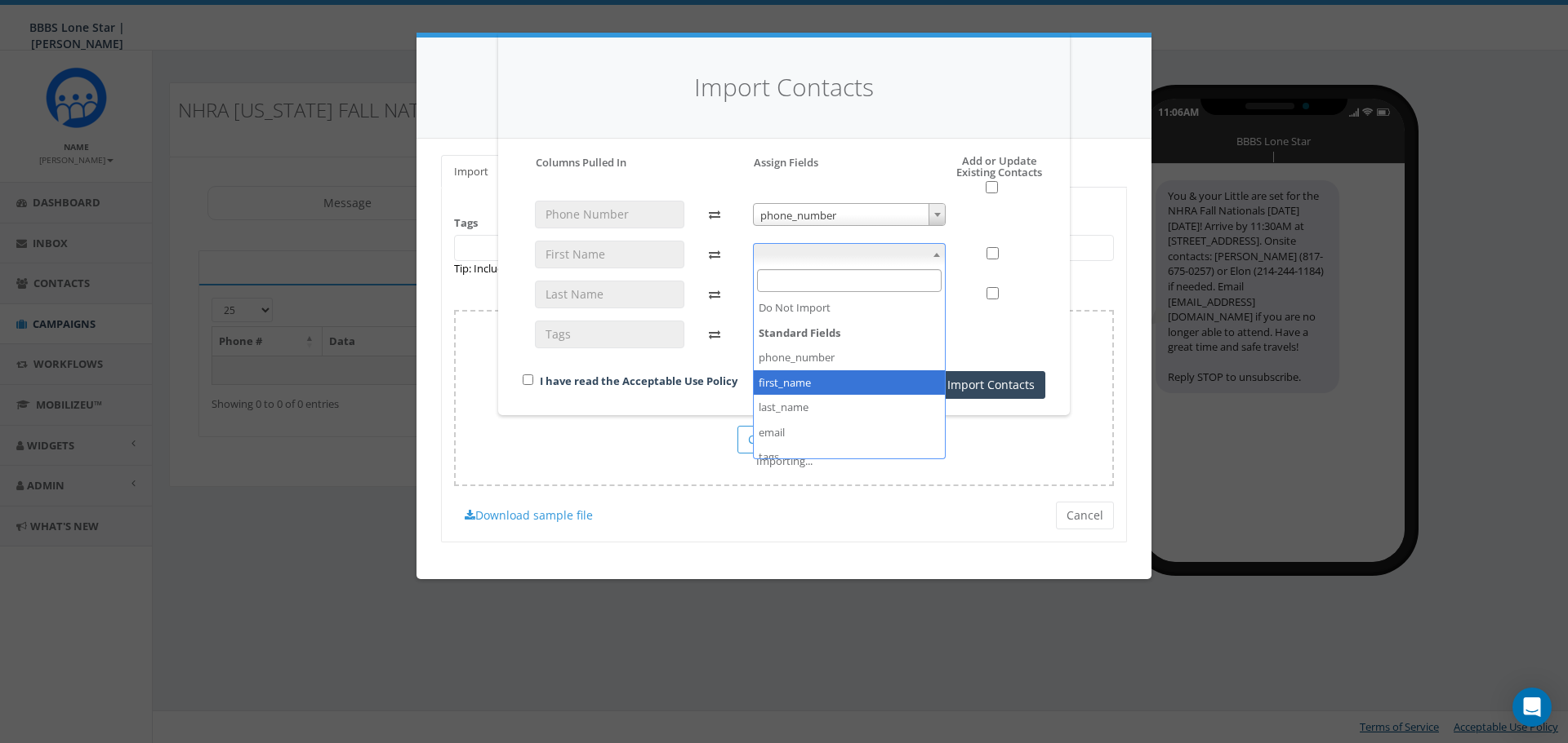
select select "first_name"
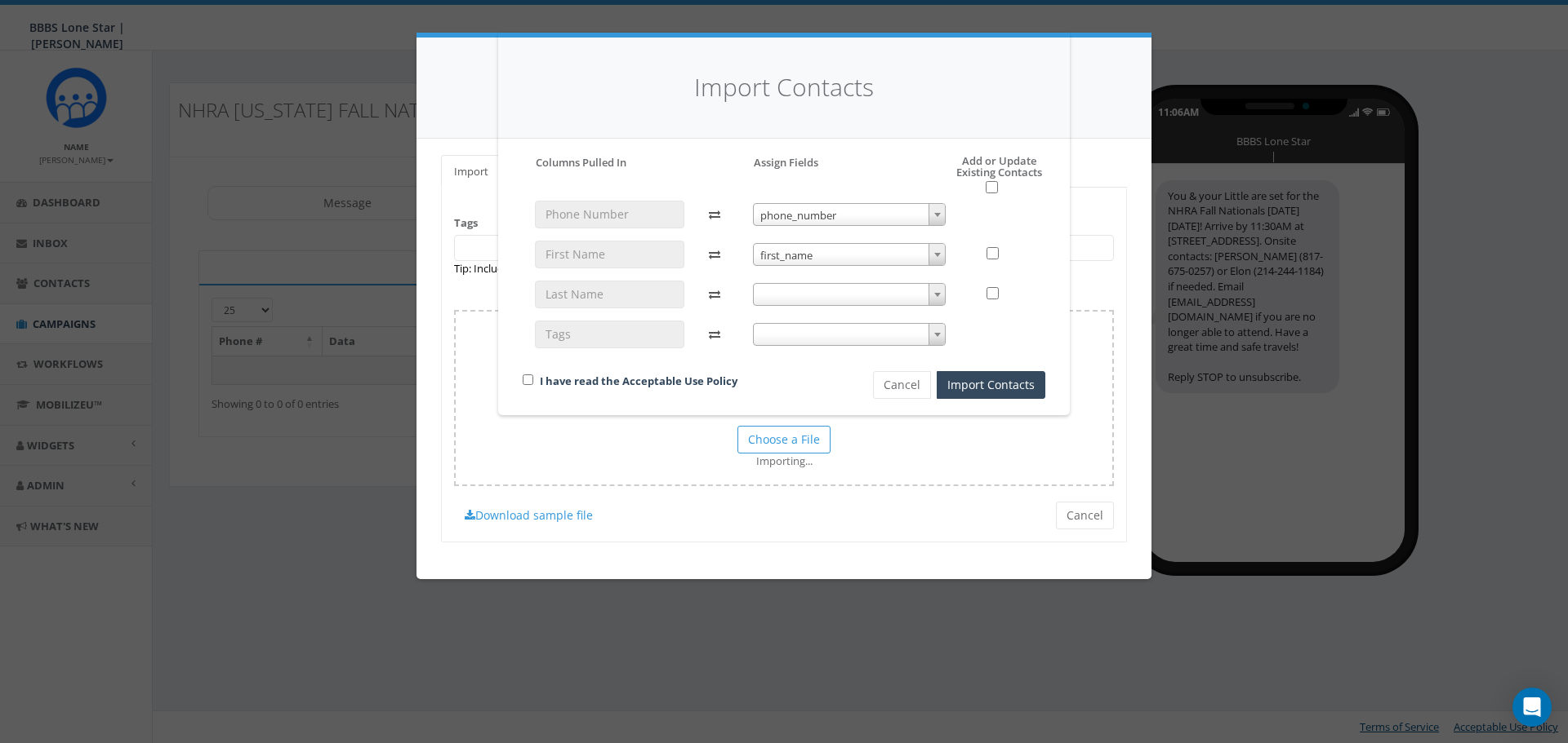
click at [816, 298] on span at bounding box center [849, 294] width 193 height 23
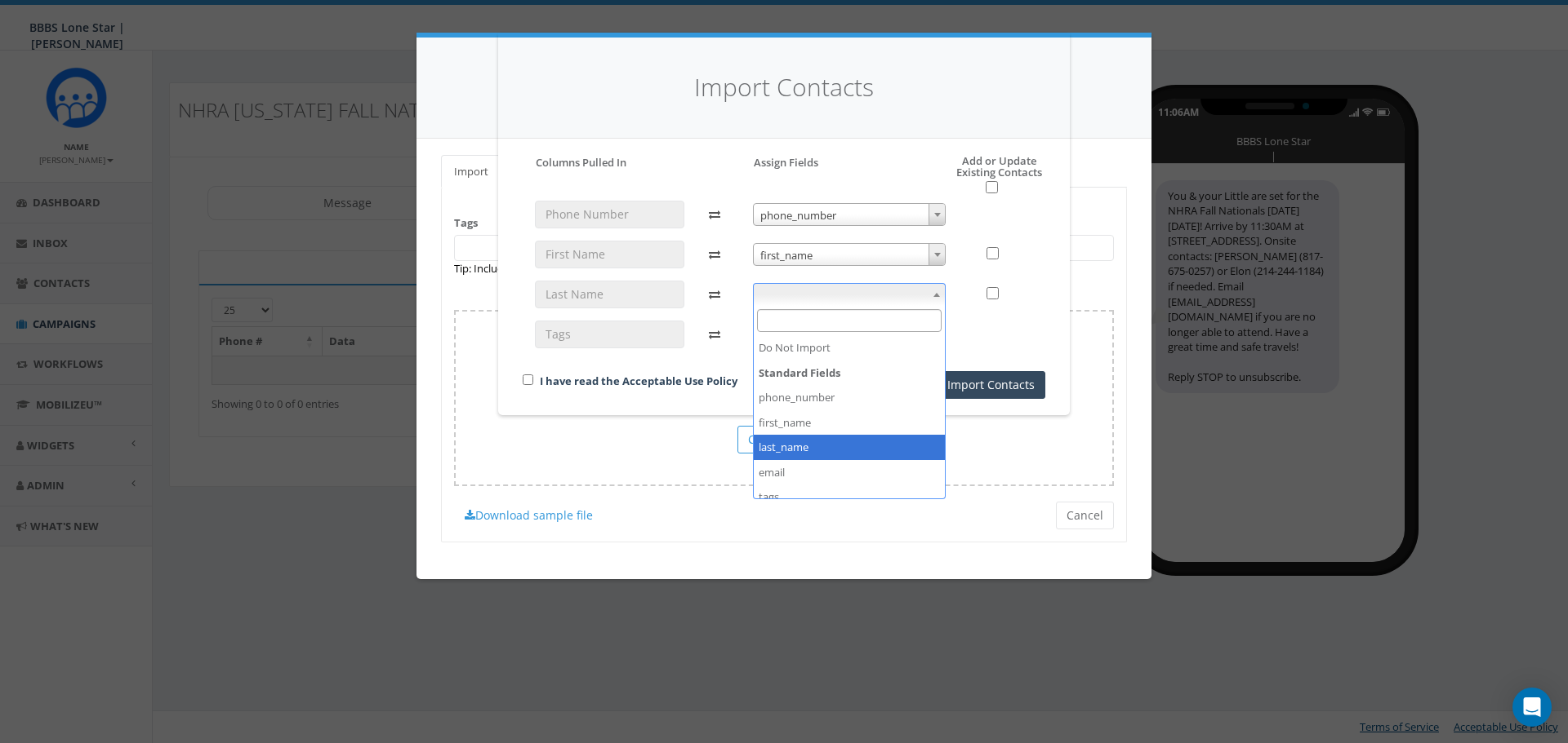
select select "last_name"
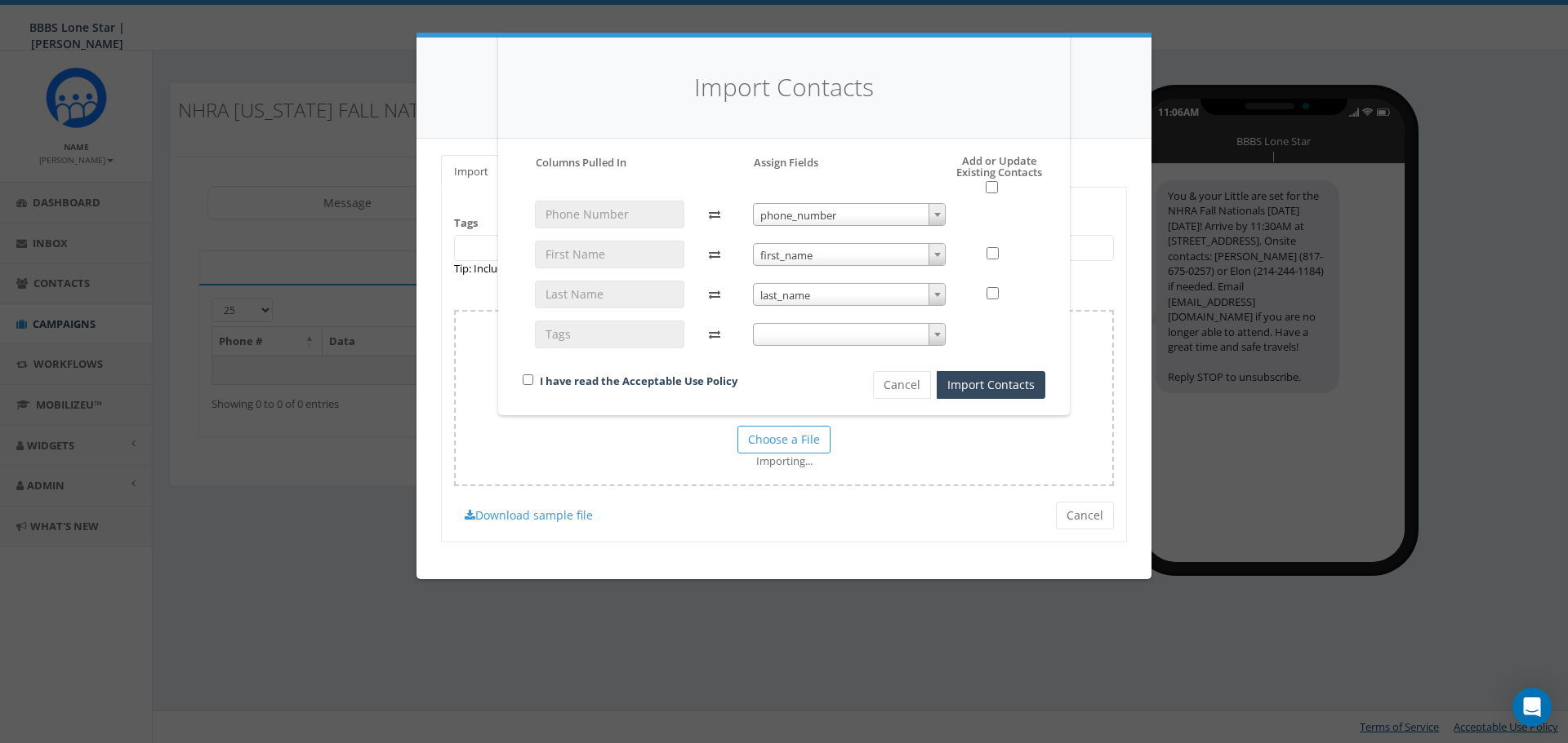
click at [807, 340] on span at bounding box center [849, 334] width 193 height 23
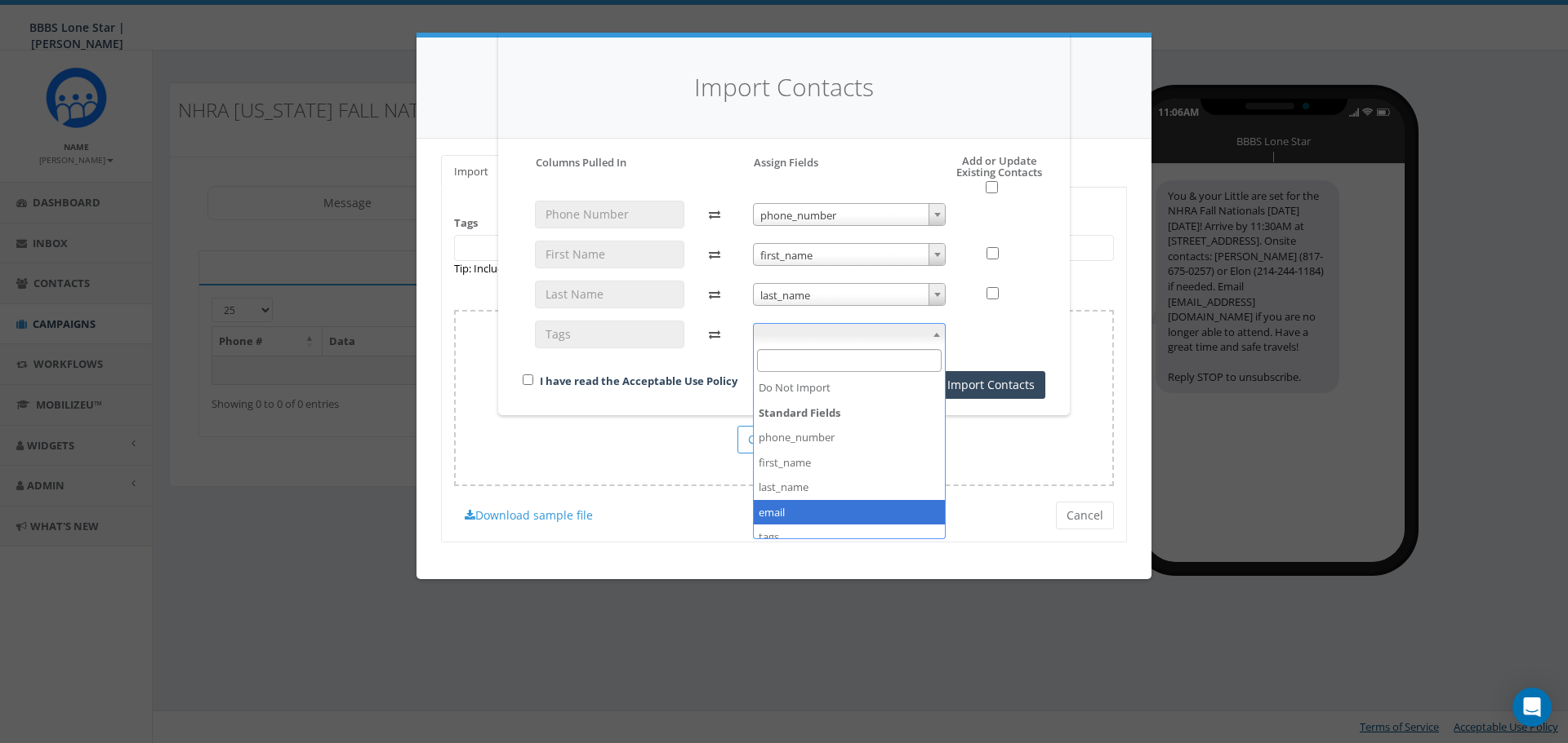
scroll to position [61, 0]
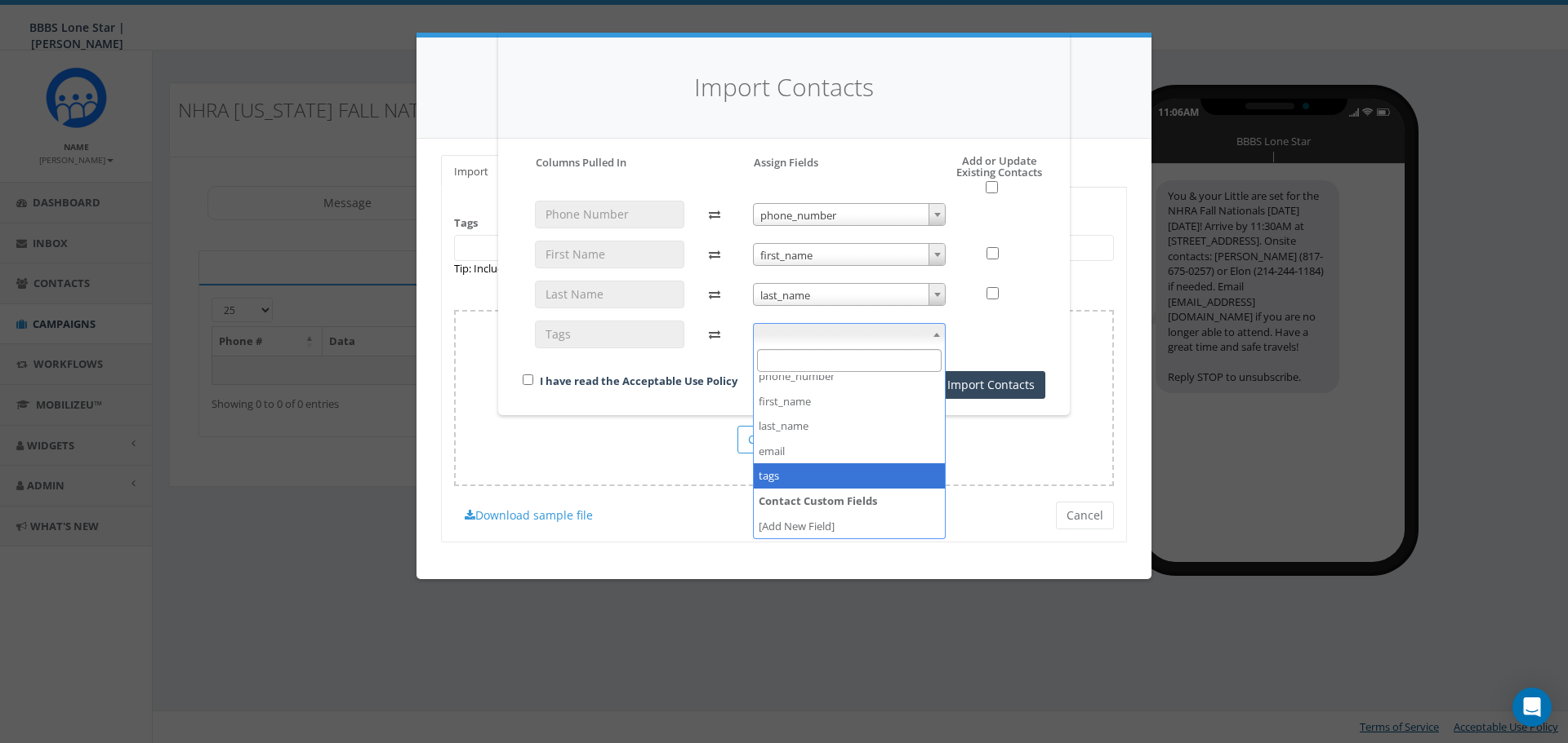
select select "tags"
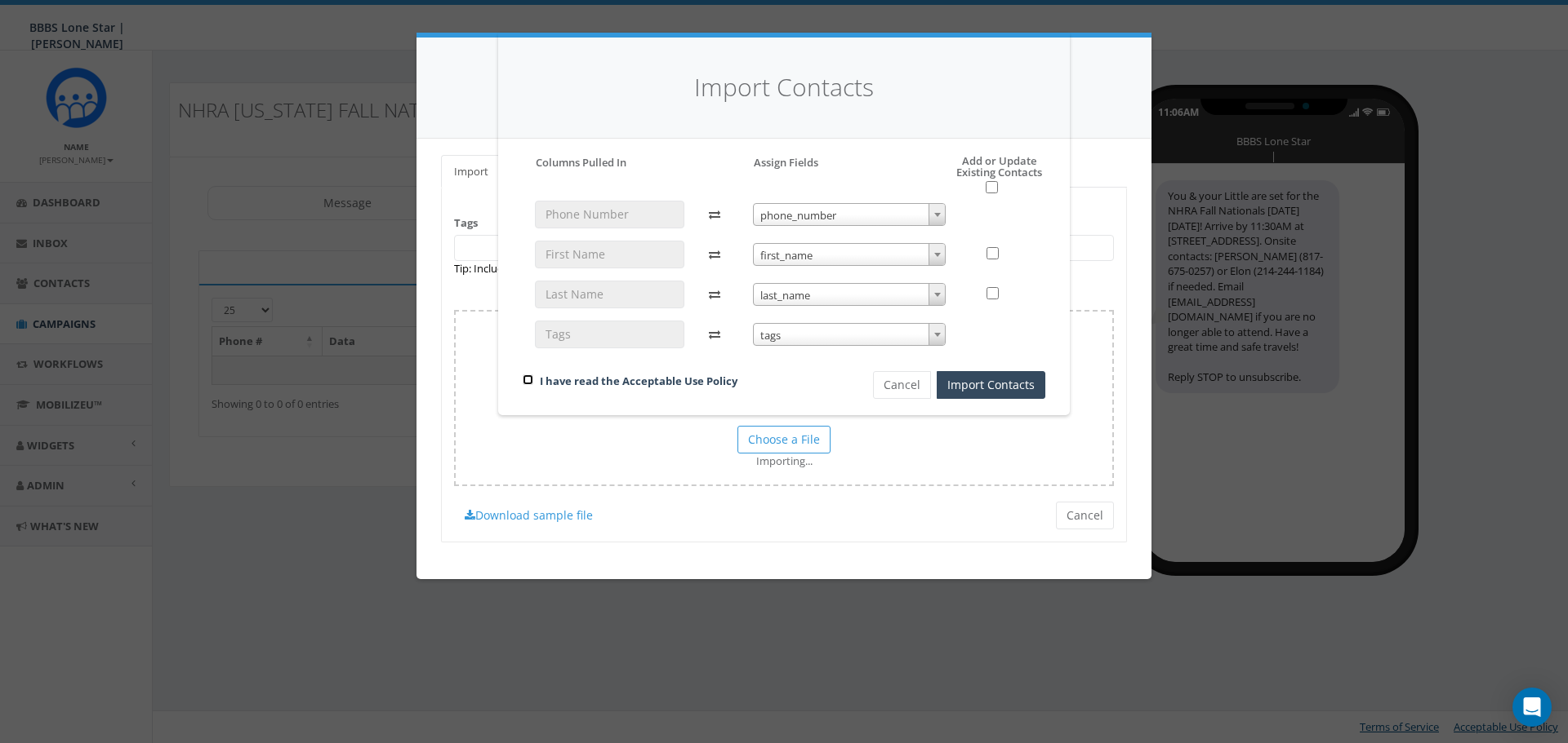
click at [530, 382] on input "checkbox" at bounding box center [528, 380] width 11 height 11
checkbox input "true"
click at [981, 393] on button "Import Contacts" at bounding box center [991, 385] width 108 height 28
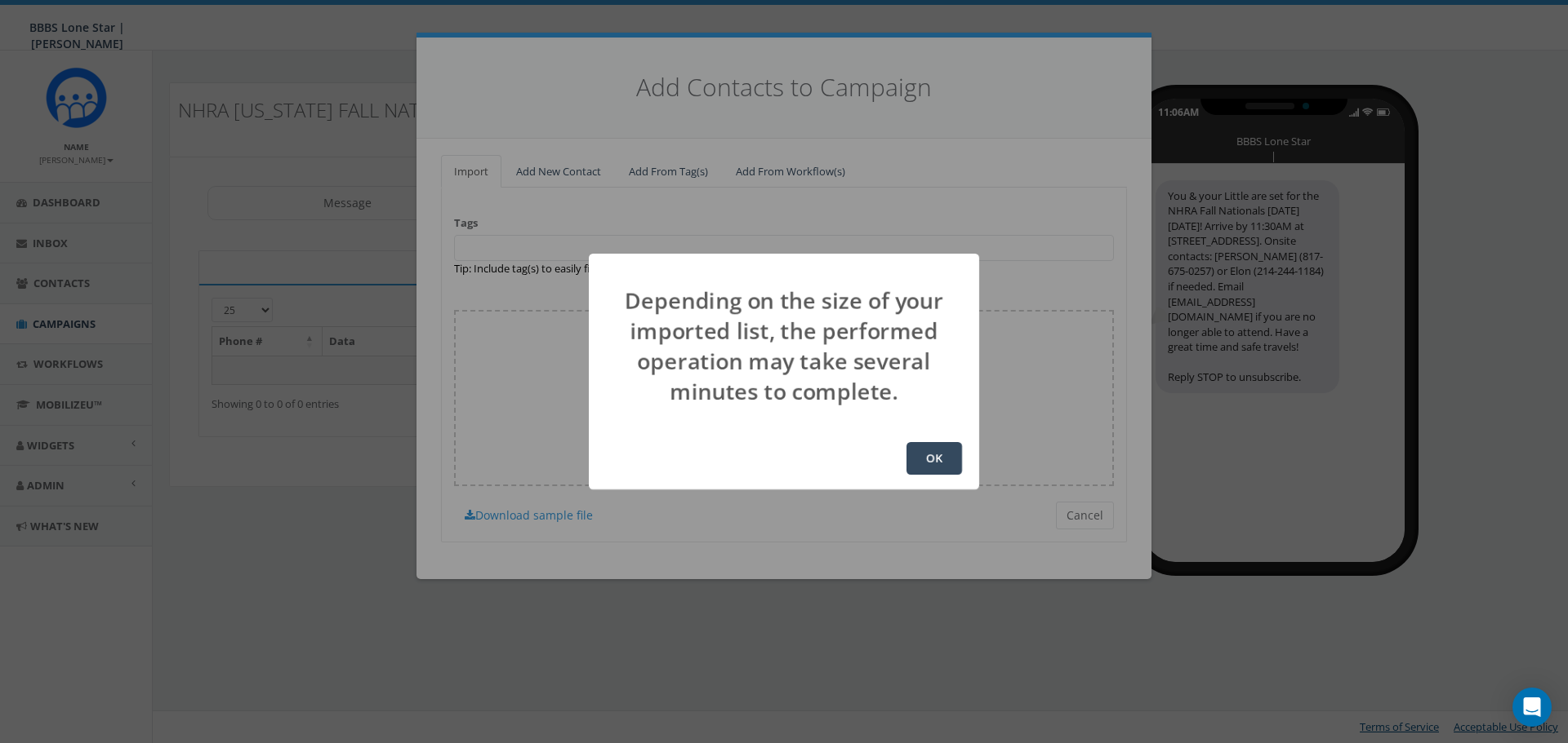
click at [926, 466] on button "OK" at bounding box center [935, 459] width 56 height 32
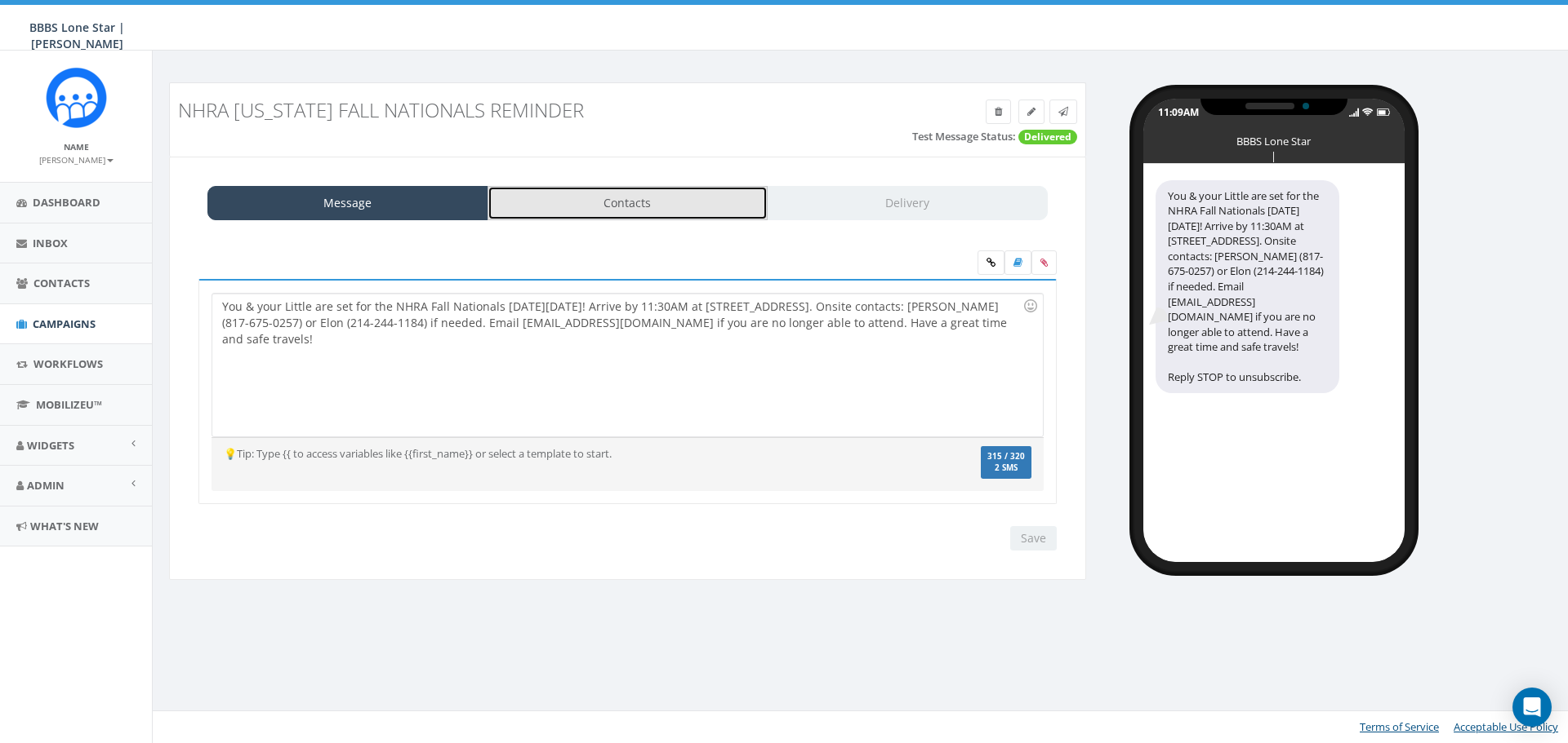
click at [625, 202] on link "Contacts" at bounding box center [627, 203] width 281 height 34
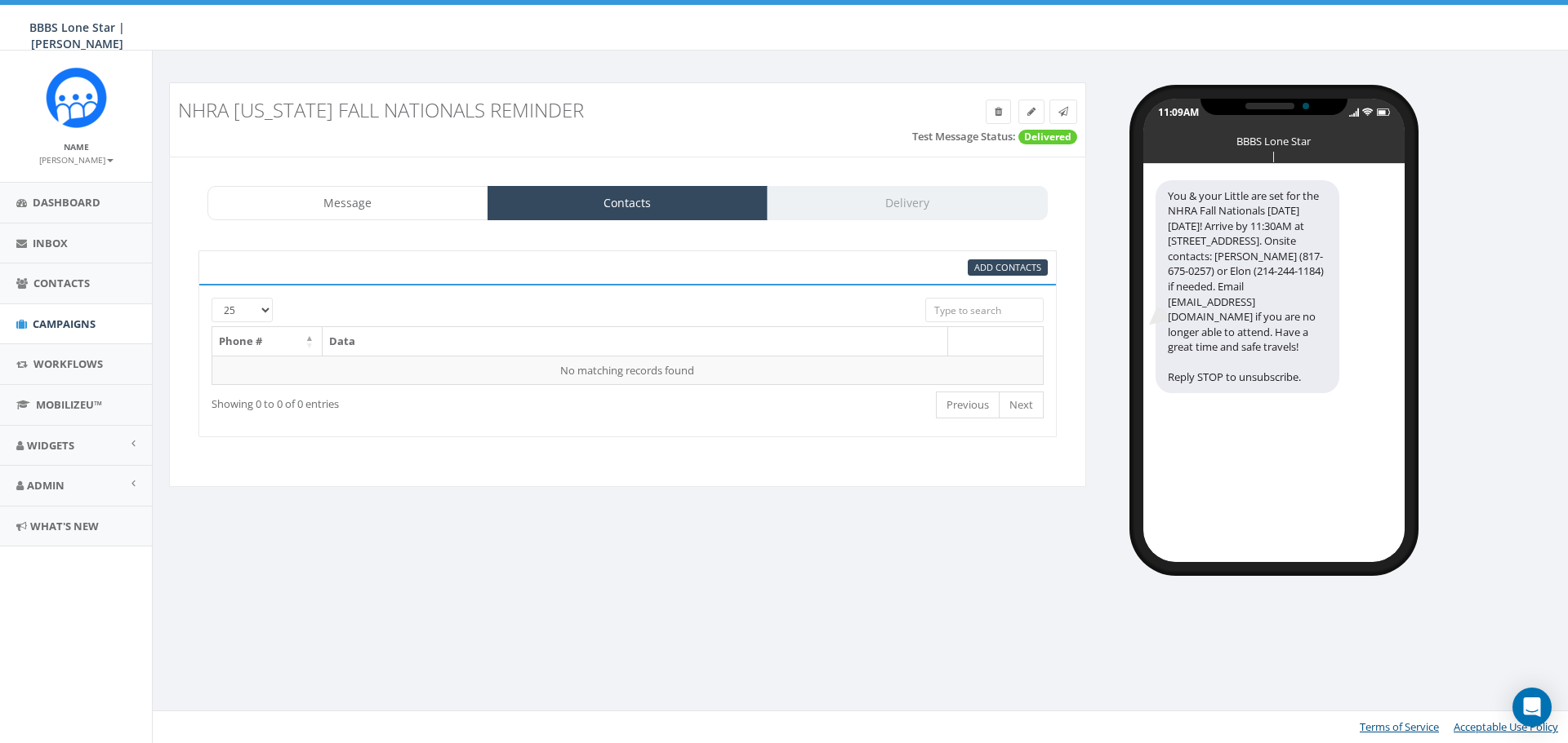
click at [1040, 278] on div "Add Contacts" at bounding box center [627, 268] width 858 height 34
click at [1030, 265] on span "Add Contacts" at bounding box center [1008, 268] width 67 height 13
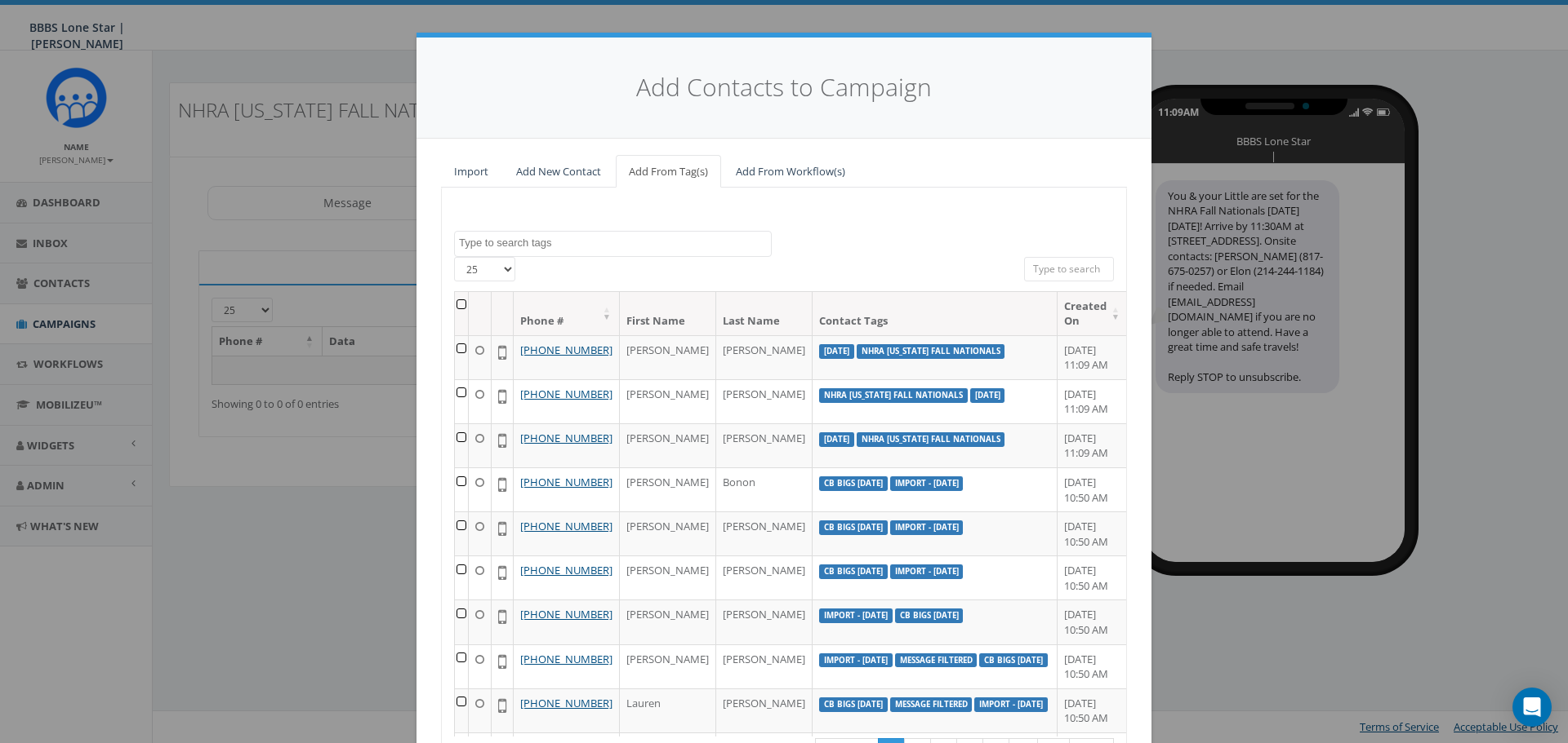
click at [583, 249] on textarea "Search" at bounding box center [615, 243] width 312 height 14
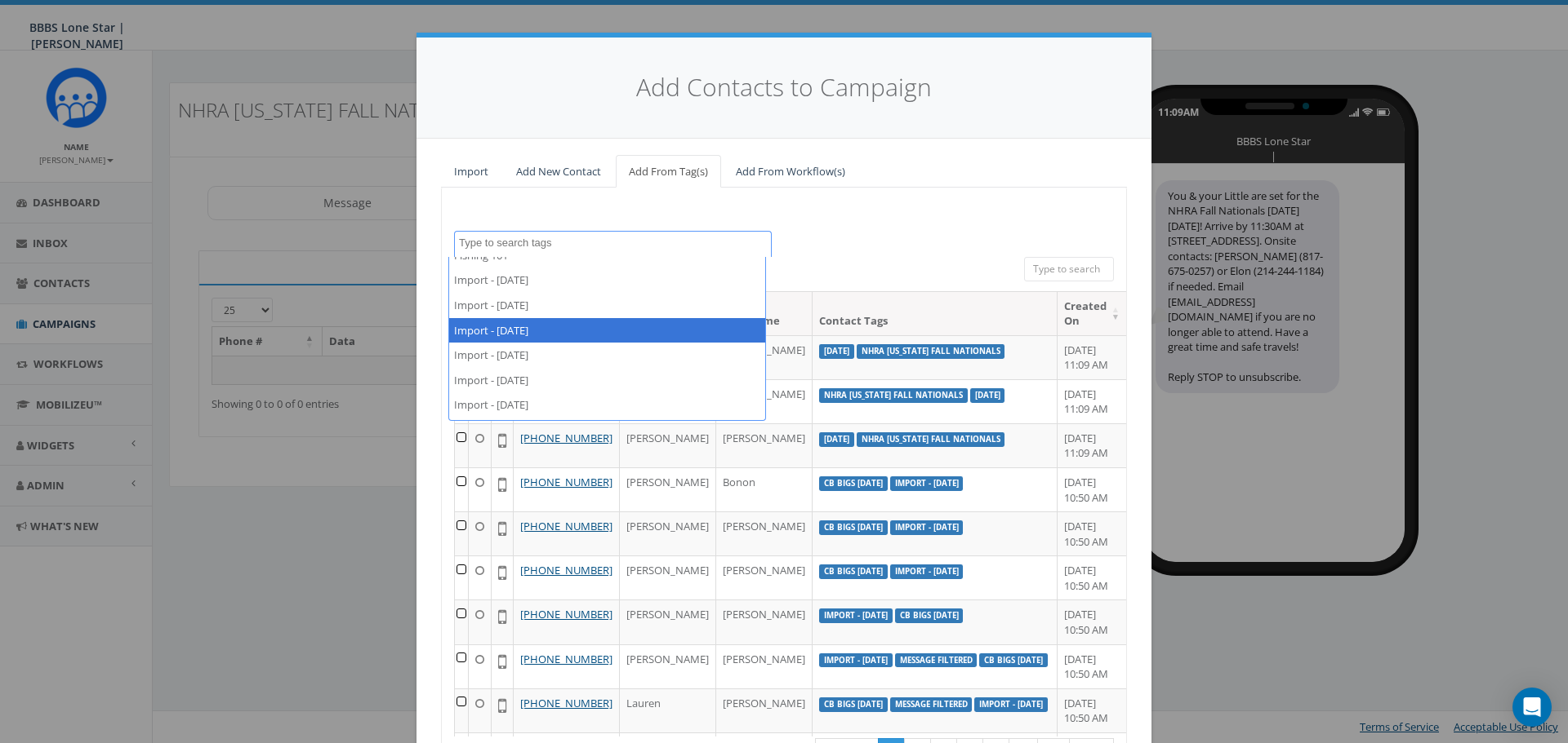
scroll to position [245, 0]
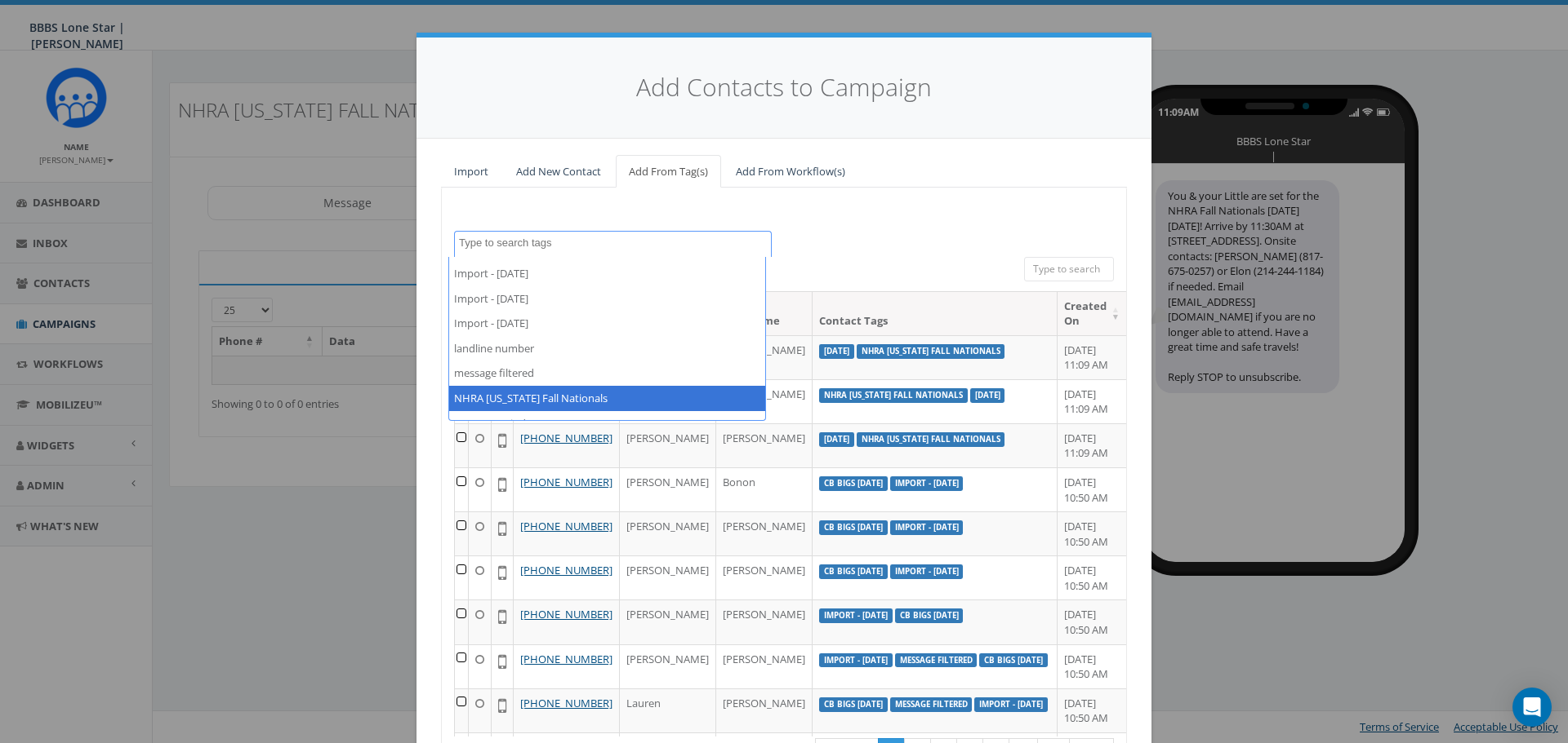
select select "NHRA [US_STATE] Fall Nationals"
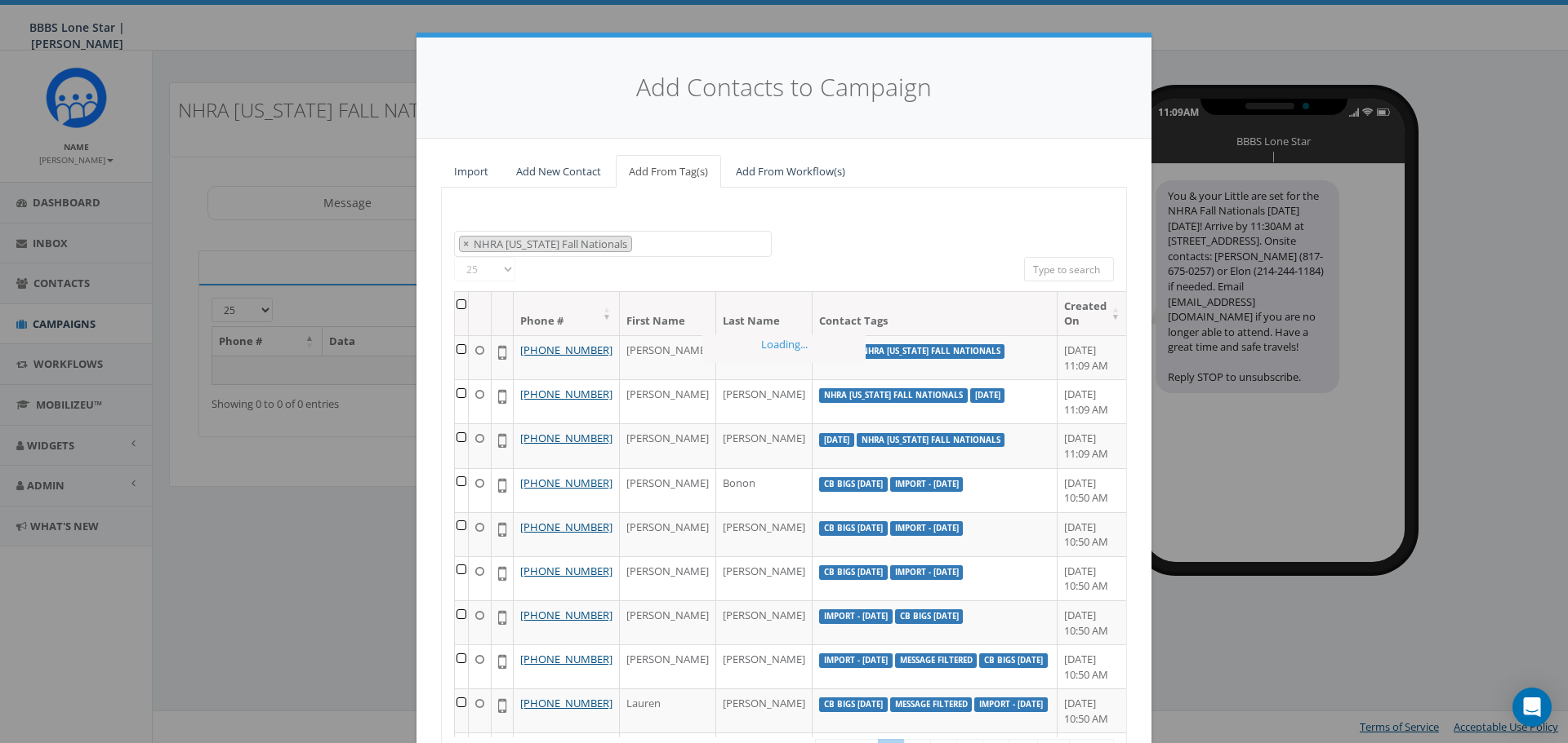
scroll to position [220, 0]
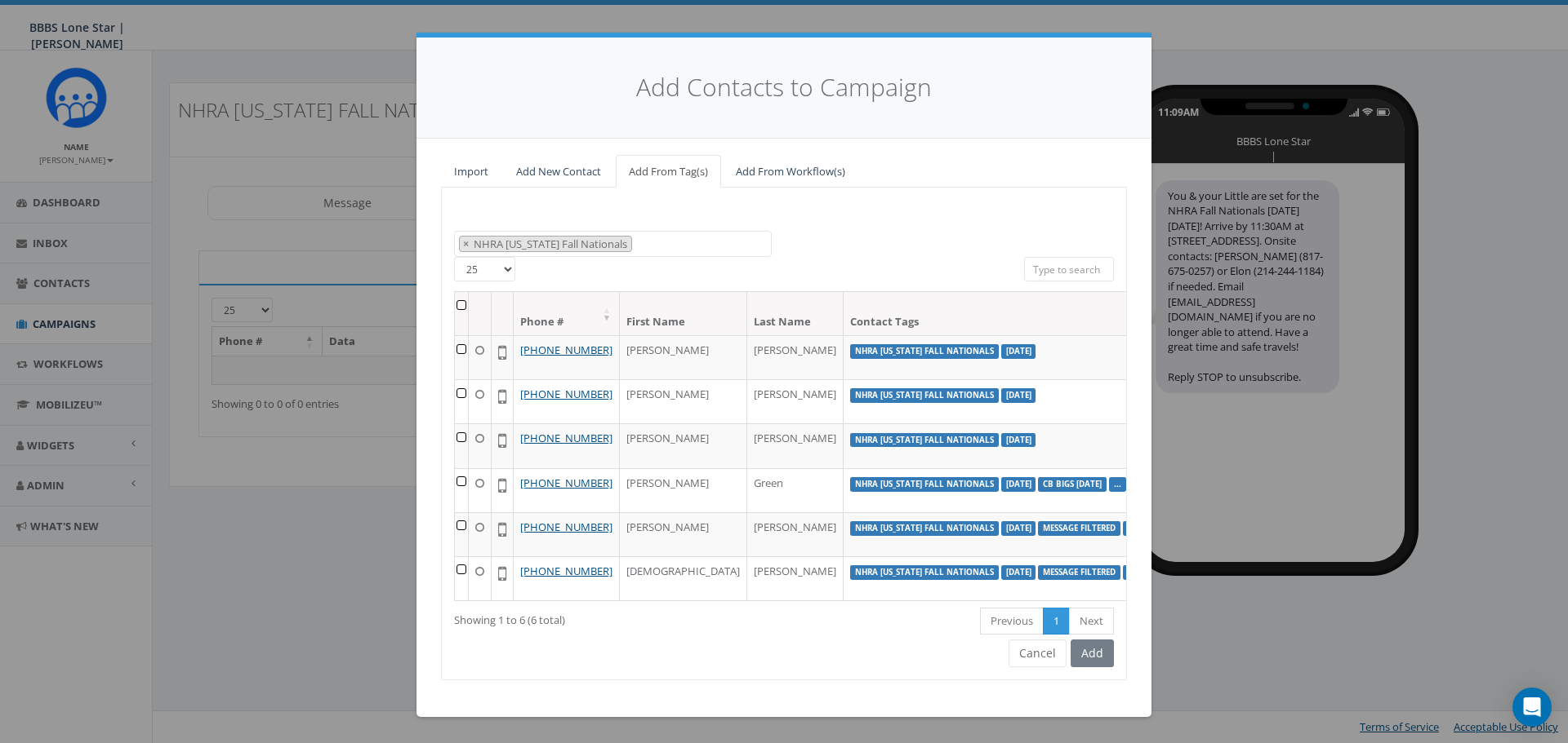
click at [455, 305] on th at bounding box center [461, 314] width 14 height 43
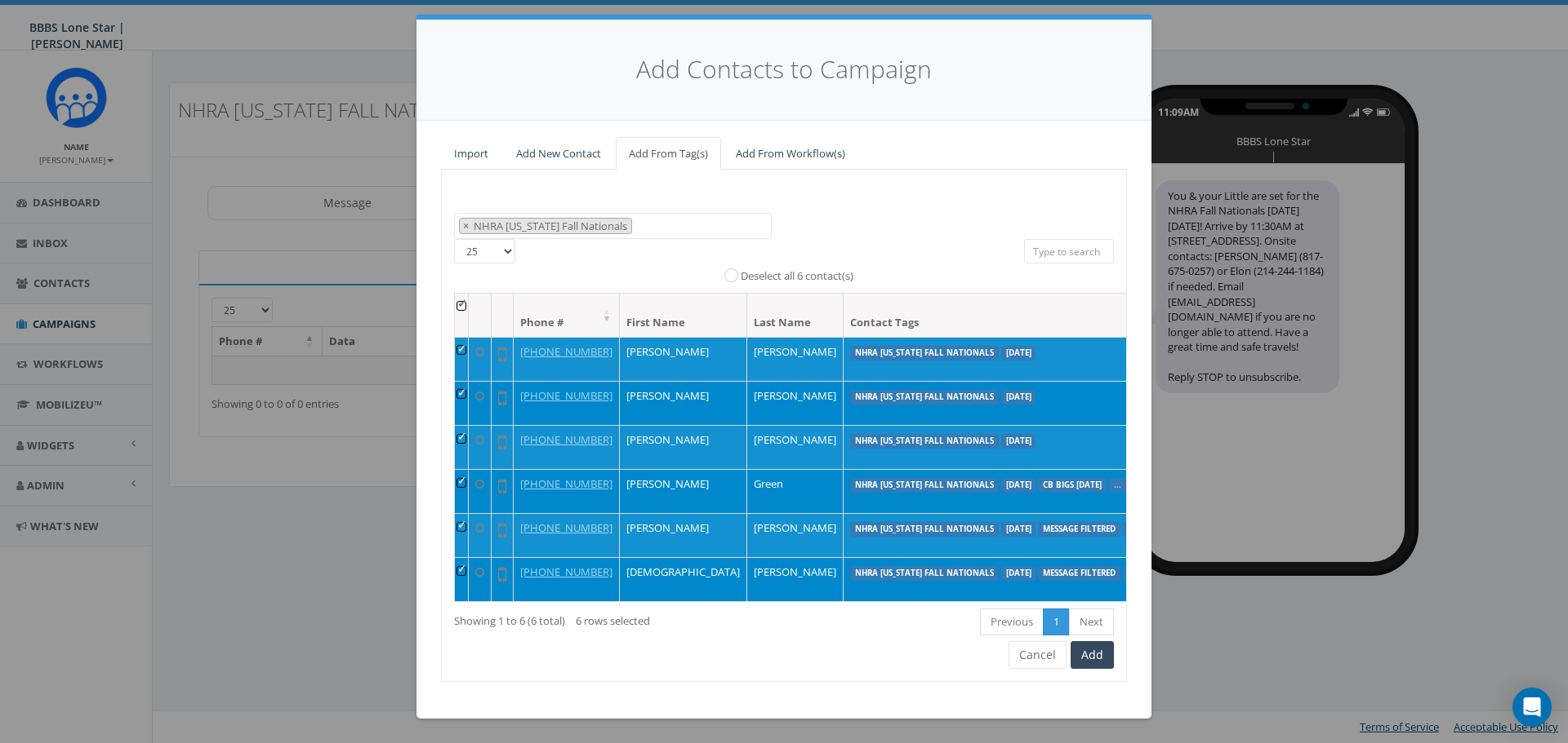
scroll to position [82, 0]
click at [1081, 669] on button "Add" at bounding box center [1092, 655] width 43 height 28
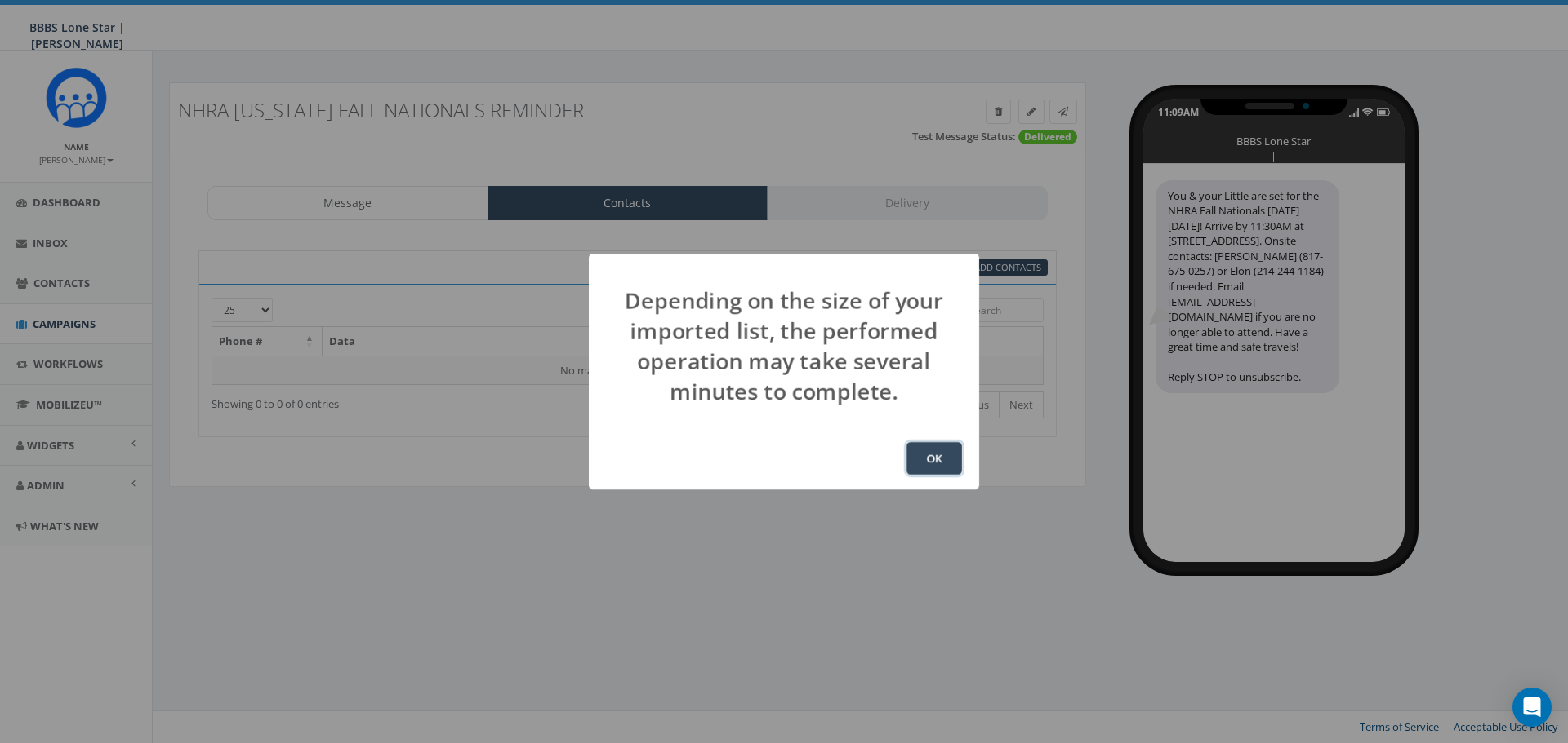
click at [933, 466] on button "OK" at bounding box center [935, 459] width 56 height 32
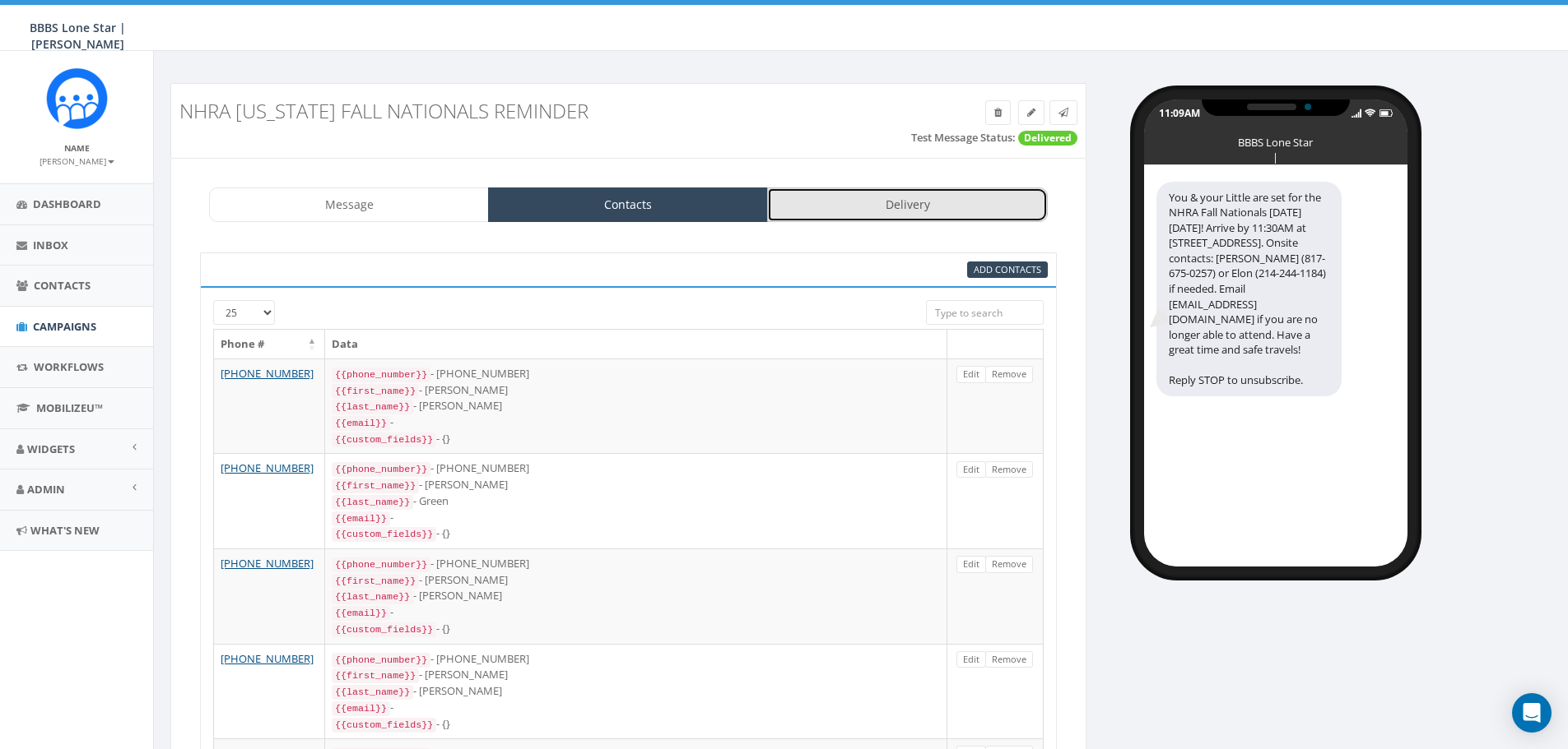
click at [868, 205] on link "Delivery" at bounding box center [907, 205] width 280 height 35
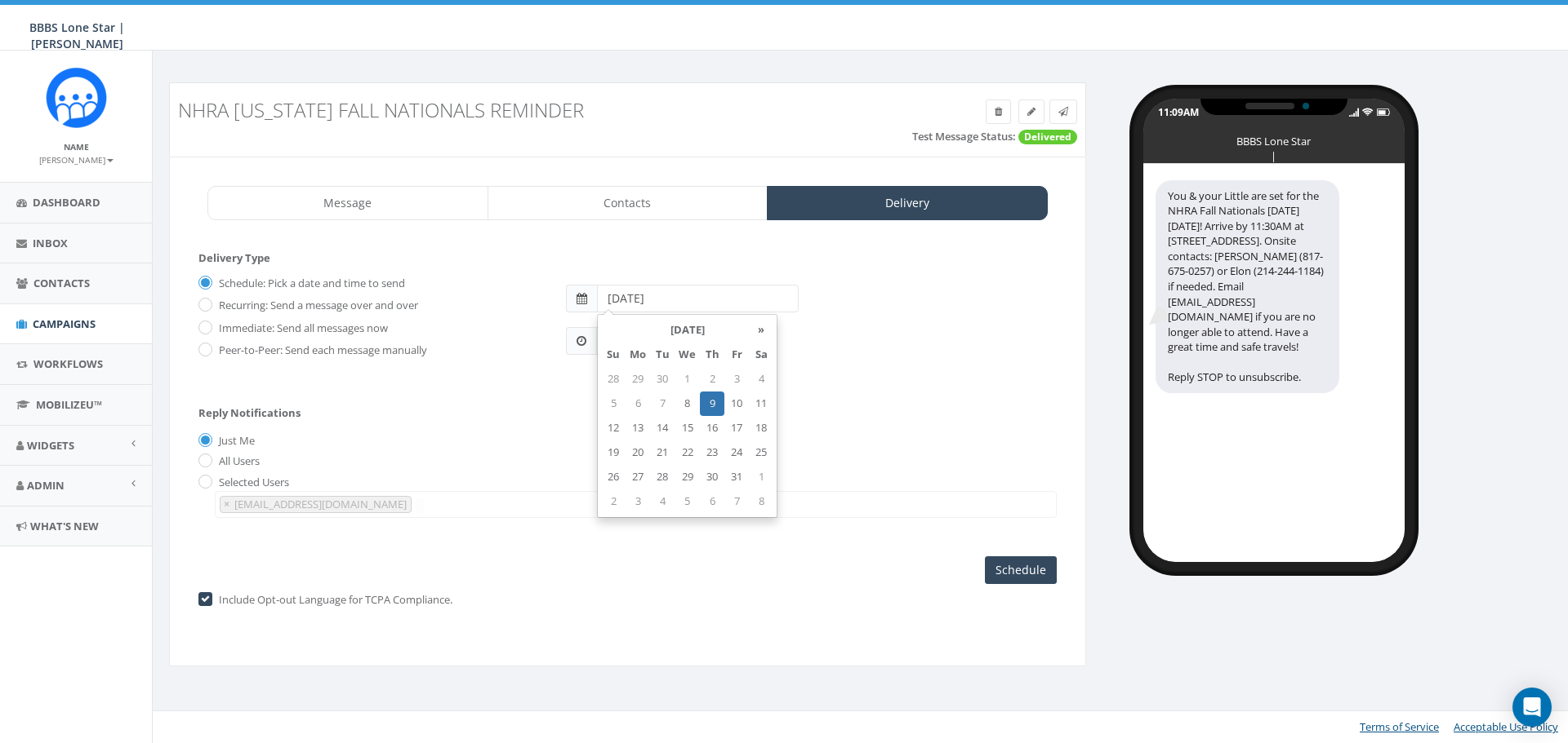
click at [696, 292] on input "[DATE]" at bounding box center [698, 298] width 202 height 28
click at [715, 400] on td "9" at bounding box center [712, 403] width 24 height 24
click at [831, 391] on div "Reply Notifications Just Me All Users Selected Users nbrown@bbbstx.org × nbrown…" at bounding box center [627, 458] width 858 height 135
click at [658, 345] on input "11:09AM" at bounding box center [633, 341] width 74 height 28
click at [650, 146] on div "1 2 3 4 5 6 7 8 9 10 11 12 00 05 10 15 20 25 30 35 40 45 50 55" at bounding box center [688, 199] width 163 height 163
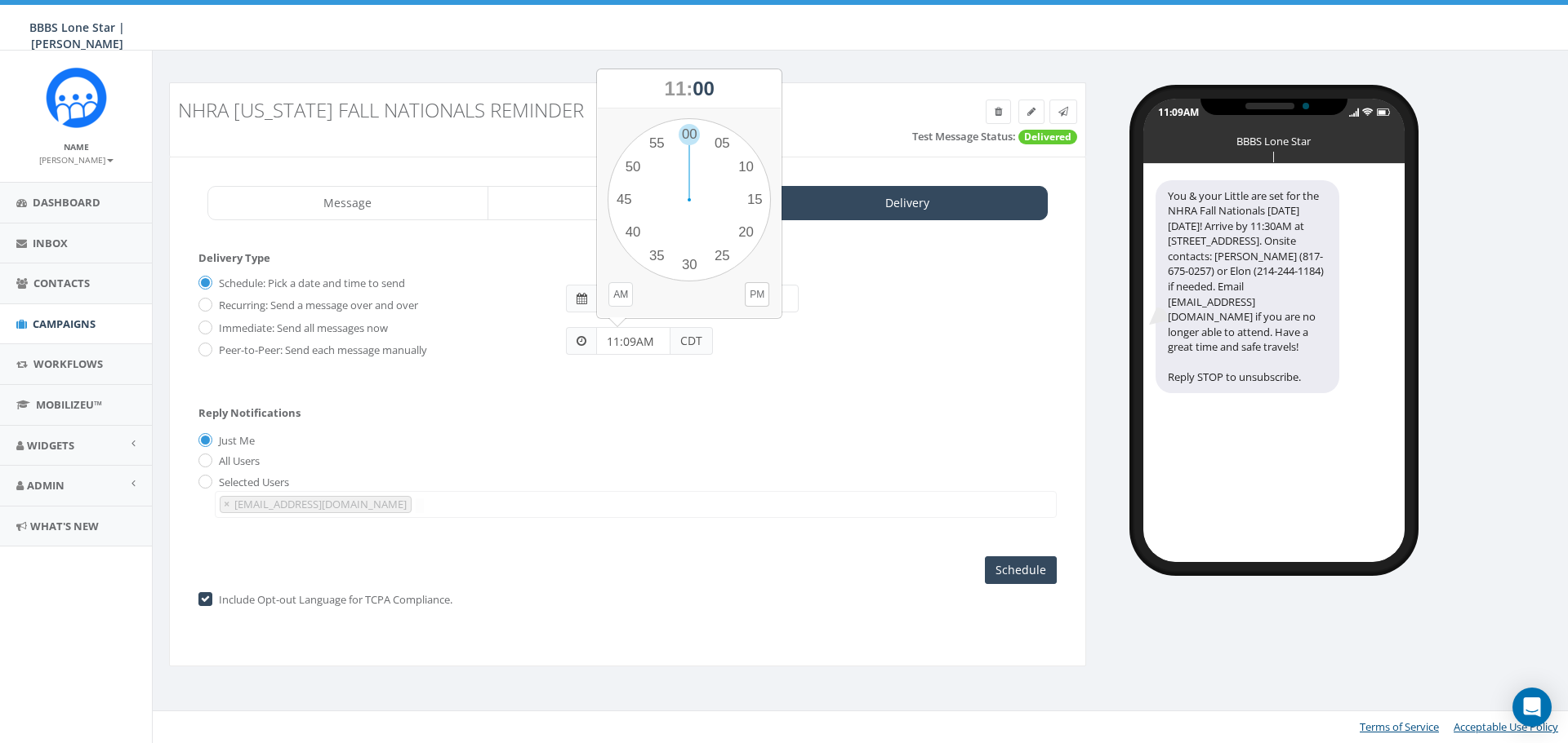
click at [623, 291] on button "AM" at bounding box center [620, 294] width 24 height 24
click at [687, 133] on div "1 2 3 4 5 6 7 8 9 10 11 12 00 05 10 15 20 25 30 35 40 45 50 55" at bounding box center [688, 199] width 163 height 163
type input "11:00AM"
click at [1006, 562] on input "Schedule" at bounding box center [1020, 570] width 72 height 28
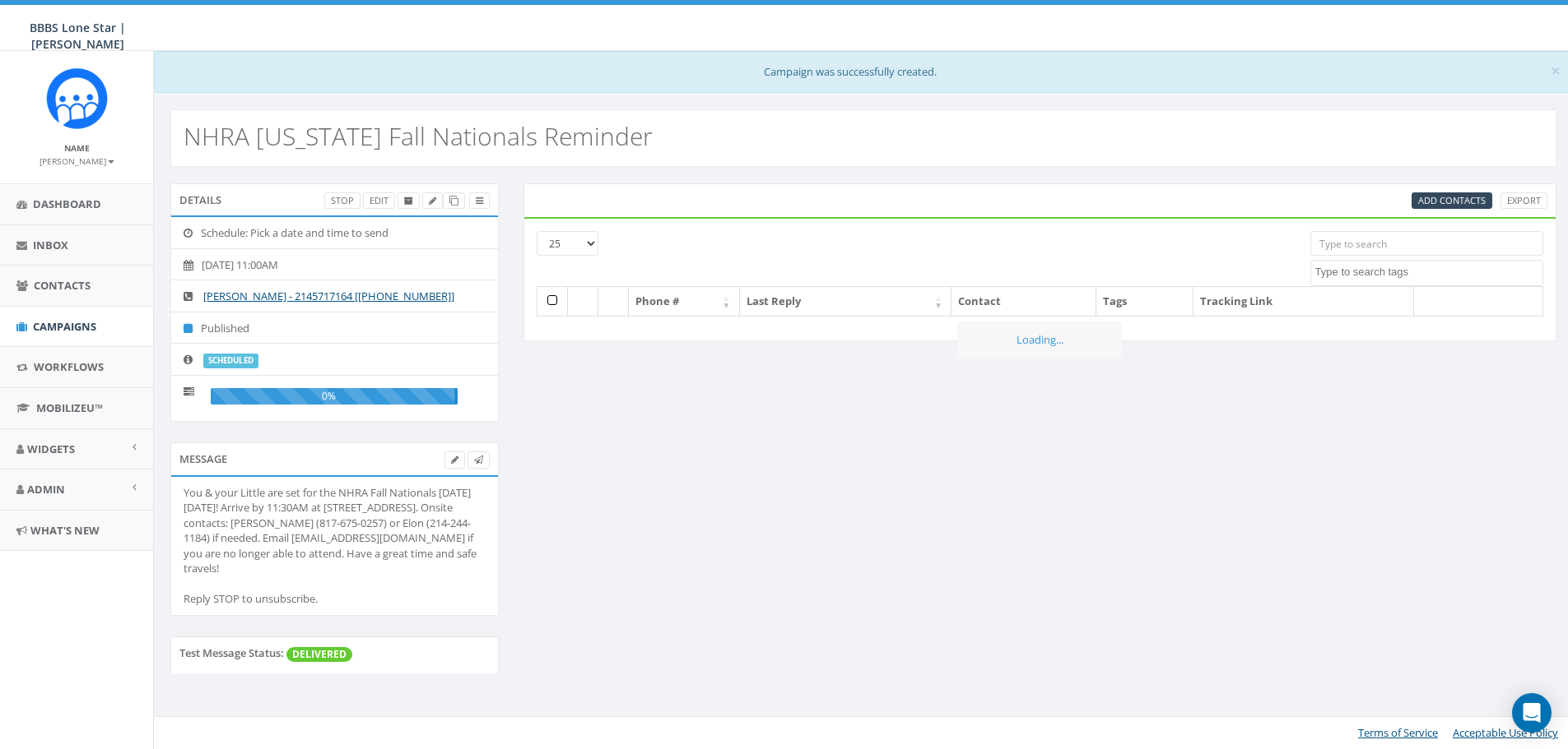
select select
